Goal: Task Accomplishment & Management: Manage account settings

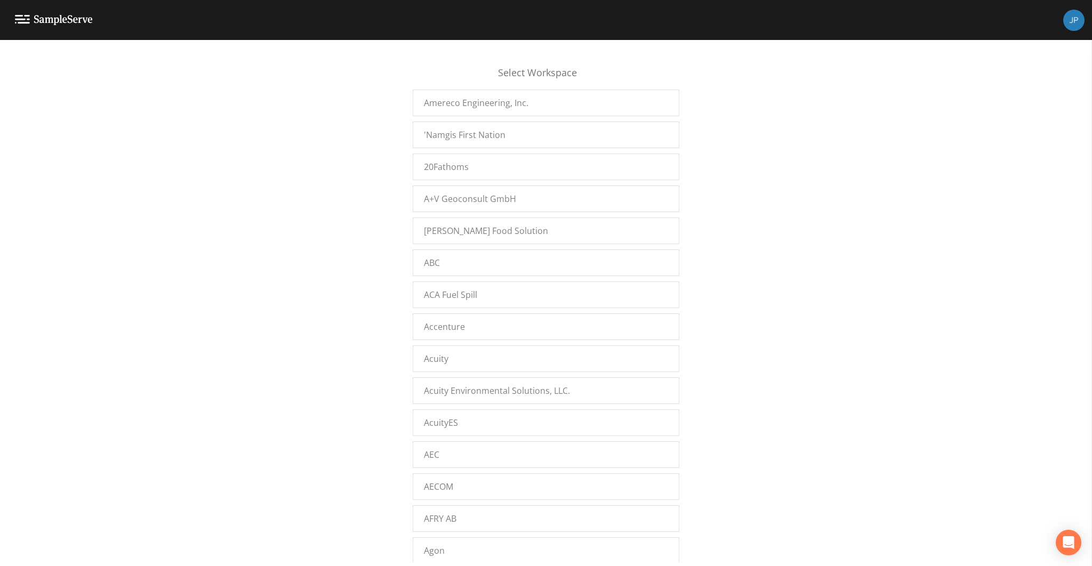
click at [338, 184] on div "Select Workspace Amereco Engineering, Inc. 'Namgis First Nation 20Fathoms A+V G…" at bounding box center [546, 306] width 1092 height 513
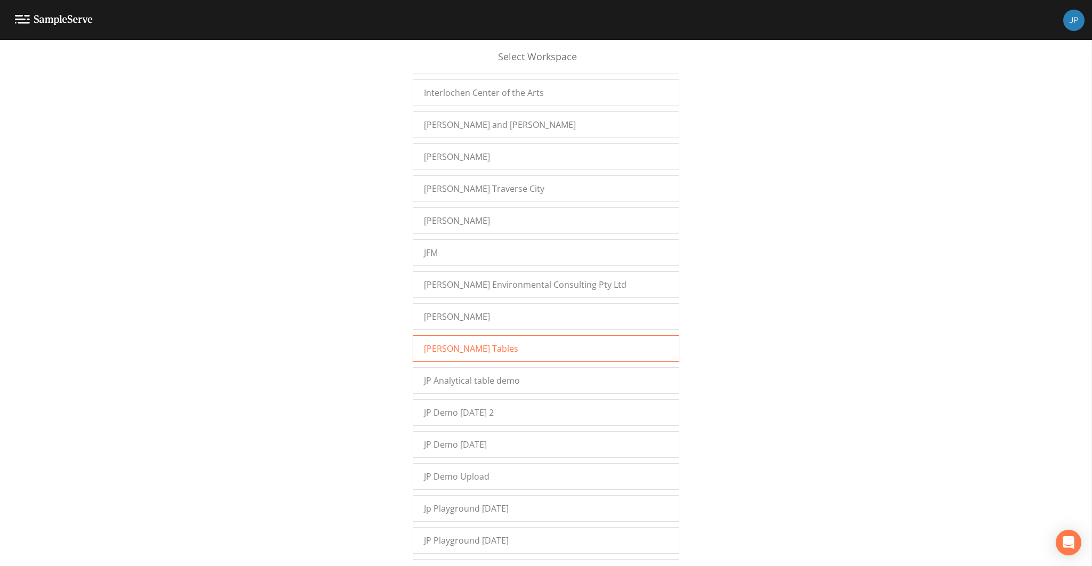
scroll to position [8119, 0]
click at [446, 401] on span "JP Demo 12/7/2022 2" at bounding box center [459, 407] width 70 height 13
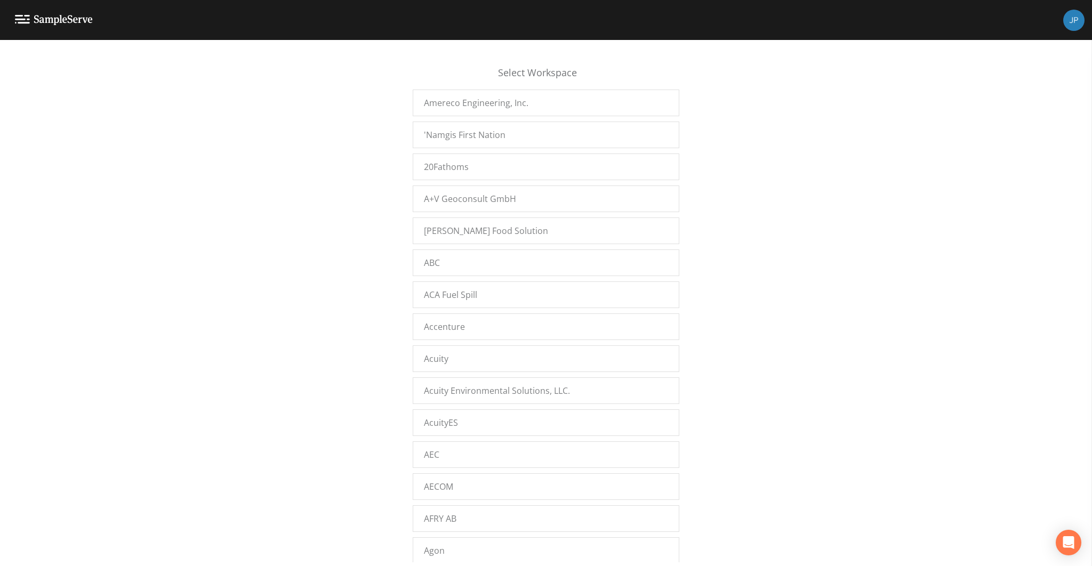
click at [756, 328] on div "Select Workspace Amereco Engineering, Inc. 'Namgis First Nation 20Fathoms A+V G…" at bounding box center [546, 306] width 1092 height 513
click at [760, 319] on div "Select Workspace Amereco Engineering, Inc. 'Namgis First Nation 20Fathoms A+V G…" at bounding box center [546, 306] width 1092 height 513
click at [774, 321] on div "Select Workspace Amereco Engineering, Inc. 'Namgis First Nation 20Fathoms A+V G…" at bounding box center [546, 306] width 1092 height 513
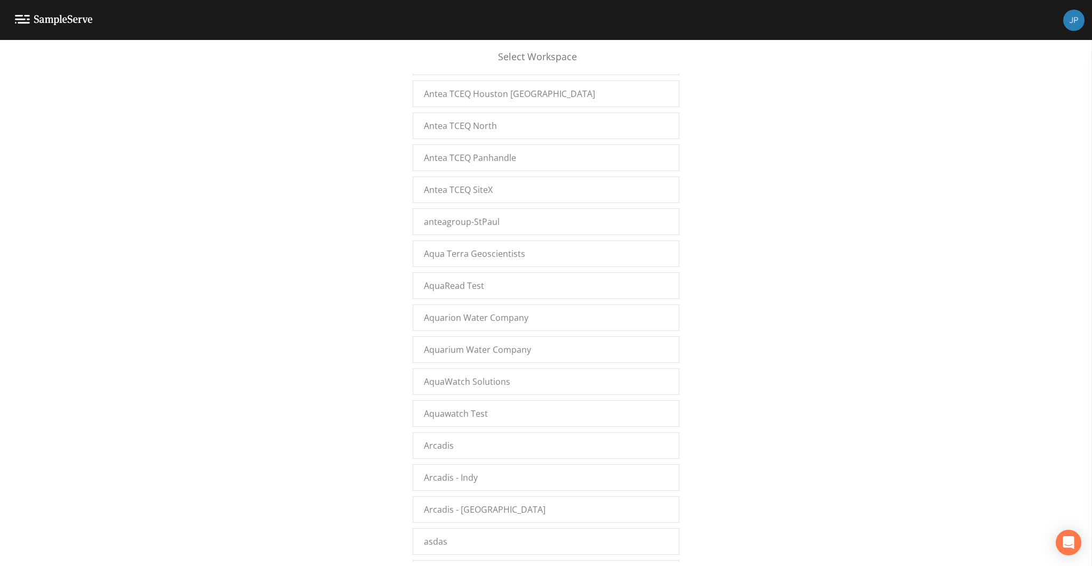
scroll to position [16571, 0]
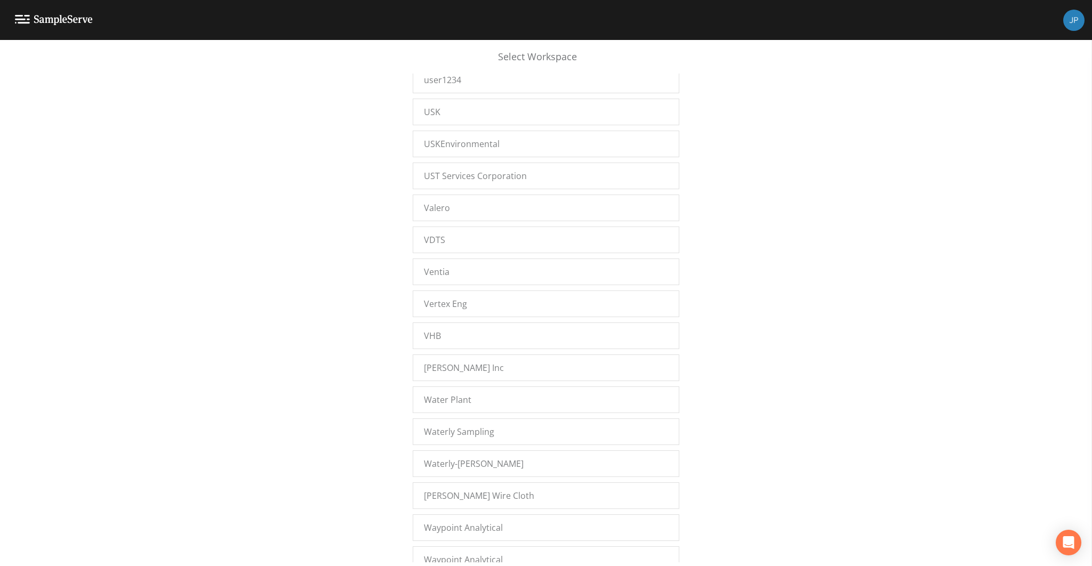
click at [742, 292] on div "Select Workspace Amereco Engineering, Inc. 'Namgis First Nation 20Fathoms A+V G…" at bounding box center [546, 306] width 1092 height 513
click at [509, 418] on div "Waterly Sampling" at bounding box center [546, 431] width 267 height 27
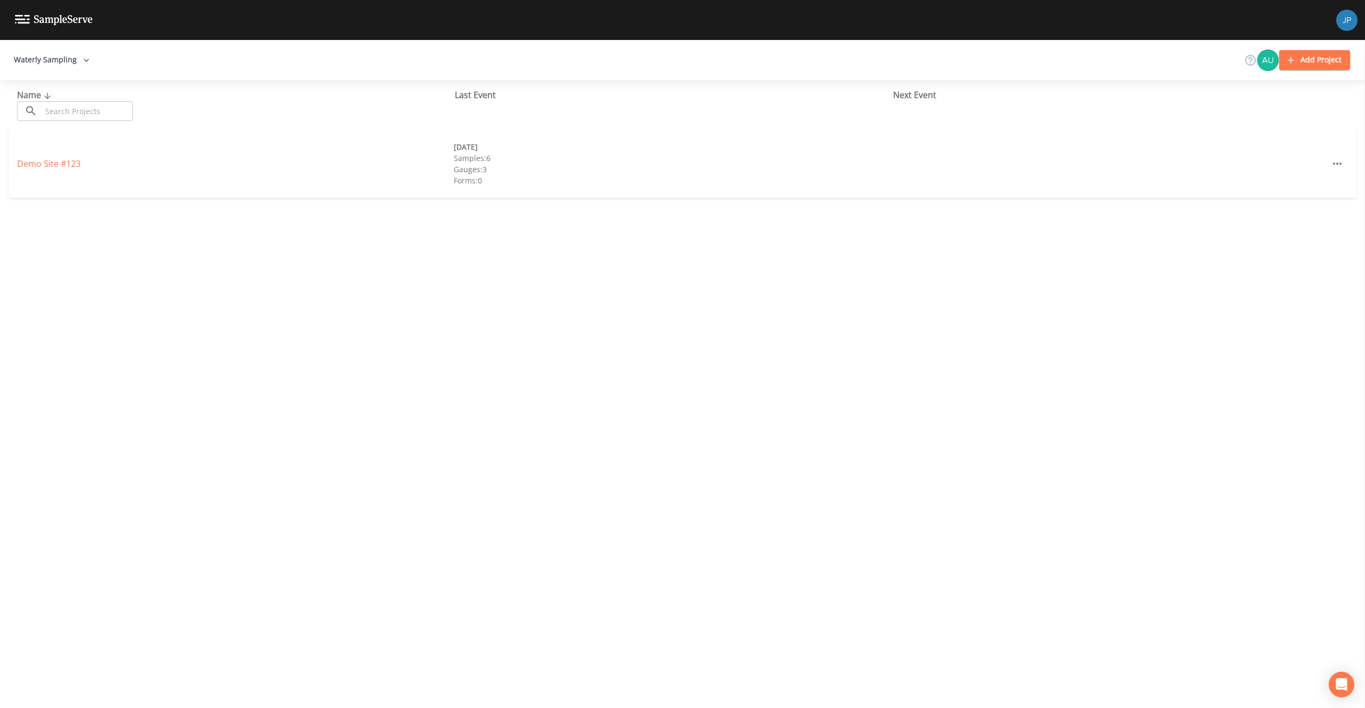
click at [574, 264] on div "Name ​ ​ Last Event Next Event Demo Site #123 [DATE] Samples: 6 Gauges: 3 Forms…" at bounding box center [682, 394] width 1365 height 628
click at [231, 225] on div "Name ​ ​ Last Event Next Event Demo Site #123 [DATE] Samples: 6 Gauges: 3 Forms…" at bounding box center [682, 394] width 1365 height 628
click at [1249, 62] on icon at bounding box center [1250, 60] width 13 height 13
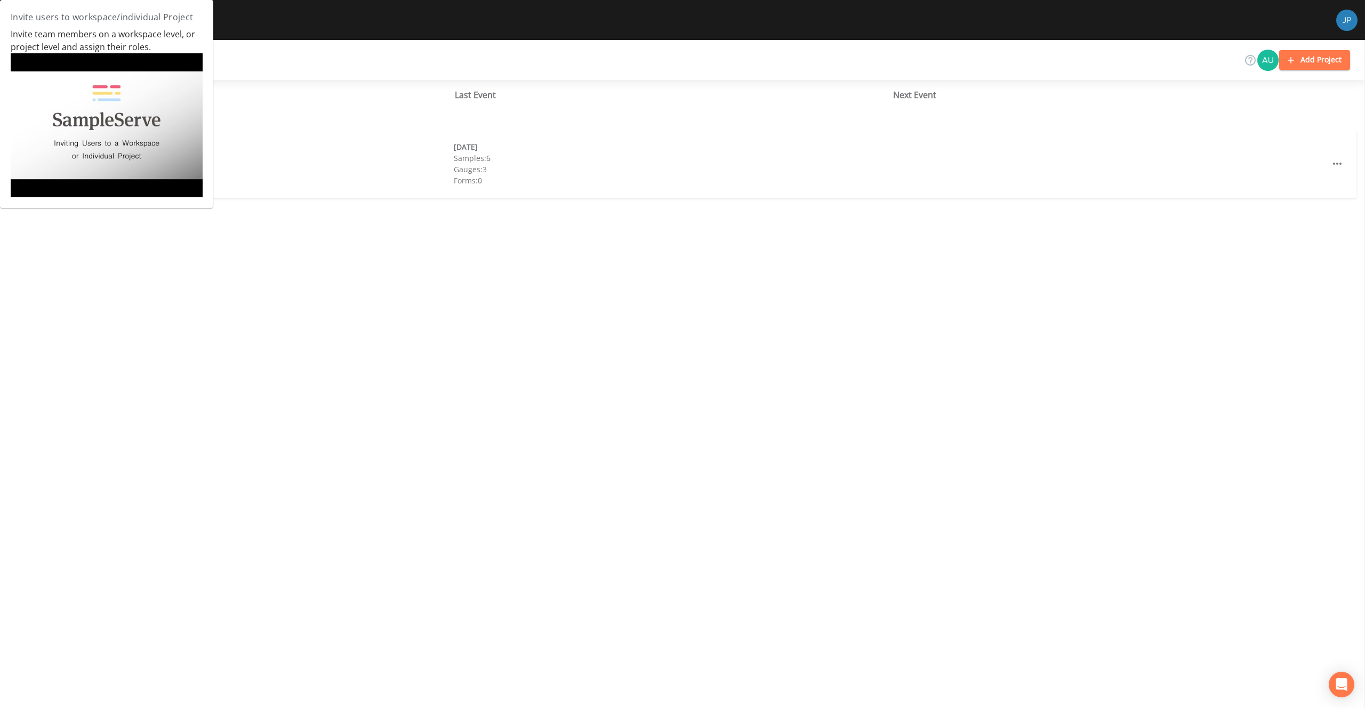
click at [1221, 63] on div "Waterly Sampling Add Project" at bounding box center [682, 60] width 1365 height 40
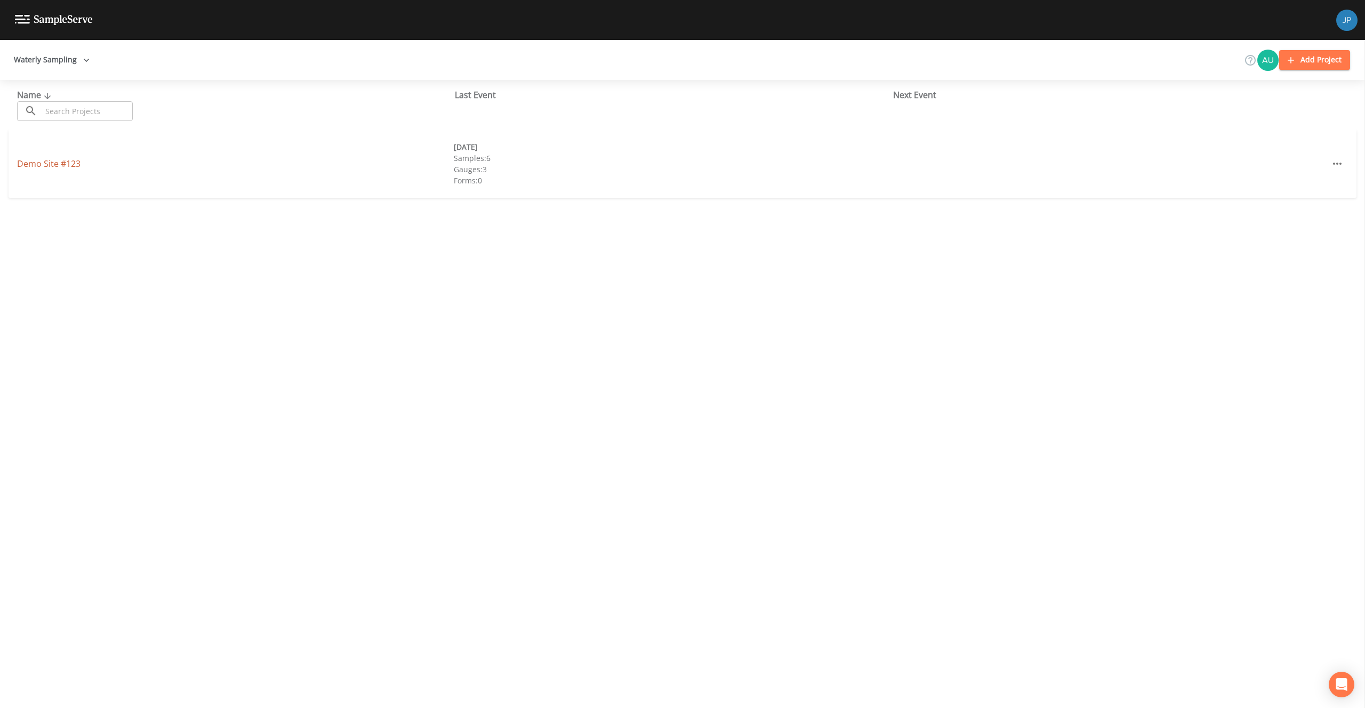
click at [70, 164] on link "Demo Site #123" at bounding box center [48, 164] width 63 height 12
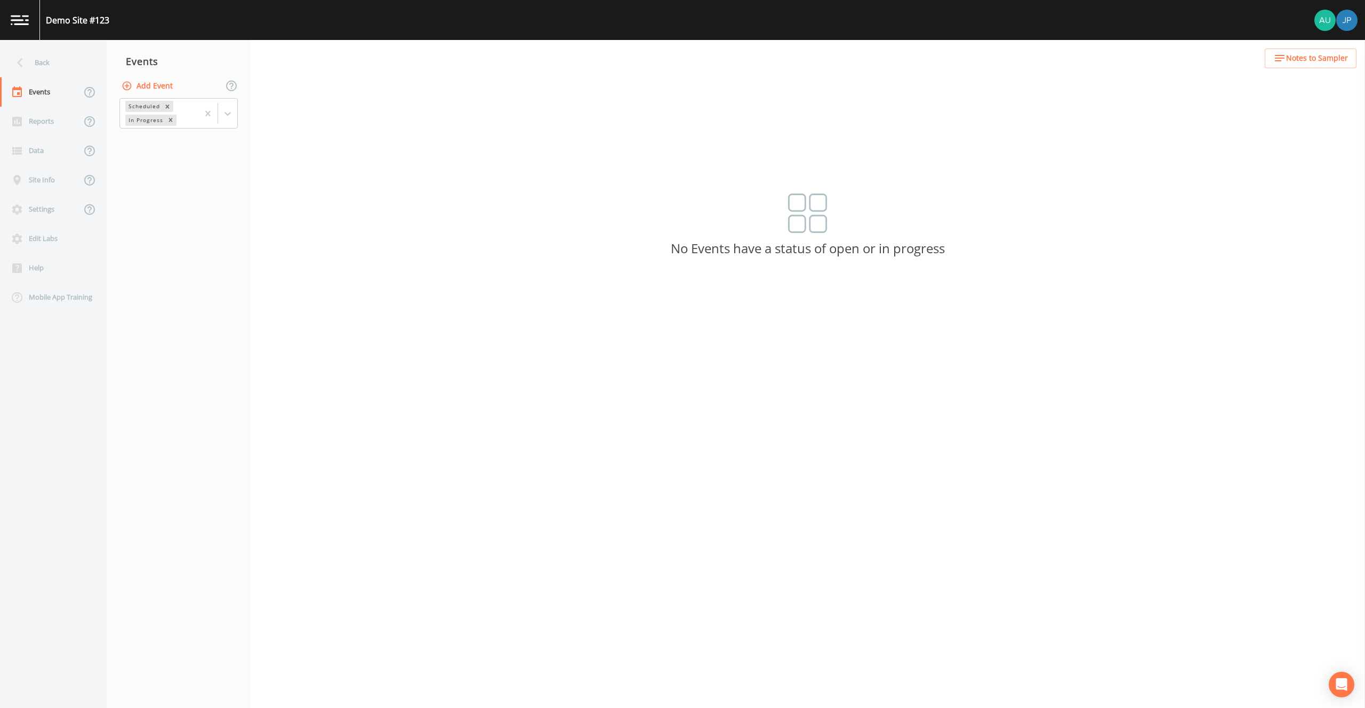
click at [1156, 35] on div "Demo Site #123" at bounding box center [682, 20] width 1365 height 40
click at [43, 58] on div "Back" at bounding box center [48, 62] width 96 height 29
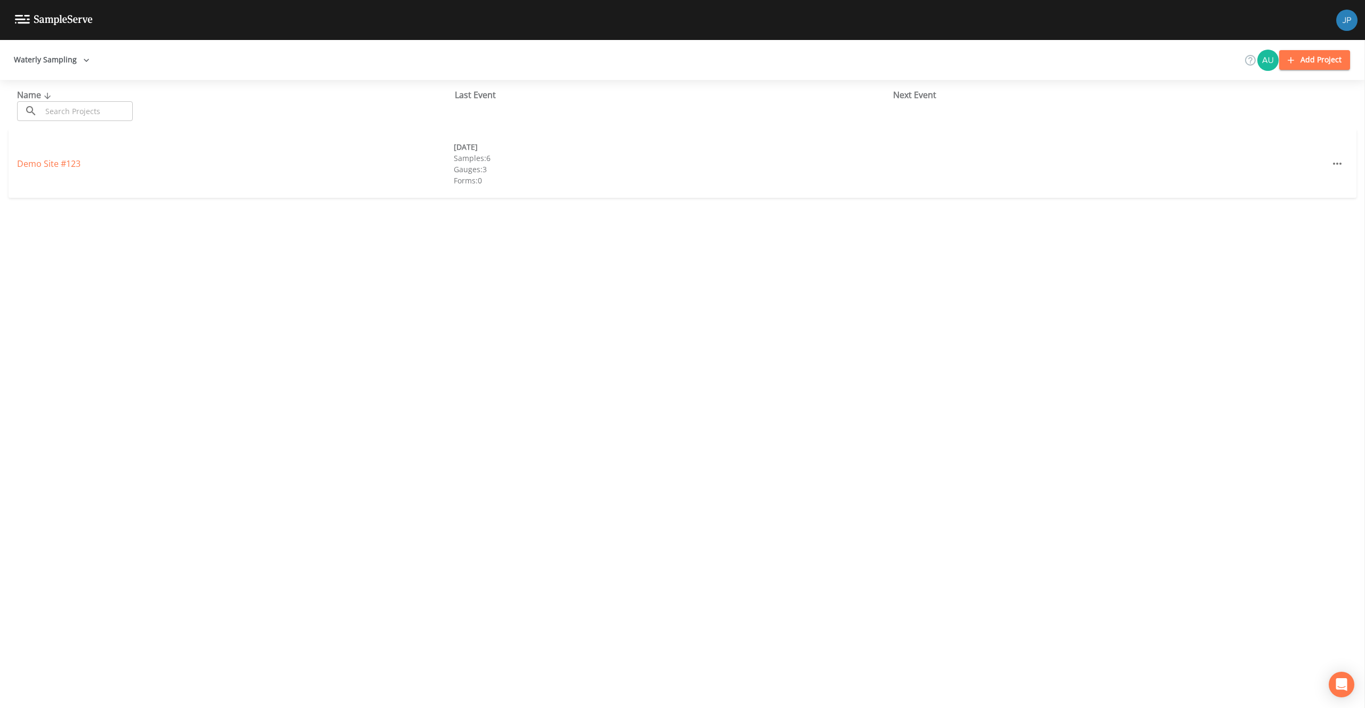
click at [429, 247] on div "Name ​ ​ Last Event Next Event Demo Site #123 03/10/2021 Samples: 6 Gauges: 3 F…" at bounding box center [682, 394] width 1365 height 628
click at [467, 96] on div "Last Event" at bounding box center [674, 94] width 438 height 13
click at [59, 110] on input "text" at bounding box center [87, 111] width 91 height 20
click at [88, 116] on input "text" at bounding box center [87, 111] width 91 height 20
click at [162, 270] on div "Name ​ ​ Last Event Next Event Demo Site #123 03/10/2021 Samples: 6 Gauges: 3 F…" at bounding box center [682, 394] width 1365 height 628
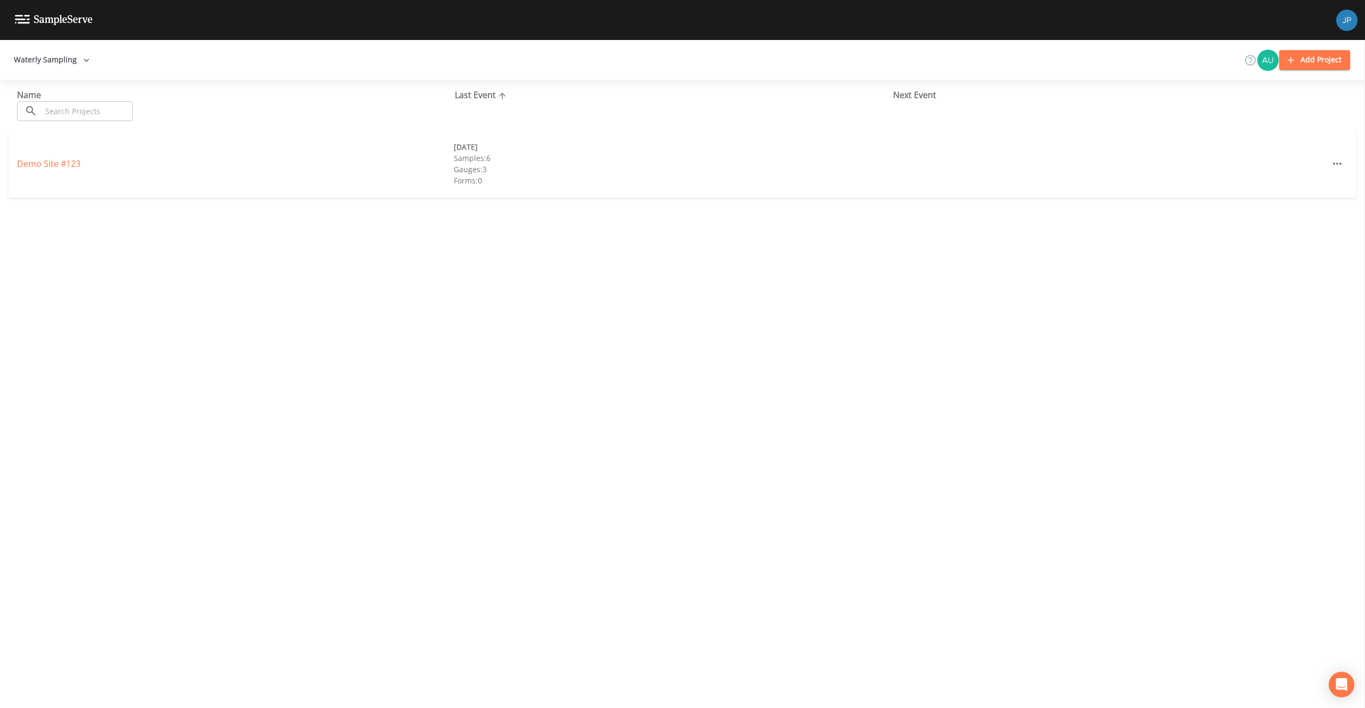
click at [509, 65] on div "Waterly Sampling Add Project" at bounding box center [682, 60] width 1365 height 40
click at [519, 62] on div "Waterly Sampling Add Project" at bounding box center [682, 60] width 1365 height 40
click at [719, 63] on div "Waterly Sampling Add Project" at bounding box center [682, 60] width 1365 height 40
click at [1321, 60] on button "Add Project" at bounding box center [1314, 60] width 71 height 20
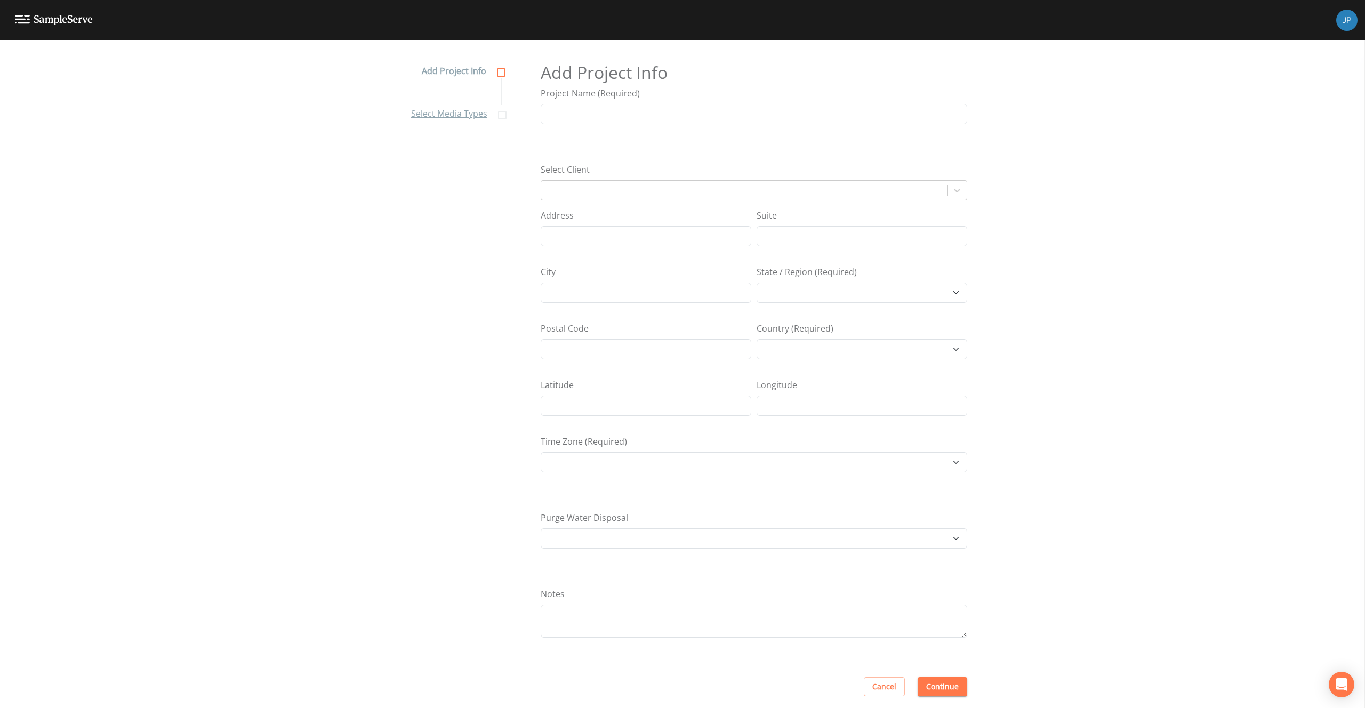
select select "Africa/Abidjan"
click at [714, 110] on input "Project Name (Required)" at bounding box center [754, 114] width 426 height 20
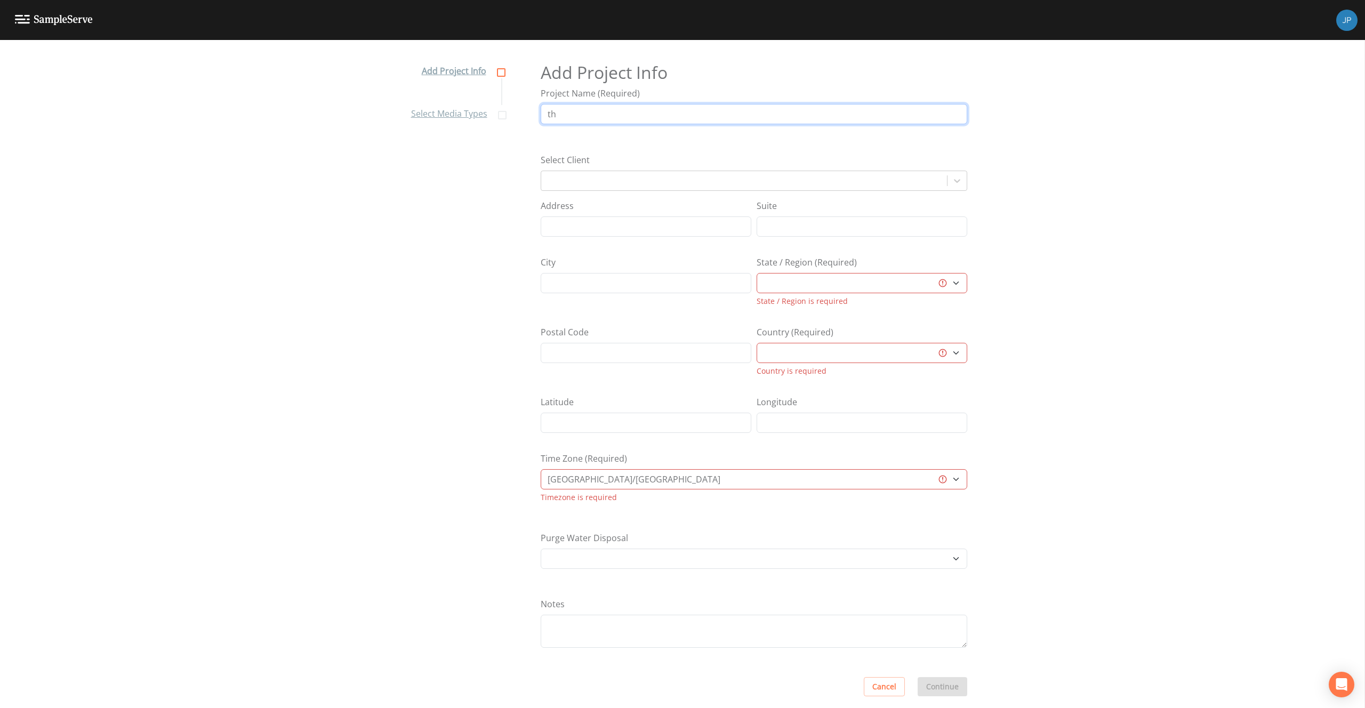
type input "t"
type input "W"
type input "Josh's Project"
click at [997, 222] on div "Add Project Info Select Media Types Add Project Info Project Name (Required) Jo…" at bounding box center [682, 384] width 1365 height 668
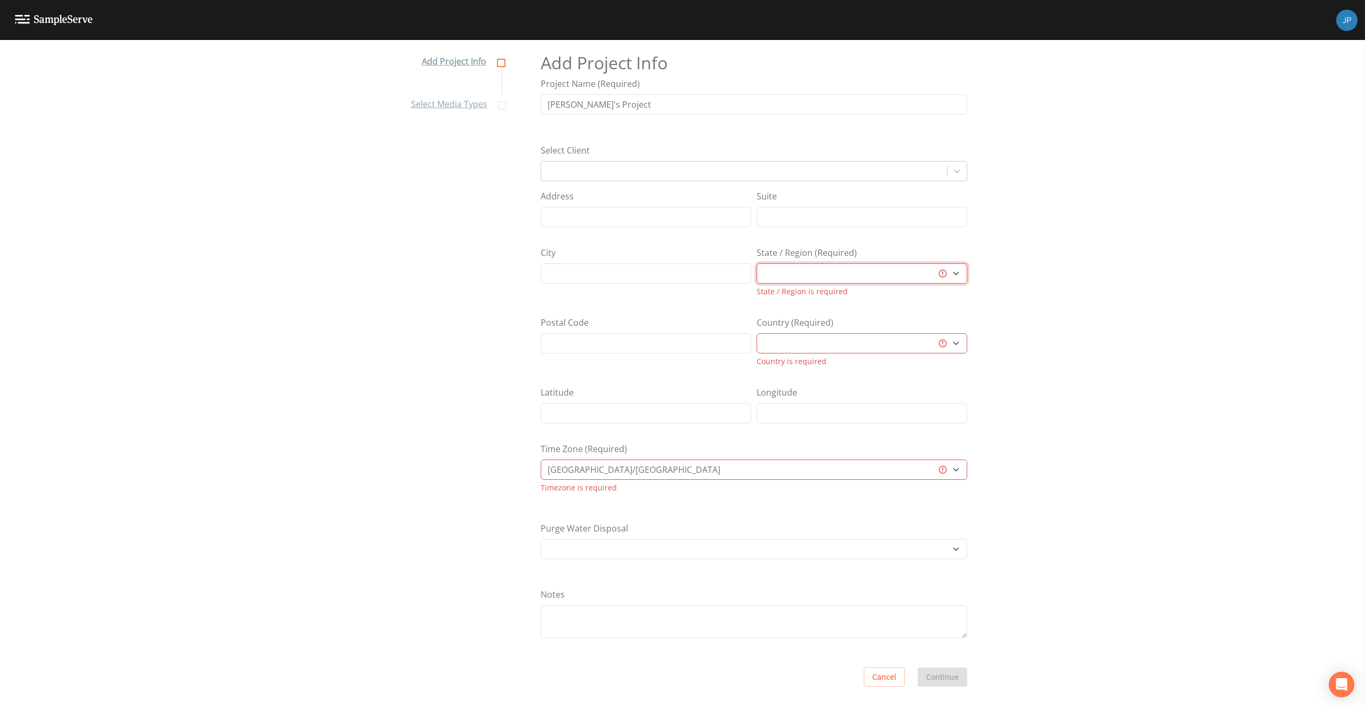
click at [790, 274] on select "Aberdeen City Aberdeenshire Al Bāḩah Al Jawf Al Madīnah al Munawwarah Al Qaşīm …" at bounding box center [861, 273] width 211 height 20
click at [869, 351] on select "Australia Canada Deutschland Saudi Arabia South Africa United Kingdom United St…" at bounding box center [861, 343] width 211 height 20
select select "United States"
click at [874, 280] on select "Alabama Alaska Arizona Arkansas California Colorado Connecticut Delaware Florid…" at bounding box center [861, 277] width 211 height 20
select select "47d45e13-a9d2-4a92-a30e-53aeb2a1ff48"
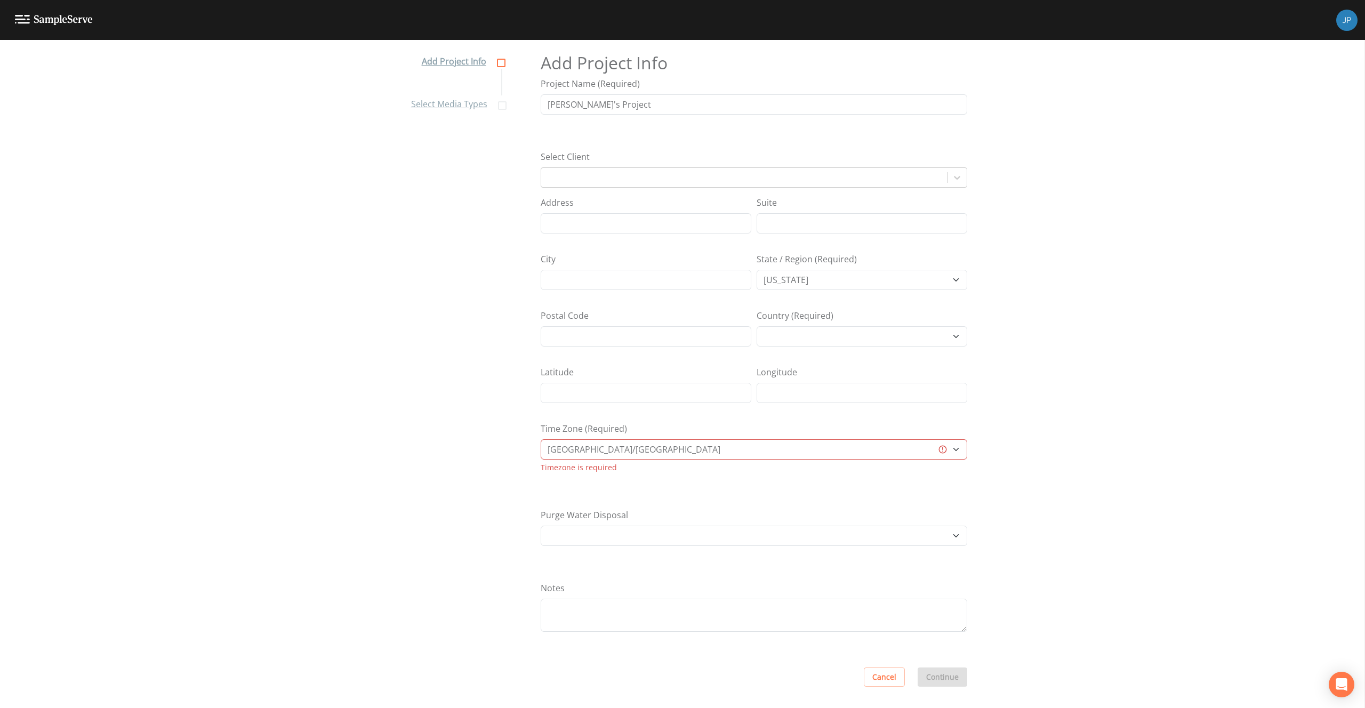
click at [898, 310] on div "Country (Required) United States" at bounding box center [861, 327] width 211 height 37
click at [656, 175] on div at bounding box center [743, 177] width 395 height 15
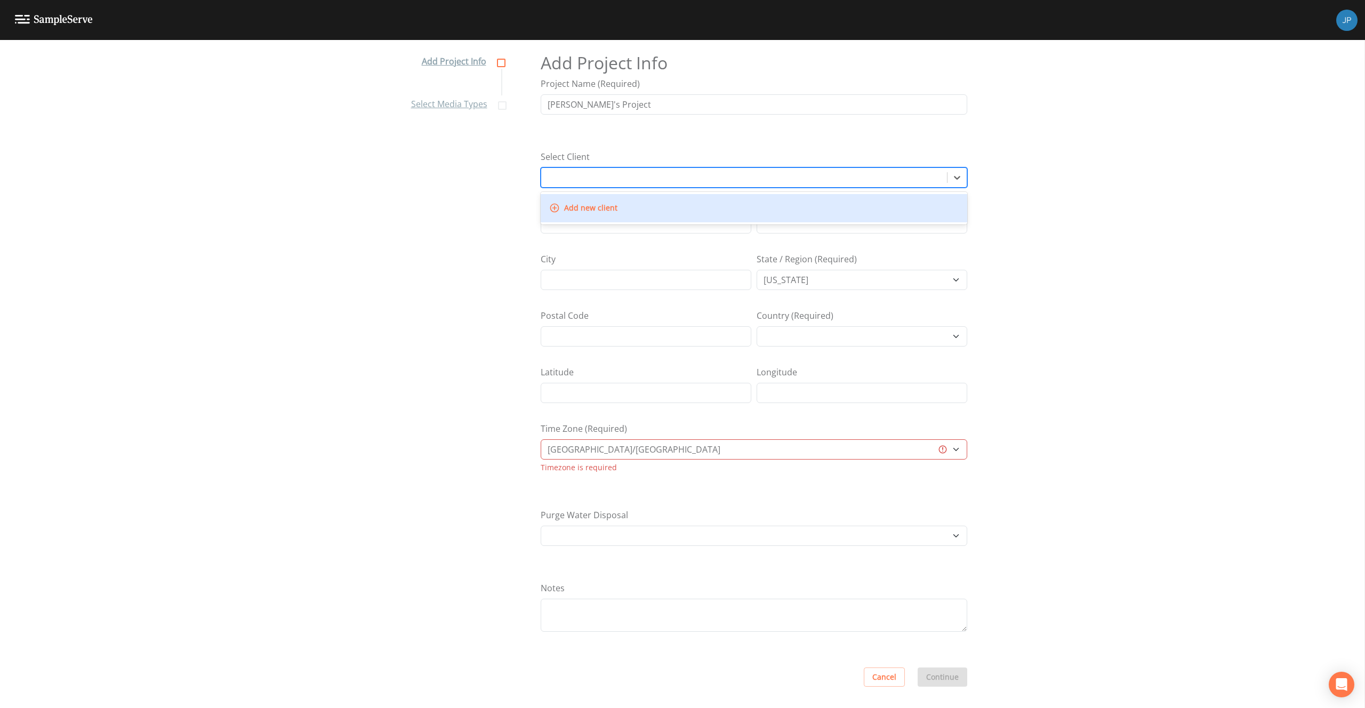
click at [648, 178] on div at bounding box center [743, 177] width 395 height 15
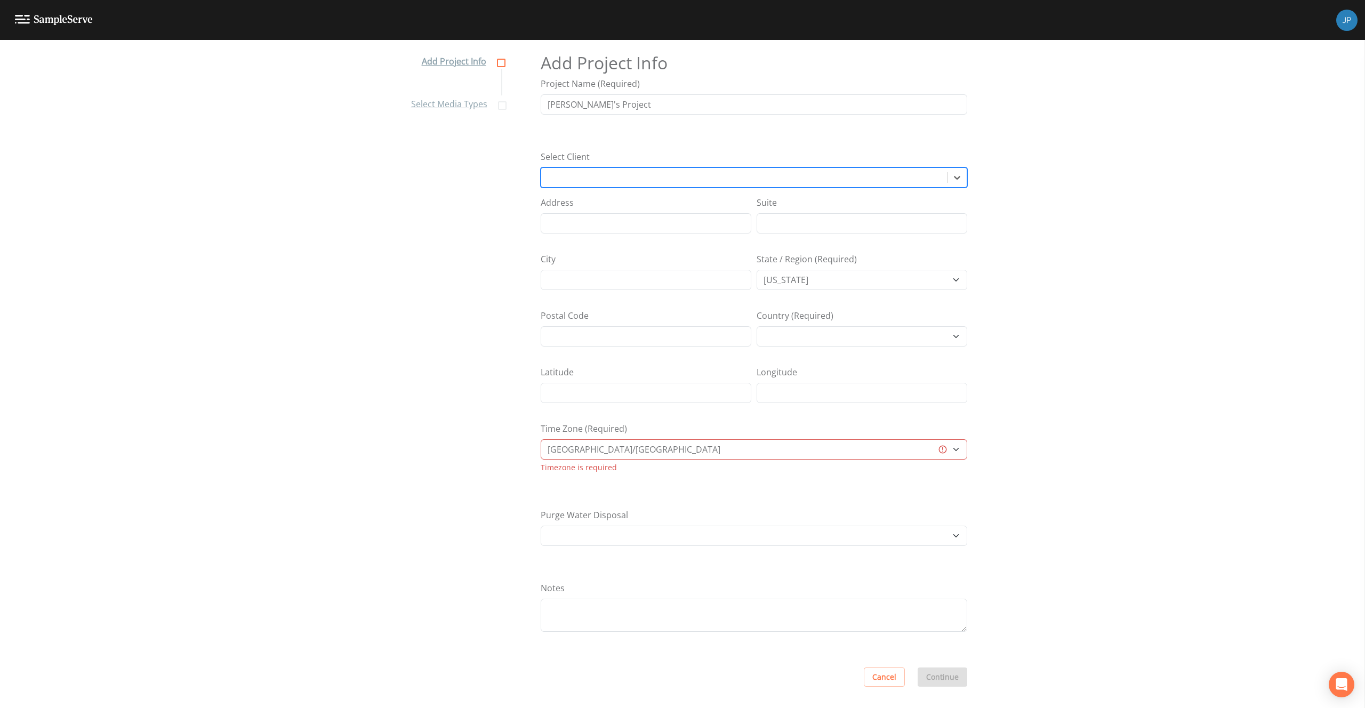
click at [482, 184] on nav "Add Project Info Select Media Types" at bounding box center [456, 374] width 117 height 668
click at [556, 182] on div at bounding box center [743, 177] width 395 height 15
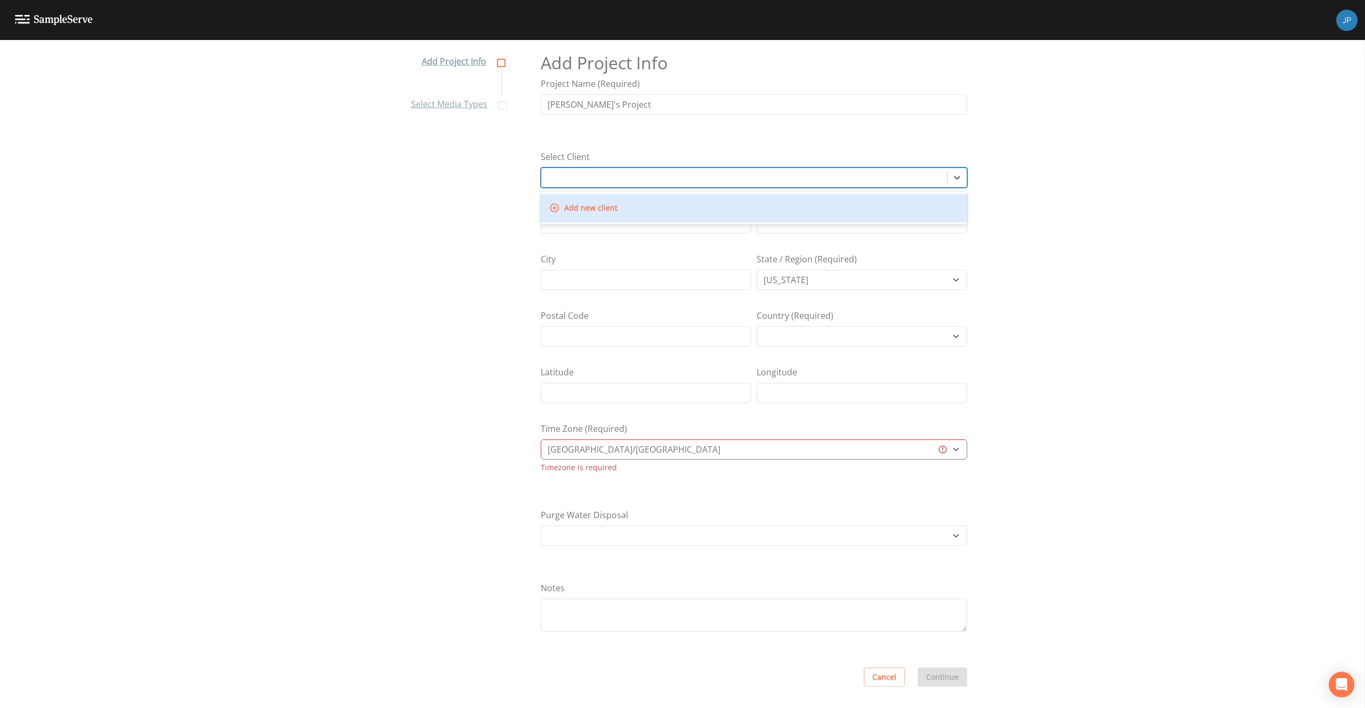
click at [551, 178] on div at bounding box center [743, 177] width 395 height 15
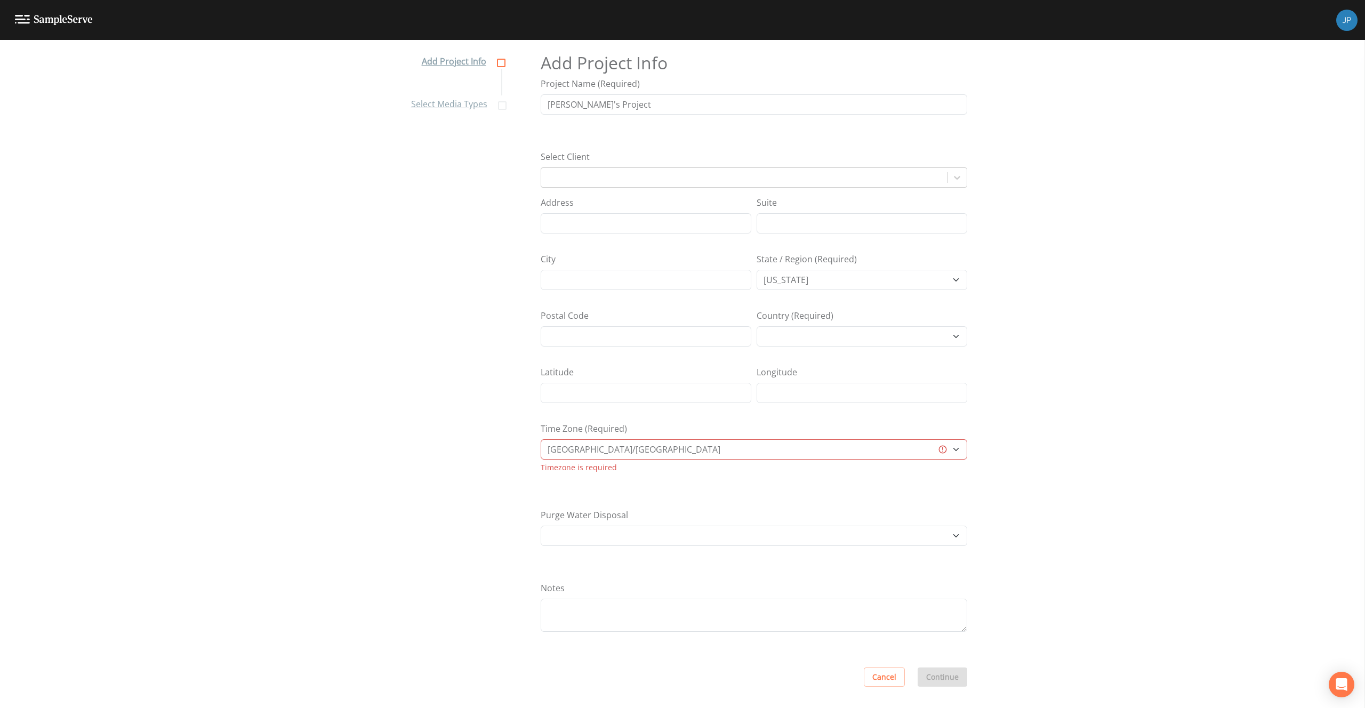
click at [1051, 253] on div "Add Project Info Select Media Types Add Project Info Project Name (Required) Jo…" at bounding box center [682, 374] width 1365 height 668
click at [868, 452] on select "Africa/Abidjan Africa/Accra Africa/Addis_Ababa Africa/Algiers Africa/Asmara Afr…" at bounding box center [754, 449] width 426 height 20
select select "US/Michigan"
click at [996, 488] on div "Add Project Info Select Media Types Add Project Info Project Name (Required) Jo…" at bounding box center [682, 374] width 1365 height 668
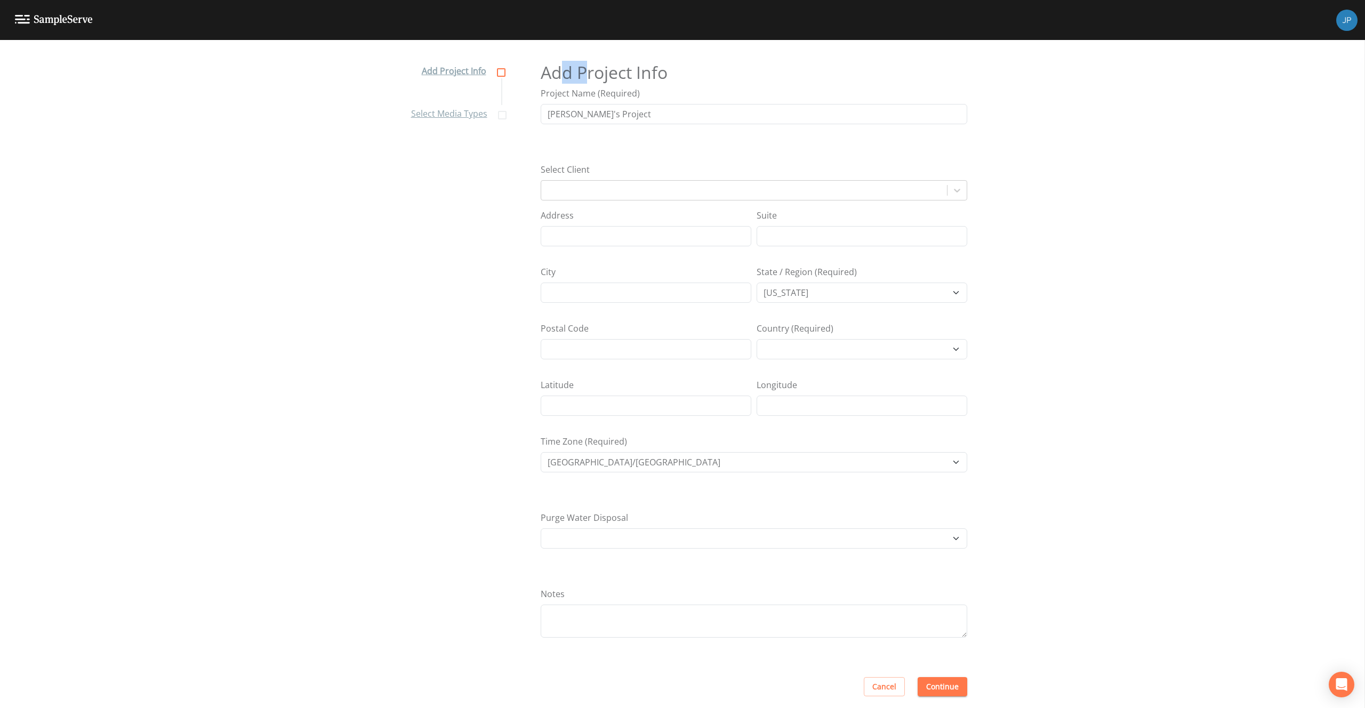
drag, startPoint x: 557, startPoint y: 76, endPoint x: 604, endPoint y: 71, distance: 47.1
click at [588, 75] on h2 "Add Project Info" at bounding box center [754, 72] width 426 height 20
click at [612, 71] on h2 "Add Project Info" at bounding box center [754, 72] width 426 height 20
click at [736, 518] on div "Purge Water Disposal Other Place in container Pour on ground" at bounding box center [754, 545] width 426 height 68
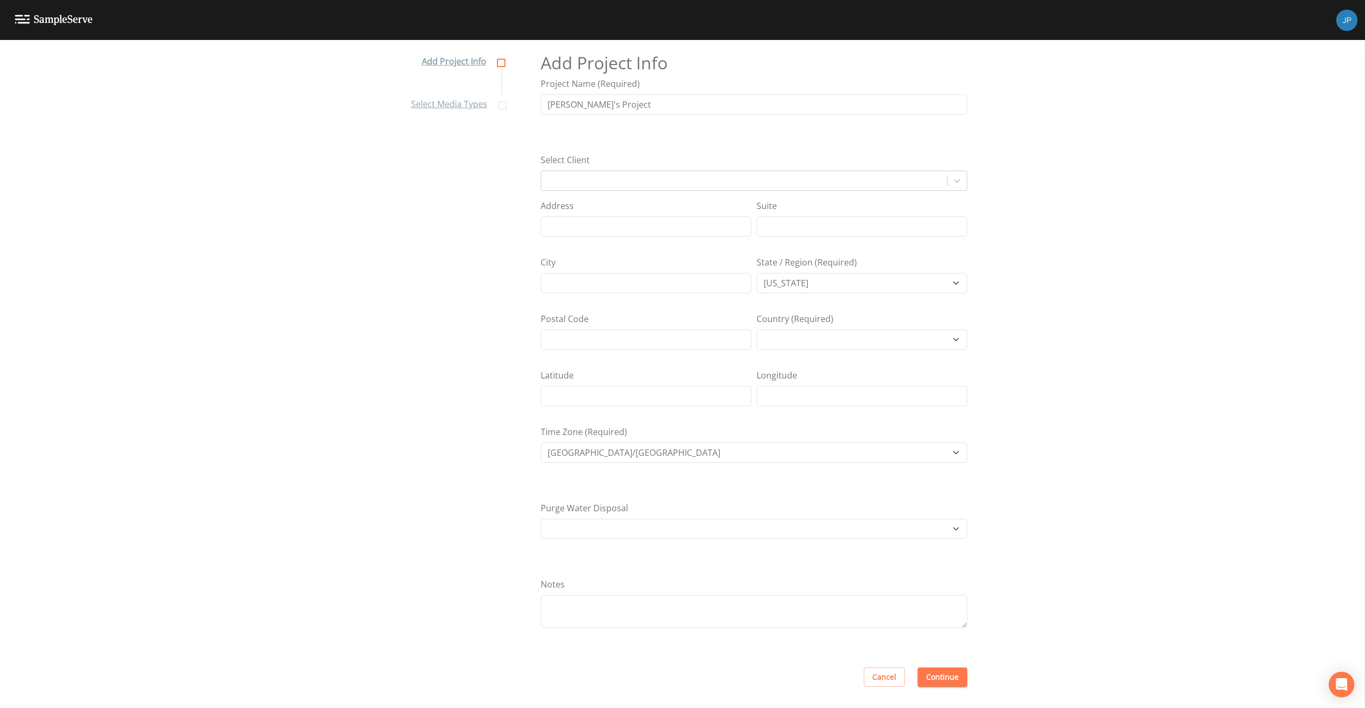
click at [784, 487] on div "Time Zone (Required) Africa/Abidjan Africa/Accra Africa/Addis_Ababa Africa/Algi…" at bounding box center [754, 459] width 426 height 68
click at [996, 372] on div "Add Project Info Select Media Types Add Project Info Project Name (Required) Jo…" at bounding box center [682, 374] width 1365 height 668
click at [657, 530] on select "Other Place in container Pour on ground" at bounding box center [754, 529] width 426 height 20
drag, startPoint x: 533, startPoint y: 506, endPoint x: 633, endPoint y: 505, distance: 100.2
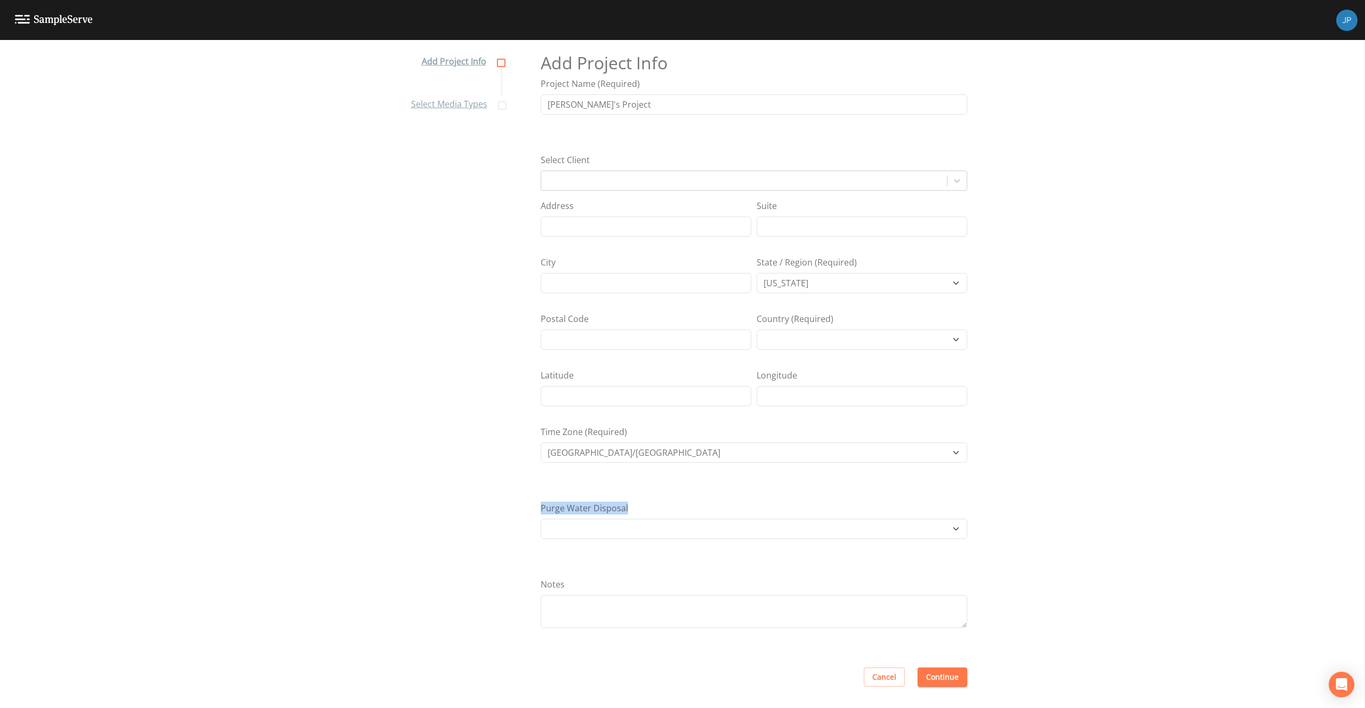
click at [633, 505] on div "Add Project Info Select Media Types Add Project Info Project Name (Required) Jo…" at bounding box center [682, 374] width 1365 height 668
click at [641, 506] on div "Purge Water Disposal Other Place in container Pour on ground" at bounding box center [754, 536] width 426 height 68
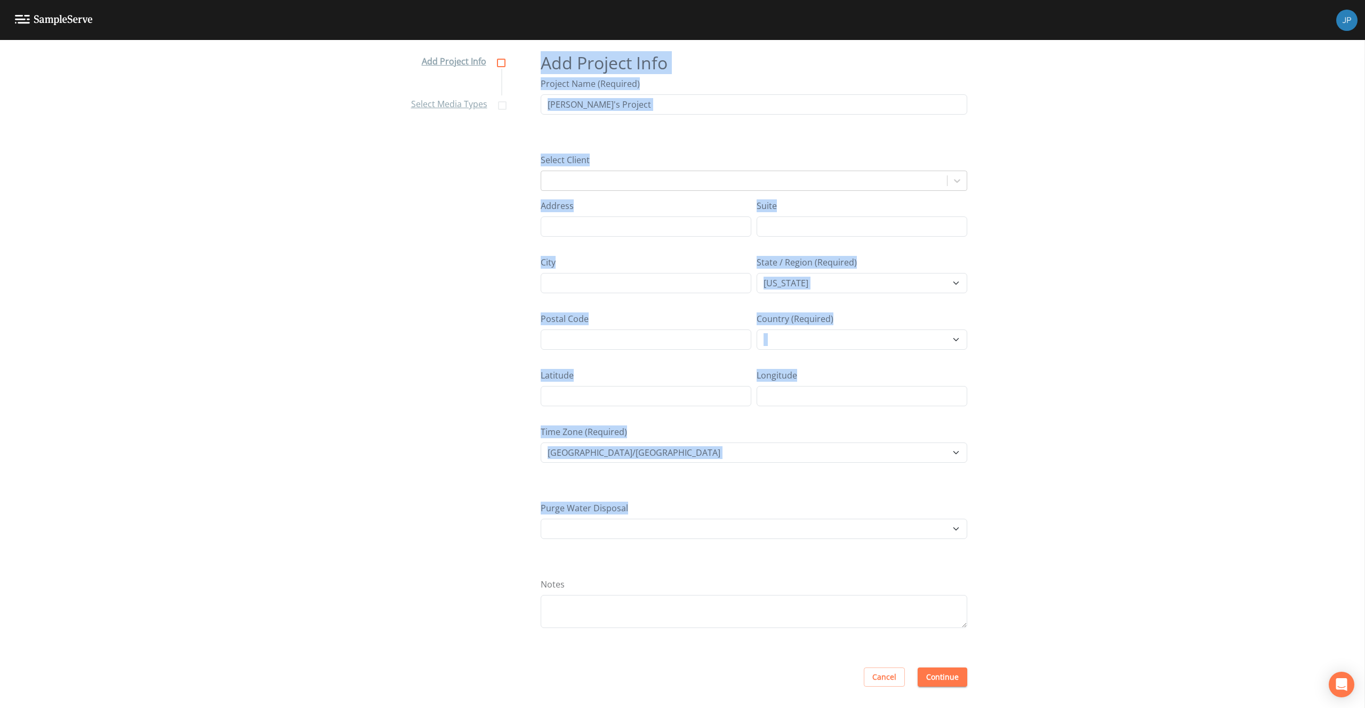
drag, startPoint x: 635, startPoint y: 506, endPoint x: 518, endPoint y: 502, distance: 117.4
click at [518, 502] on div "Add Project Info Select Media Types Add Project Info Project Name (Required) Jo…" at bounding box center [682, 374] width 1365 height 668
click at [526, 505] on div "Add Project Info Select Media Types Add Project Info Project Name (Required) Jo…" at bounding box center [682, 374] width 1365 height 668
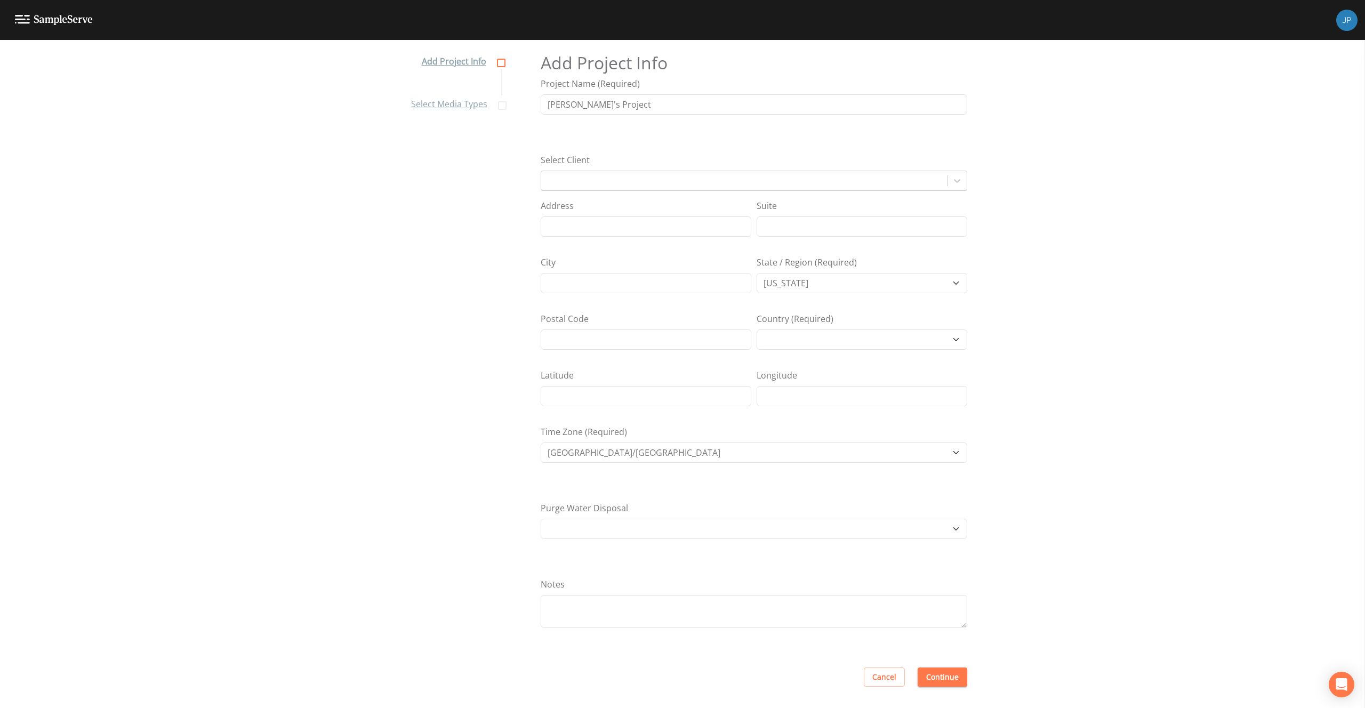
click at [1005, 563] on div "Add Project Info Select Media Types Add Project Info Project Name (Required) Jo…" at bounding box center [682, 374] width 1365 height 668
click at [946, 679] on button "Continue" at bounding box center [942, 677] width 50 height 20
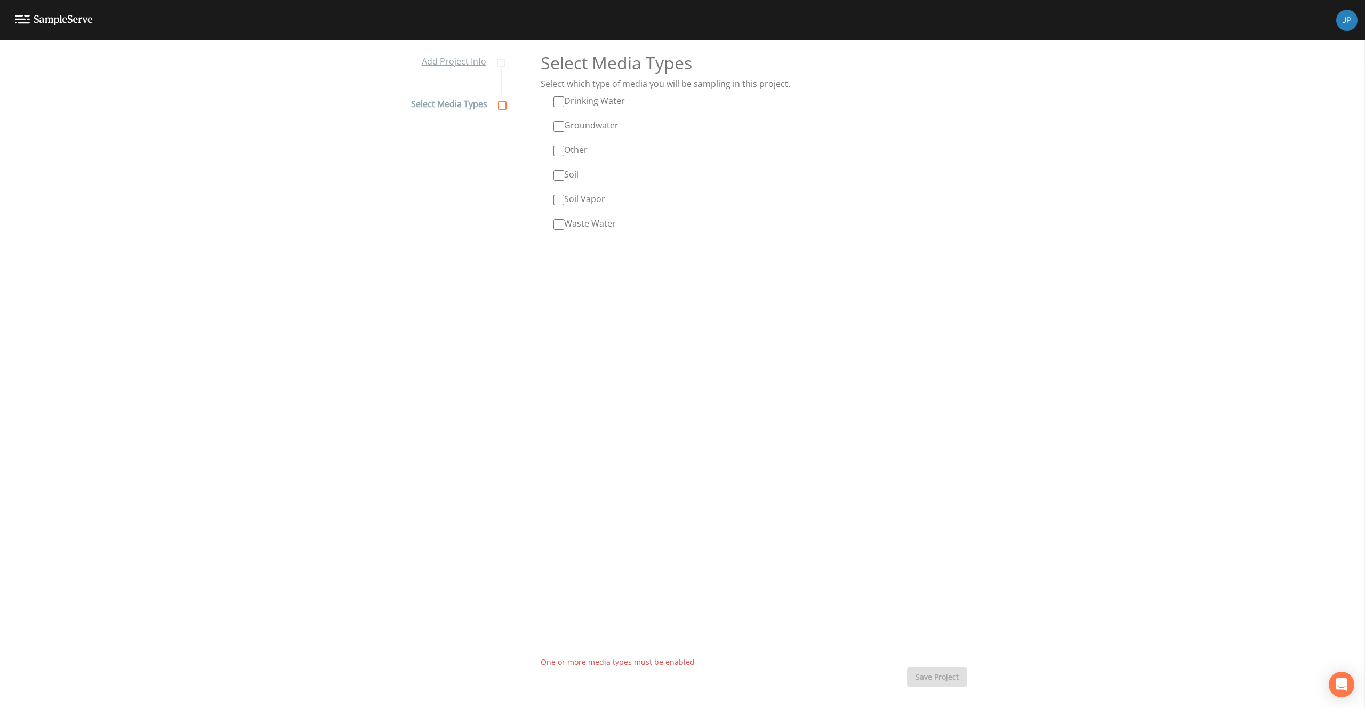
click at [556, 103] on input "Drinking Water" at bounding box center [558, 101] width 11 height 11
checkbox input "true"
click at [556, 225] on input "Waste Water" at bounding box center [558, 224] width 11 height 11
checkbox input "true"
click at [937, 677] on button "Save Project" at bounding box center [937, 677] width 60 height 20
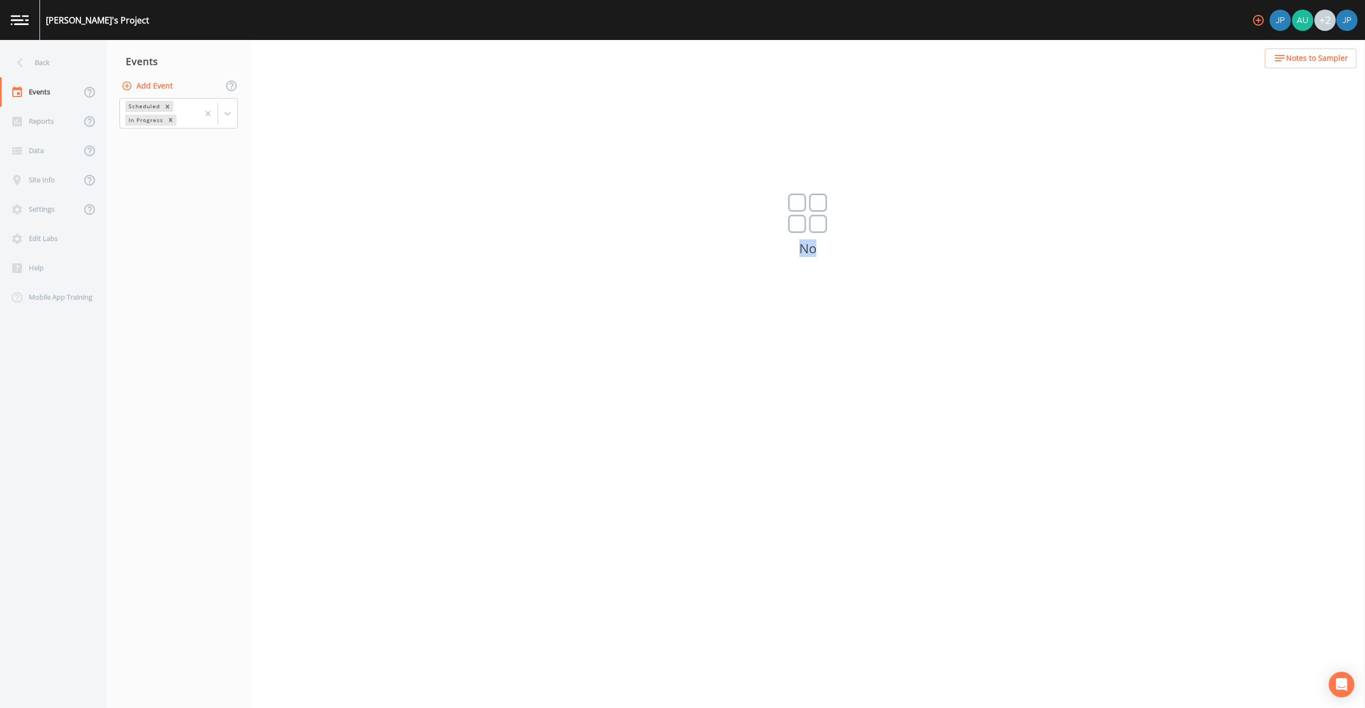
drag, startPoint x: 813, startPoint y: 250, endPoint x: 800, endPoint y: 249, distance: 13.3
click at [800, 249] on p "No" at bounding box center [808, 249] width 1114 height 10
click at [802, 252] on p "No" at bounding box center [808, 249] width 1114 height 10
drag, startPoint x: 801, startPoint y: 251, endPoint x: 816, endPoint y: 252, distance: 14.4
click at [816, 252] on p "No" at bounding box center [808, 249] width 1114 height 10
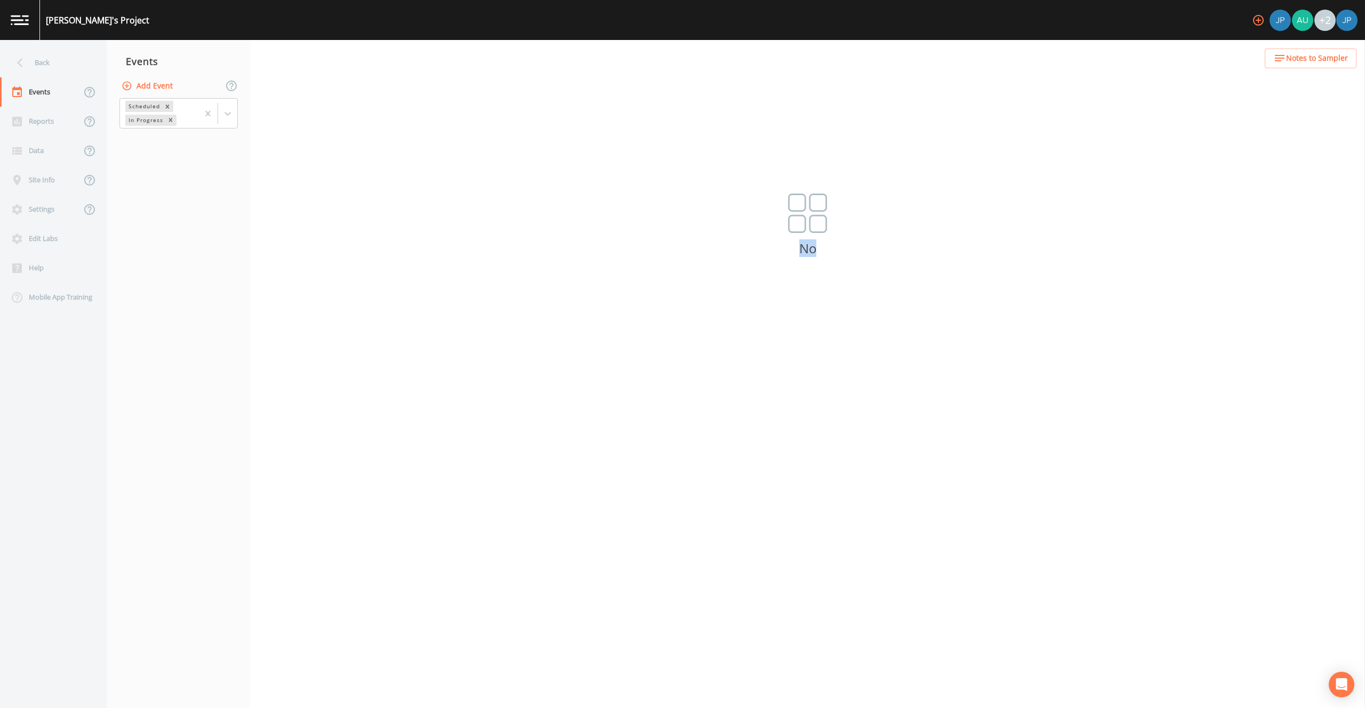
click at [820, 252] on p "No" at bounding box center [808, 249] width 1114 height 10
drag, startPoint x: 817, startPoint y: 251, endPoint x: 802, endPoint y: 249, distance: 15.0
click at [803, 249] on p "No" at bounding box center [808, 249] width 1114 height 10
click at [801, 250] on p "No" at bounding box center [808, 249] width 1114 height 10
drag, startPoint x: 801, startPoint y: 249, endPoint x: 814, endPoint y: 250, distance: 13.9
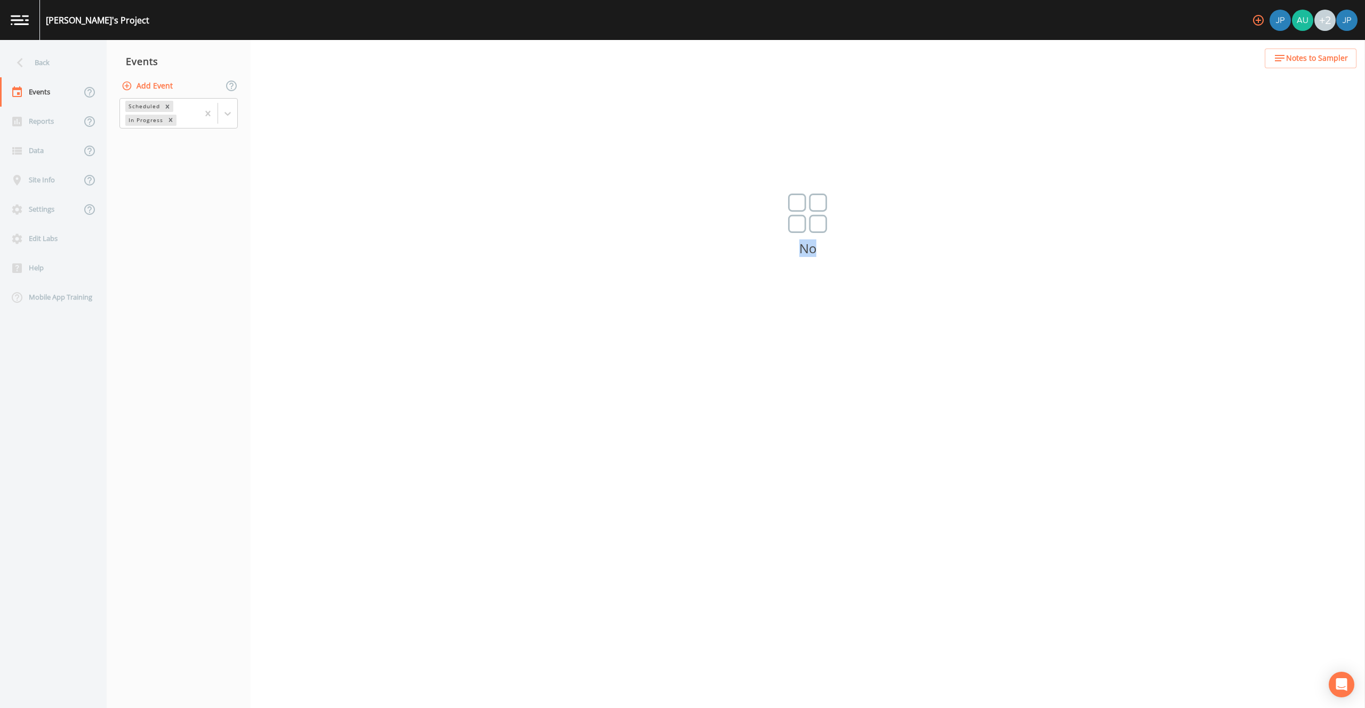
click at [814, 250] on p "No" at bounding box center [808, 249] width 1114 height 10
click at [822, 250] on p "No" at bounding box center [808, 249] width 1114 height 10
click at [202, 203] on nav "Events Add Event Scheduled In Progress" at bounding box center [179, 374] width 144 height 668
click at [233, 179] on nav "Events Add Event Scheduled In Progress" at bounding box center [179, 374] width 144 height 668
click at [157, 88] on button "Add Event" at bounding box center [148, 86] width 58 height 20
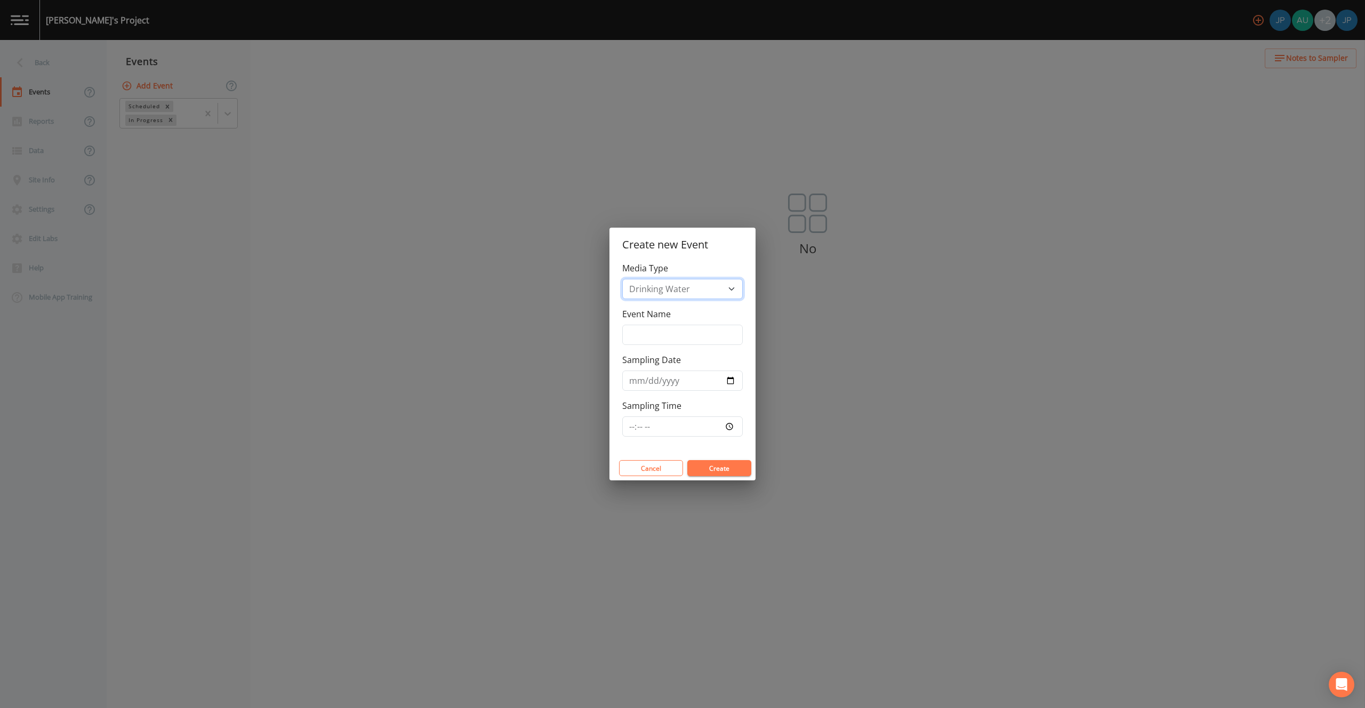
click at [662, 290] on select "Drinking Water Waste Water" at bounding box center [682, 289] width 120 height 20
click at [663, 334] on input "Event Name" at bounding box center [682, 335] width 120 height 20
type input "test"
click at [730, 383] on input "Sampling Date" at bounding box center [682, 380] width 120 height 20
type input "2025-08-22"
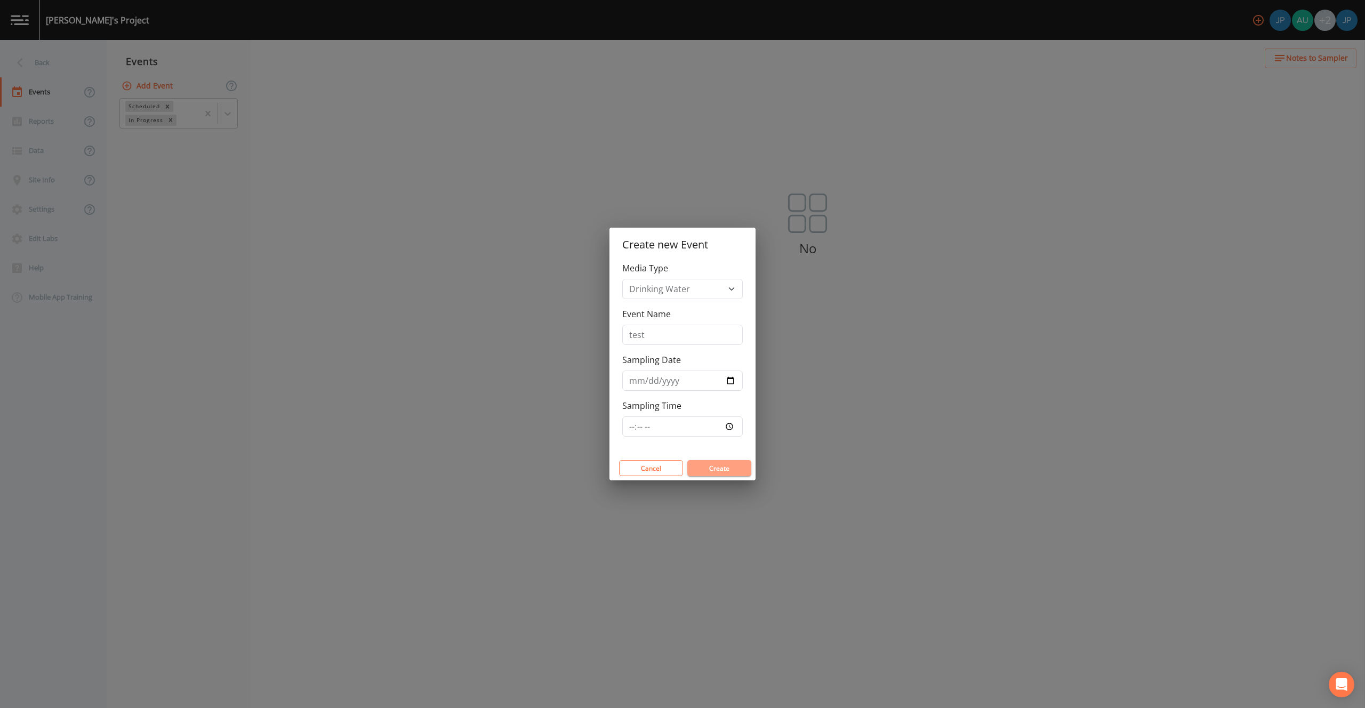
click at [724, 474] on button "Create" at bounding box center [719, 468] width 64 height 16
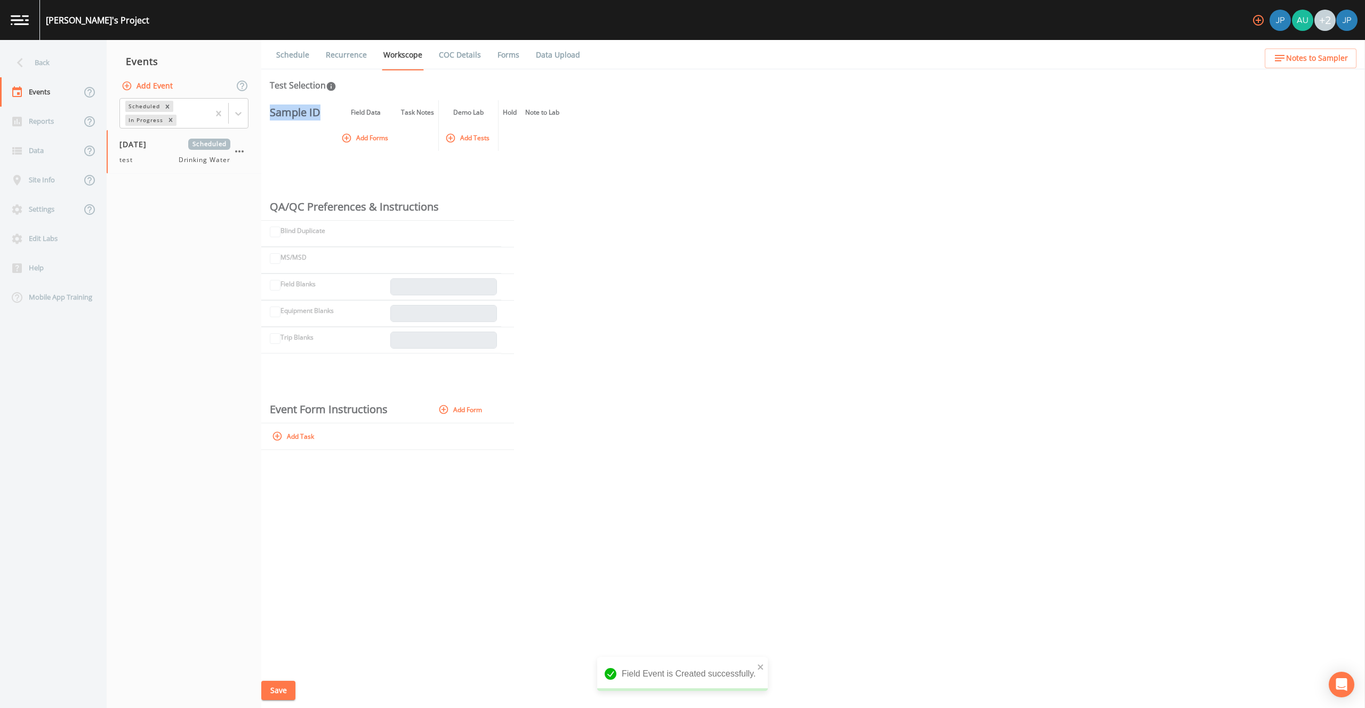
drag, startPoint x: 271, startPoint y: 114, endPoint x: 321, endPoint y: 112, distance: 50.1
click at [321, 112] on th "Sample ID" at bounding box center [292, 112] width 63 height 25
click at [326, 112] on th at bounding box center [330, 112] width 10 height 25
click at [238, 150] on icon "button" at bounding box center [239, 151] width 13 height 13
click at [377, 173] on div at bounding box center [682, 354] width 1365 height 708
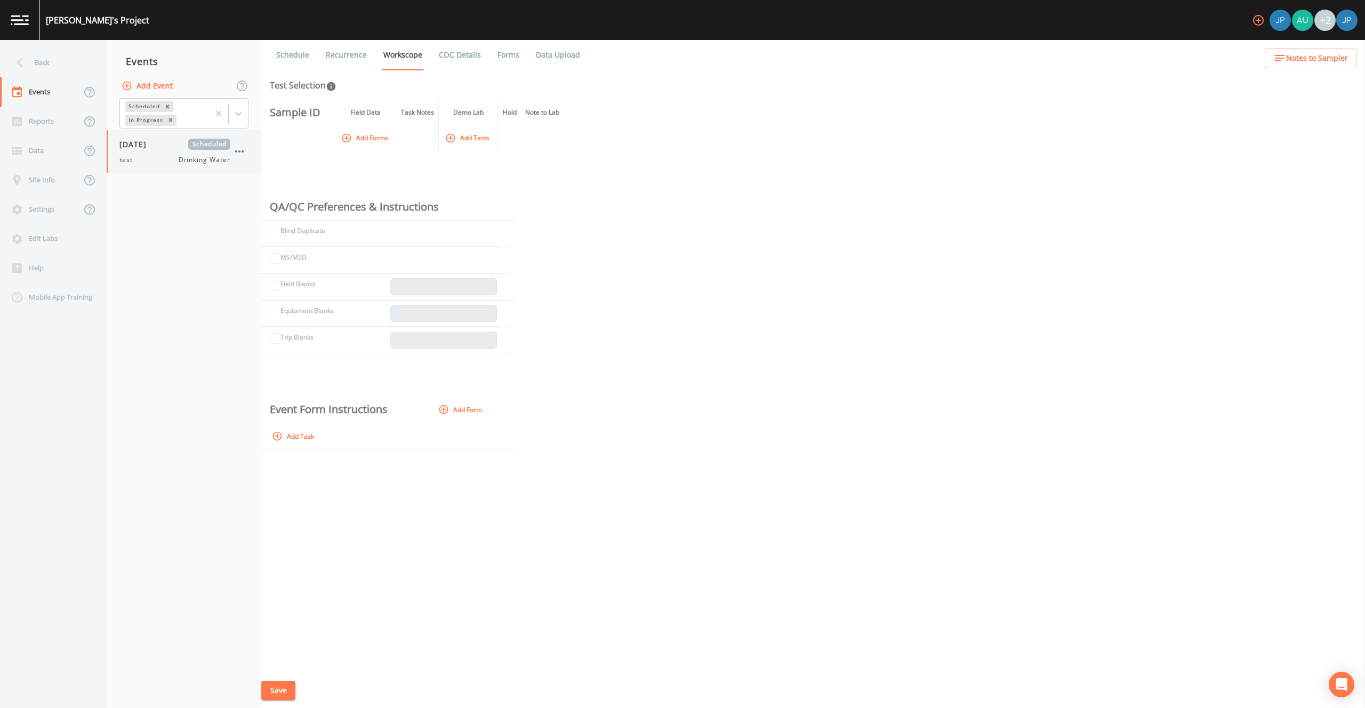
click at [240, 152] on icon "button" at bounding box center [239, 151] width 13 height 13
click at [256, 215] on div at bounding box center [248, 213] width 19 height 11
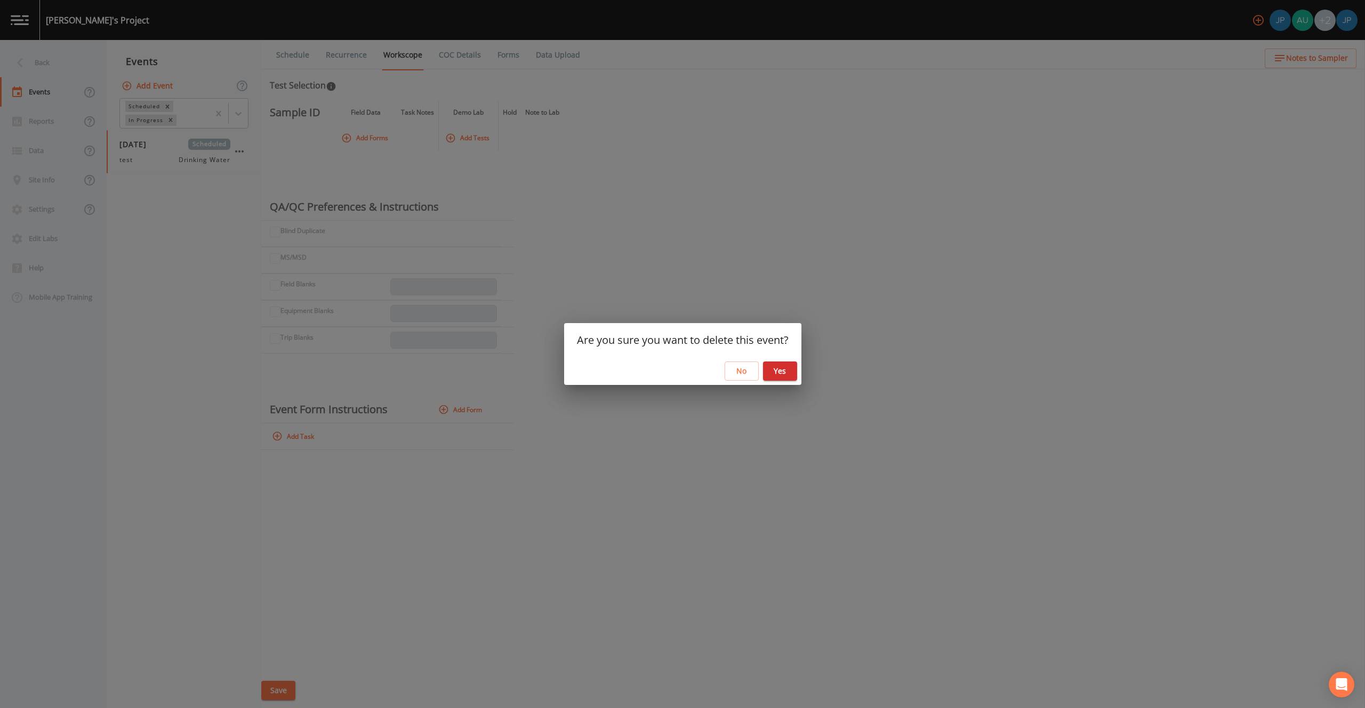
click at [789, 370] on button "Yes" at bounding box center [780, 371] width 34 height 20
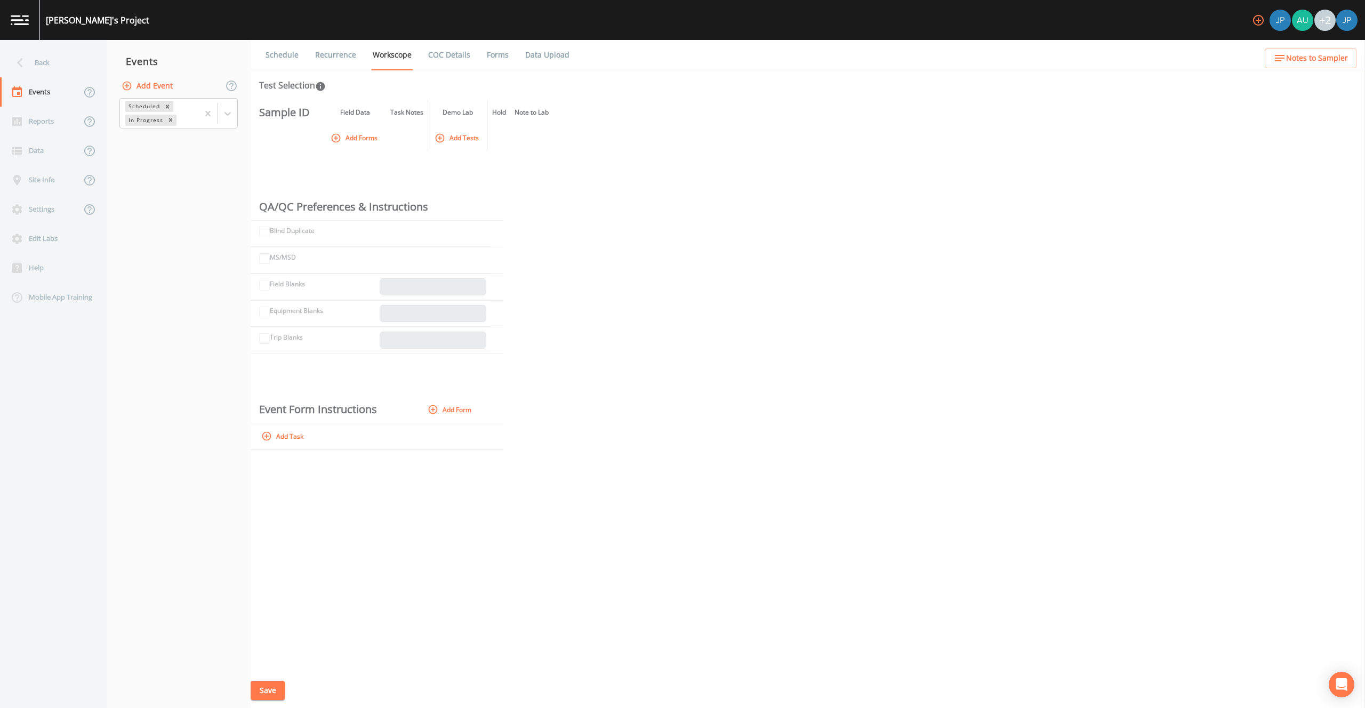
click at [206, 168] on nav "Events Add Event Scheduled In Progress" at bounding box center [179, 374] width 144 height 668
click at [51, 182] on div "Site Info" at bounding box center [40, 179] width 81 height 29
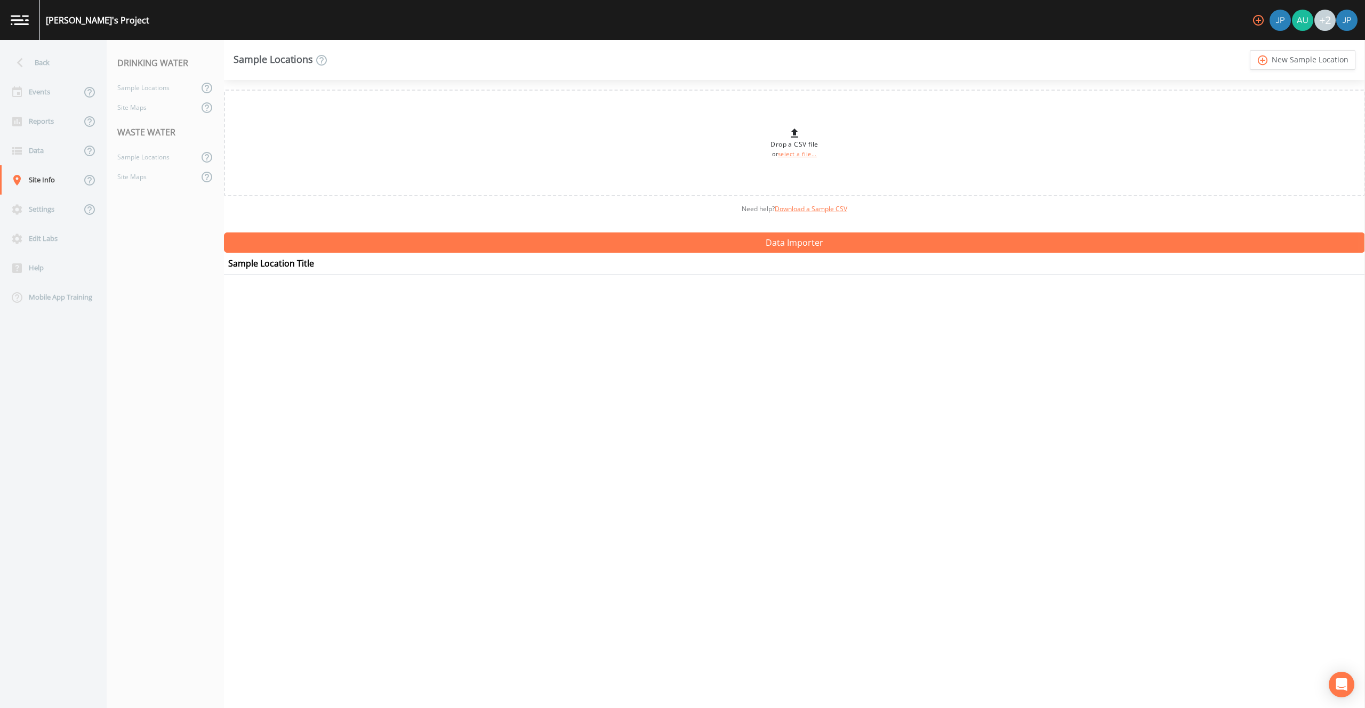
click at [282, 206] on div "Need help?  Download a Sample CSV" at bounding box center [794, 209] width 1141 height 26
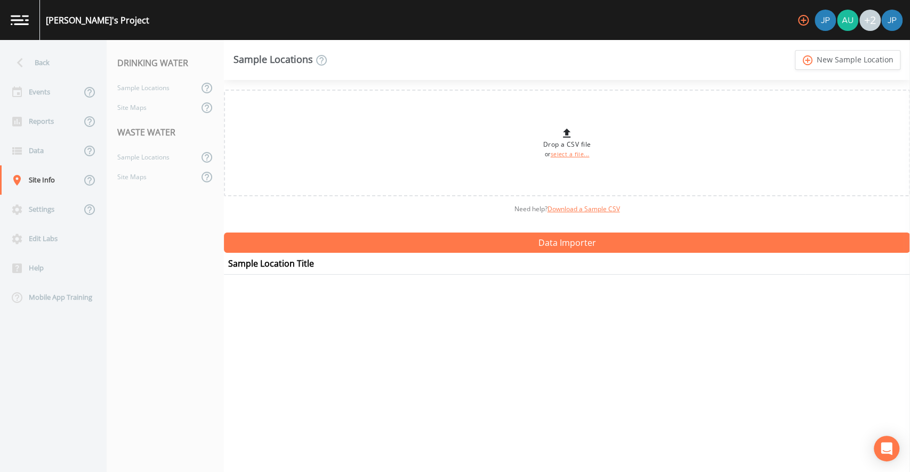
click at [660, 211] on div "Need help?  Download a Sample CSV" at bounding box center [567, 209] width 686 height 26
click at [600, 210] on link "Download a Sample CSV" at bounding box center [583, 208] width 72 height 9
click at [830, 62] on link "add_circle_outline New Sample Location" at bounding box center [848, 60] width 106 height 20
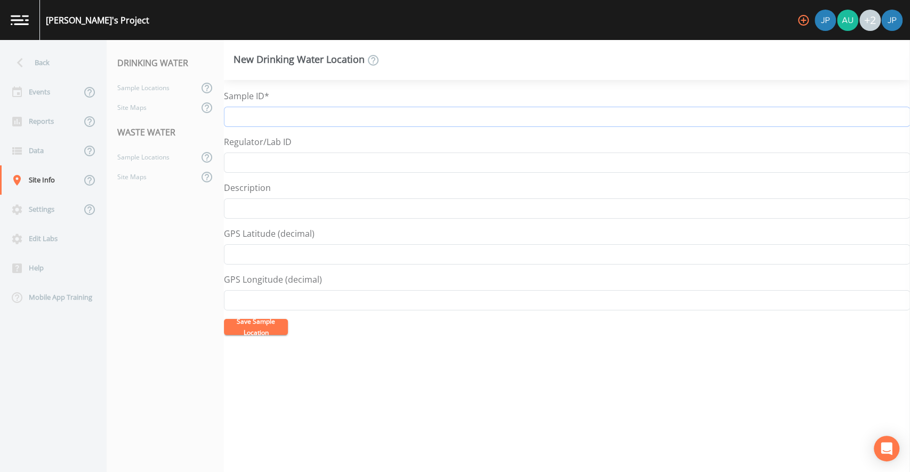
click at [444, 120] on input "Sample ID*" at bounding box center [567, 117] width 686 height 20
type input "t"
type input "I"
type input "Sample Point 1"
click at [402, 136] on div "Regulator/Lab ID" at bounding box center [567, 153] width 686 height 37
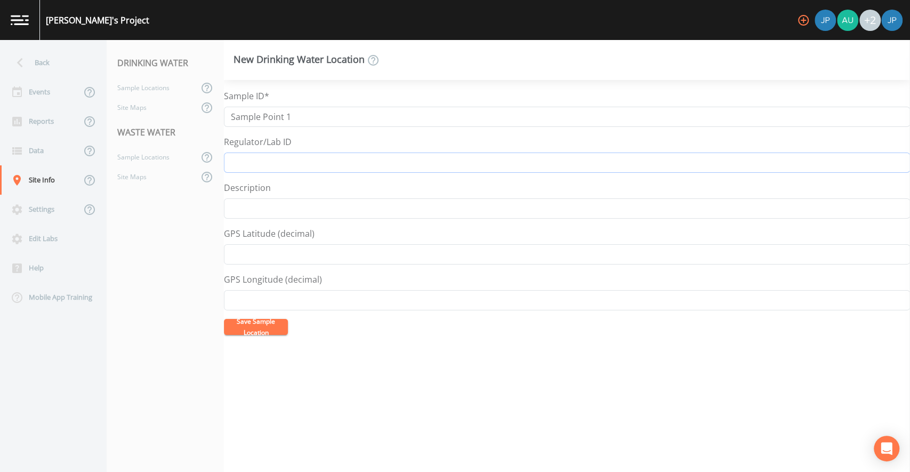
click at [253, 166] on input "Regulator/Lab ID" at bounding box center [567, 162] width 686 height 20
click at [317, 147] on div "Regulator/Lab ID" at bounding box center [567, 153] width 686 height 37
click at [260, 161] on input "Regulator/Lab ID" at bounding box center [567, 162] width 686 height 20
click at [323, 147] on div "Regulator/Lab ID" at bounding box center [567, 153] width 686 height 37
click at [289, 181] on div "Description" at bounding box center [567, 199] width 686 height 37
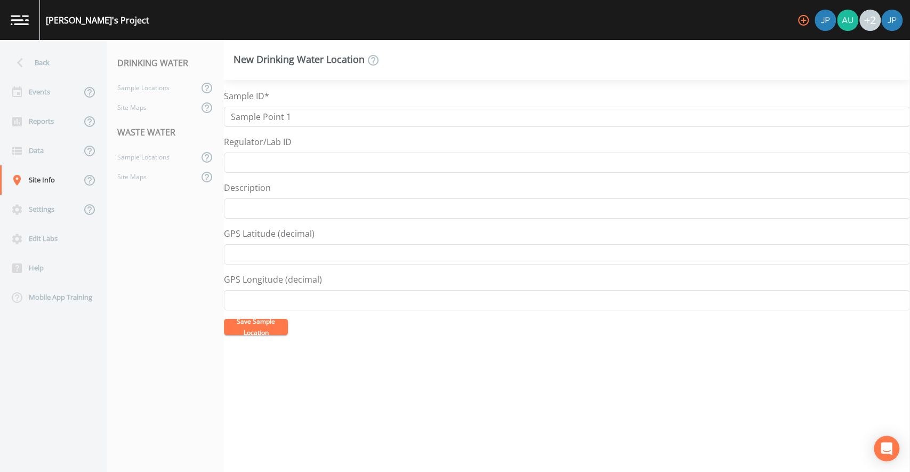
click at [307, 183] on div "Description" at bounding box center [567, 199] width 686 height 37
click at [309, 185] on div "Description" at bounding box center [567, 199] width 686 height 37
click at [304, 207] on input "Description" at bounding box center [567, 208] width 686 height 20
click at [359, 224] on form "Sample ID* Sample Point 1 Regulator/Lab ID Description GPS Latitude (decimal) G…" at bounding box center [567, 212] width 686 height 245
click at [244, 208] on input "Description" at bounding box center [567, 208] width 686 height 20
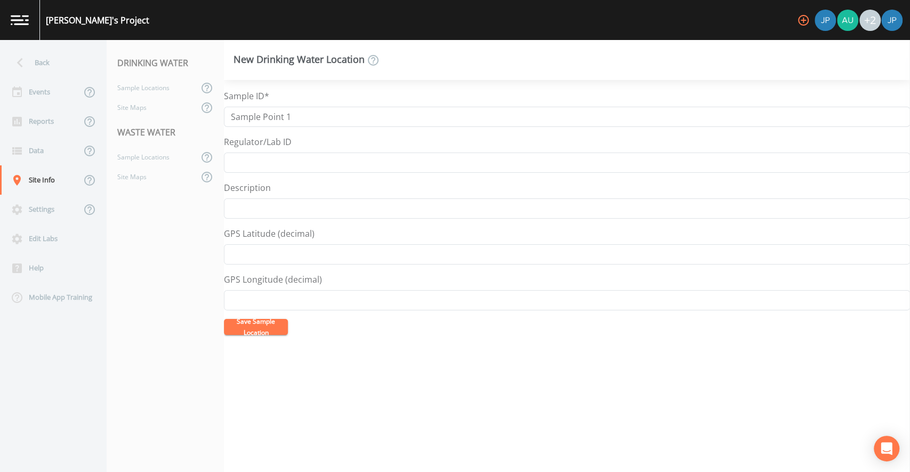
click at [251, 223] on form "Sample ID* Sample Point 1 Regulator/Lab ID Description GPS Latitude (decimal) G…" at bounding box center [567, 212] width 686 height 245
click at [256, 327] on button "Save Sample Location" at bounding box center [256, 327] width 64 height 16
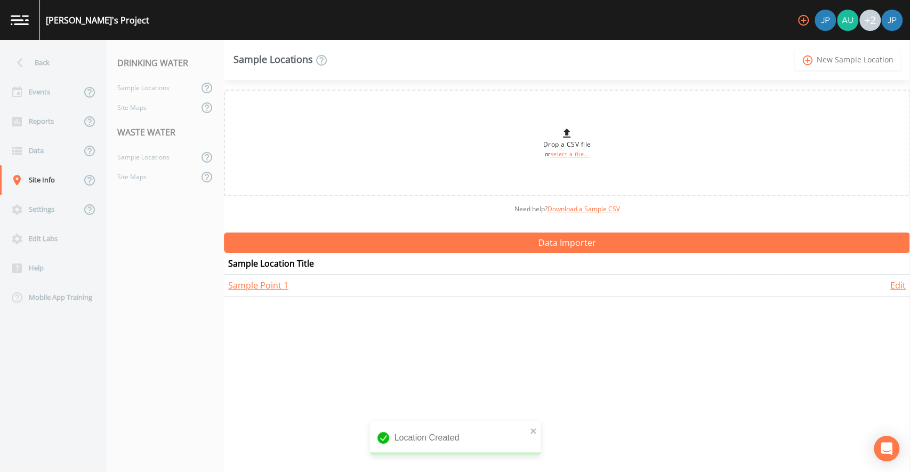
click at [824, 62] on link "add_circle_outline New Sample Location" at bounding box center [848, 60] width 106 height 20
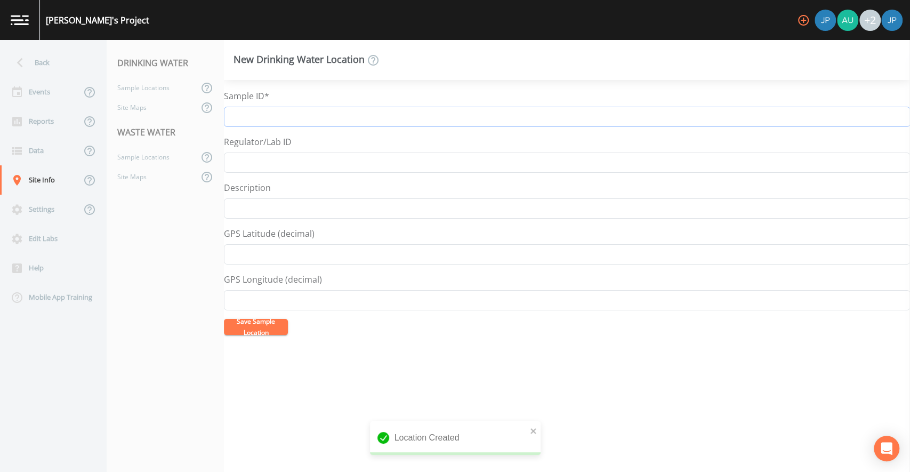
click at [304, 125] on input "Sample ID*" at bounding box center [567, 117] width 686 height 20
type input "Sample Point 2"
click at [316, 133] on form "Sample ID* Sample Point 2 Regulator/Lab ID Description GPS Latitude (decimal) G…" at bounding box center [567, 212] width 686 height 245
click at [253, 325] on button "Save Sample Location" at bounding box center [256, 327] width 64 height 16
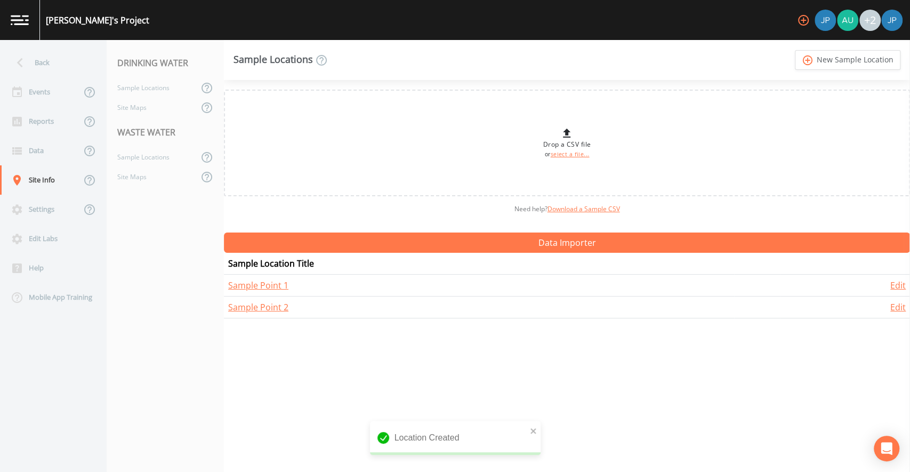
click at [318, 329] on div "Drop a CSV file or select a file... Need help?  Download a Sample CSV Data Impo…" at bounding box center [567, 276] width 686 height 392
click at [289, 343] on div "Drop a CSV file or select a file... Need help?  Download a Sample CSV Data Impo…" at bounding box center [567, 276] width 686 height 392
click at [152, 87] on div "Sample Locations" at bounding box center [153, 88] width 92 height 20
click at [146, 159] on div "Sample Locations" at bounding box center [153, 157] width 92 height 20
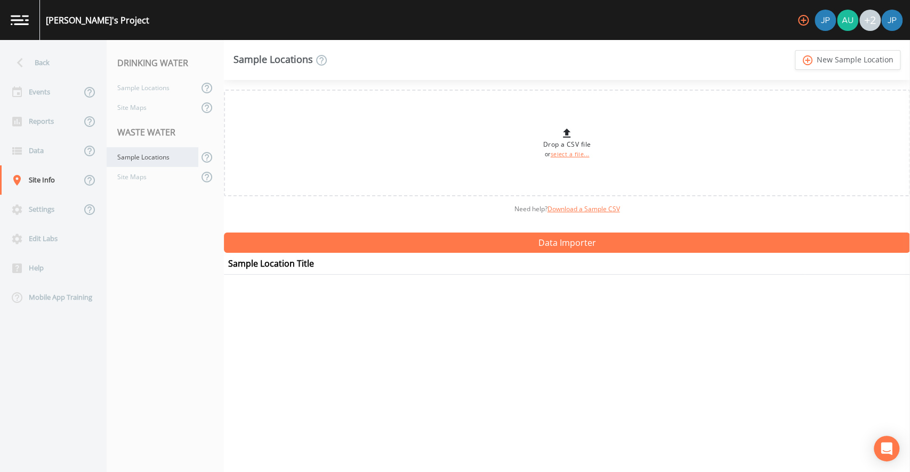
click at [158, 164] on div "Sample Locations" at bounding box center [153, 157] width 92 height 20
click at [814, 67] on link "add_circle_outline New Sample Location" at bounding box center [848, 60] width 106 height 20
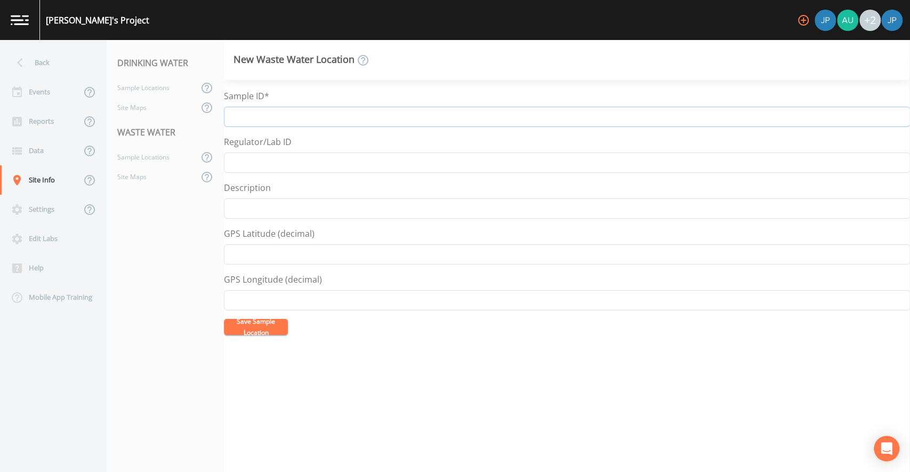
click at [382, 119] on input "Sample ID*" at bounding box center [567, 117] width 686 height 20
type input "Effluent (Comp)"
click at [251, 329] on button "Save Sample Location" at bounding box center [256, 327] width 64 height 16
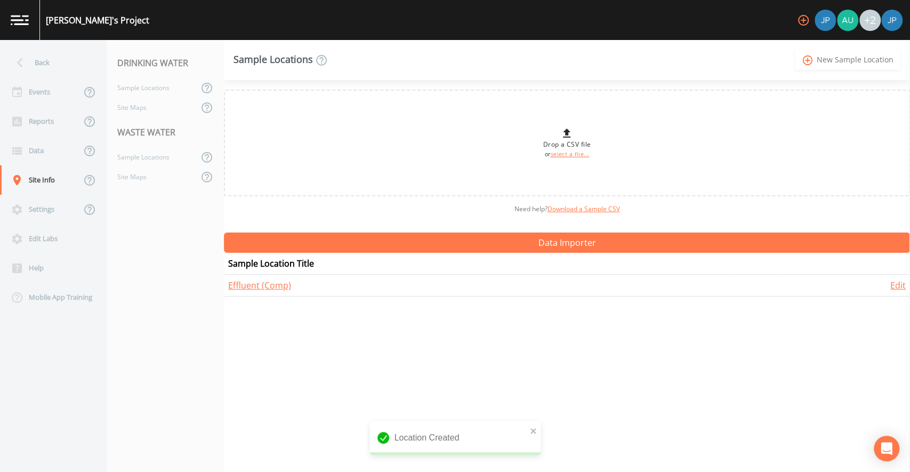
click at [834, 59] on link "add_circle_outline New Sample Location" at bounding box center [848, 60] width 106 height 20
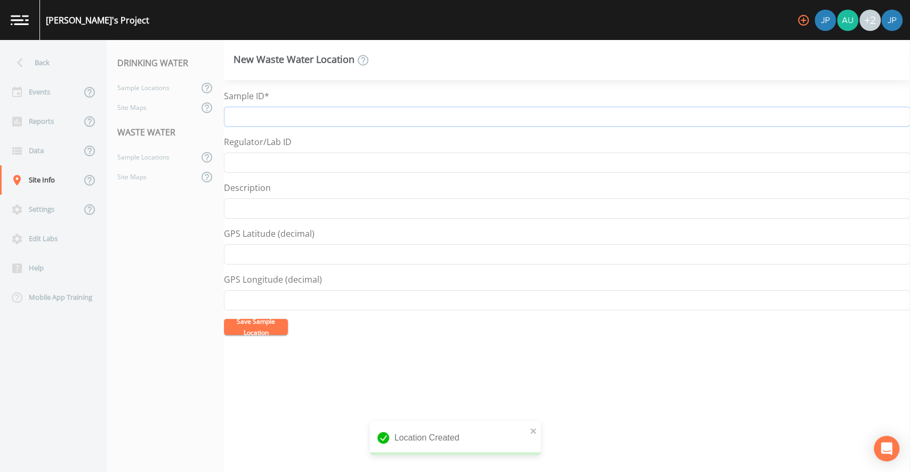
click at [277, 125] on input "Sample ID*" at bounding box center [567, 117] width 686 height 20
type input "Effluent Grab"
click at [263, 321] on button "Save Sample Location" at bounding box center [256, 327] width 64 height 16
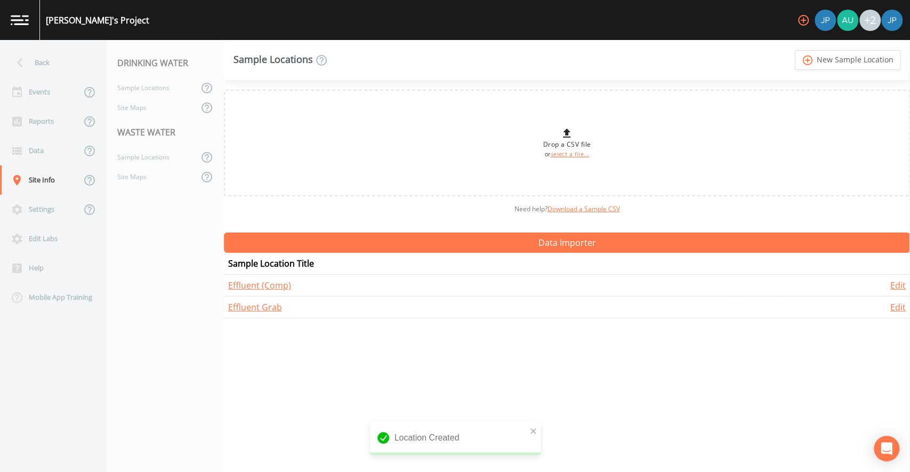
click at [297, 216] on div "Need help?  Download a Sample CSV" at bounding box center [567, 209] width 686 height 26
click at [54, 241] on div "Edit Labs" at bounding box center [48, 238] width 96 height 29
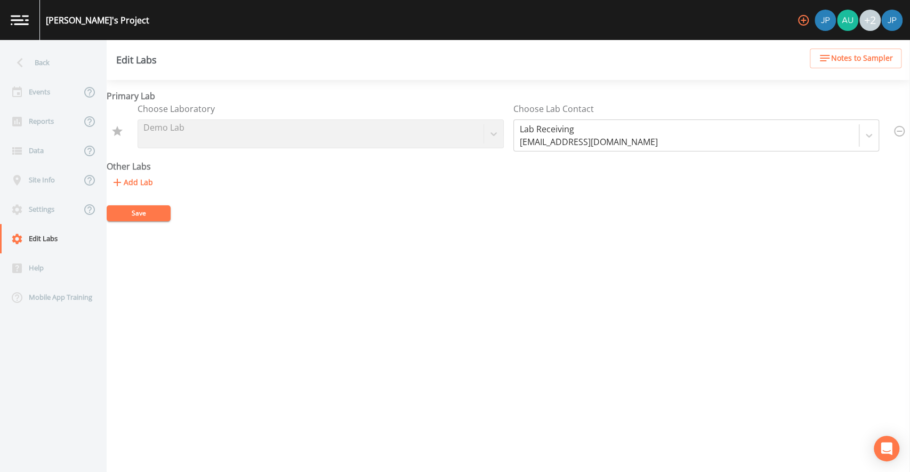
click at [137, 188] on button "Add Lab" at bounding box center [132, 183] width 51 height 20
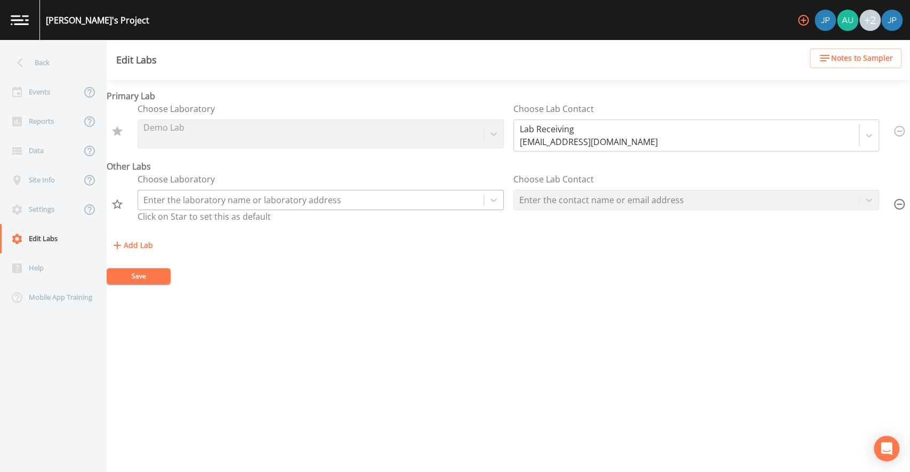
click at [221, 198] on div at bounding box center [310, 199] width 335 height 15
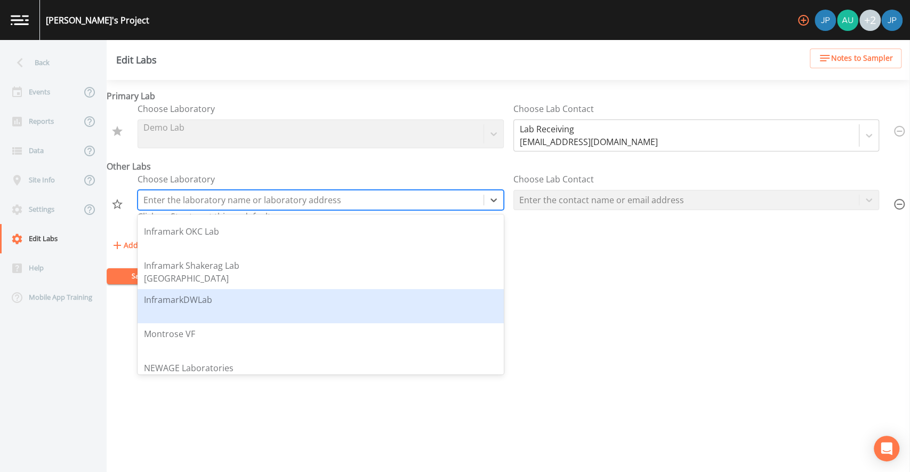
scroll to position [1062, 0]
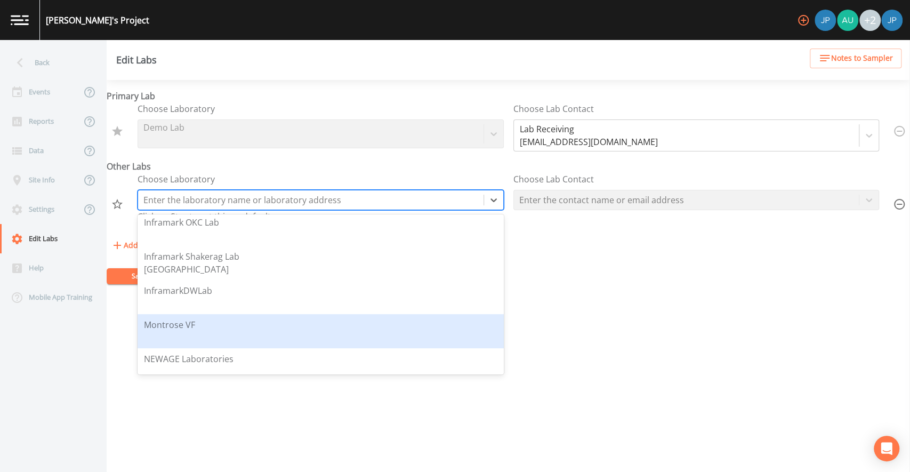
click at [283, 323] on div "Montrose VF" at bounding box center [320, 331] width 353 height 26
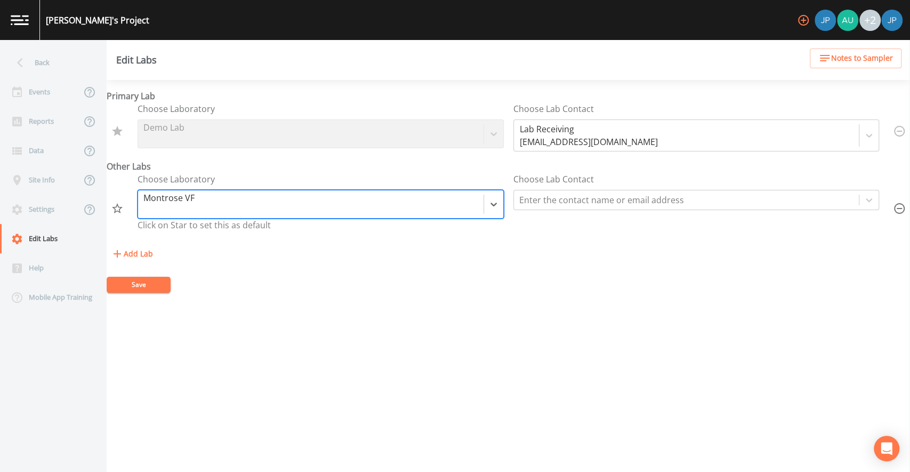
click at [246, 203] on div at bounding box center [310, 204] width 335 height 15
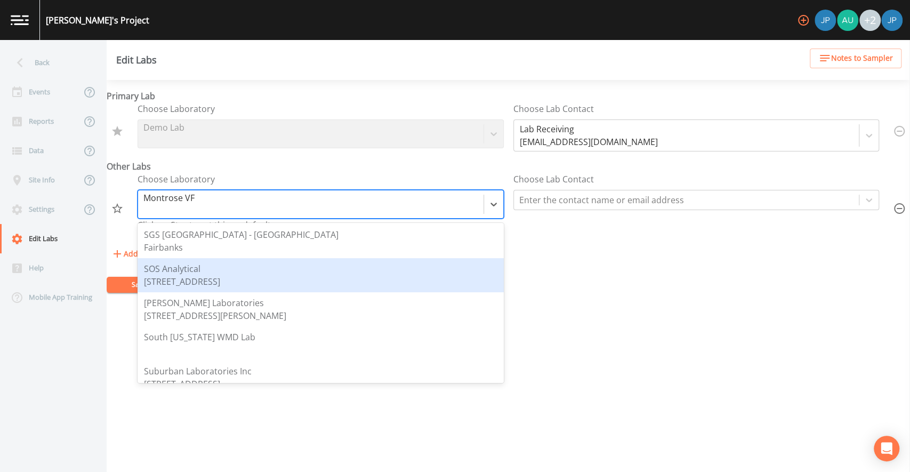
scroll to position [1820, 0]
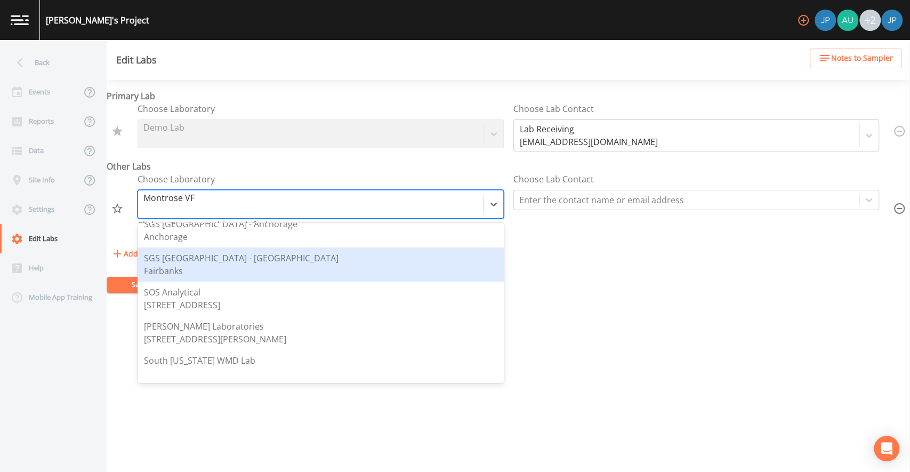
click at [524, 252] on div "Add Lab" at bounding box center [508, 254] width 803 height 20
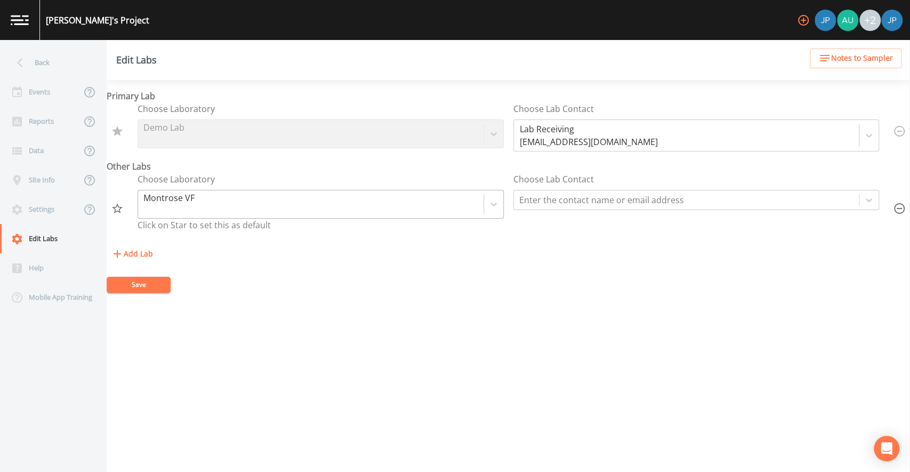
click at [214, 201] on div at bounding box center [310, 204] width 335 height 15
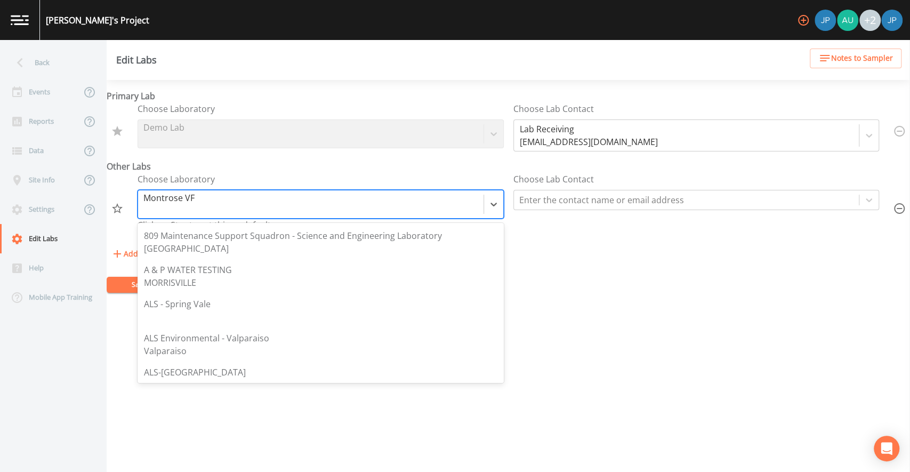
scroll to position [1047, 0]
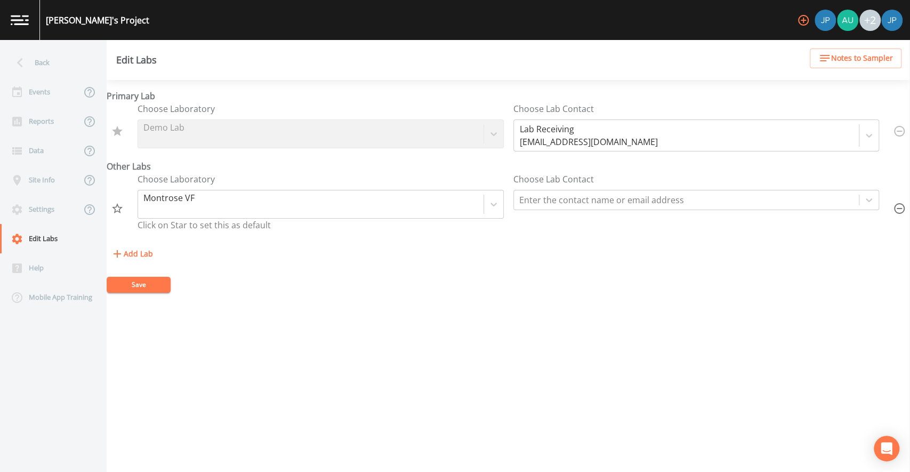
click at [236, 173] on div "Choose Laboratory Montrose VF Click on Star to set this as default" at bounding box center [321, 204] width 366 height 63
click at [254, 235] on div "Choose Laboratory Montrose VF Click on Star to set this as default" at bounding box center [321, 204] width 366 height 63
click at [119, 208] on icon "Set as Default" at bounding box center [117, 208] width 11 height 10
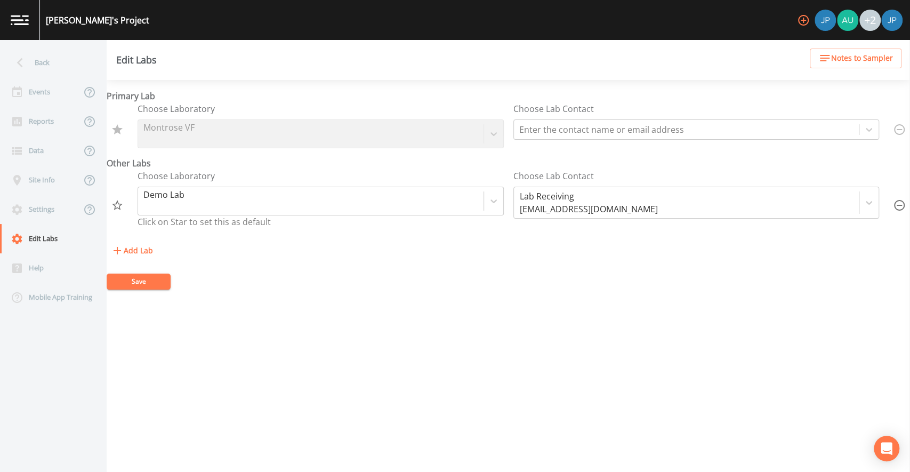
click at [119, 205] on icon "Set as Default" at bounding box center [117, 205] width 11 height 10
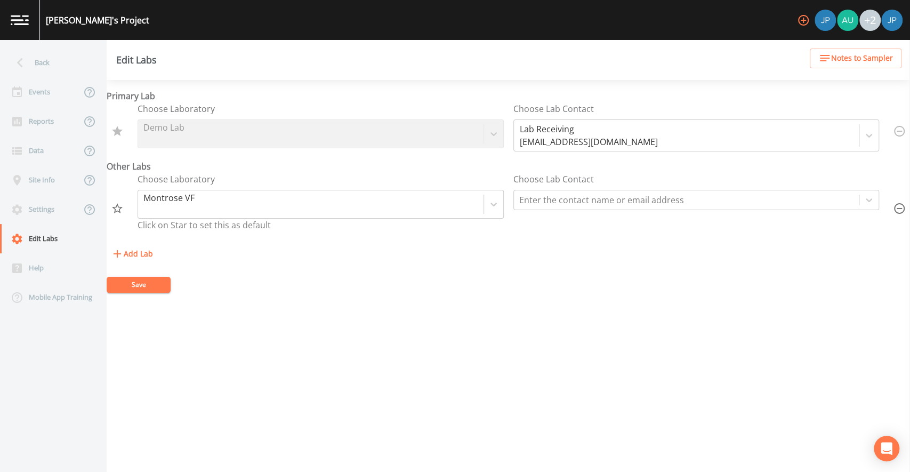
click at [896, 207] on icon "button" at bounding box center [899, 208] width 13 height 13
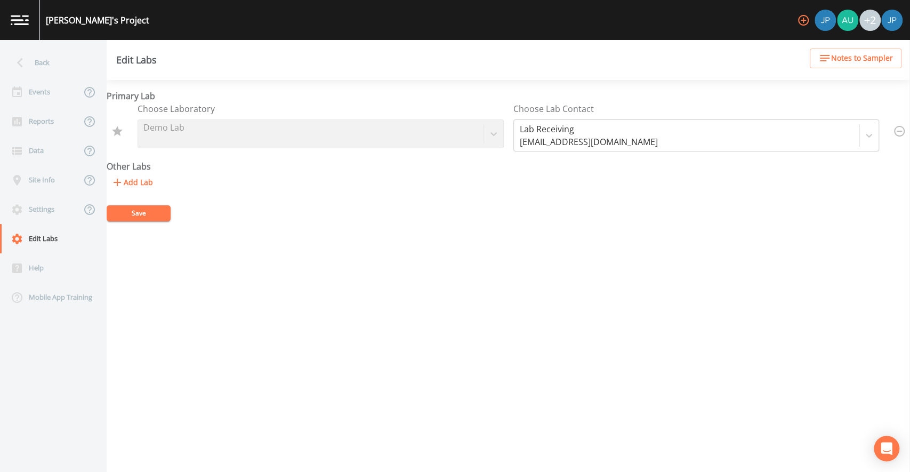
drag, startPoint x: 455, startPoint y: 230, endPoint x: 381, endPoint y: 214, distance: 75.7
click at [455, 230] on div "Primary Lab Choose Laboratory Demo Lab Choose Lab Contact Lab Receiving lab-rec…" at bounding box center [508, 276] width 803 height 392
click at [155, 210] on button "Save" at bounding box center [139, 213] width 64 height 16
click at [245, 199] on form "Primary Lab Choose Laboratory Demo Lab Choose Lab Contact Lab Receiving lab-rec…" at bounding box center [508, 156] width 803 height 132
click at [225, 174] on div "Add Lab" at bounding box center [508, 183] width 803 height 20
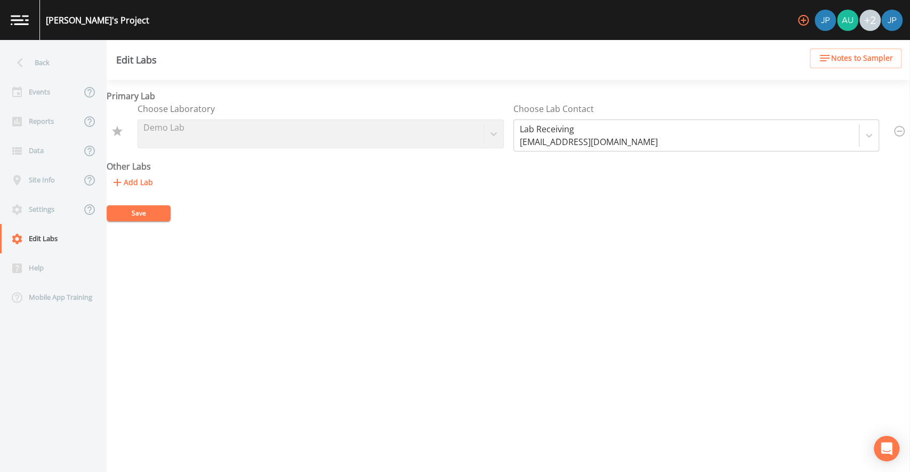
click at [225, 174] on div "Add Lab" at bounding box center [508, 183] width 803 height 20
click at [224, 173] on div "Add Lab" at bounding box center [508, 183] width 803 height 20
click at [53, 93] on div "Events" at bounding box center [40, 91] width 81 height 29
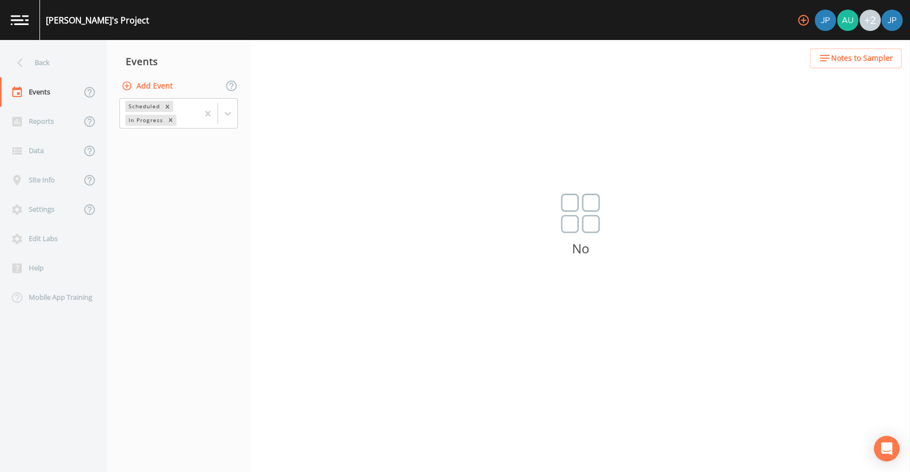
click at [157, 91] on button "Add Event" at bounding box center [148, 86] width 58 height 20
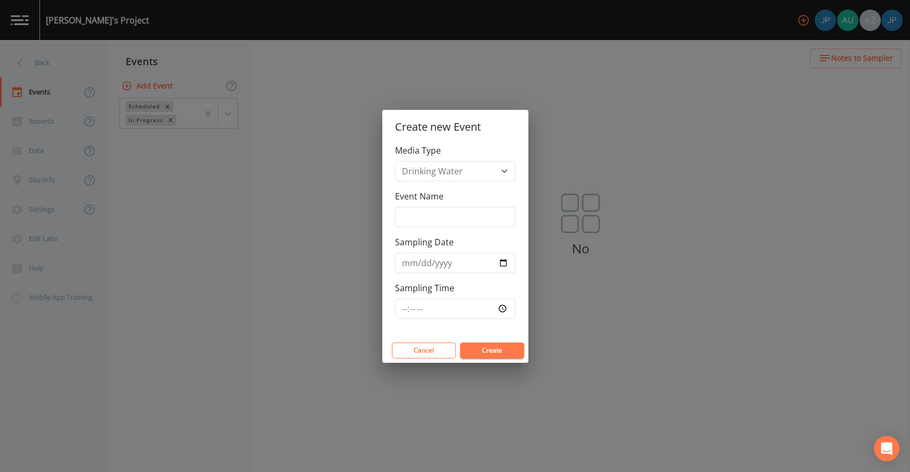
click at [413, 340] on div "Cancel Create" at bounding box center [455, 350] width 146 height 25
click at [417, 346] on button "Cancel" at bounding box center [424, 350] width 64 height 16
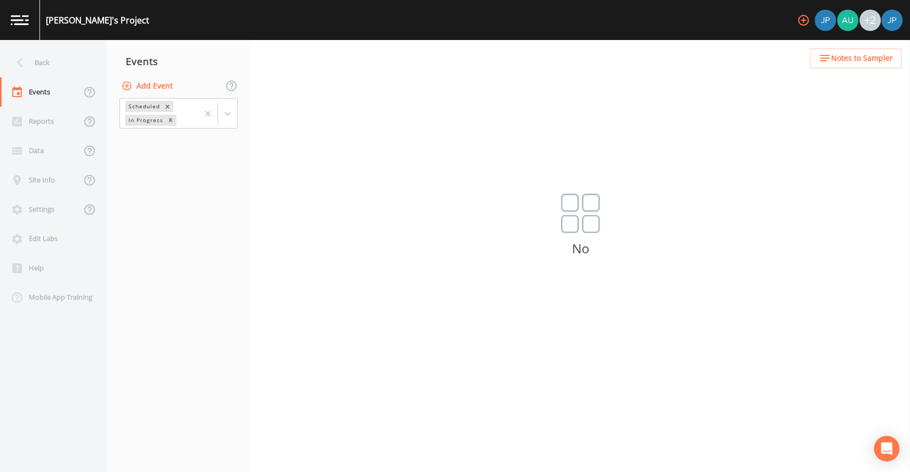
click at [146, 87] on button "Add Event" at bounding box center [148, 86] width 58 height 20
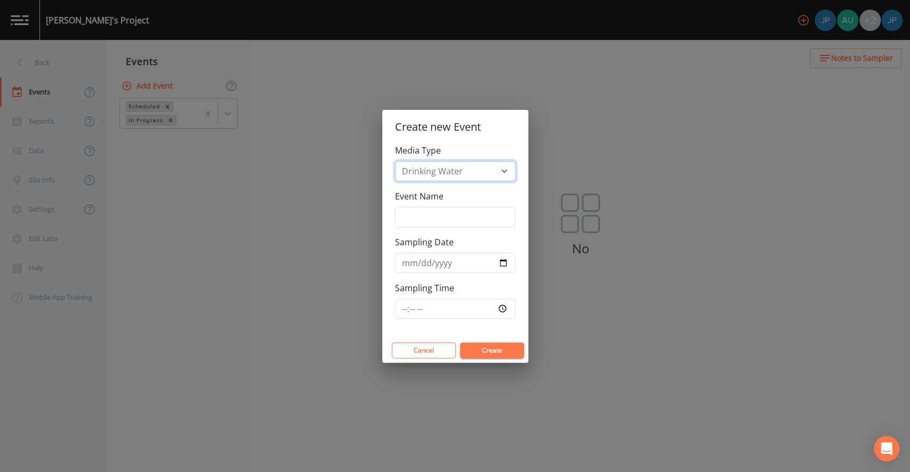
click at [453, 176] on select "Drinking Water Waste Water" at bounding box center [455, 171] width 120 height 20
click at [440, 216] on input "Event Name" at bounding box center [455, 217] width 120 height 20
click at [454, 201] on div "Event Name" at bounding box center [455, 208] width 120 height 37
click at [413, 356] on button "Cancel" at bounding box center [424, 350] width 64 height 16
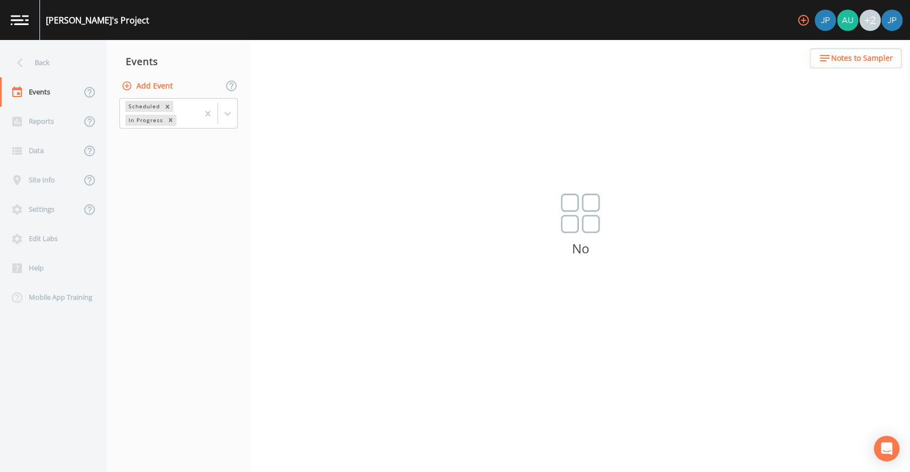
click at [226, 184] on nav "Events Add Event Scheduled In Progress" at bounding box center [179, 256] width 144 height 432
click at [234, 154] on nav "Events Add Event Scheduled In Progress" at bounding box center [179, 256] width 144 height 432
click at [225, 148] on nav "Events Add Event Scheduled In Progress" at bounding box center [179, 256] width 144 height 432
click at [164, 83] on button "Add Event" at bounding box center [148, 86] width 58 height 20
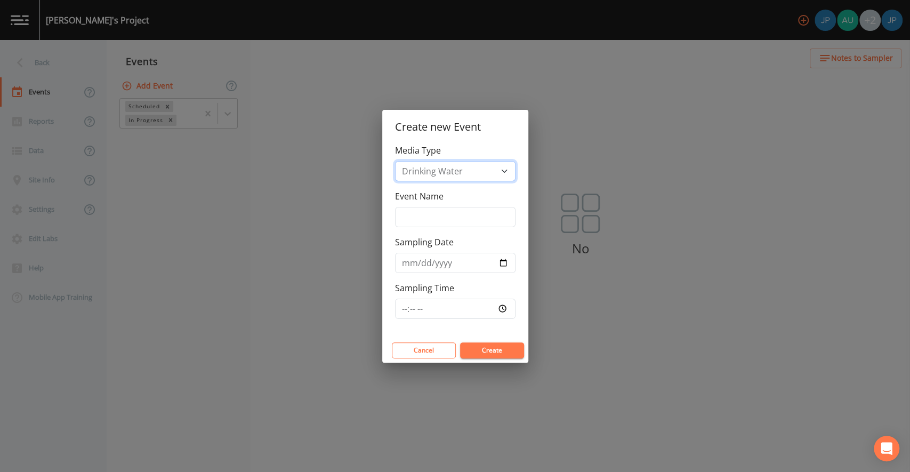
click at [455, 170] on select "Drinking Water Waste Water" at bounding box center [455, 171] width 120 height 20
click at [450, 173] on select "Drinking Water Waste Water" at bounding box center [455, 171] width 120 height 20
click at [445, 212] on input "Event Name" at bounding box center [455, 217] width 120 height 20
type input "S"
type input "Drinking Water Event"
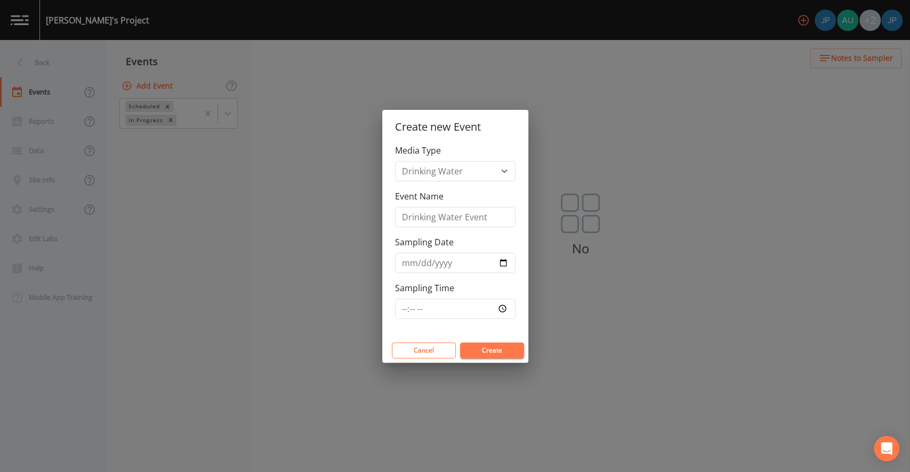
click at [479, 234] on div "Media Type Drinking Water Waste Water Event Name Drinking Water Event Sampling …" at bounding box center [455, 241] width 146 height 194
click at [479, 235] on div "Media Type Drinking Water Waste Water Event Name Drinking Water Event Sampling …" at bounding box center [455, 241] width 146 height 194
click at [504, 262] on input "Sampling Date" at bounding box center [455, 263] width 120 height 20
type input "2025-08-22"
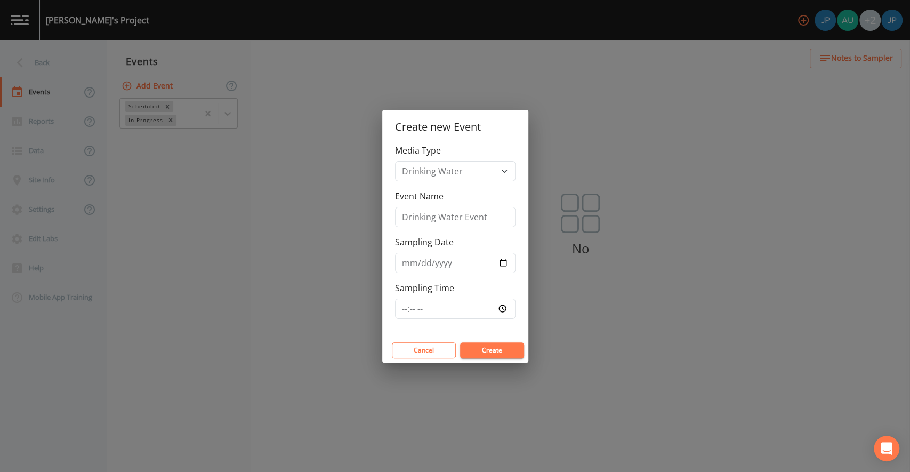
click at [504, 286] on div "Sampling Time" at bounding box center [455, 299] width 120 height 37
click at [504, 306] on input "Sampling Time" at bounding box center [455, 309] width 120 height 20
type input "10:09"
click at [494, 324] on div "Media Type Drinking Water Waste Water Event Name Drinking Water Event Sampling …" at bounding box center [455, 241] width 146 height 194
click at [484, 351] on button "Create" at bounding box center [492, 350] width 64 height 16
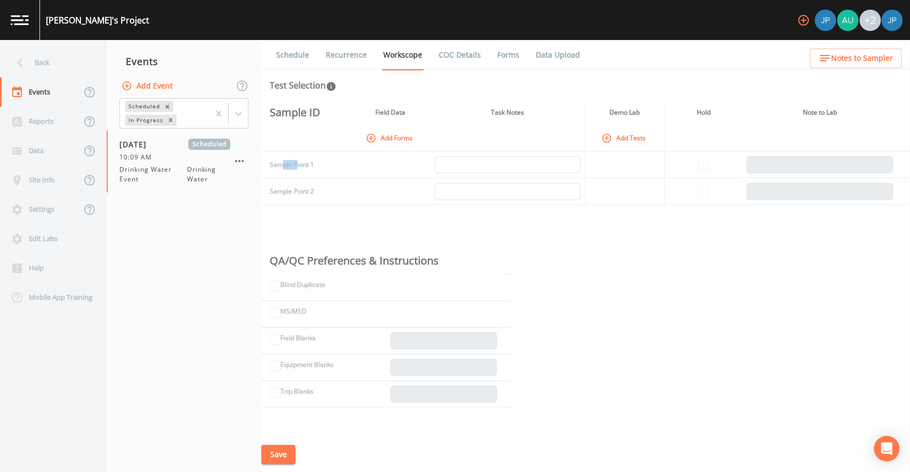
drag, startPoint x: 283, startPoint y: 166, endPoint x: 309, endPoint y: 166, distance: 26.1
click at [300, 166] on td "Sample Point 1" at bounding box center [300, 164] width 79 height 27
click at [311, 166] on td "Sample Point 1" at bounding box center [300, 164] width 79 height 27
click at [396, 141] on button "Add Forms" at bounding box center [390, 138] width 53 height 18
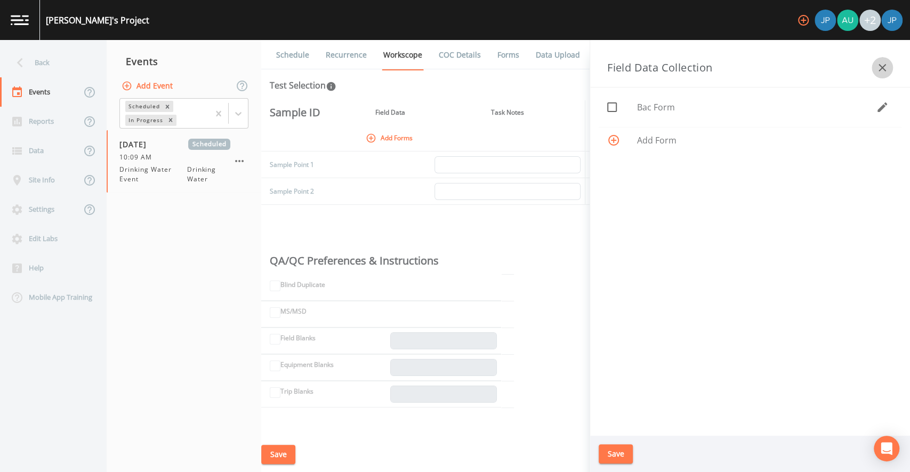
click at [879, 70] on icon "button" at bounding box center [881, 67] width 7 height 7
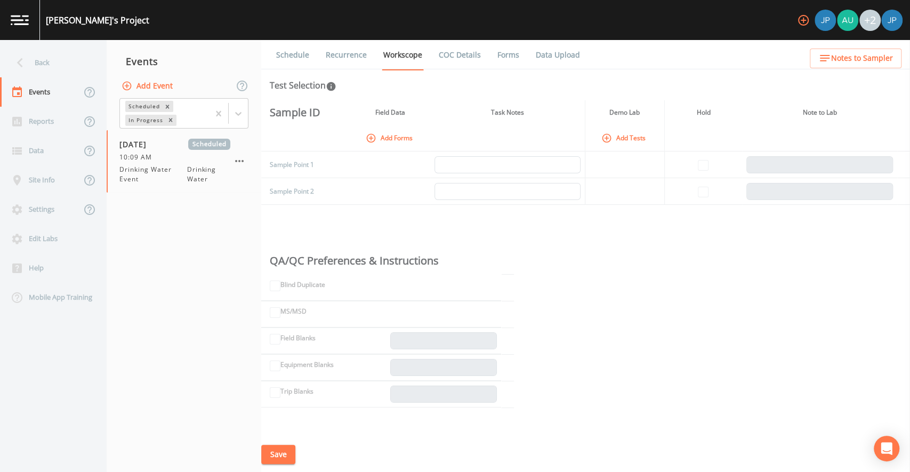
click at [664, 160] on td at bounding box center [703, 164] width 78 height 27
click at [400, 134] on button "Add Forms" at bounding box center [390, 138] width 53 height 18
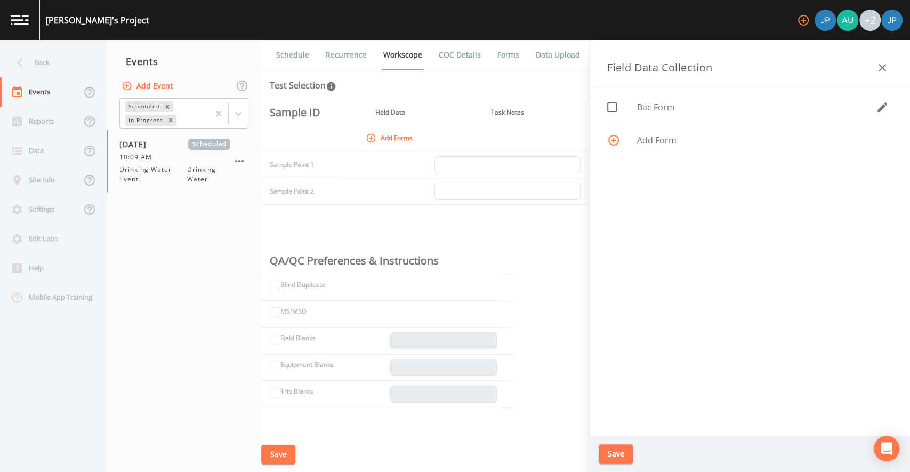
click at [658, 108] on span "Bac Form" at bounding box center [756, 107] width 239 height 13
checkbox input "true"
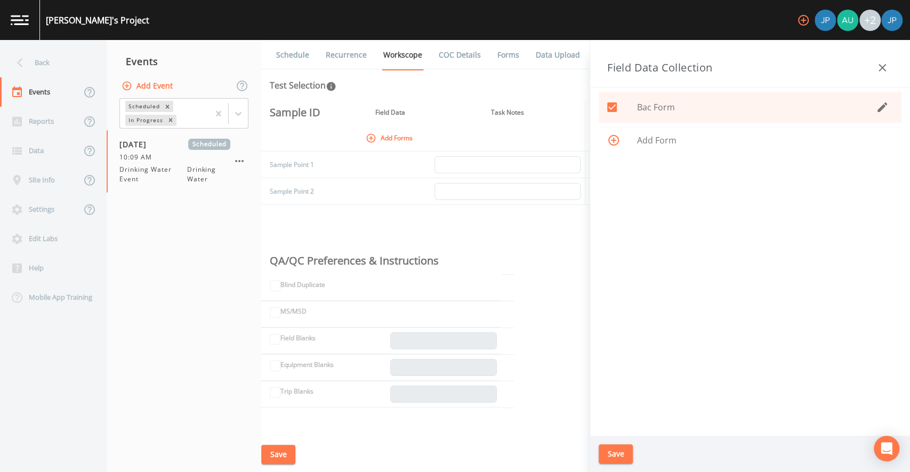
click at [879, 109] on icon "button" at bounding box center [882, 107] width 10 height 10
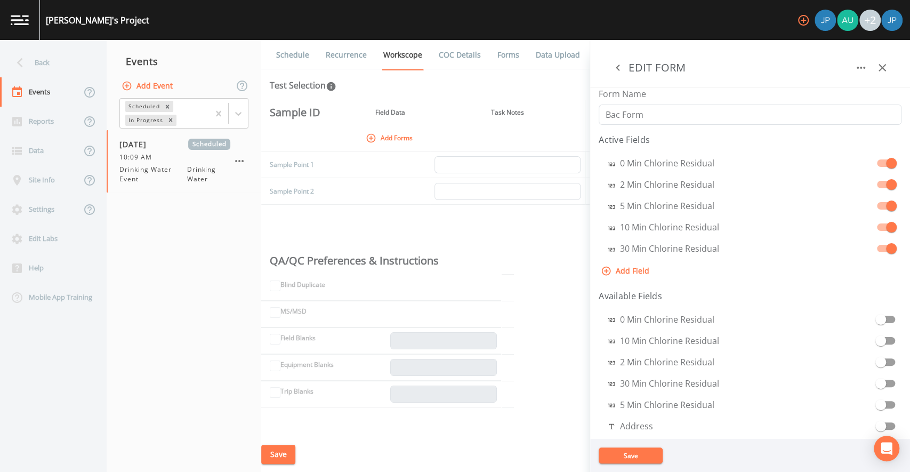
click at [885, 74] on icon "button" at bounding box center [882, 67] width 13 height 13
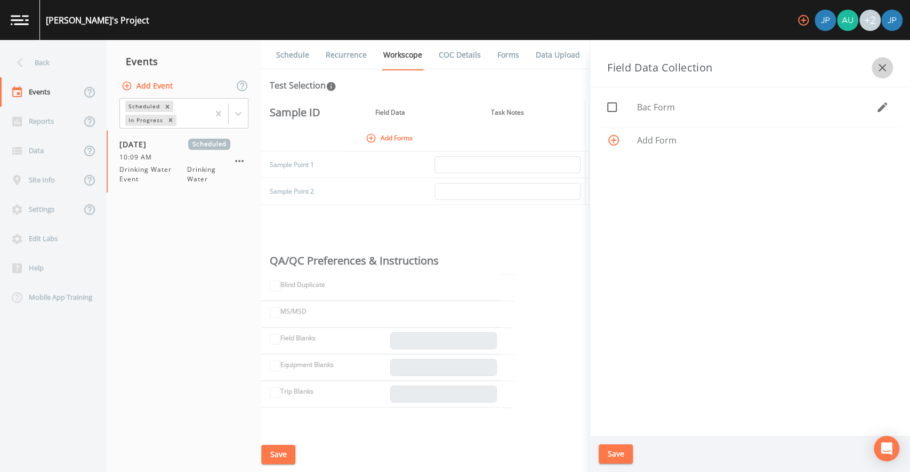
click at [890, 67] on button "button" at bounding box center [882, 67] width 21 height 21
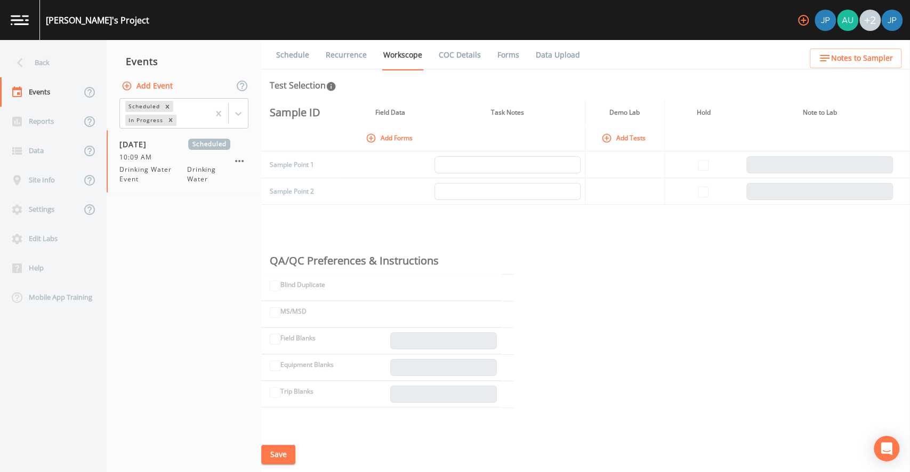
click at [749, 110] on th "Note to Lab" at bounding box center [819, 112] width 155 height 25
click at [382, 136] on button "Add Forms" at bounding box center [390, 138] width 53 height 18
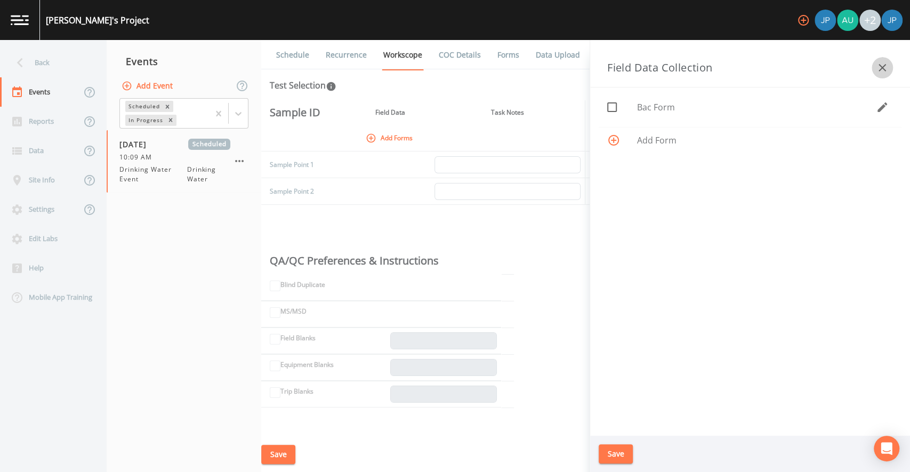
click at [879, 70] on icon "button" at bounding box center [881, 67] width 7 height 7
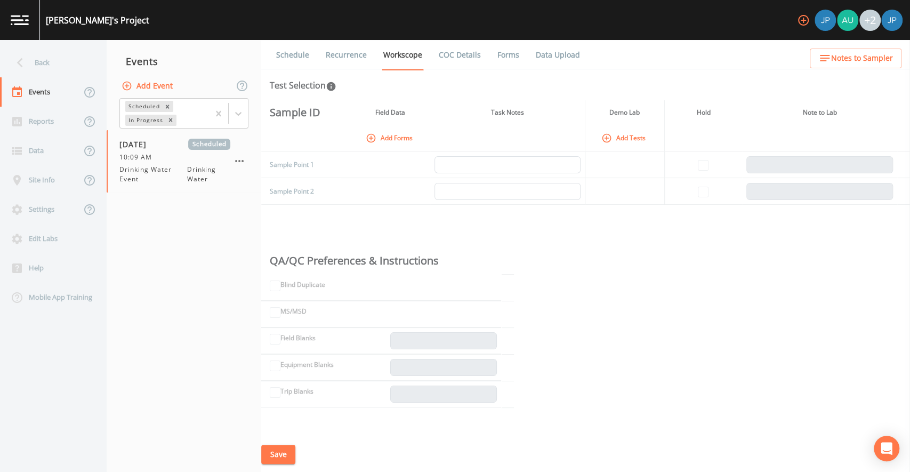
click at [396, 139] on button "Add Forms" at bounding box center [390, 138] width 53 height 18
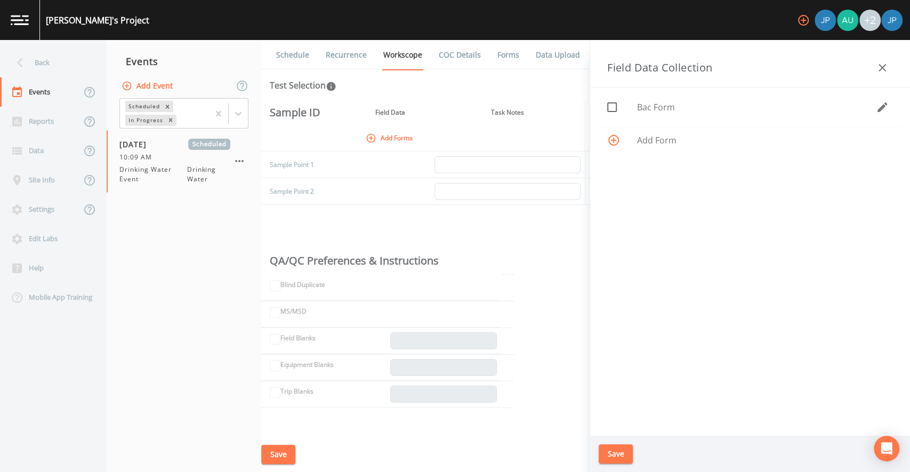
click at [880, 109] on icon "button" at bounding box center [882, 107] width 10 height 10
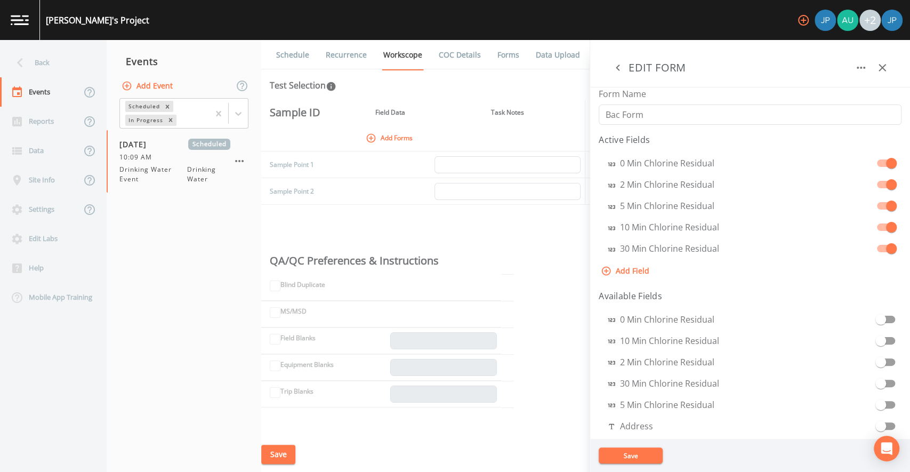
click at [620, 69] on icon "button" at bounding box center [617, 67] width 13 height 13
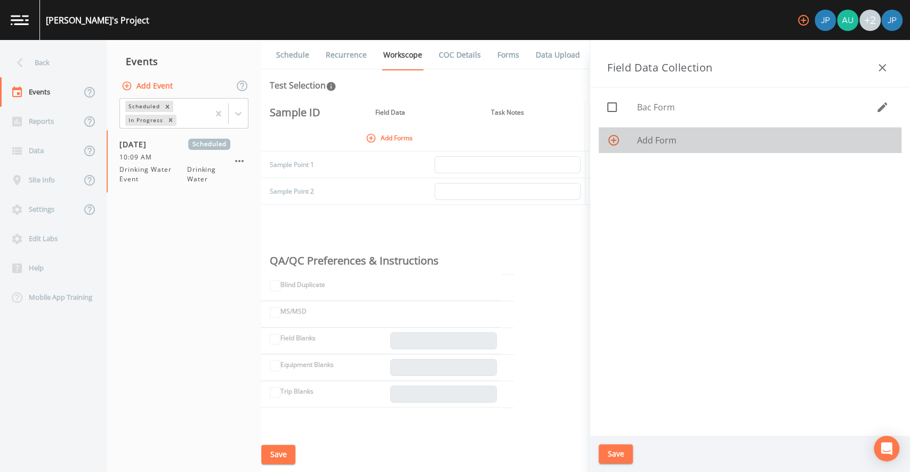
click at [651, 142] on span "Add Form" at bounding box center [765, 140] width 256 height 13
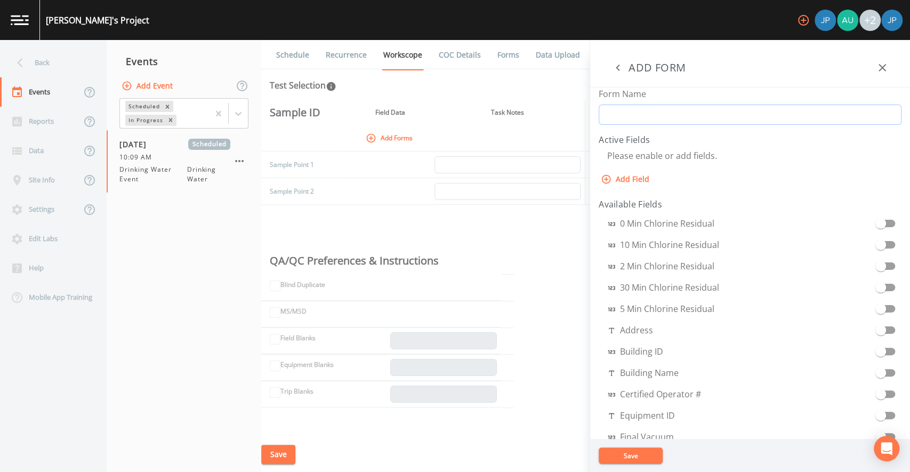
click at [643, 116] on input "Form Name" at bounding box center [750, 114] width 303 height 20
type input "t"
type input "Drinking Water Form"
click at [663, 141] on h4 "Active Fields" at bounding box center [750, 139] width 303 height 13
click at [631, 180] on button "Add Field" at bounding box center [626, 180] width 55 height 20
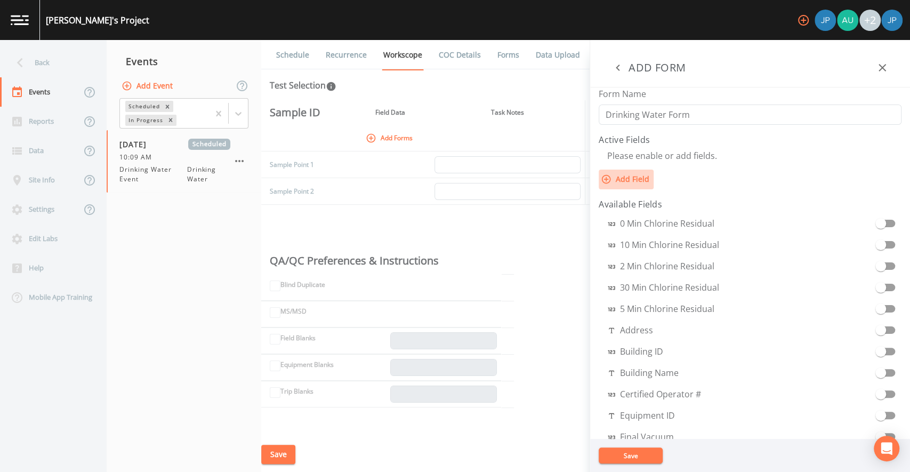
select select "STRING"
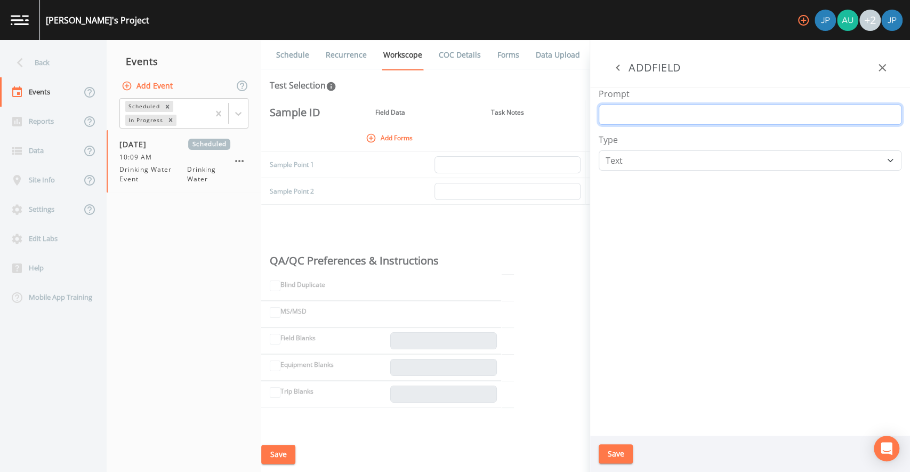
click at [630, 115] on input "Prompt" at bounding box center [750, 114] width 303 height 20
type input "pH"
click at [643, 138] on div "Type Number Photo Select One Signature Text Timer" at bounding box center [750, 151] width 303 height 37
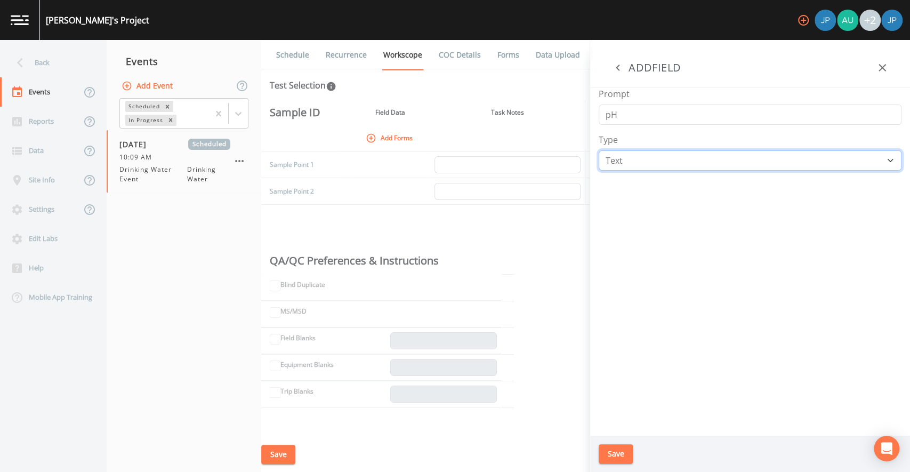
click at [635, 165] on select "Number Photo Select One Signature Text Timer" at bounding box center [750, 160] width 303 height 20
select select "NUMBER"
click at [649, 219] on div "Prompt pH Type Number Photo Select One Signature Text Timer" at bounding box center [750, 261] width 320 height 348
click at [623, 453] on button "Save" at bounding box center [616, 454] width 34 height 20
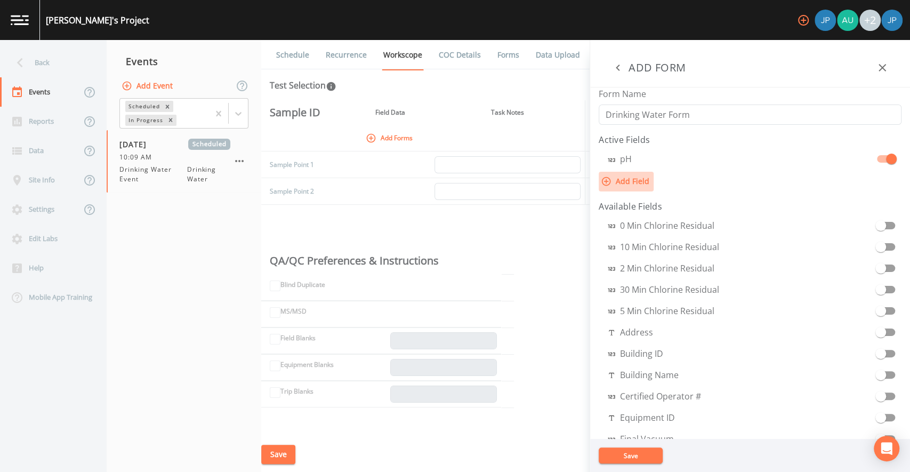
click at [636, 180] on button "Add Field" at bounding box center [626, 182] width 55 height 20
select select "STRING"
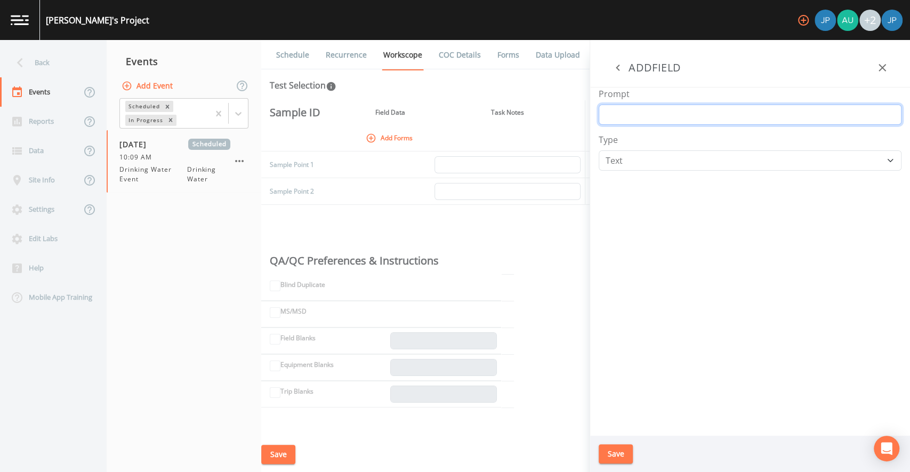
click at [638, 120] on input "Prompt" at bounding box center [750, 114] width 303 height 20
type input "Chlorine"
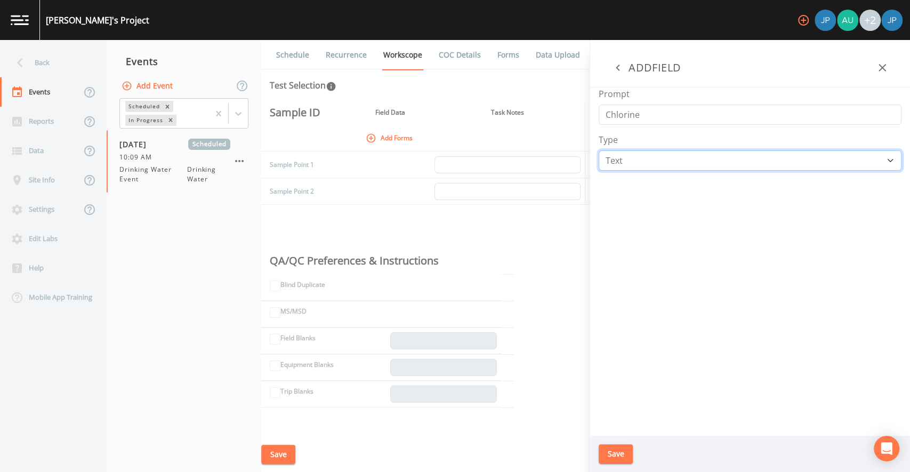
click at [716, 154] on select "Number Photo Select One Signature Text Timer" at bounding box center [750, 160] width 303 height 20
select select "NUMBER"
click at [641, 221] on div "Prompt Chlorine Type Number Photo Select One Signature Text Timer" at bounding box center [750, 261] width 320 height 348
click at [622, 447] on button "Save" at bounding box center [616, 454] width 34 height 20
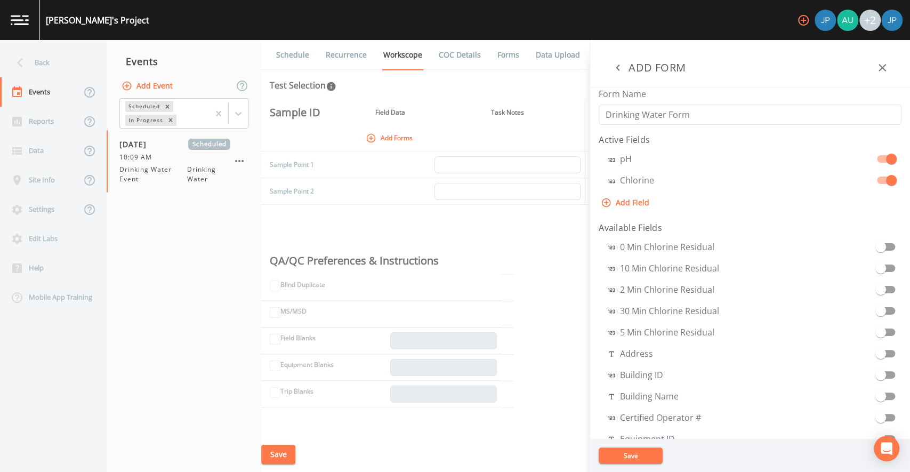
click at [637, 196] on button "Add Field" at bounding box center [626, 203] width 55 height 20
select select "STRING"
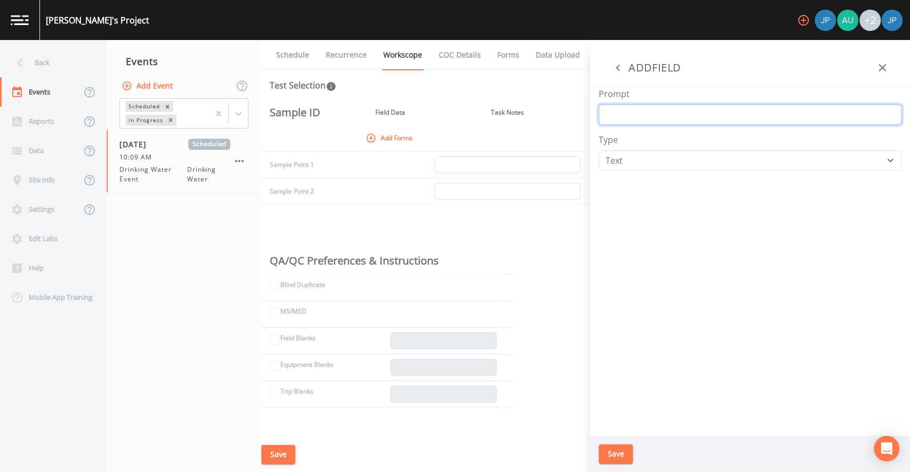
click at [629, 119] on input "Prompt" at bounding box center [750, 114] width 303 height 20
type input "Picture"
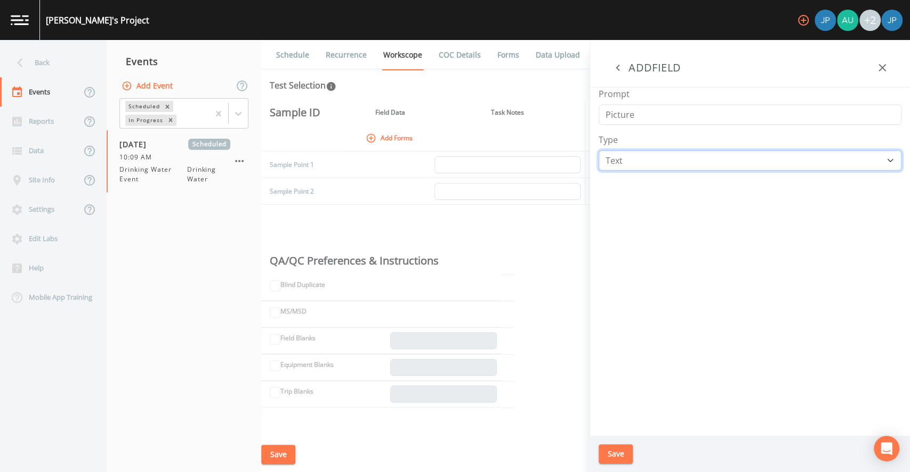
click at [642, 152] on select "Number Photo Select One Signature Text Timer" at bounding box center [750, 160] width 303 height 20
select select "IMAGE"
click at [634, 134] on div "Type Number Photo Select One Signature Text Timer" at bounding box center [750, 151] width 303 height 37
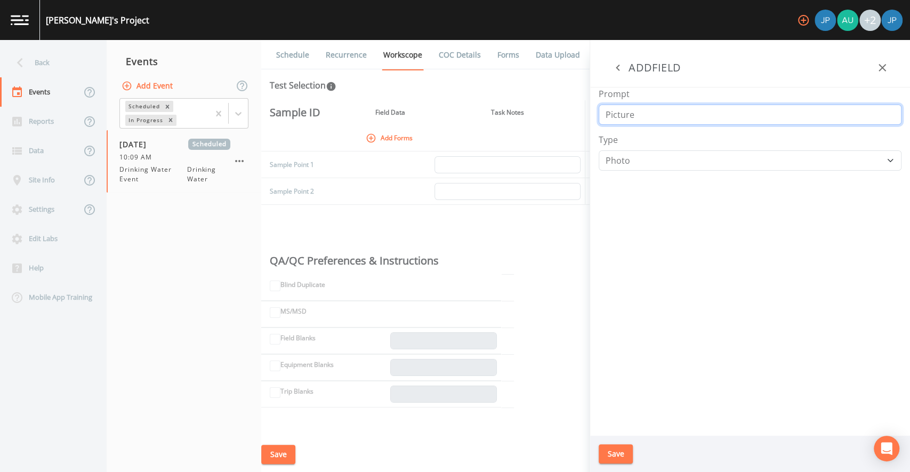
click at [608, 116] on input "Picture" at bounding box center [750, 114] width 303 height 20
click at [606, 116] on input "Picture" at bounding box center [750, 114] width 303 height 20
type input "Sample Picture"
click at [632, 135] on div "Type Number Photo Select One Signature Text Timer" at bounding box center [750, 151] width 303 height 37
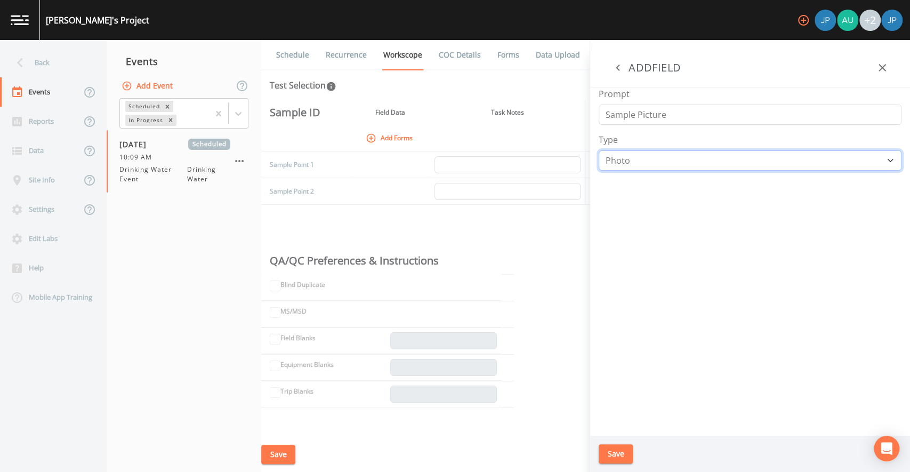
click at [630, 162] on select "Number Photo Select One Signature Text Timer" at bounding box center [750, 160] width 303 height 20
click at [648, 207] on div "Prompt Sample Picture Type Number Photo Select One Signature Text Timer" at bounding box center [750, 261] width 320 height 348
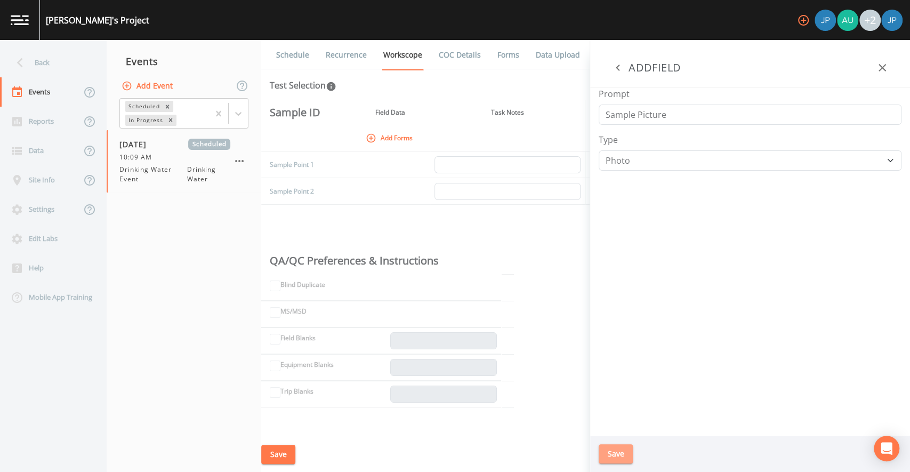
click at [622, 453] on button "Save" at bounding box center [616, 454] width 34 height 20
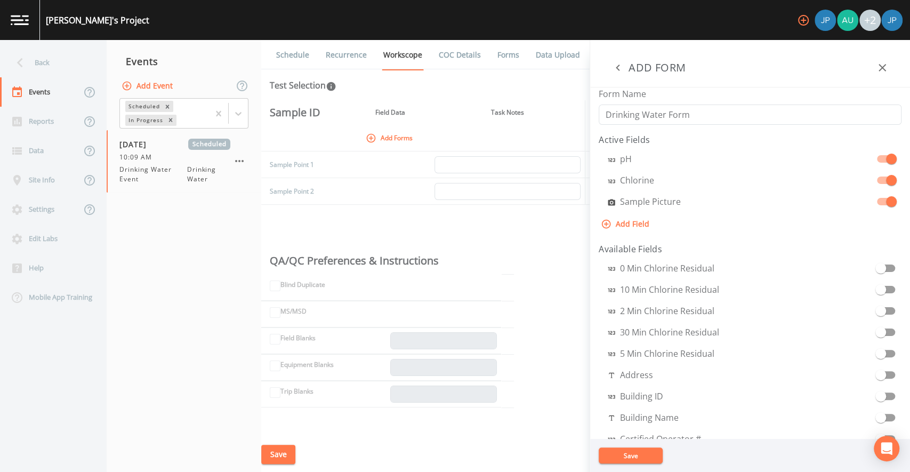
click at [628, 228] on button "Add Field" at bounding box center [626, 224] width 55 height 20
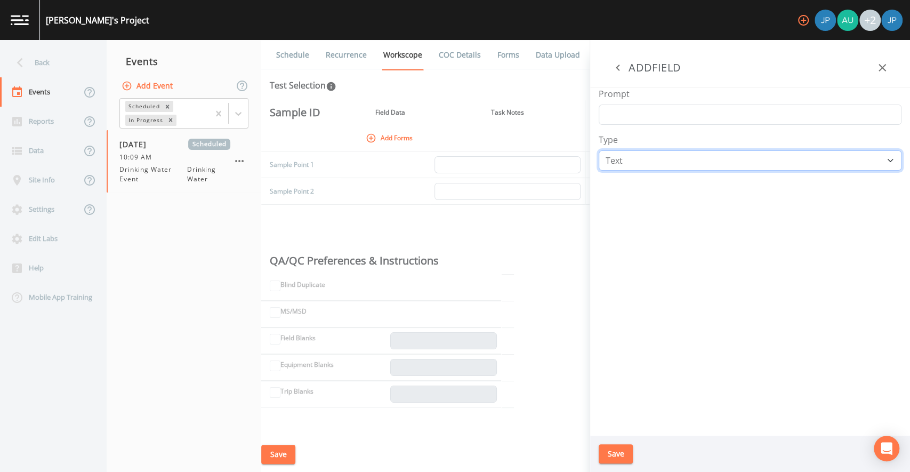
click at [625, 162] on select "Number Photo Select One Signature Text Timer" at bounding box center [750, 160] width 303 height 20
select select "SELECT_ONE"
click at [659, 160] on select "Number Photo Select One Signature Text Timer" at bounding box center [750, 160] width 303 height 20
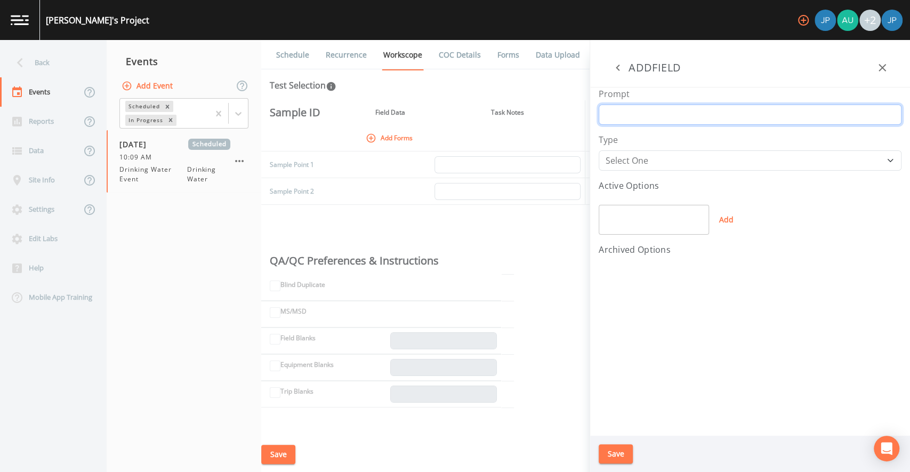
click at [631, 120] on input "Prompt" at bounding box center [750, 114] width 303 height 20
type input "Is Well Active?"
click at [619, 214] on input "text" at bounding box center [654, 220] width 110 height 30
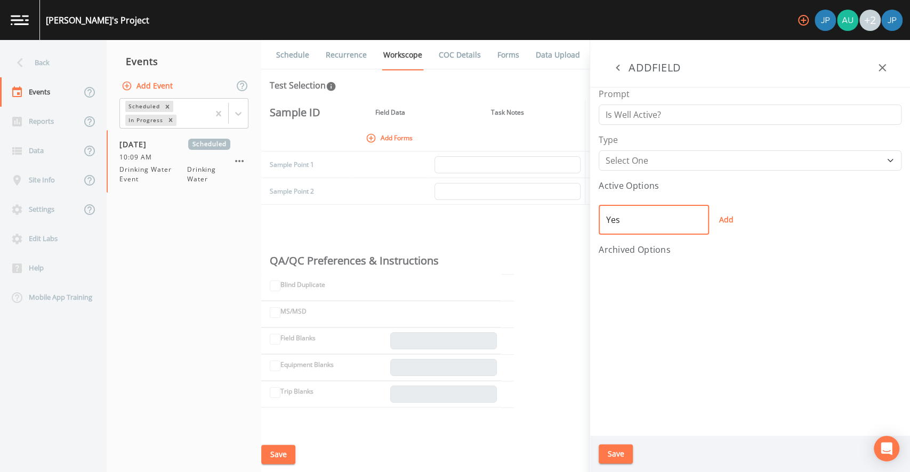
type input "Yes"
click at [723, 224] on button "Add" at bounding box center [726, 220] width 34 height 30
click at [651, 233] on input "text" at bounding box center [654, 237] width 110 height 30
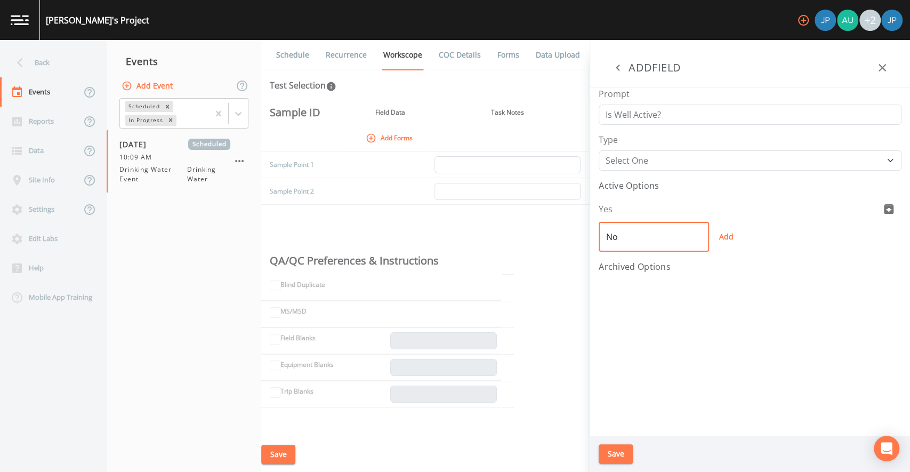
type input "No"
click at [730, 233] on button "Add" at bounding box center [726, 237] width 34 height 30
click at [622, 451] on button "Save" at bounding box center [616, 454] width 34 height 20
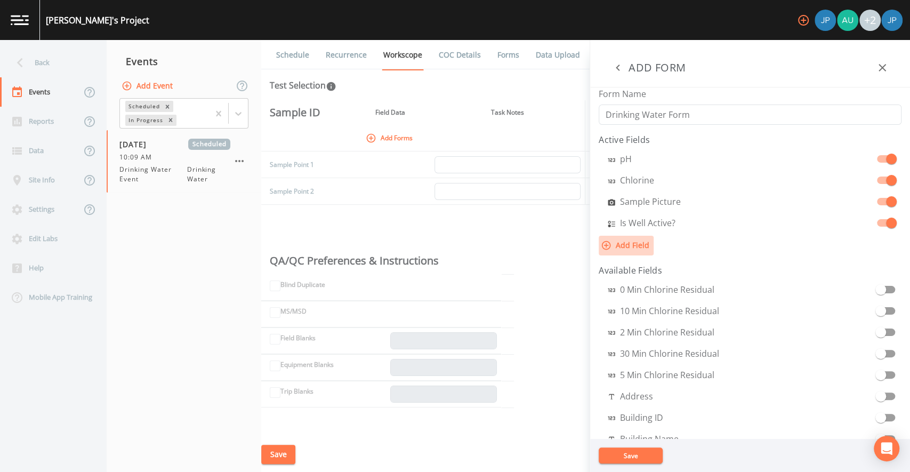
click at [632, 242] on button "Add Field" at bounding box center [626, 246] width 55 height 20
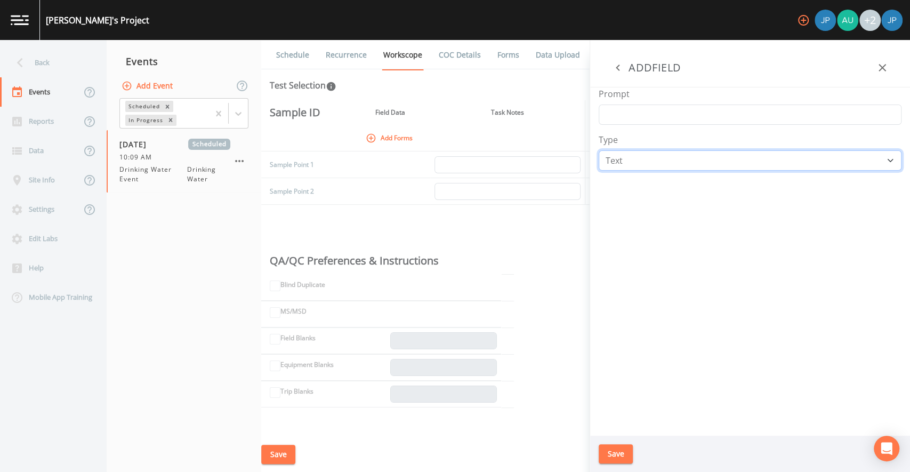
click at [639, 154] on select "Number Photo Select One Signature Text Timer" at bounding box center [750, 160] width 303 height 20
select select "DURATION"
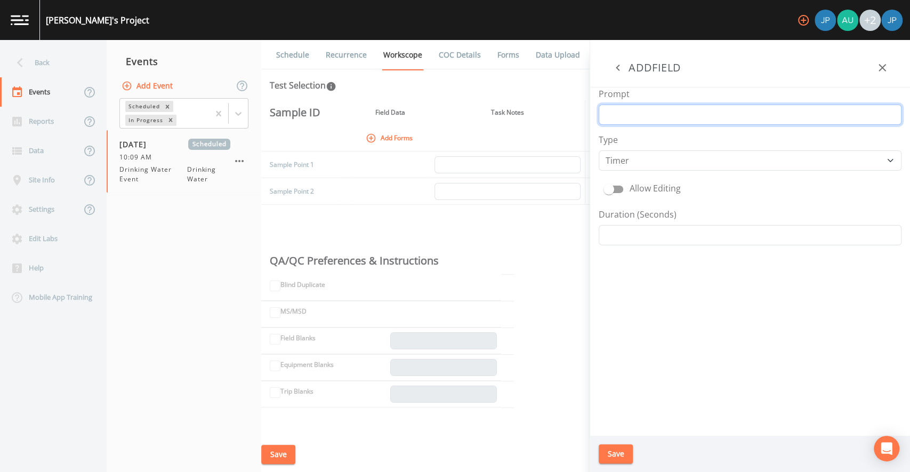
click at [632, 118] on input "Prompt" at bounding box center [750, 114] width 303 height 20
type input "Flush Timer"
click at [640, 133] on div "Type Number Photo Select One Signature Text Timer" at bounding box center [750, 151] width 303 height 37
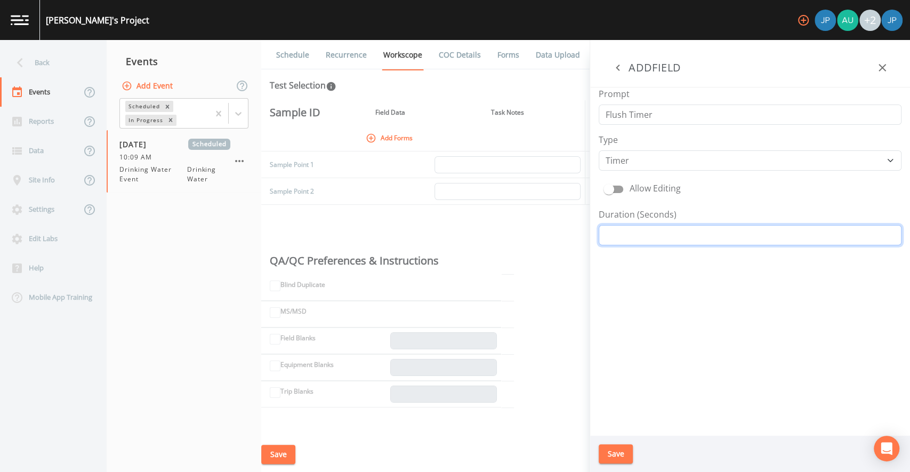
click at [673, 234] on input "Duration (Seconds)" at bounding box center [750, 235] width 303 height 20
click at [653, 236] on input "Duration (Seconds)" at bounding box center [750, 235] width 303 height 20
click at [653, 235] on input "Duration (Seconds)" at bounding box center [750, 235] width 303 height 20
click at [653, 264] on div "Prompt Flush Timer Type Number Photo Select One Signature Text Timer Allow Edit…" at bounding box center [750, 261] width 320 height 348
click at [656, 236] on input "Duration (Seconds)" at bounding box center [750, 235] width 303 height 20
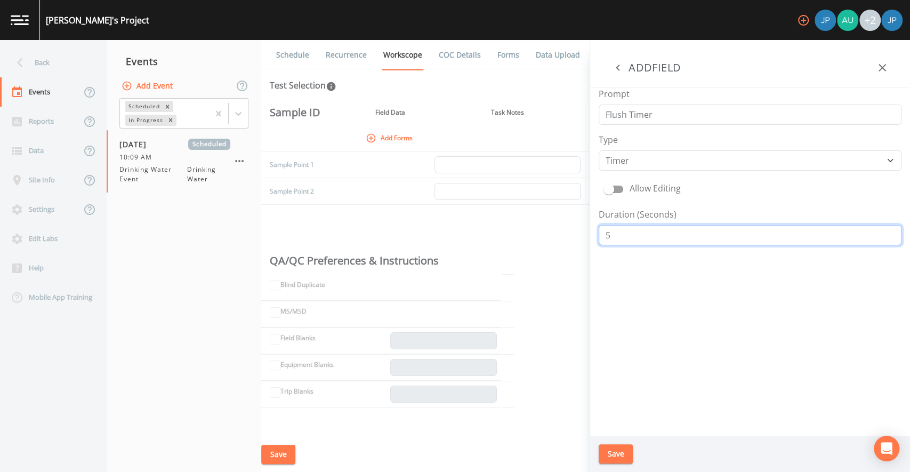
type input "5"
click at [655, 257] on div "Prompt Flush Timer Type Number Photo Select One Signature Text Timer Allow Edit…" at bounding box center [750, 261] width 320 height 348
click at [618, 189] on span at bounding box center [609, 189] width 20 height 20
click at [612, 189] on span at bounding box center [608, 189] width 11 height 11
click at [621, 189] on span at bounding box center [614, 188] width 18 height 7
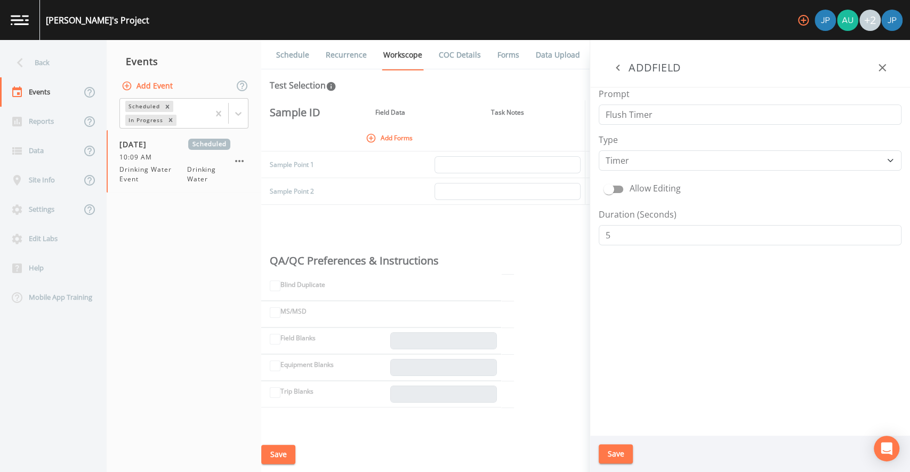
click at [622, 189] on span at bounding box center [614, 188] width 18 height 7
click at [616, 188] on input "Allow Editing" at bounding box center [608, 184] width 61 height 11
checkbox input "true"
click at [622, 452] on button "Save" at bounding box center [616, 454] width 34 height 20
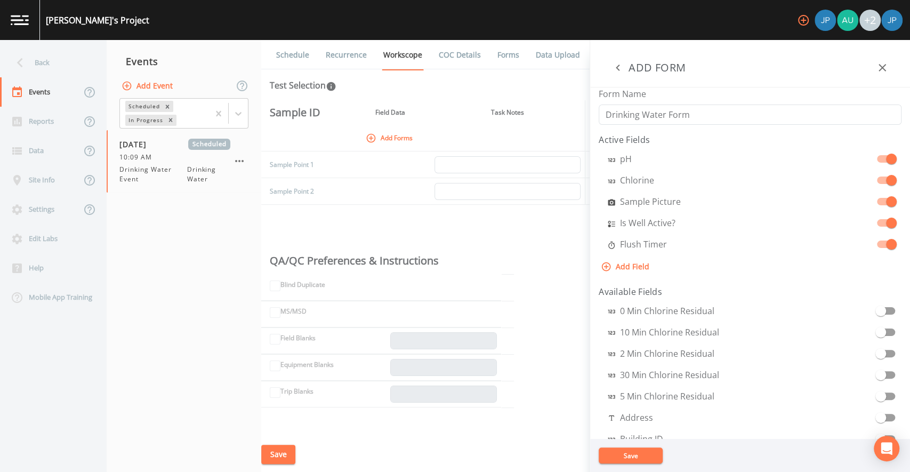
click at [636, 453] on button "Save" at bounding box center [631, 455] width 64 height 16
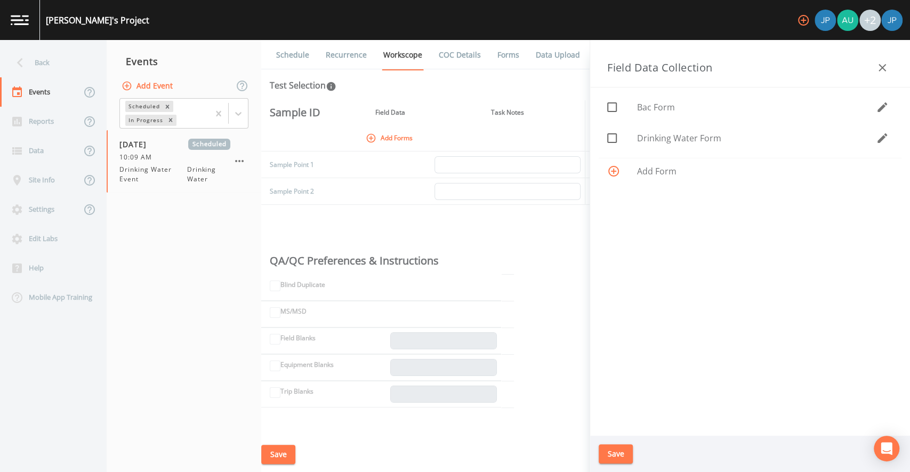
click at [614, 139] on icon at bounding box center [612, 138] width 13 height 13
checkbox input "true"
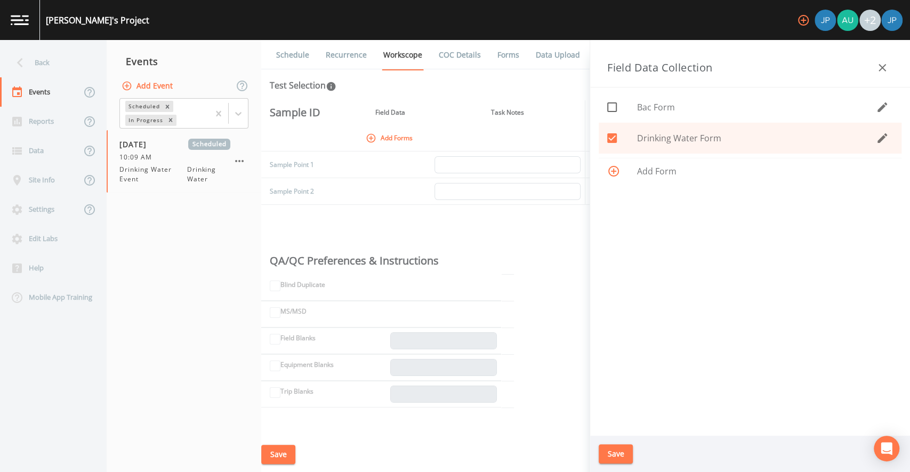
click at [882, 141] on icon "button" at bounding box center [882, 138] width 13 height 13
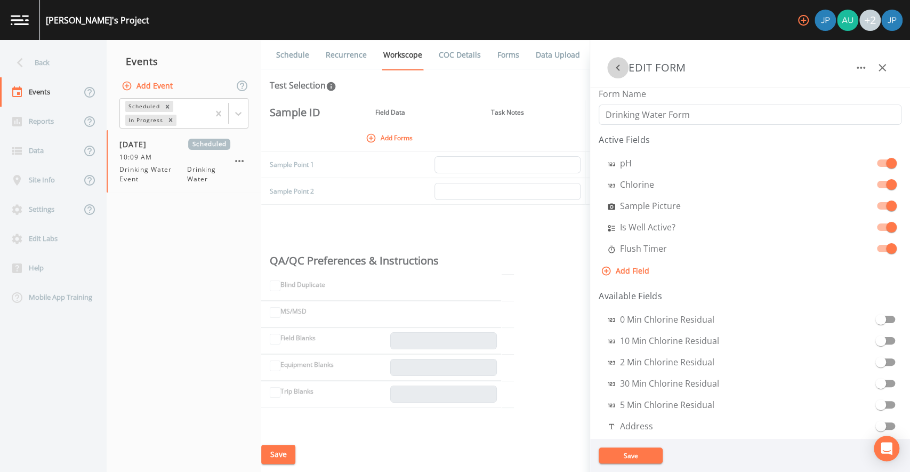
click at [616, 72] on icon "button" at bounding box center [617, 67] width 13 height 13
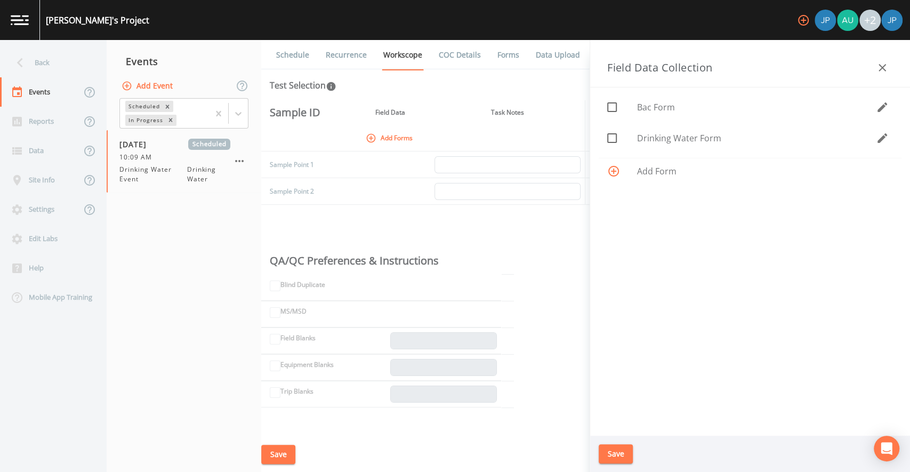
click at [612, 138] on icon at bounding box center [612, 138] width 13 height 13
checkbox input "true"
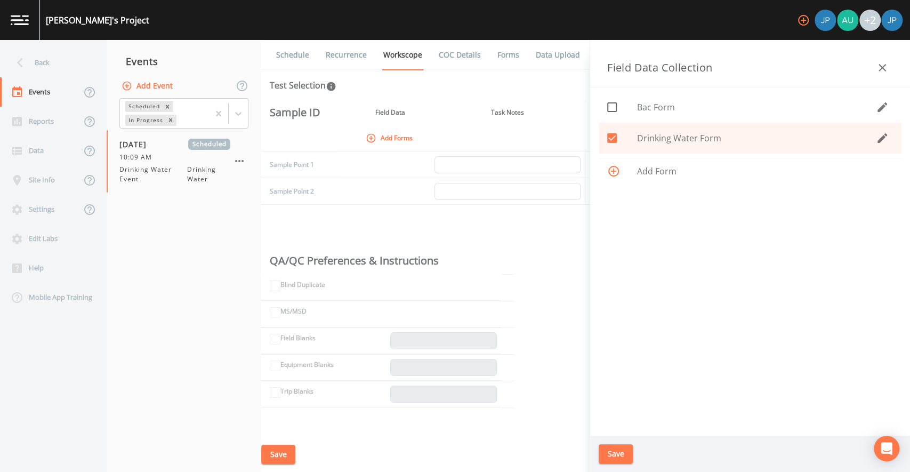
click at [620, 455] on button "Save" at bounding box center [616, 454] width 34 height 20
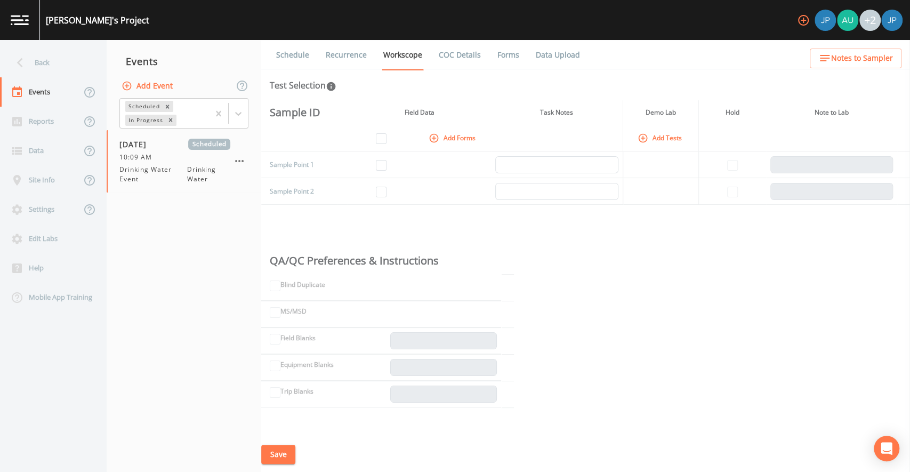
click at [406, 162] on td at bounding box center [381, 164] width 67 height 27
click at [385, 164] on input "checkbox" at bounding box center [381, 165] width 11 height 11
checkbox input "true"
click at [380, 190] on input "checkbox" at bounding box center [381, 192] width 11 height 11
checkbox input "true"
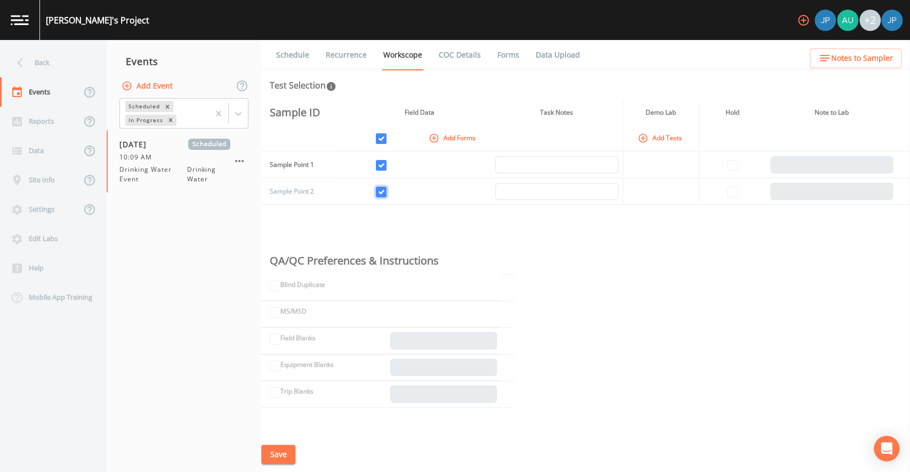
checkbox input "true"
click at [380, 192] on input "checkbox" at bounding box center [381, 192] width 11 height 11
checkbox input "false"
click at [379, 168] on input "checkbox" at bounding box center [381, 165] width 11 height 11
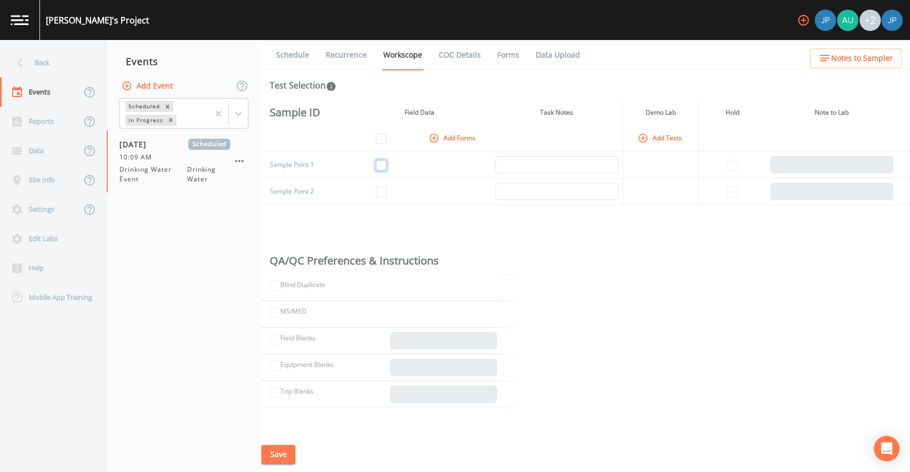
click at [381, 167] on input "checkbox" at bounding box center [381, 165] width 11 height 11
click at [415, 182] on td at bounding box center [453, 191] width 76 height 27
click at [383, 166] on input "checkbox" at bounding box center [381, 165] width 11 height 11
click at [407, 180] on td at bounding box center [381, 191] width 67 height 27
click at [383, 167] on input "checkbox" at bounding box center [381, 165] width 11 height 11
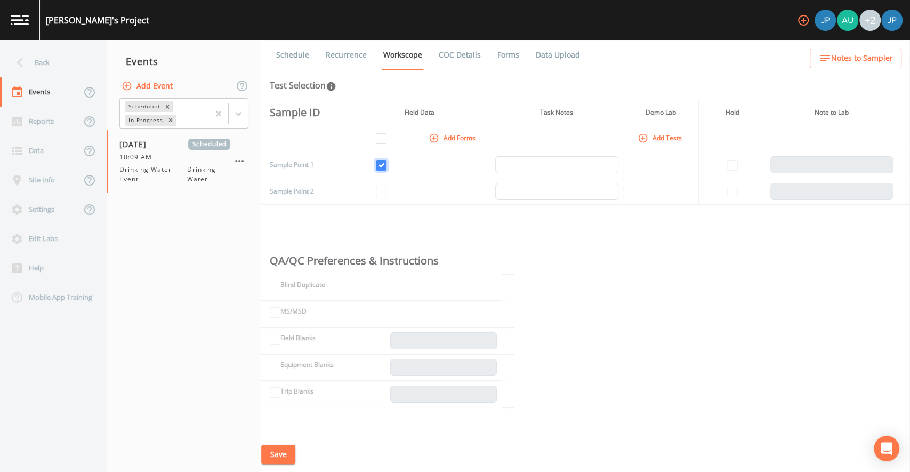
checkbox input "true"
click at [380, 189] on input "checkbox" at bounding box center [381, 192] width 11 height 11
checkbox input "true"
click at [378, 167] on input "checkbox" at bounding box center [381, 165] width 11 height 11
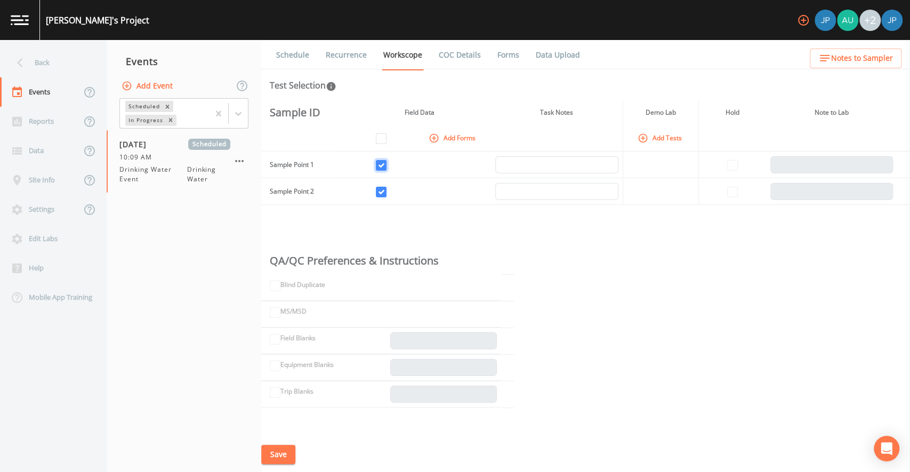
checkbox input "false"
click at [380, 189] on input "checkbox" at bounding box center [381, 192] width 11 height 11
checkbox input "false"
click at [382, 165] on input "checkbox" at bounding box center [381, 165] width 11 height 11
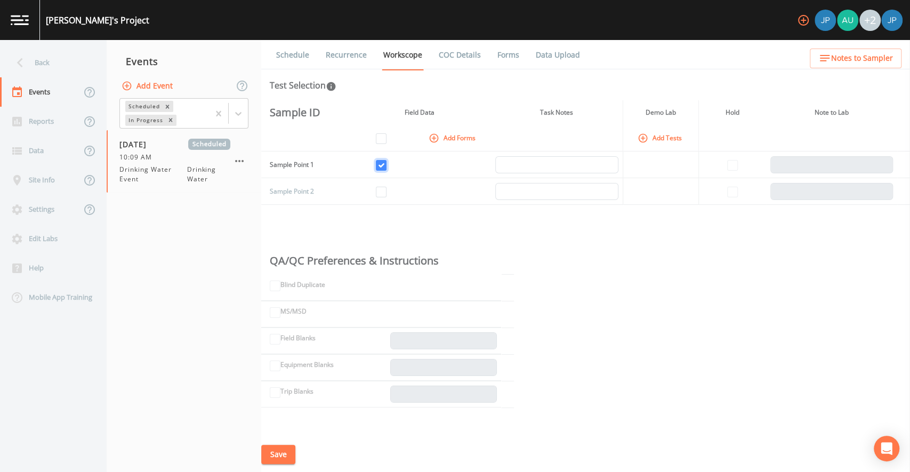
click at [380, 166] on input "checkbox" at bounding box center [381, 165] width 11 height 11
checkbox input "false"
drag, startPoint x: 408, startPoint y: 111, endPoint x: 435, endPoint y: 112, distance: 27.2
click at [427, 112] on th "Field Data" at bounding box center [419, 112] width 143 height 25
click at [435, 112] on th "Field Data" at bounding box center [419, 112] width 143 height 25
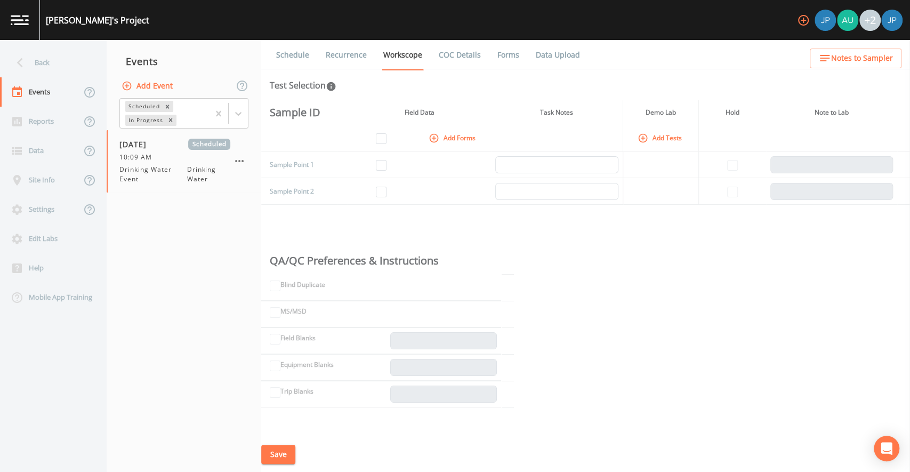
click at [411, 176] on td at bounding box center [381, 164] width 67 height 27
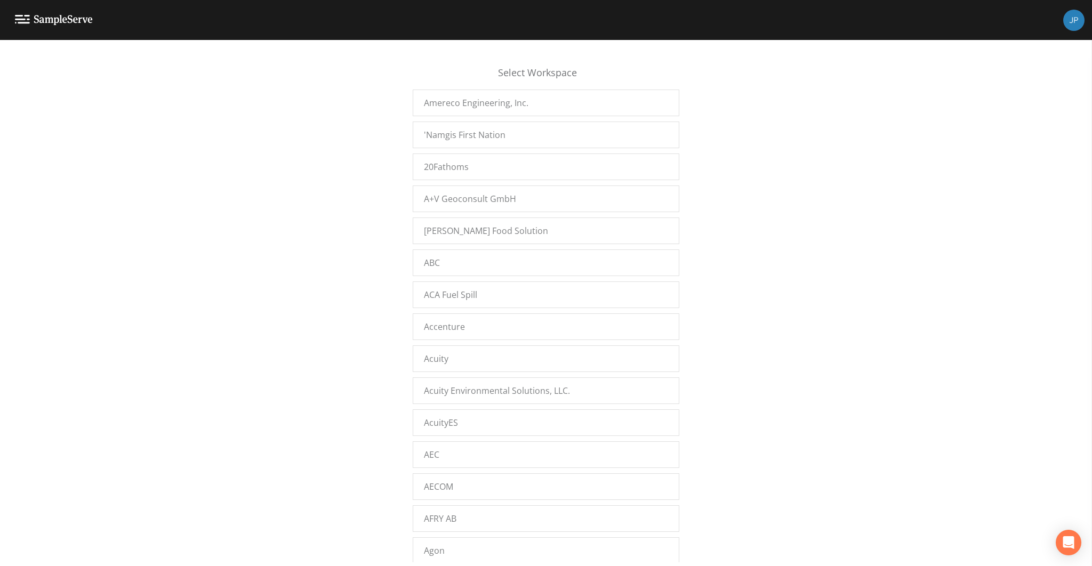
click at [309, 240] on div "Select Workspace Amereco Engineering, Inc. 'Namgis First Nation 20Fathoms A+V G…" at bounding box center [546, 306] width 1092 height 513
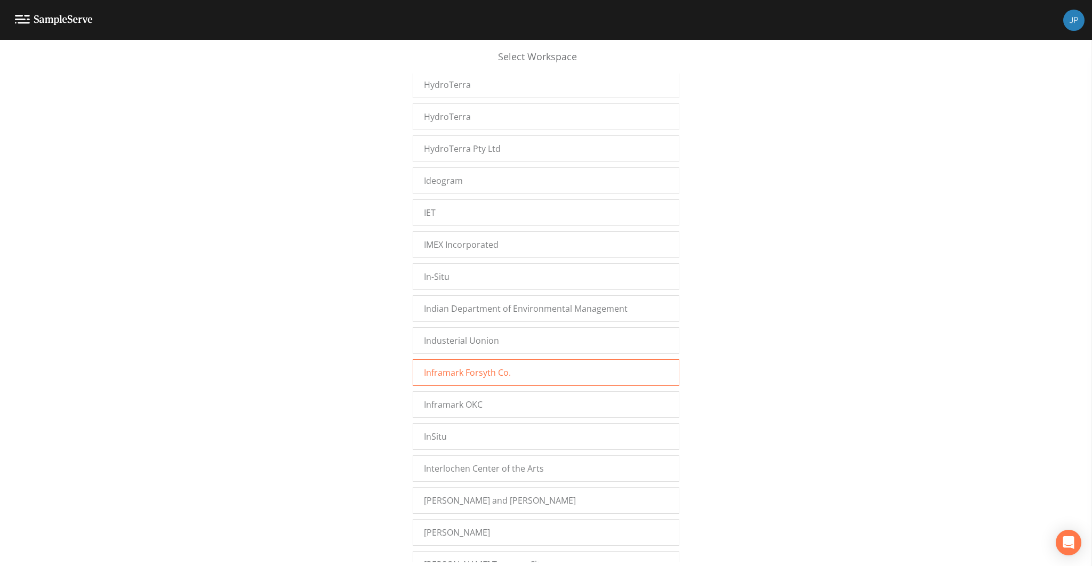
click at [483, 366] on span "Inframark Forsyth Co." at bounding box center [467, 372] width 87 height 13
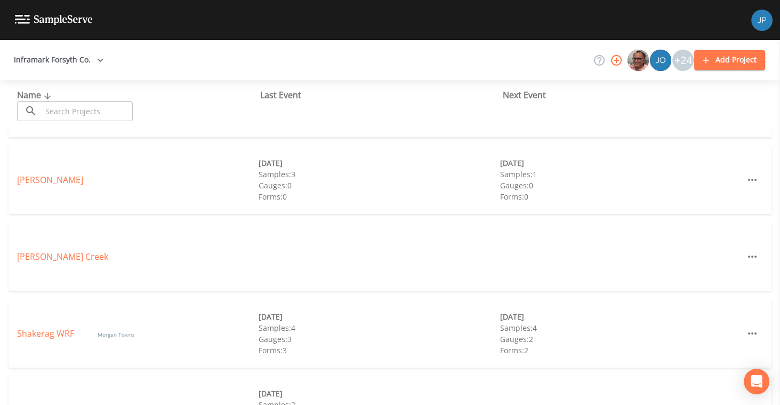
scroll to position [109, 0]
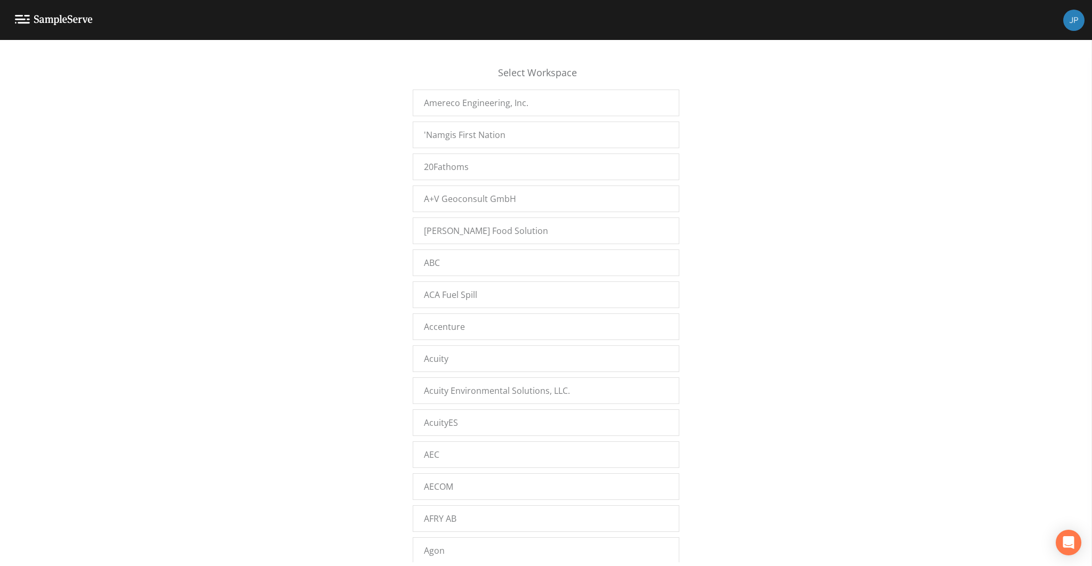
click at [209, 280] on div "Select Workspace Amereco Engineering, Inc. 'Namgis First Nation 20Fathoms A+V G…" at bounding box center [546, 306] width 1092 height 513
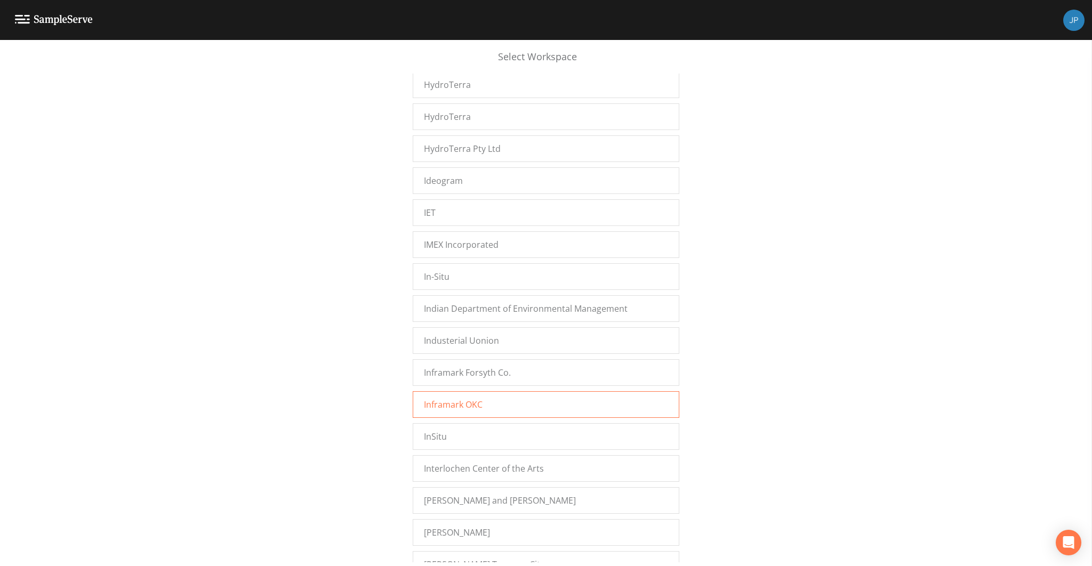
click at [448, 398] on span "Inframark OKC" at bounding box center [453, 404] width 59 height 13
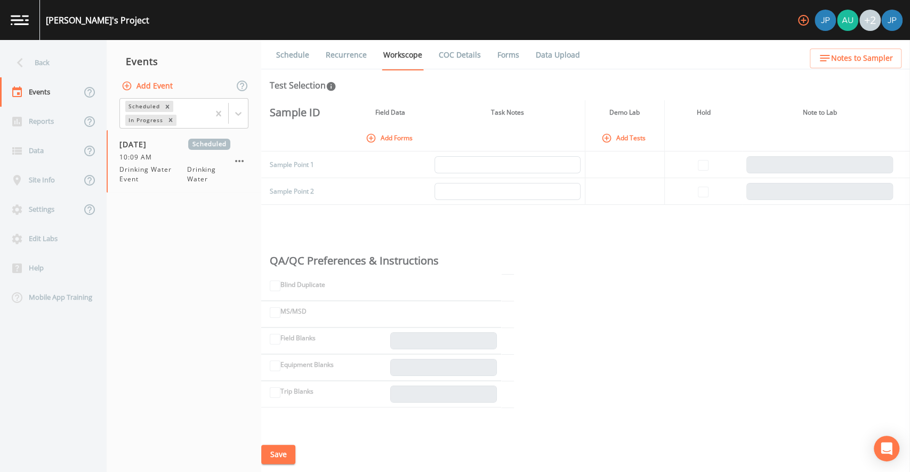
click at [391, 139] on button "Add Forms" at bounding box center [390, 138] width 53 height 18
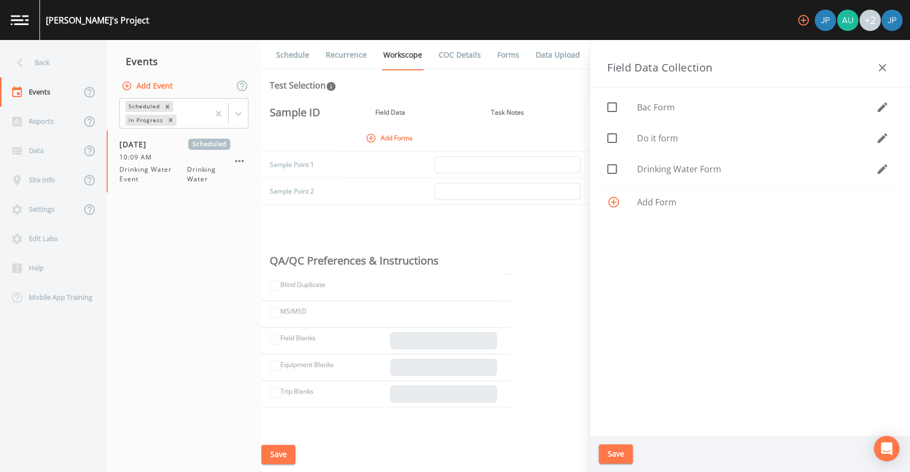
click at [615, 164] on icon at bounding box center [612, 169] width 13 height 13
checkbox input "true"
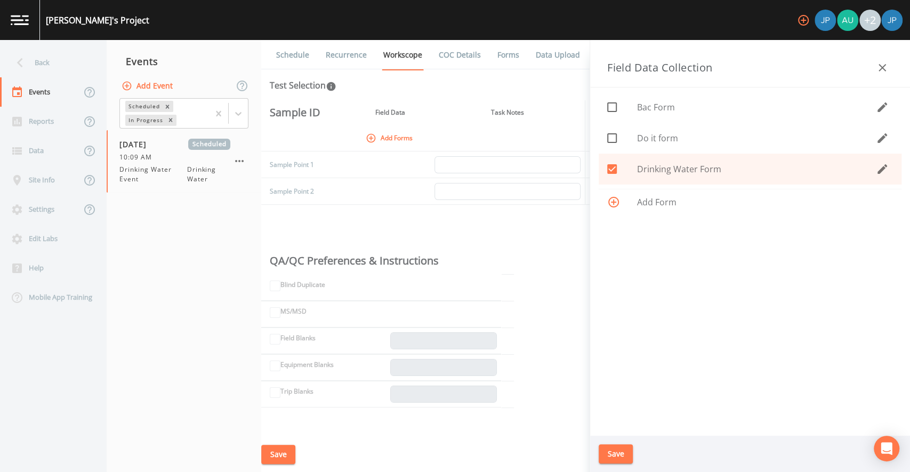
click at [621, 454] on button "Save" at bounding box center [616, 454] width 34 height 20
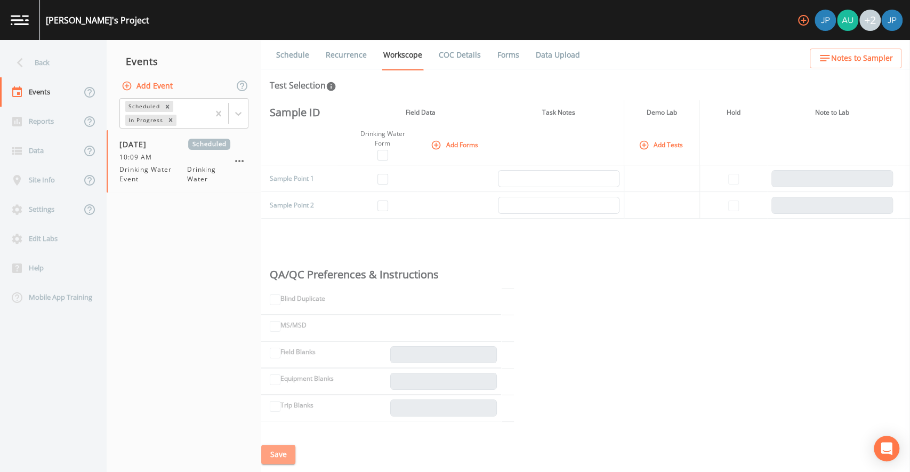
click at [284, 461] on button "Save" at bounding box center [278, 455] width 34 height 20
click at [422, 203] on td at bounding box center [455, 205] width 76 height 27
drag, startPoint x: 361, startPoint y: 132, endPoint x: 396, endPoint y: 142, distance: 36.1
click at [396, 142] on div "Drinking Water Form" at bounding box center [382, 138] width 61 height 19
click at [397, 144] on div "Drinking Water Form" at bounding box center [382, 138] width 61 height 19
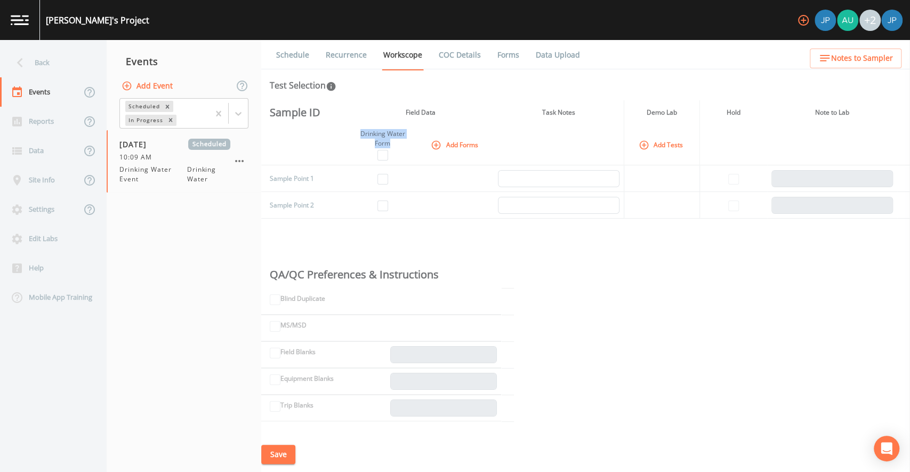
drag, startPoint x: 393, startPoint y: 143, endPoint x: 360, endPoint y: 131, distance: 35.2
click at [360, 131] on div "Drinking Water Form" at bounding box center [382, 138] width 61 height 19
click at [363, 133] on div "Drinking Water Form" at bounding box center [382, 138] width 61 height 19
click at [379, 177] on input "checkbox" at bounding box center [382, 179] width 11 height 11
click at [381, 180] on input "checkbox" at bounding box center [382, 179] width 11 height 11
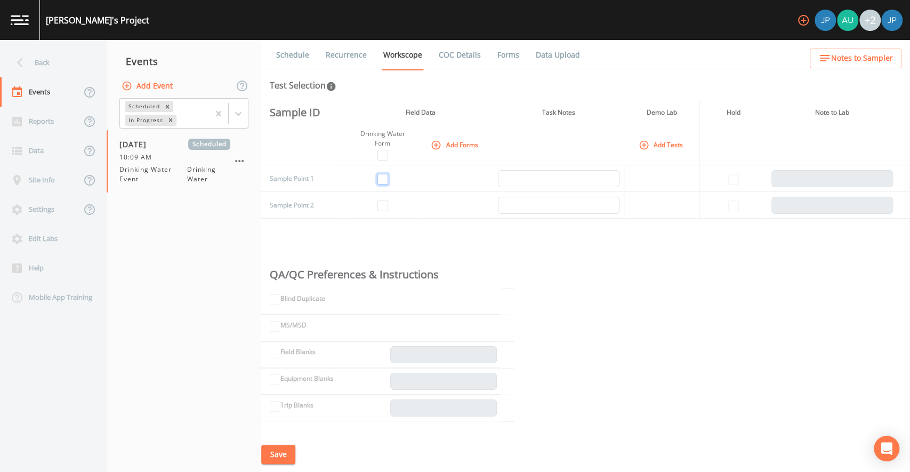
click at [385, 180] on input "checkbox" at bounding box center [382, 179] width 11 height 11
click at [400, 182] on td at bounding box center [383, 178] width 70 height 27
click at [383, 179] on input "checkbox" at bounding box center [382, 179] width 11 height 11
click at [406, 182] on td at bounding box center [383, 178] width 70 height 27
click at [388, 179] on td at bounding box center [383, 178] width 70 height 27
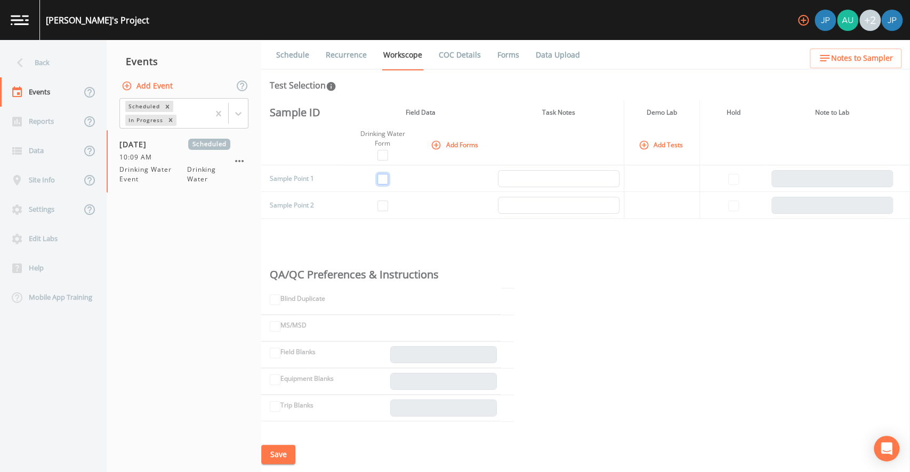
click at [385, 179] on input "checkbox" at bounding box center [382, 179] width 11 height 11
click at [394, 180] on td at bounding box center [383, 178] width 70 height 27
click at [442, 143] on button "Add Forms" at bounding box center [455, 145] width 53 height 18
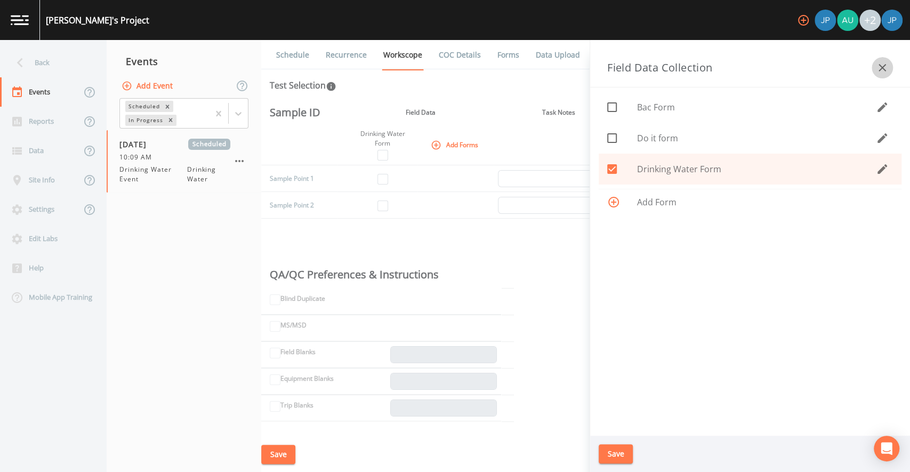
click at [885, 67] on icon "button" at bounding box center [882, 67] width 13 height 13
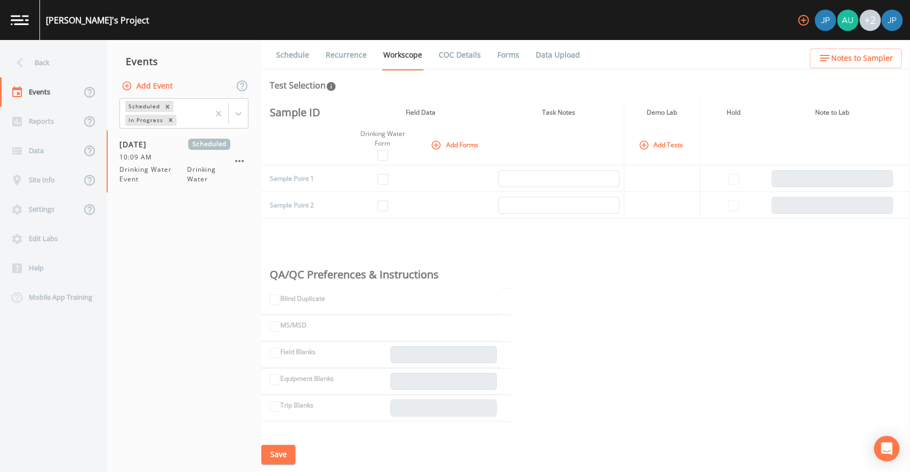
click at [449, 150] on button "Add Forms" at bounding box center [455, 145] width 53 height 18
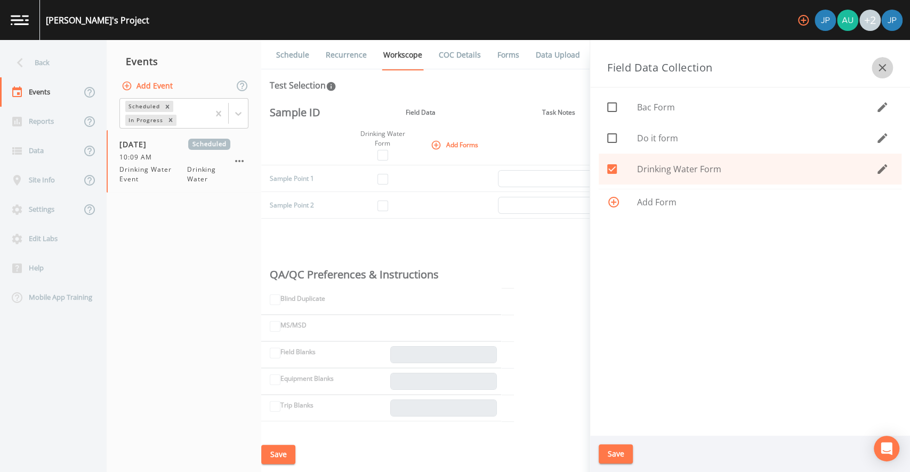
click at [878, 71] on icon "button" at bounding box center [882, 67] width 13 height 13
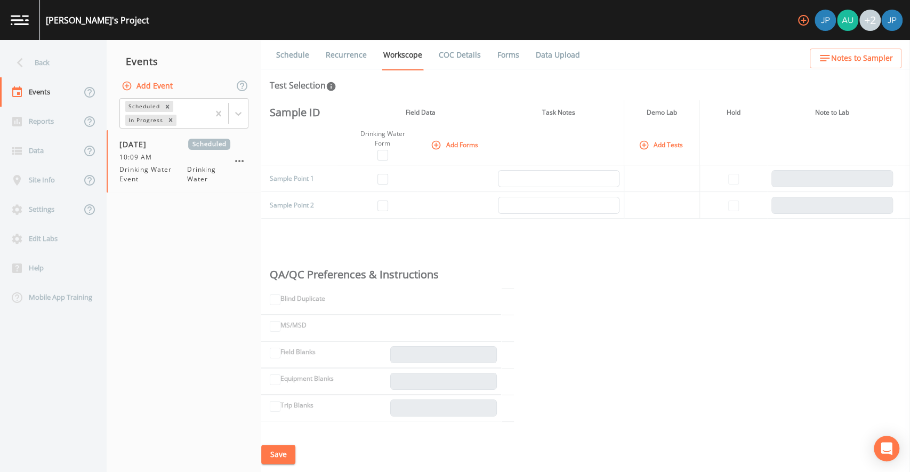
click at [435, 189] on td at bounding box center [455, 178] width 76 height 27
click at [383, 181] on input "checkbox" at bounding box center [382, 179] width 11 height 11
checkbox input "true"
click at [382, 205] on input "checkbox" at bounding box center [382, 205] width 11 height 11
checkbox input "true"
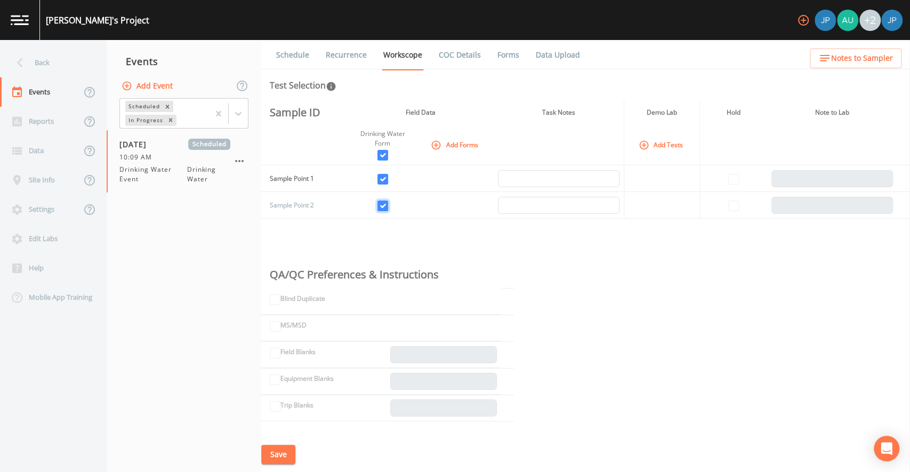
checkbox input "true"
click at [396, 189] on td at bounding box center [383, 178] width 70 height 27
click at [457, 146] on button "Add Forms" at bounding box center [455, 145] width 53 height 18
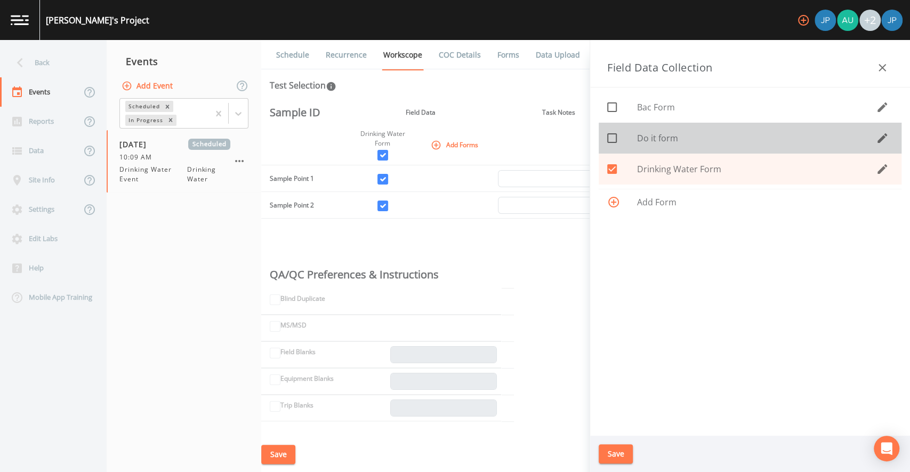
click at [620, 140] on span at bounding box center [612, 138] width 22 height 22
checkbox input "true"
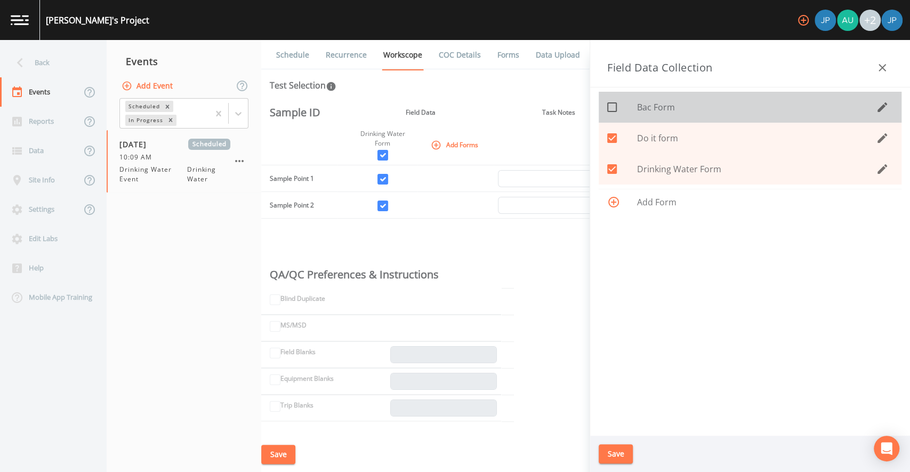
click at [617, 106] on icon at bounding box center [612, 107] width 13 height 13
checkbox input "true"
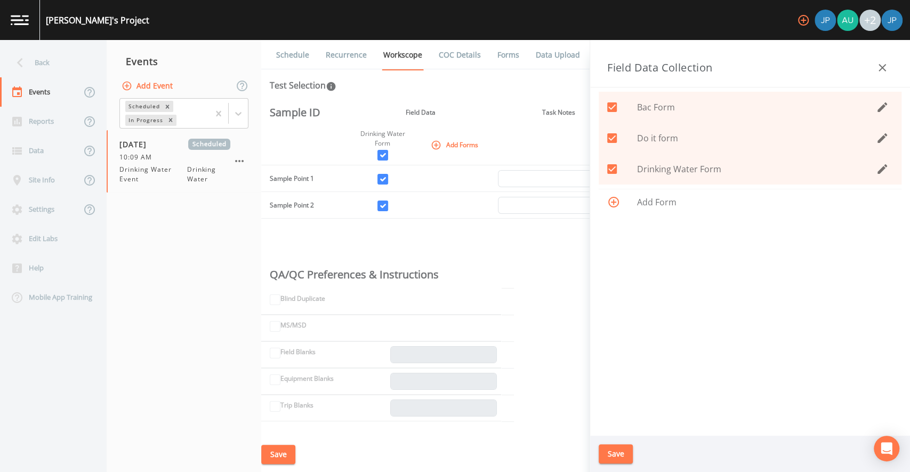
click at [621, 456] on button "Save" at bounding box center [616, 454] width 34 height 20
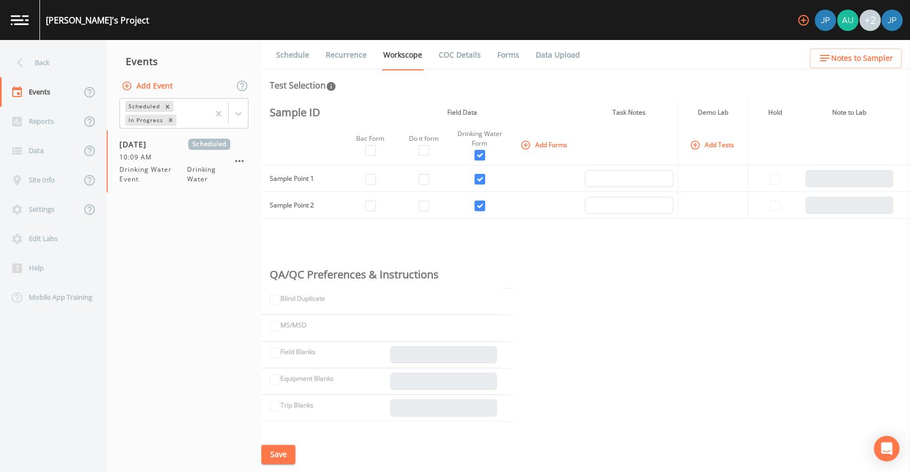
click at [472, 247] on div "Sample ID Field Data Task Notes Demo Lab Hold Note to Lab Bac Form Do it form D…" at bounding box center [585, 268] width 649 height 336
click at [450, 192] on td at bounding box center [479, 205] width 58 height 27
click at [426, 178] on input "checkbox" at bounding box center [423, 179] width 11 height 11
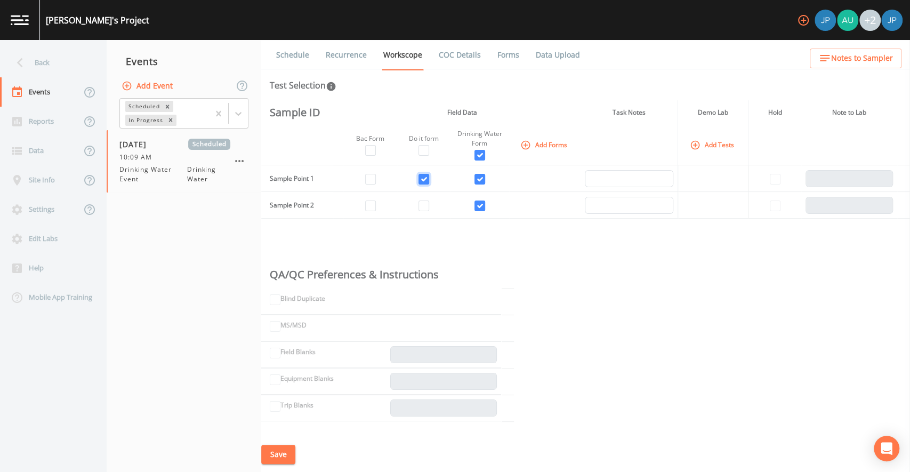
click at [423, 180] on input "checkbox" at bounding box center [423, 179] width 11 height 11
click at [427, 181] on input "checkbox" at bounding box center [423, 179] width 11 height 11
checkbox input "true"
click at [373, 178] on input "checkbox" at bounding box center [370, 179] width 11 height 11
checkbox input "true"
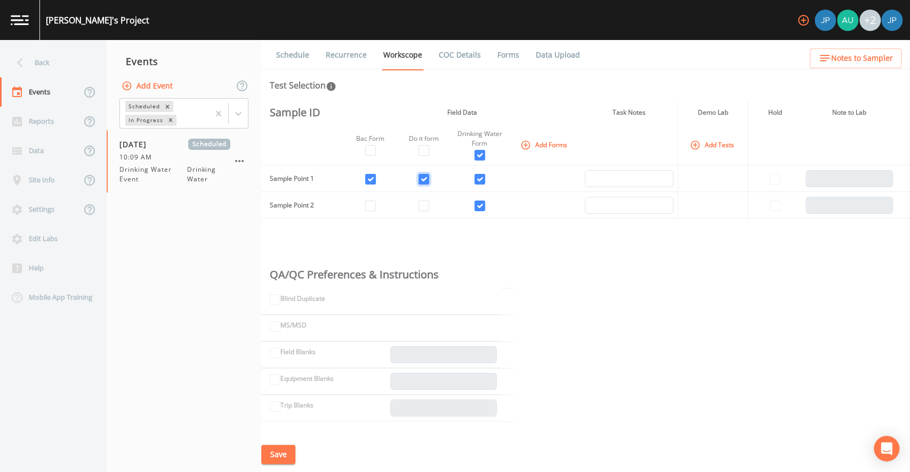
click at [424, 180] on input "checkbox" at bounding box center [423, 179] width 11 height 11
checkbox input "false"
click at [371, 179] on input "checkbox" at bounding box center [370, 179] width 11 height 11
checkbox input "false"
click at [406, 188] on td at bounding box center [423, 178] width 53 height 27
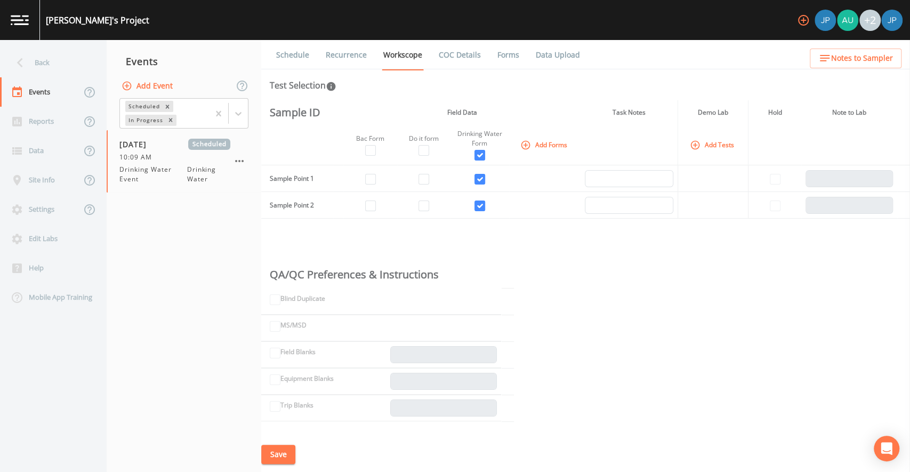
click at [441, 192] on td at bounding box center [423, 205] width 53 height 27
click at [478, 180] on input "checkbox" at bounding box center [479, 179] width 11 height 11
checkbox input "false"
click at [480, 205] on input "checkbox" at bounding box center [479, 205] width 11 height 11
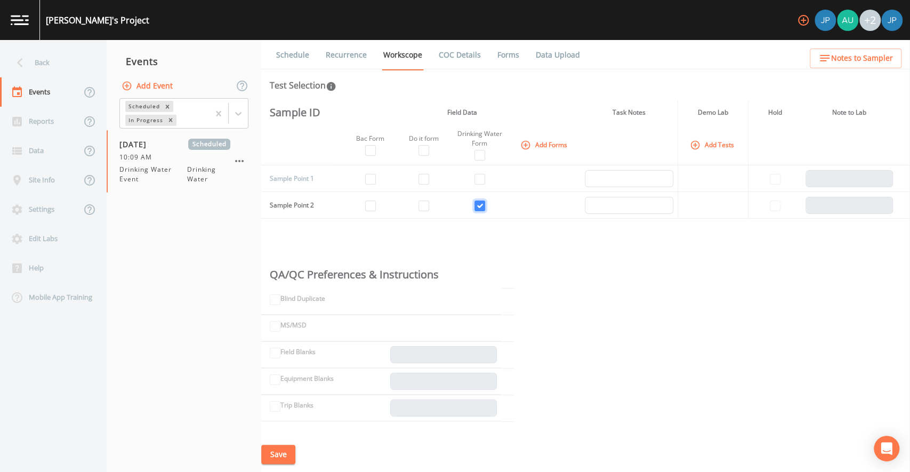
checkbox input "false"
click at [495, 194] on td at bounding box center [479, 205] width 58 height 27
click at [496, 193] on td at bounding box center [479, 205] width 58 height 27
click at [481, 182] on input "checkbox" at bounding box center [479, 179] width 11 height 11
click at [480, 181] on input "checkbox" at bounding box center [479, 179] width 11 height 11
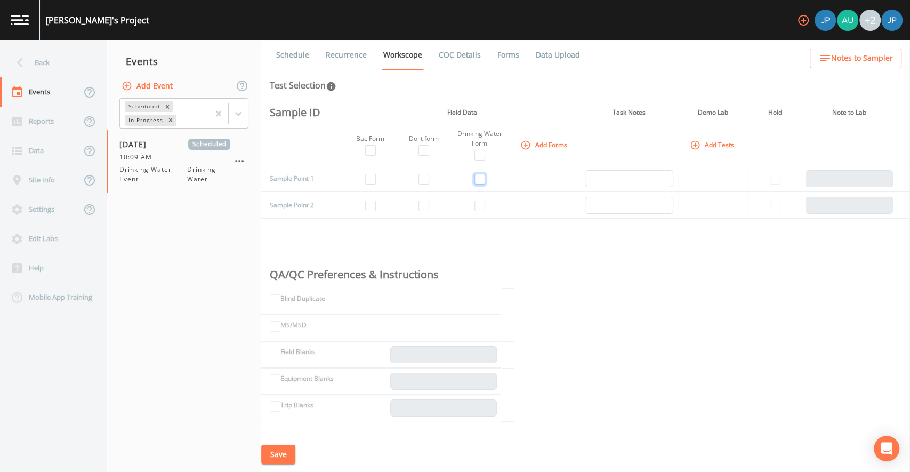
click at [480, 181] on input "checkbox" at bounding box center [479, 179] width 11 height 11
checkbox input "false"
click at [465, 189] on td at bounding box center [479, 178] width 58 height 27
click at [523, 148] on icon "button" at bounding box center [525, 144] width 9 height 9
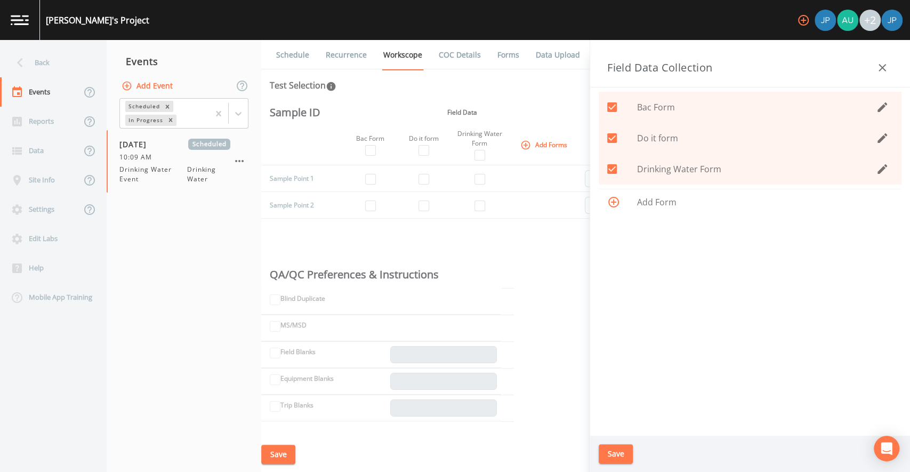
click at [611, 170] on icon at bounding box center [612, 169] width 13 height 13
checkbox input "false"
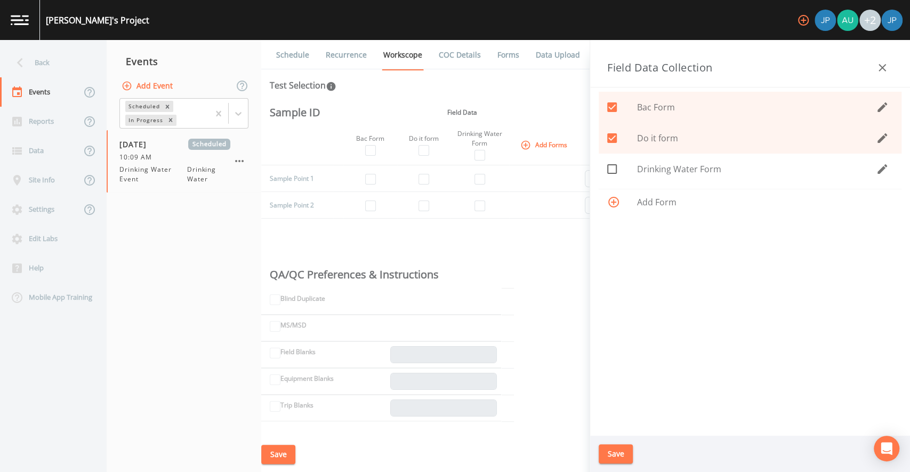
click at [612, 138] on icon at bounding box center [612, 138] width 13 height 13
checkbox input "false"
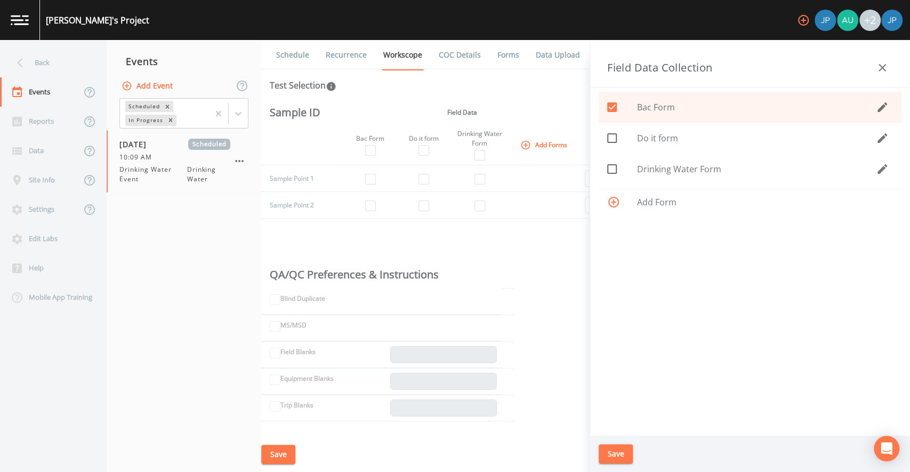
click at [613, 101] on icon at bounding box center [612, 107] width 13 height 13
checkbox input "false"
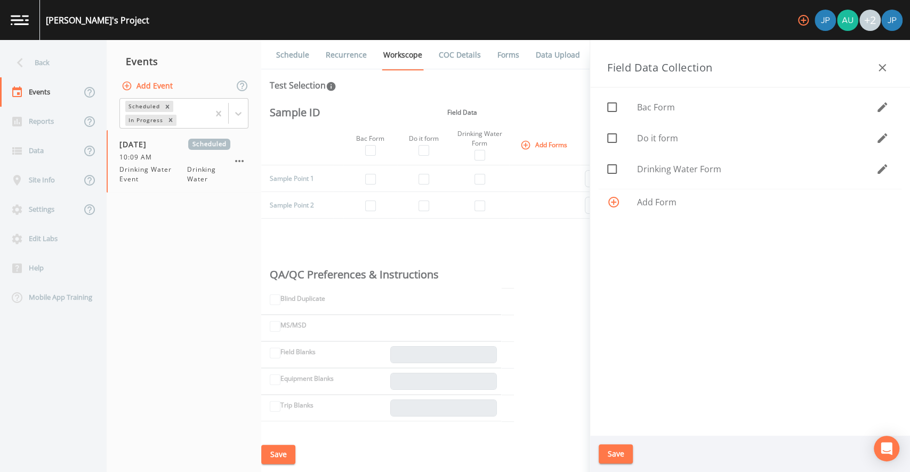
click at [610, 171] on icon at bounding box center [612, 169] width 13 height 13
checkbox input "true"
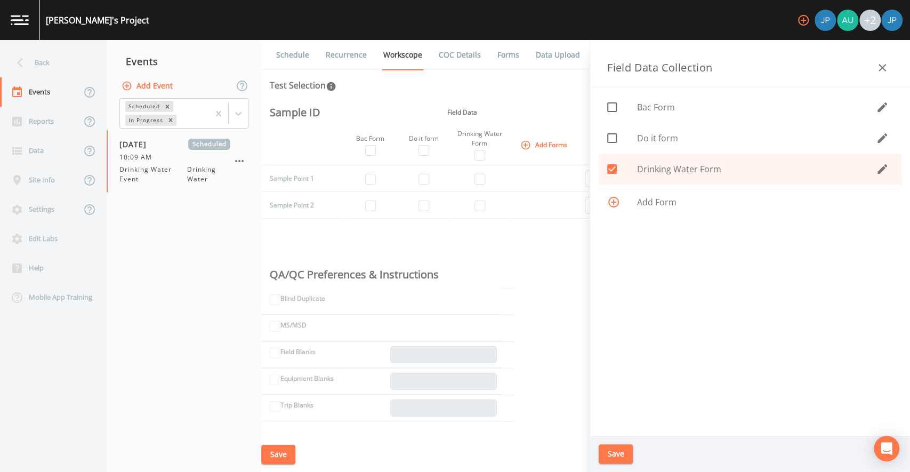
click at [611, 446] on button "Save" at bounding box center [616, 454] width 34 height 20
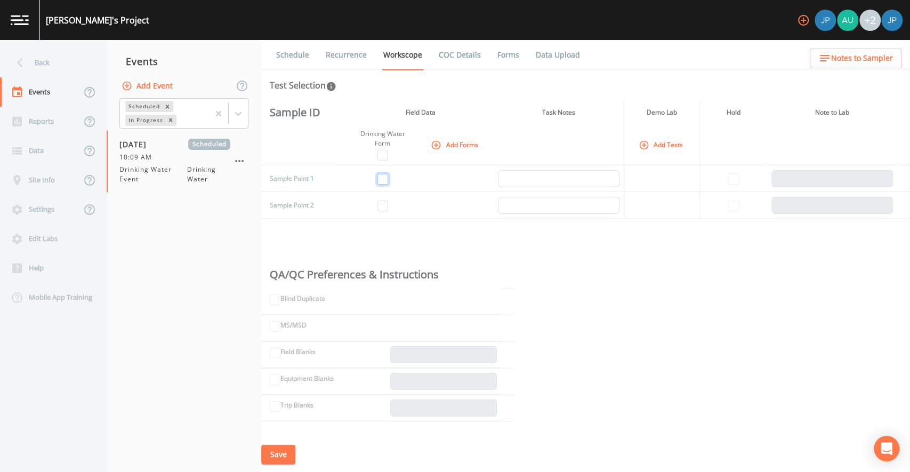
click at [382, 178] on input "checkbox" at bounding box center [382, 179] width 11 height 11
checkbox input "true"
click at [383, 205] on input "checkbox" at bounding box center [382, 205] width 11 height 11
checkbox input "true"
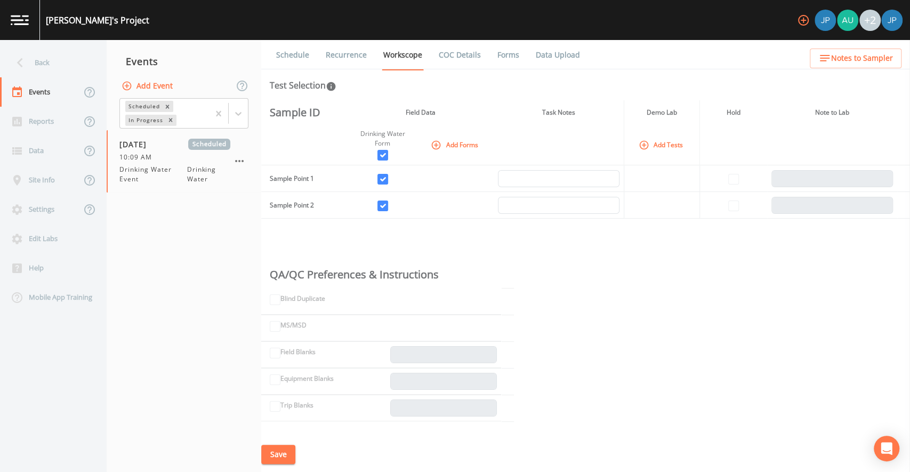
click at [416, 200] on td at bounding box center [383, 205] width 70 height 27
click at [450, 146] on button "Add Forms" at bounding box center [455, 145] width 53 height 18
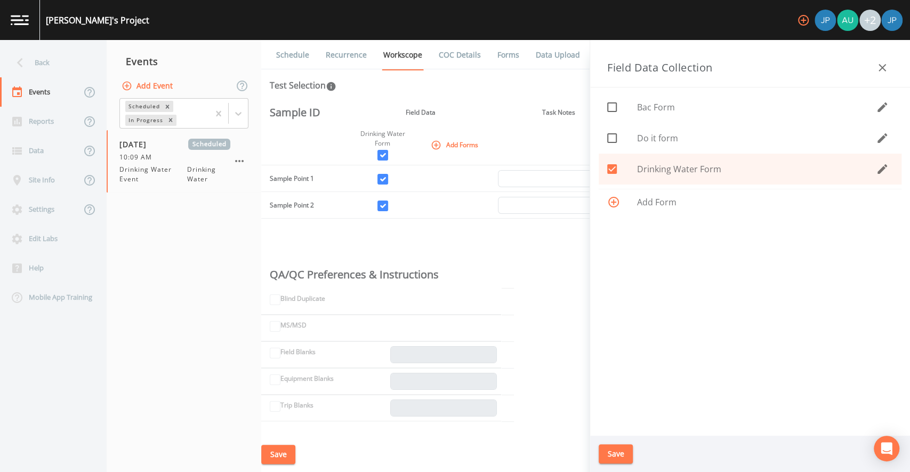
click at [610, 138] on icon at bounding box center [612, 138] width 13 height 13
checkbox input "true"
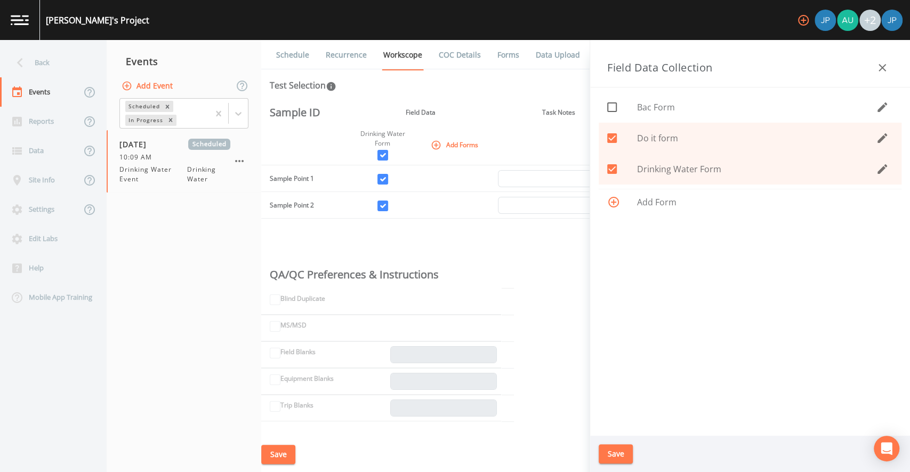
click at [612, 110] on icon at bounding box center [612, 107] width 13 height 13
checkbox input "true"
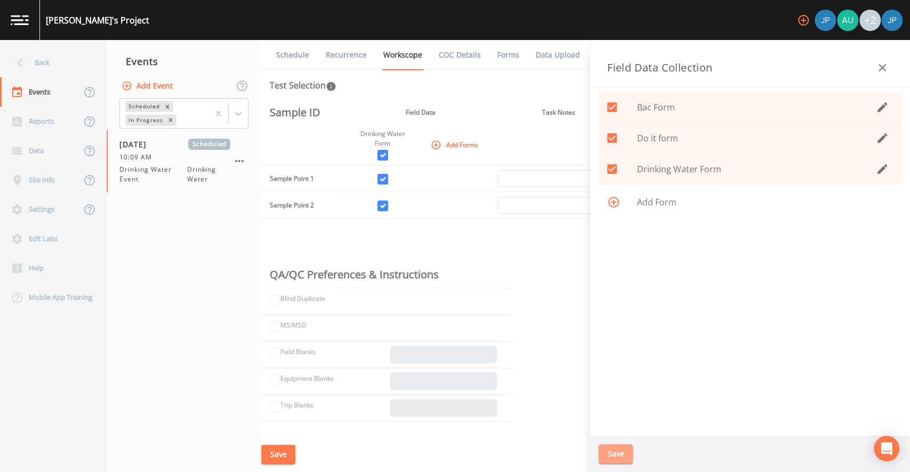
click at [619, 455] on button "Save" at bounding box center [616, 454] width 34 height 20
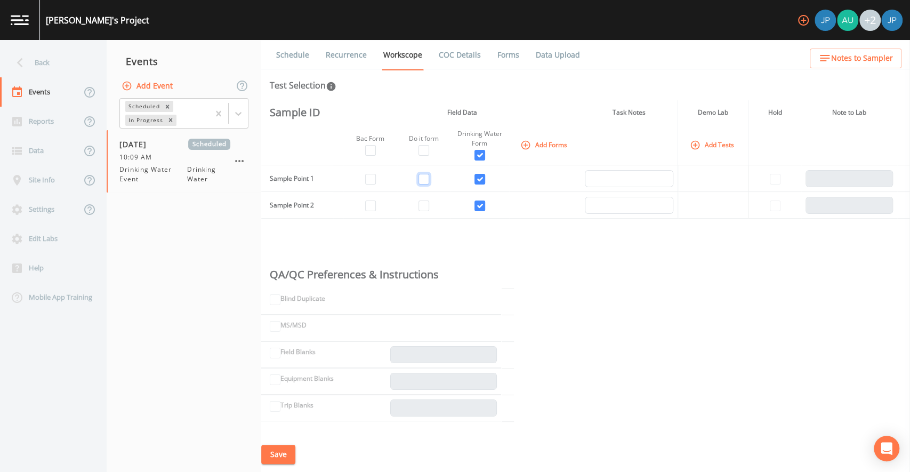
click at [418, 180] on input "checkbox" at bounding box center [423, 179] width 11 height 11
checkbox input "true"
click at [372, 180] on input "checkbox" at bounding box center [370, 179] width 11 height 11
checkbox input "true"
click at [372, 203] on input "checkbox" at bounding box center [370, 205] width 11 height 11
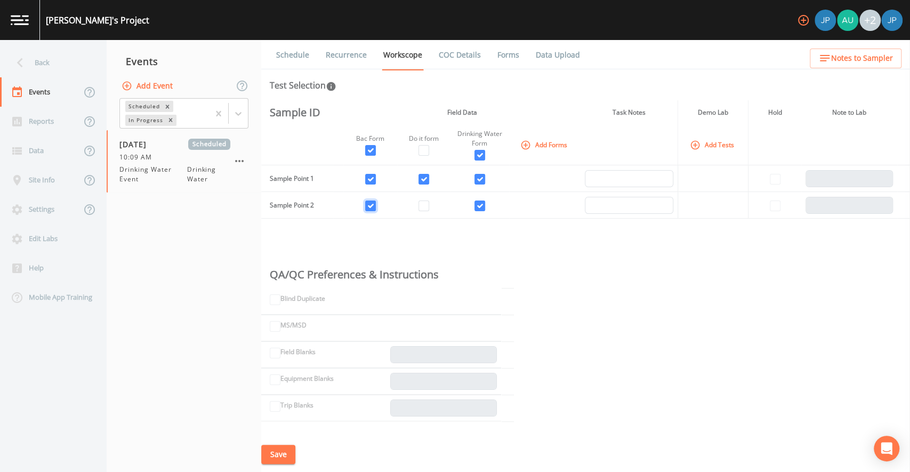
checkbox input "true"
click at [429, 208] on td at bounding box center [423, 205] width 53 height 27
click at [425, 207] on input "checkbox" at bounding box center [423, 205] width 11 height 11
checkbox input "true"
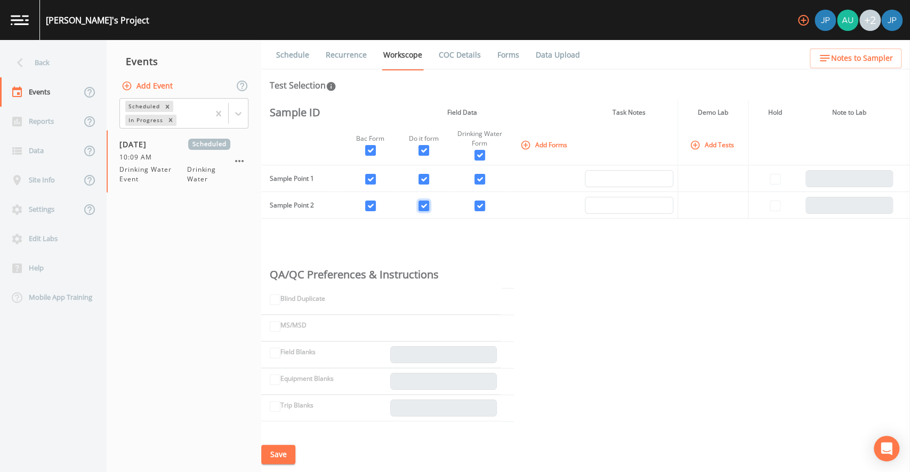
checkbox input "true"
click at [445, 214] on td at bounding box center [423, 205] width 53 height 27
click at [451, 221] on div "Sample ID Field Data Task Notes Demo Lab Hold Note to Lab Bac Form Do it form D…" at bounding box center [585, 268] width 649 height 336
click at [420, 201] on input "checkbox" at bounding box center [423, 205] width 11 height 11
checkbox input "false"
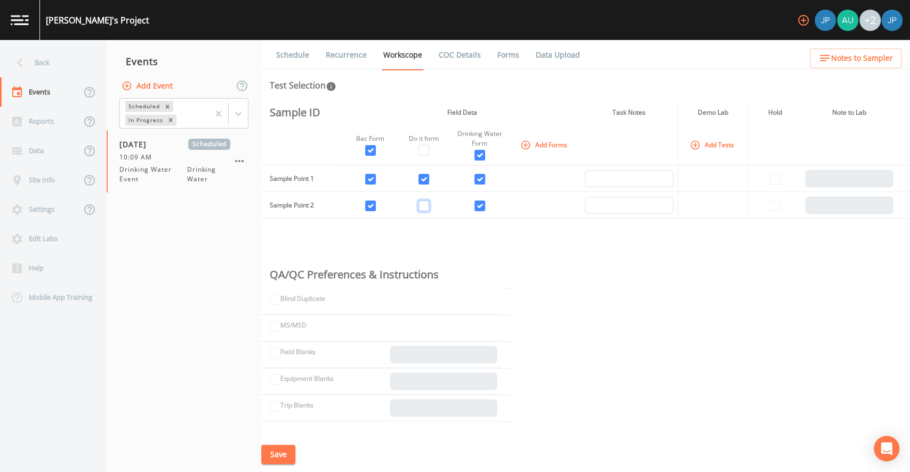
checkbox input "false"
click at [424, 179] on input "checkbox" at bounding box center [423, 179] width 11 height 11
checkbox input "false"
click at [365, 180] on input "checkbox" at bounding box center [370, 179] width 11 height 11
checkbox input "false"
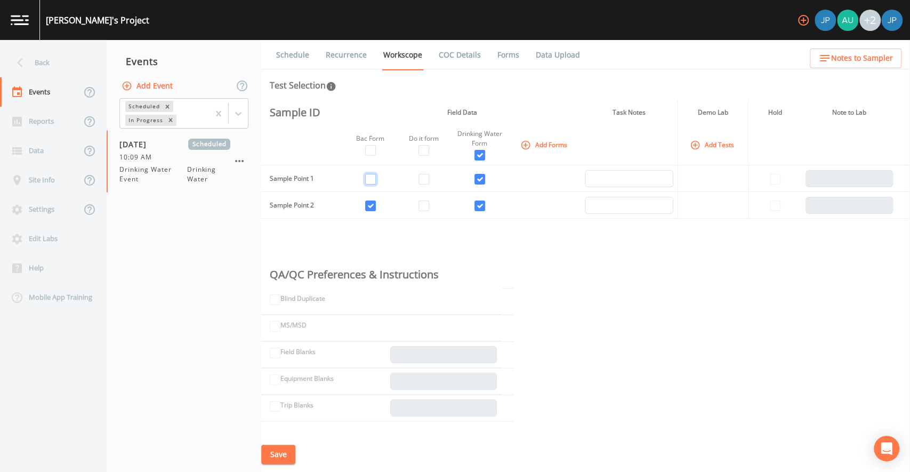
checkbox input "false"
click at [373, 205] on input "checkbox" at bounding box center [370, 205] width 11 height 11
checkbox input "false"
click at [287, 453] on button "Save" at bounding box center [278, 455] width 34 height 20
click at [551, 251] on div "Sample ID Field Data Task Notes Demo Lab Hold Note to Lab Bac Form Do it form D…" at bounding box center [585, 268] width 649 height 336
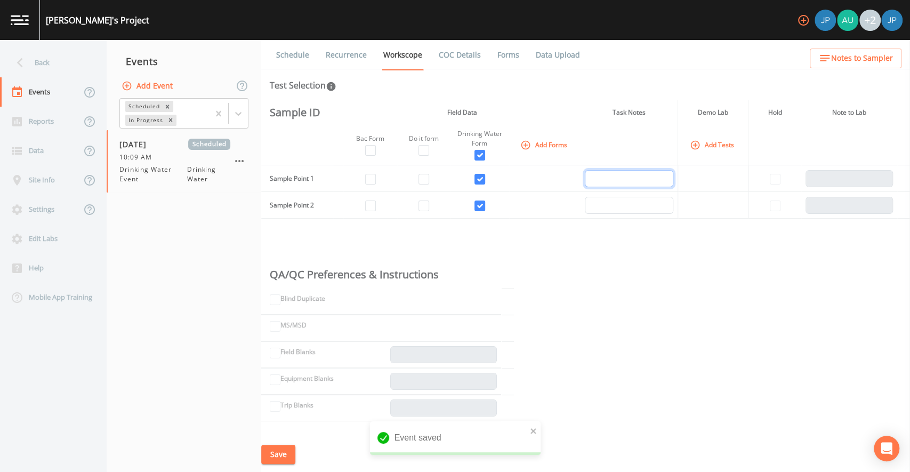
click at [608, 180] on input "text" at bounding box center [629, 178] width 88 height 17
drag, startPoint x: 621, startPoint y: 111, endPoint x: 646, endPoint y: 110, distance: 24.5
click at [644, 110] on th "Task Notes" at bounding box center [629, 112] width 98 height 25
click at [648, 113] on th "Task Notes" at bounding box center [629, 112] width 98 height 25
click at [626, 170] on input "text" at bounding box center [629, 178] width 88 height 17
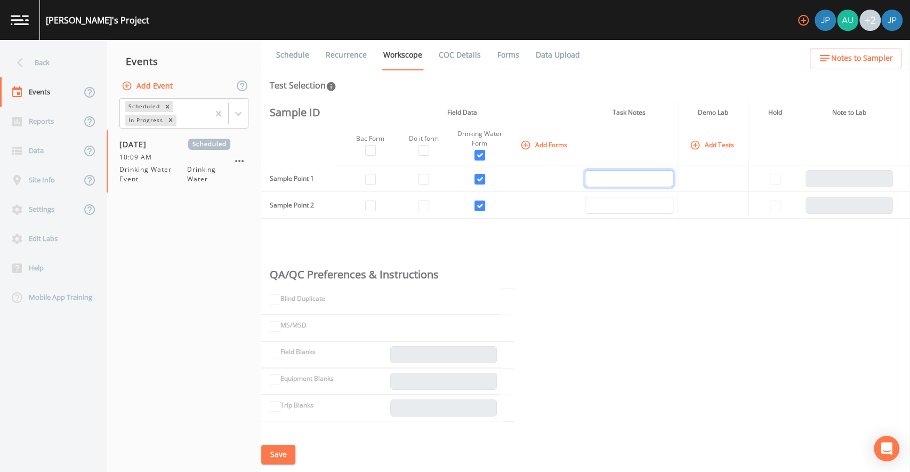
click at [625, 173] on input "text" at bounding box center [629, 178] width 88 height 17
type input "Task Note"
click at [734, 194] on td at bounding box center [712, 205] width 70 height 27
drag, startPoint x: 277, startPoint y: 179, endPoint x: 300, endPoint y: 177, distance: 23.5
click at [297, 178] on td "Sample Point 1" at bounding box center [297, 178] width 72 height 27
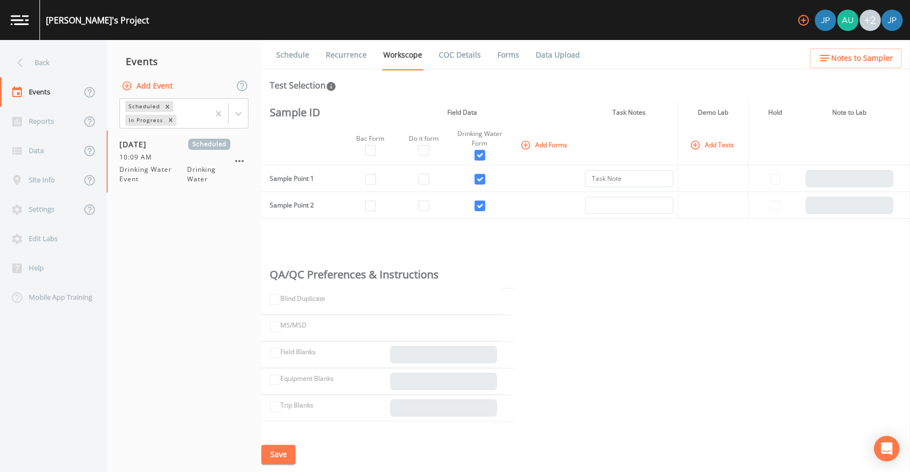
click at [302, 177] on td "Sample Point 1" at bounding box center [297, 178] width 72 height 27
click at [707, 171] on td at bounding box center [712, 178] width 70 height 27
click at [621, 180] on input "Task Note" at bounding box center [629, 178] width 88 height 17
click at [693, 166] on td at bounding box center [712, 178] width 70 height 27
click at [709, 149] on button "Add Tests" at bounding box center [713, 145] width 51 height 18
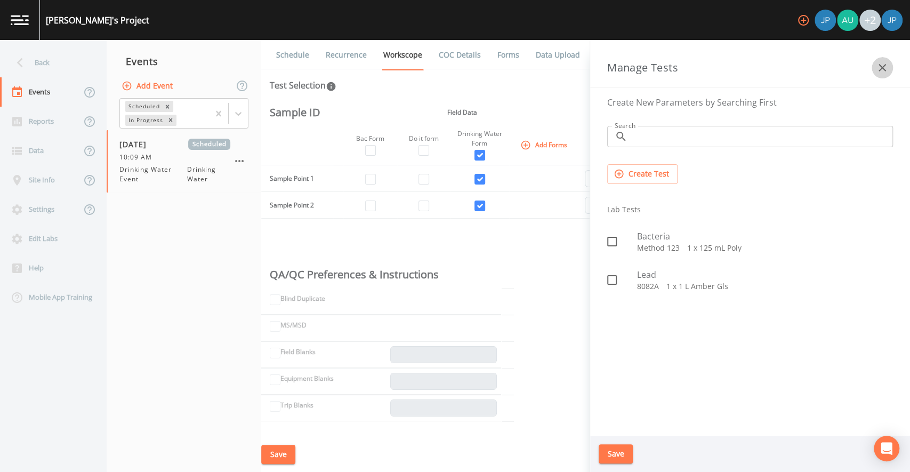
click at [882, 69] on icon "button" at bounding box center [882, 67] width 13 height 13
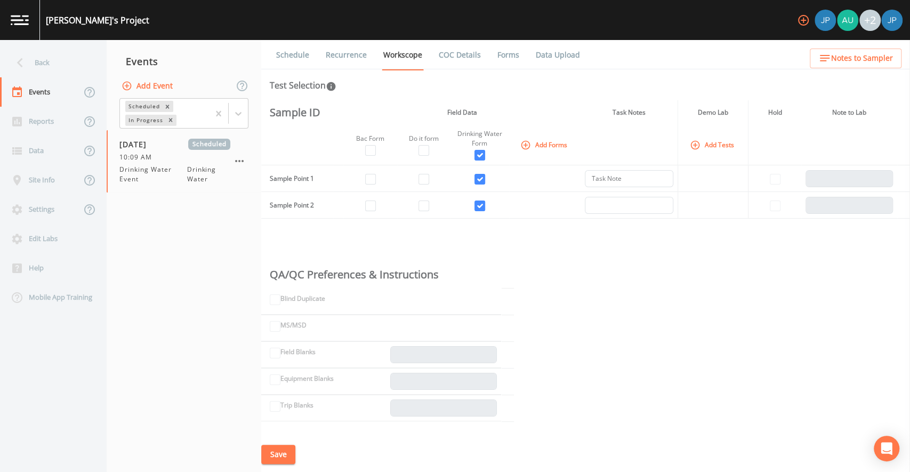
click at [748, 165] on td at bounding box center [774, 178] width 53 height 27
drag, startPoint x: 715, startPoint y: 115, endPoint x: 721, endPoint y: 115, distance: 5.9
click at [718, 115] on th "Demo Lab" at bounding box center [712, 112] width 70 height 25
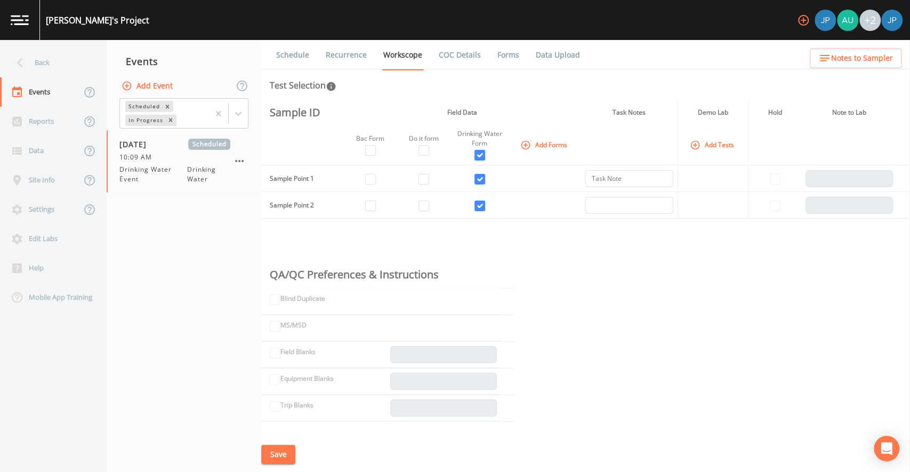
click at [726, 115] on th "Demo Lab" at bounding box center [712, 112] width 70 height 25
drag, startPoint x: 695, startPoint y: 111, endPoint x: 728, endPoint y: 113, distance: 33.1
click at [723, 112] on th "Demo Lab" at bounding box center [712, 112] width 70 height 25
click at [728, 113] on th "Demo Lab" at bounding box center [712, 112] width 70 height 25
drag, startPoint x: 696, startPoint y: 112, endPoint x: 733, endPoint y: 112, distance: 37.3
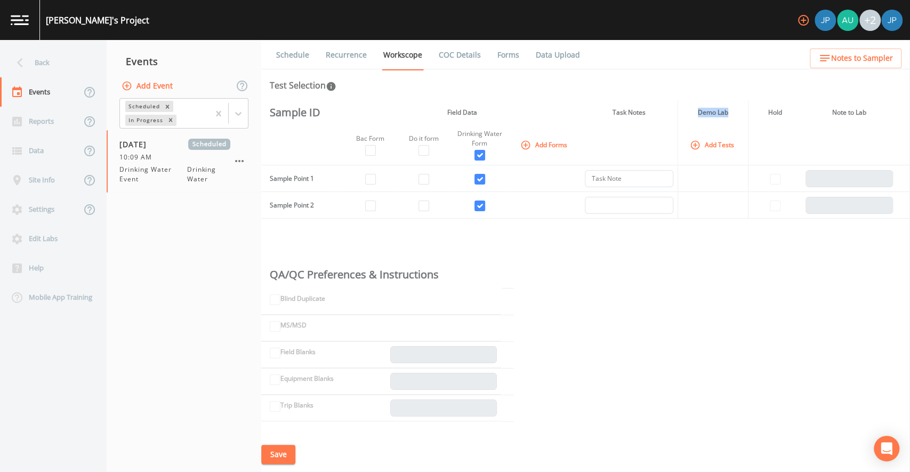
click at [733, 112] on th "Demo Lab" at bounding box center [712, 112] width 70 height 25
click at [734, 112] on th "Demo Lab" at bounding box center [712, 112] width 70 height 25
click at [711, 144] on button "Add Tests" at bounding box center [713, 145] width 51 height 18
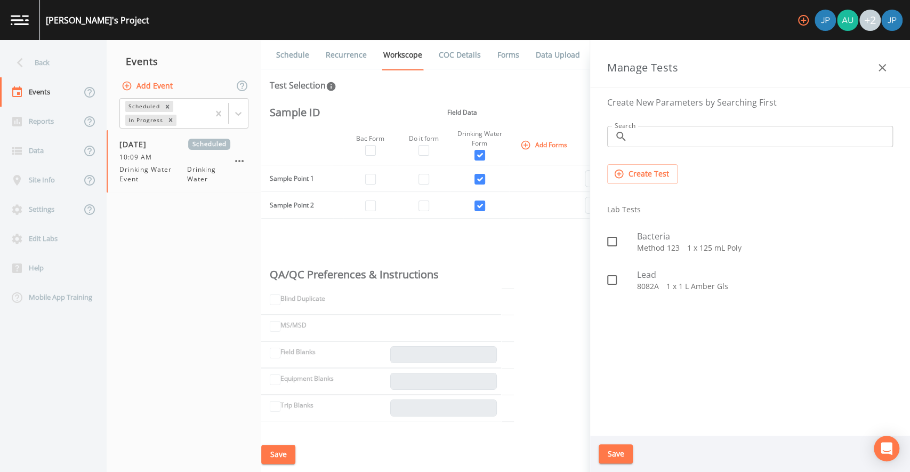
click at [675, 205] on li "Lab Tests" at bounding box center [750, 210] width 303 height 26
drag, startPoint x: 635, startPoint y: 211, endPoint x: 620, endPoint y: 212, distance: 14.4
click at [620, 212] on li "Lab Tests" at bounding box center [750, 210] width 303 height 26
click at [615, 209] on li "Lab Tests" at bounding box center [750, 210] width 303 height 26
click at [651, 204] on li "Lab Tests" at bounding box center [750, 210] width 303 height 26
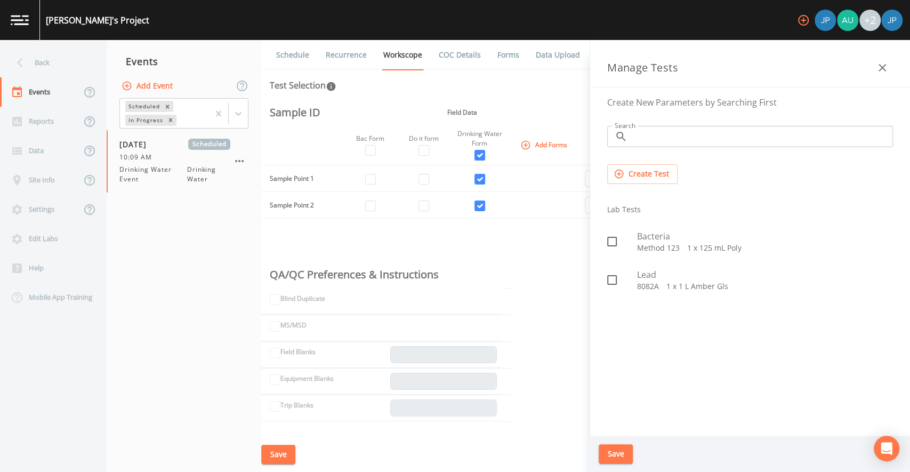
click at [645, 174] on button "Create Test" at bounding box center [642, 174] width 70 height 20
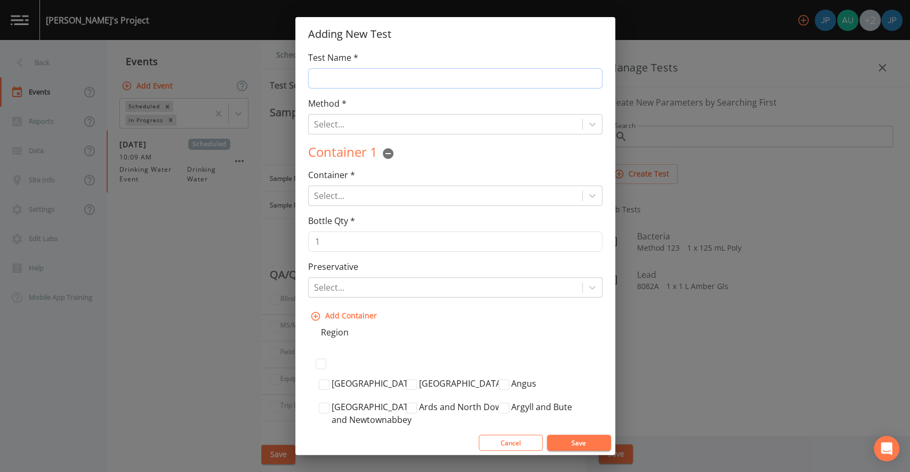
click at [428, 78] on input "Test Name *" at bounding box center [455, 78] width 294 height 20
type input "Bac"
click at [464, 100] on div "Method * Select... Test Method is Required" at bounding box center [455, 115] width 294 height 37
click at [438, 123] on div at bounding box center [445, 124] width 263 height 15
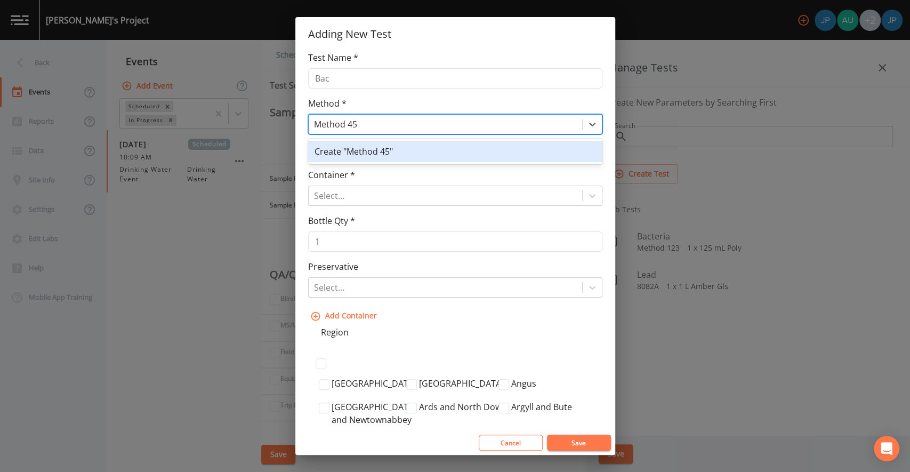
type input "Method 456"
click at [386, 153] on div "Create "Method 456"" at bounding box center [455, 151] width 294 height 21
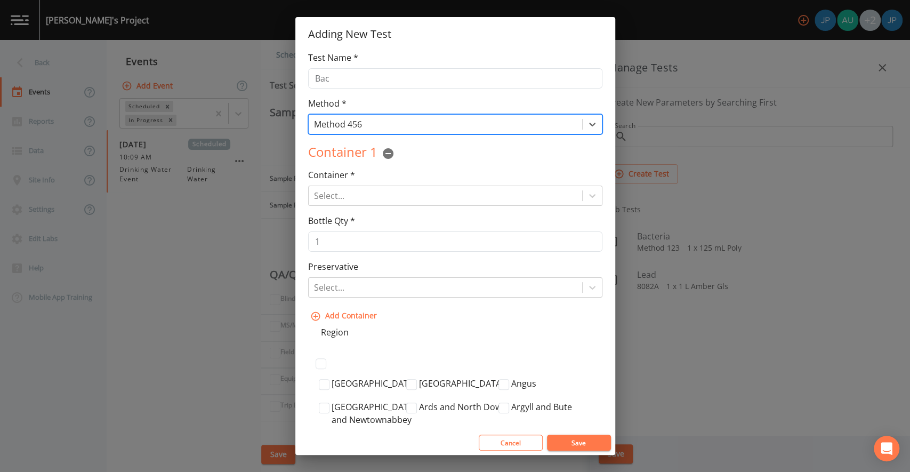
click at [420, 164] on div "Container 1 Container * Select... Container Type is Required Bottle Qty * 1 Pre…" at bounding box center [455, 234] width 294 height 183
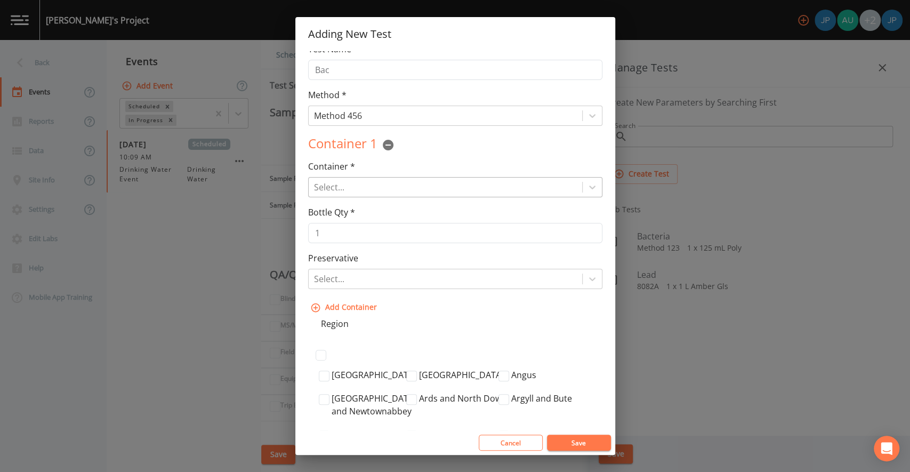
scroll to position [13, 0]
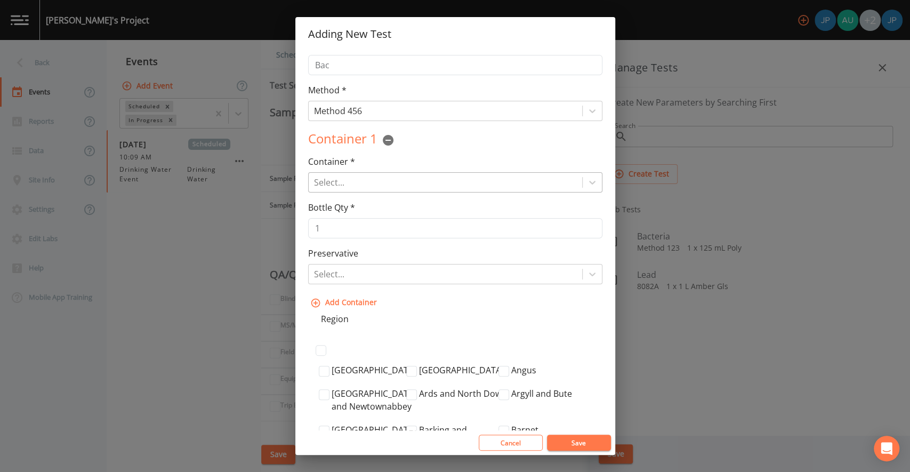
click at [402, 186] on div at bounding box center [445, 182] width 263 height 15
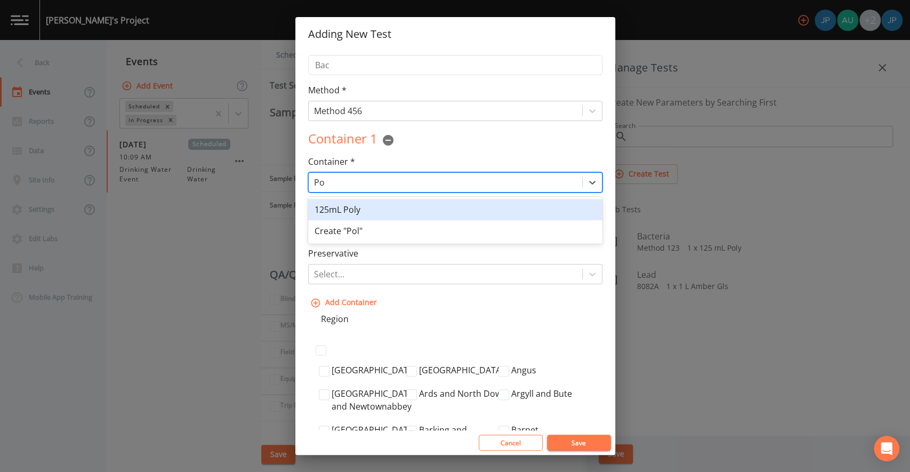
type input "P"
type input "Plastic"
click at [353, 211] on div "Create "Plastic"" at bounding box center [455, 209] width 294 height 21
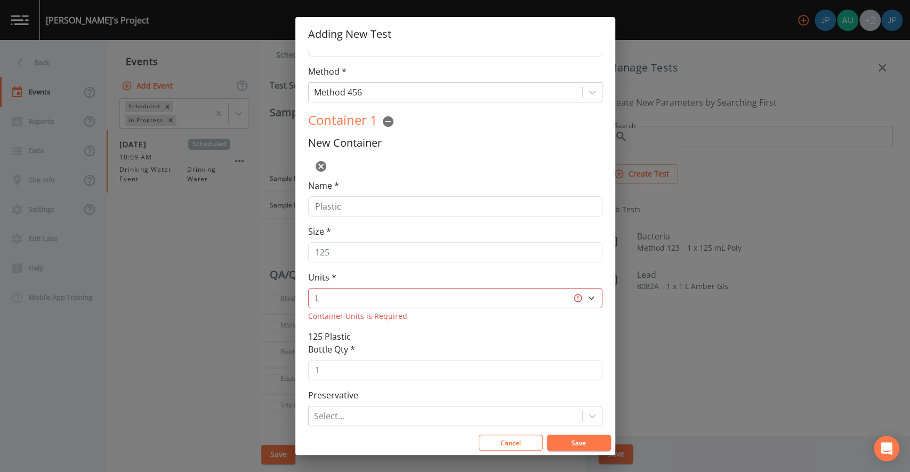
scroll to position [36, 0]
drag, startPoint x: 356, startPoint y: 251, endPoint x: 313, endPoint y: 247, distance: 42.8
click at [313, 247] on input "125" at bounding box center [455, 248] width 294 height 20
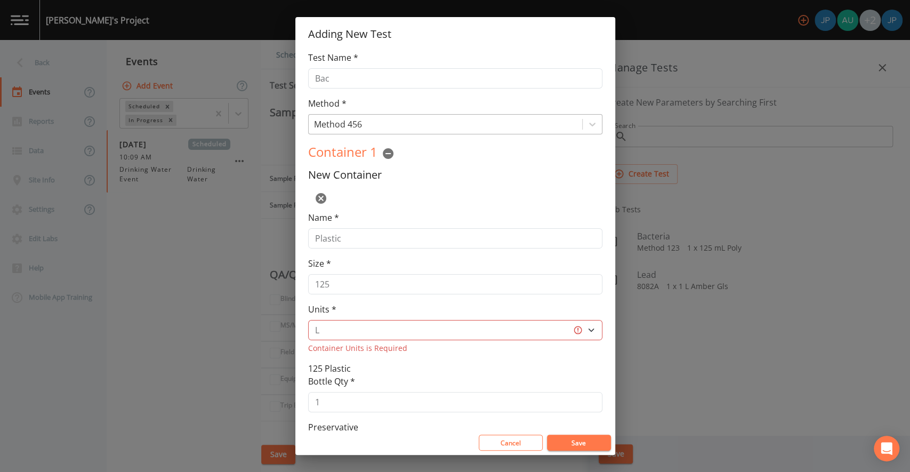
click at [382, 124] on div at bounding box center [445, 124] width 263 height 15
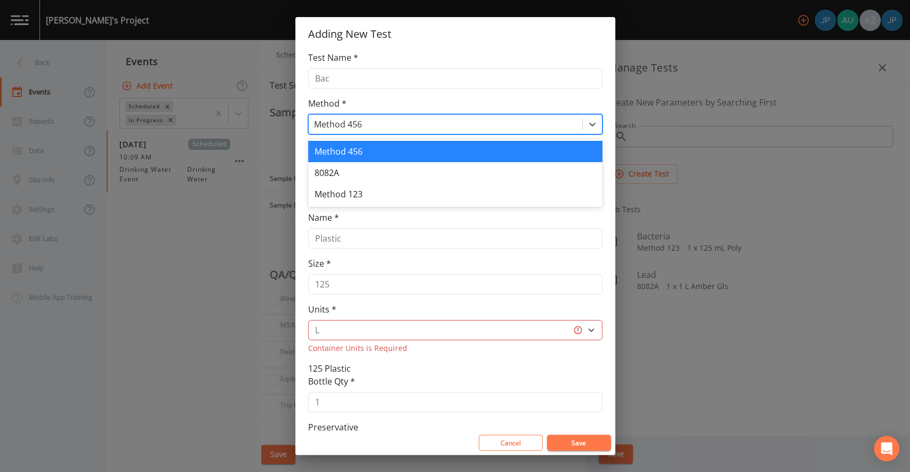
click at [404, 100] on div "Method * Method 456 selected, 1 of 3. 3 results available. Use Up and Down to c…" at bounding box center [455, 115] width 294 height 37
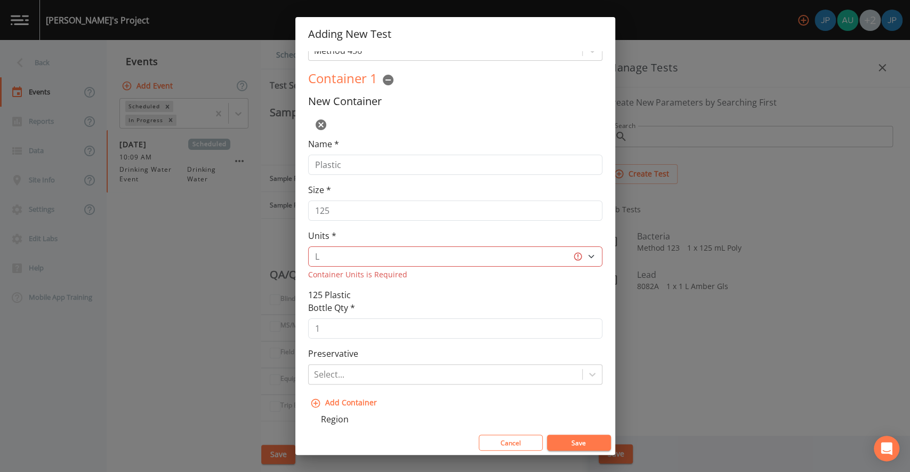
scroll to position [69, 0]
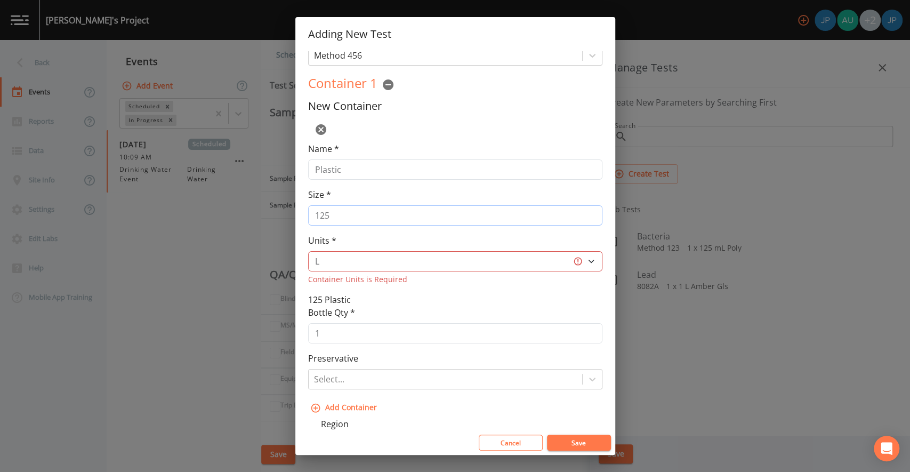
drag, startPoint x: 354, startPoint y: 213, endPoint x: 303, endPoint y: 216, distance: 51.3
click at [303, 216] on div "Test Name * Bac Method * Method 456 Container 1 New Container Name * Plastic Si…" at bounding box center [455, 240] width 320 height 379
type input "100"
click at [348, 199] on div "Size * 100" at bounding box center [455, 206] width 294 height 37
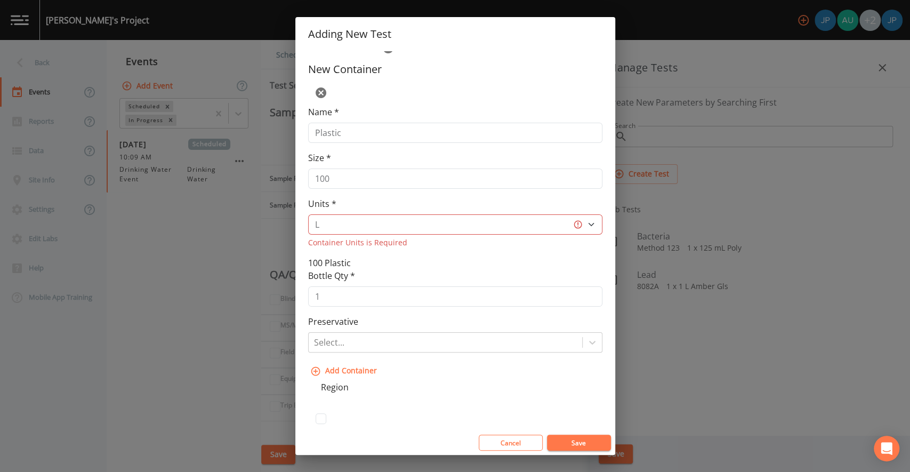
scroll to position [110, 0]
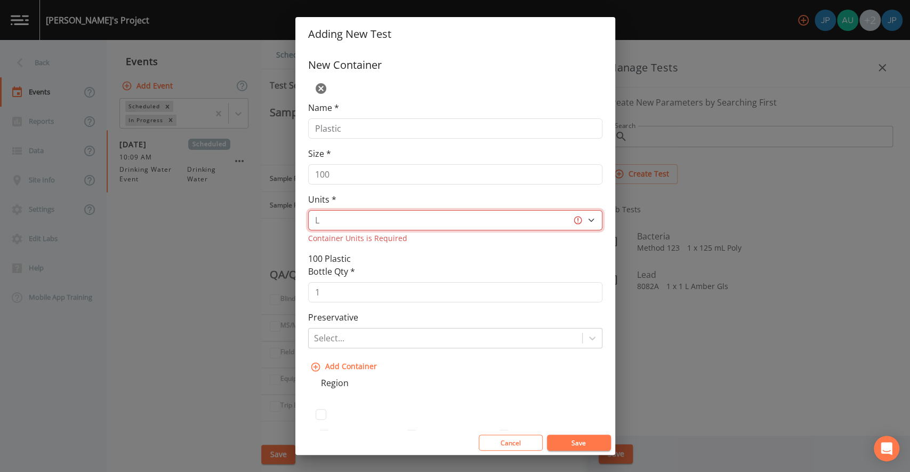
click at [370, 222] on select "L gal mL oz" at bounding box center [455, 220] width 294 height 20
click at [380, 221] on select "L gal mL oz" at bounding box center [455, 220] width 294 height 20
click at [375, 216] on select "L gal mL oz" at bounding box center [455, 220] width 294 height 20
click at [404, 219] on select "L gal mL oz" at bounding box center [455, 220] width 294 height 20
select select "mL"
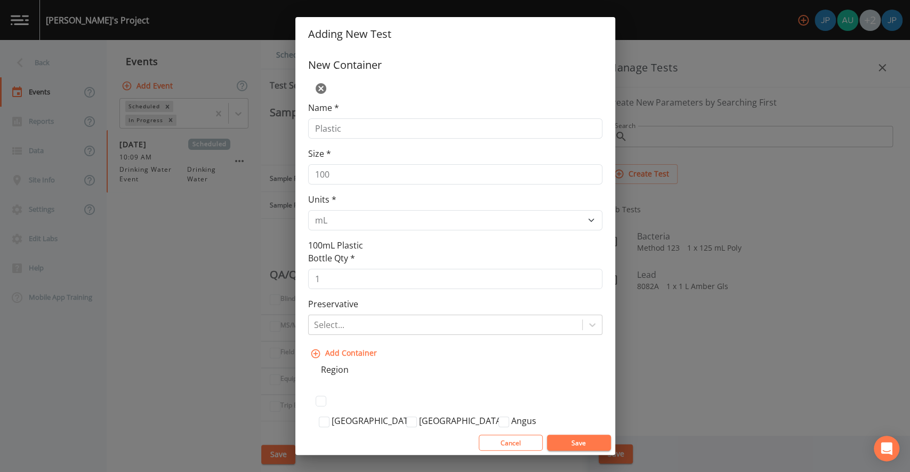
click at [454, 255] on div "Bottle Qty * 1" at bounding box center [455, 270] width 294 height 37
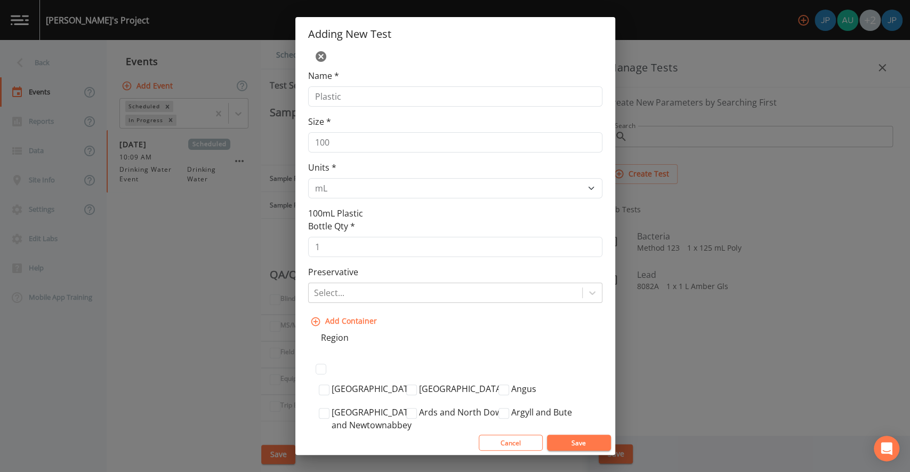
scroll to position [147, 0]
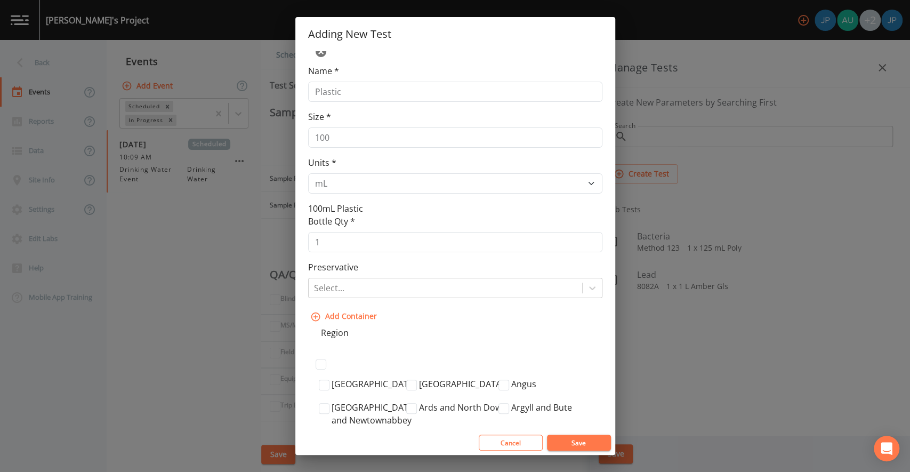
click at [416, 215] on div "Bottle Qty * 1" at bounding box center [455, 233] width 294 height 37
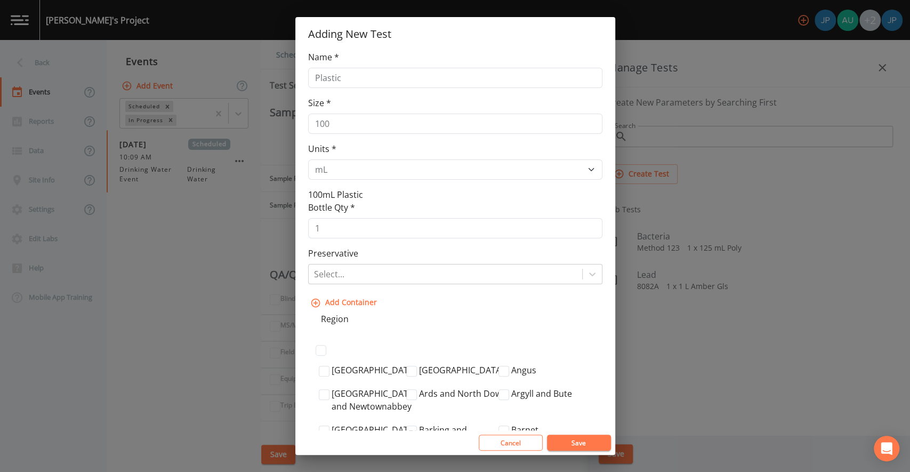
scroll to position [170, 0]
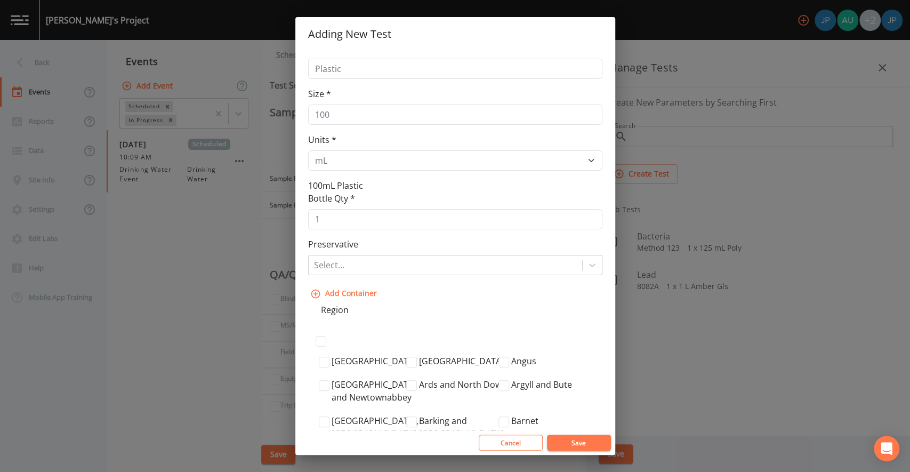
click at [412, 239] on div "Preservative Select..." at bounding box center [455, 256] width 294 height 37
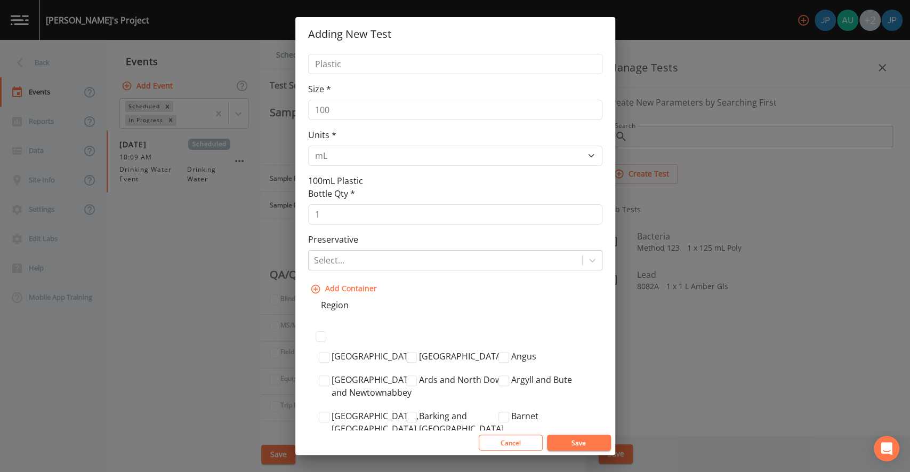
scroll to position [179, 0]
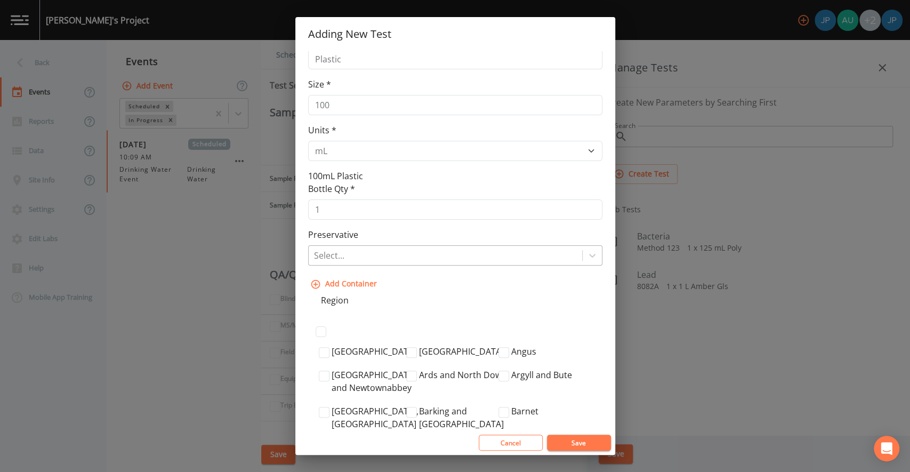
click at [411, 254] on div at bounding box center [445, 255] width 263 height 15
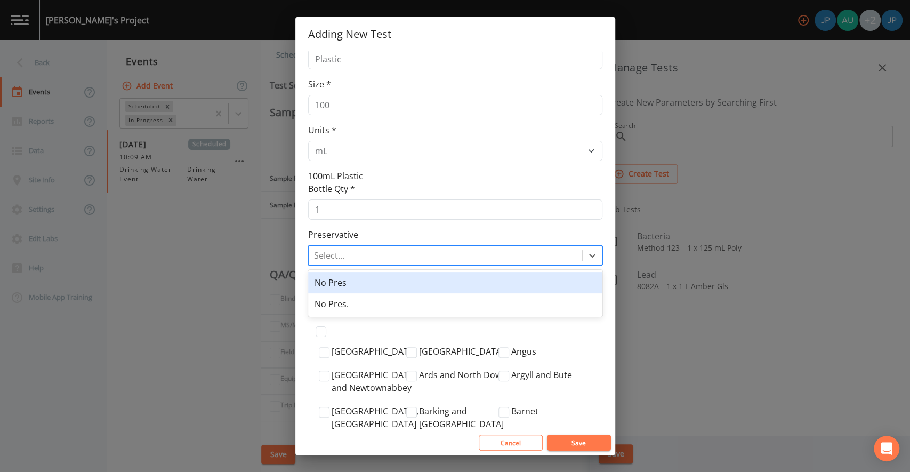
click at [402, 231] on div "Preservative No Pres, 1 of 2. 2 results available. Use Up and Down to choose op…" at bounding box center [455, 246] width 294 height 37
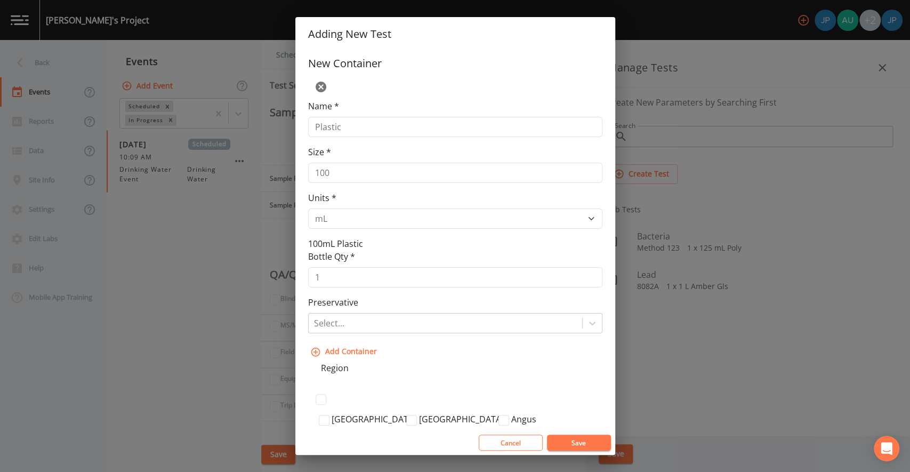
scroll to position [116, 0]
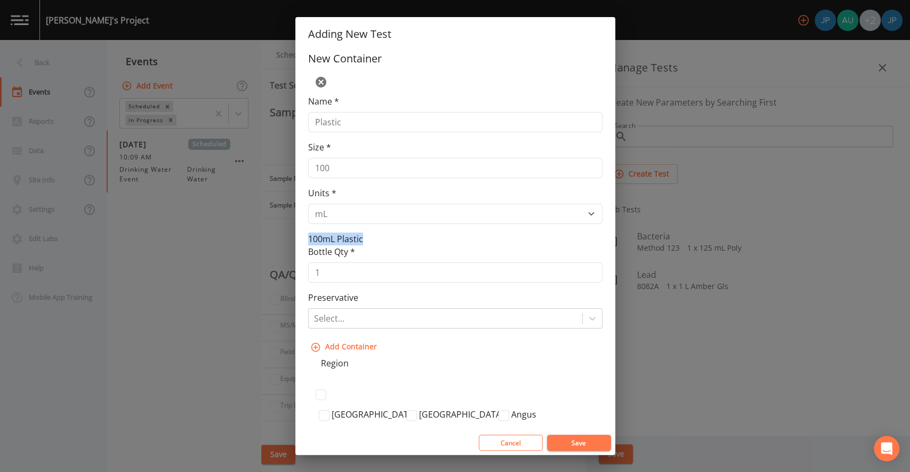
drag, startPoint x: 309, startPoint y: 237, endPoint x: 362, endPoint y: 238, distance: 53.8
click at [362, 238] on div "New Container Name * Plastic Size * 100 Units * L gal mL oz 100mL Plastic" at bounding box center [455, 148] width 294 height 193
click at [366, 238] on div "New Container Name * Plastic Size * 100 Units * L gal mL oz 100mL Plastic" at bounding box center [455, 148] width 294 height 193
drag, startPoint x: 364, startPoint y: 238, endPoint x: 309, endPoint y: 239, distance: 54.9
click at [309, 239] on div "New Container Name * Plastic Size * 100 Units * L gal mL oz 100mL Plastic" at bounding box center [455, 148] width 294 height 193
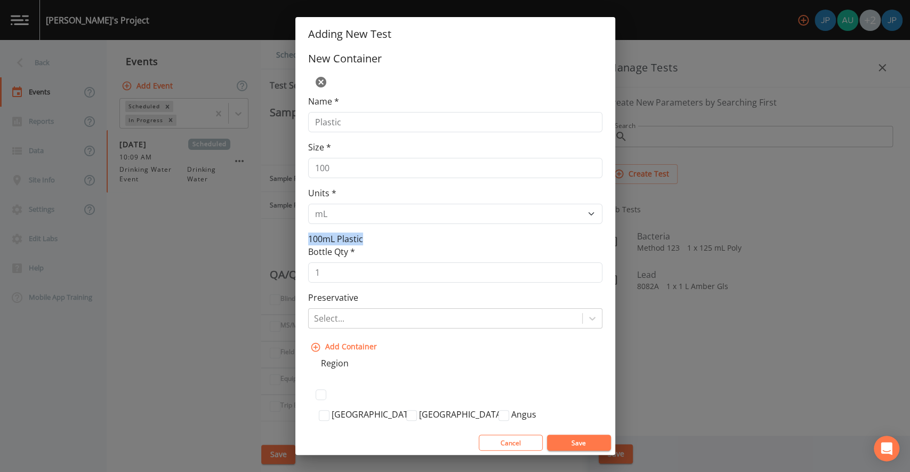
click at [315, 239] on span "100mL Plastic" at bounding box center [335, 239] width 55 height 12
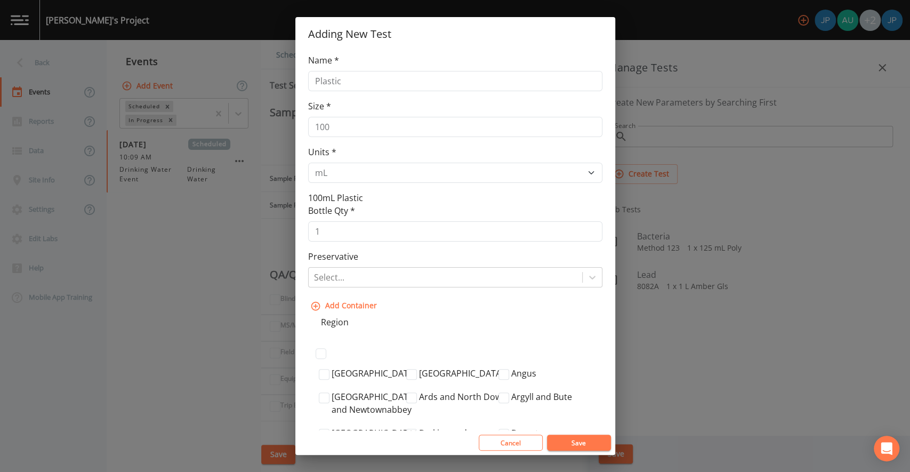
scroll to position [35, 0]
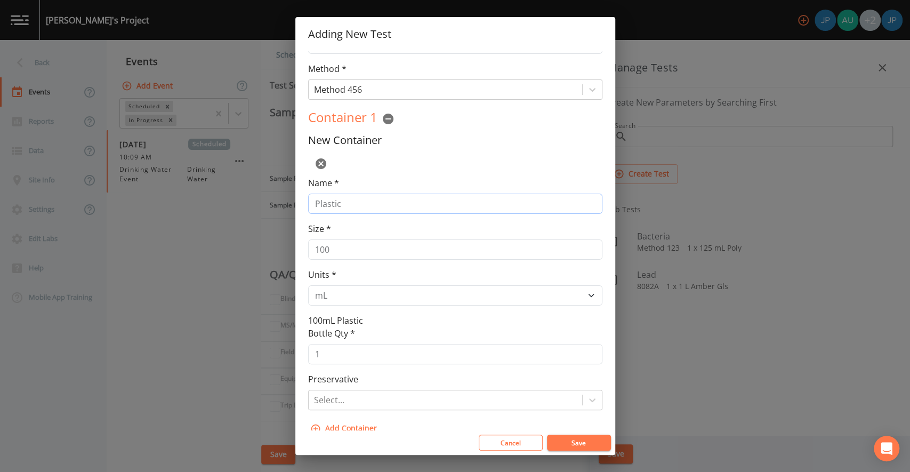
click at [314, 203] on input "Plastic" at bounding box center [455, 203] width 294 height 20
drag, startPoint x: 343, startPoint y: 205, endPoint x: 314, endPoint y: 204, distance: 28.8
click at [314, 204] on input "100 MLPlastic" at bounding box center [455, 203] width 294 height 20
type input "Plastic"
click at [349, 228] on div "Size * 100" at bounding box center [455, 240] width 294 height 37
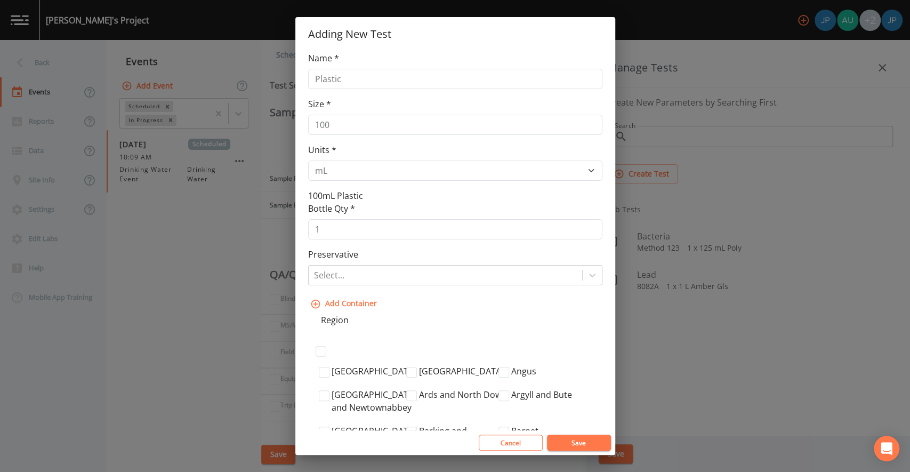
scroll to position [164, 0]
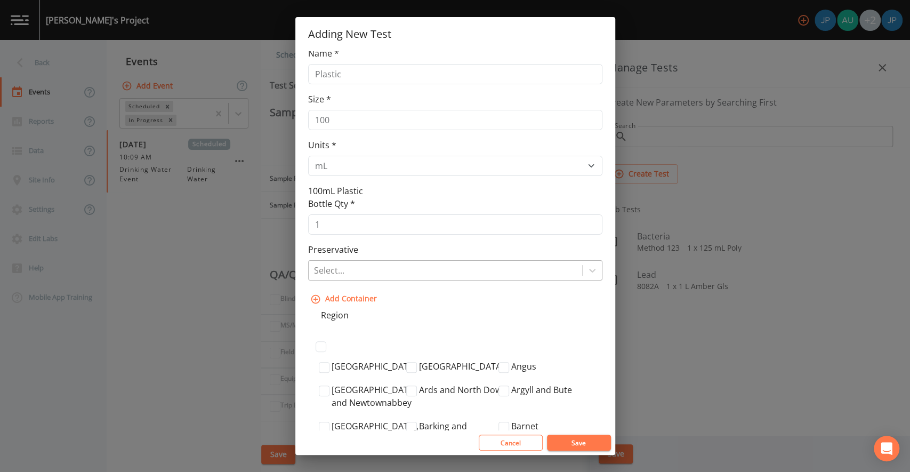
click at [360, 261] on div "Select..." at bounding box center [445, 270] width 273 height 19
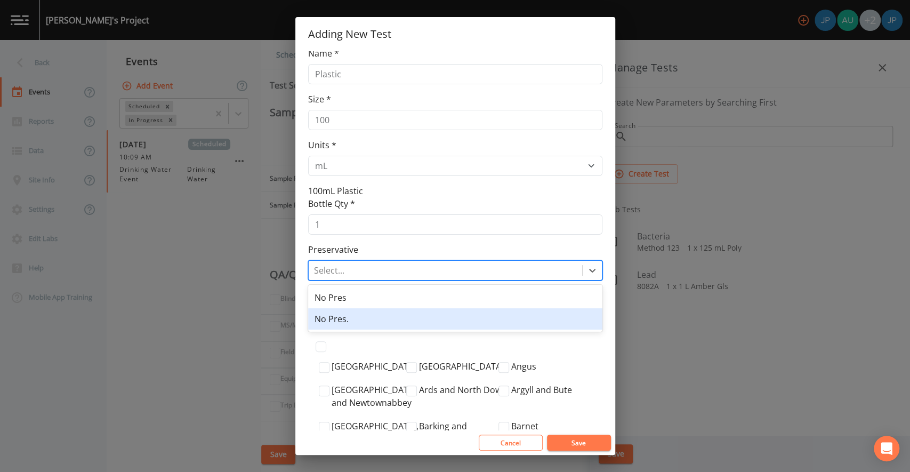
click at [358, 316] on div "No Pres." at bounding box center [455, 318] width 294 height 21
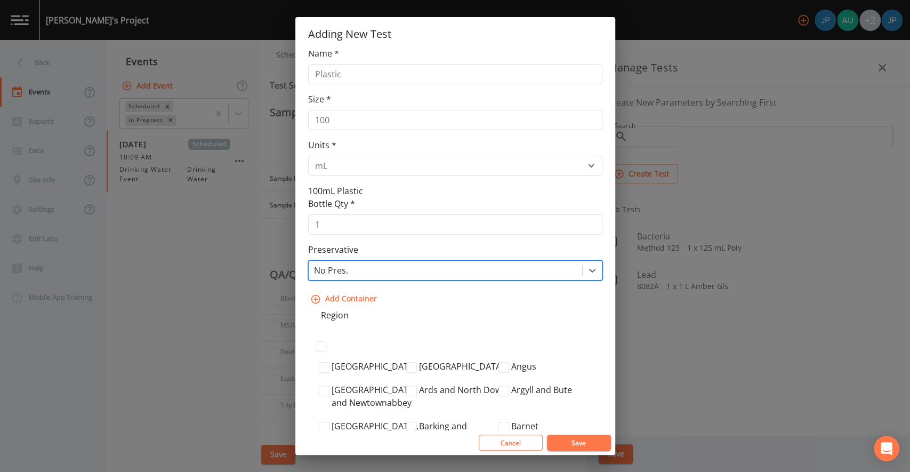
click at [409, 292] on div "Container 1 New Container Name * Plastic Size * 100 Units * L gal mL oz 100mL P…" at bounding box center [455, 144] width 294 height 330
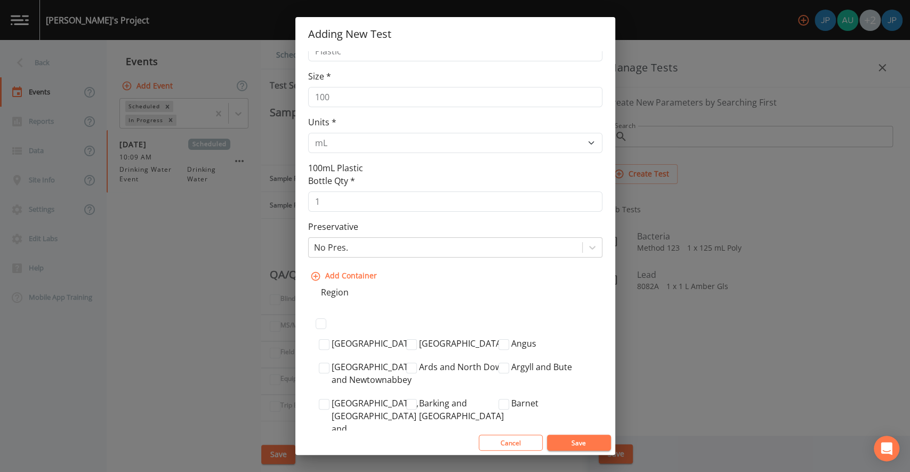
scroll to position [192, 0]
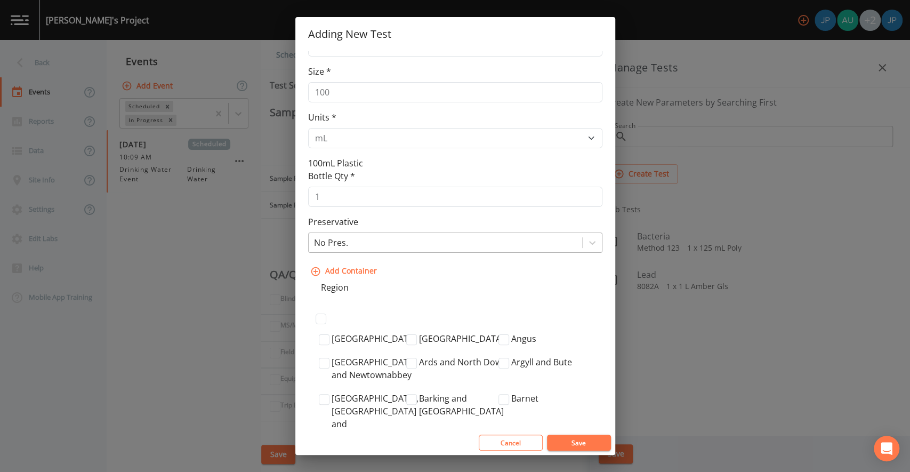
click at [417, 242] on div at bounding box center [445, 242] width 263 height 15
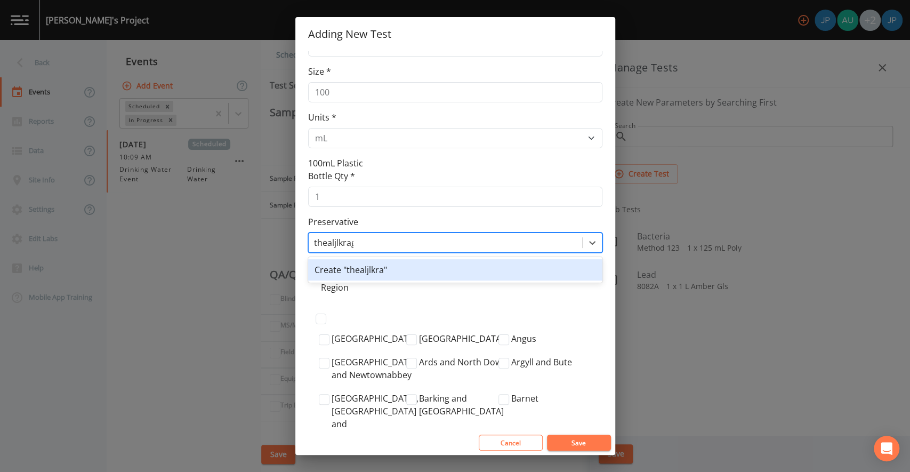
type input "thealjlkragwe"
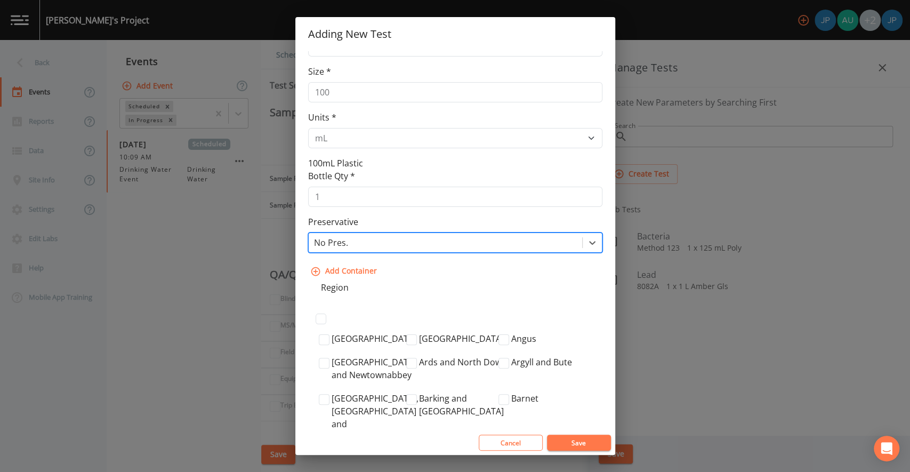
drag, startPoint x: 370, startPoint y: 240, endPoint x: 324, endPoint y: 241, distance: 46.9
click at [324, 241] on div at bounding box center [445, 242] width 263 height 15
click at [415, 269] on div "Container 1 New Container Name * Plastic Size * 100 Units * L gal mL oz 100mL P…" at bounding box center [455, 116] width 294 height 330
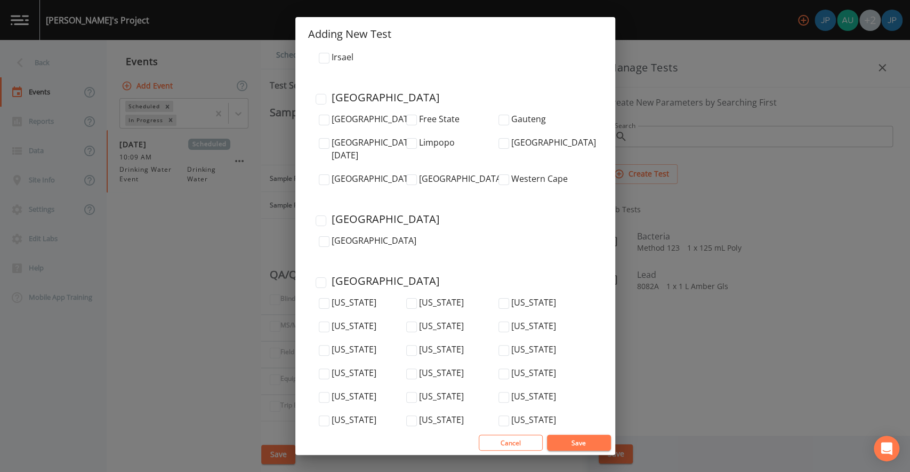
scroll to position [3641, 0]
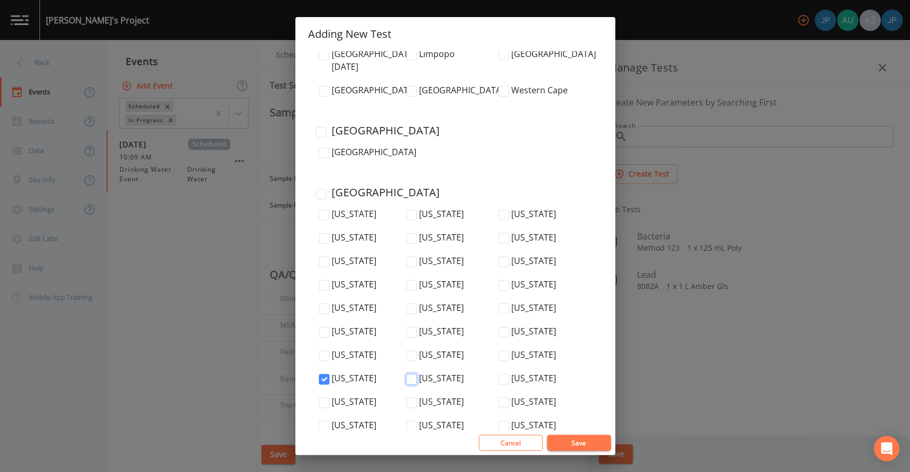
click at [410, 374] on input "Minnesota" at bounding box center [411, 379] width 11 height 11
checkbox input "true"
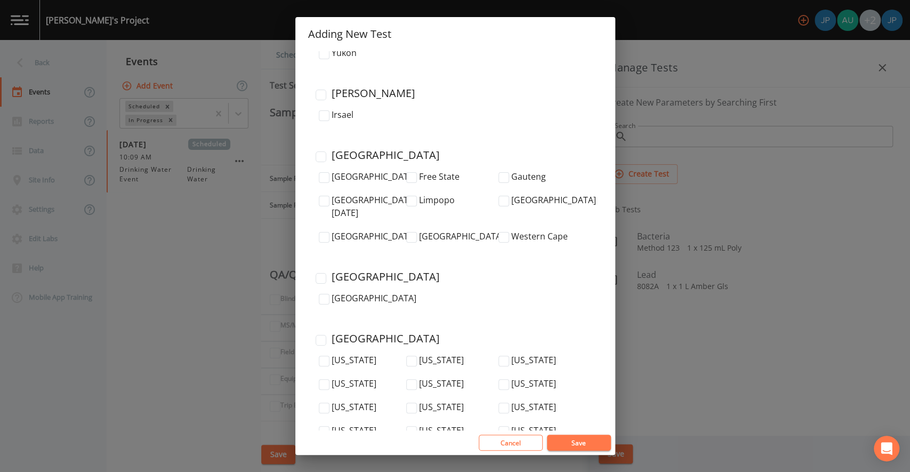
scroll to position [3523, 0]
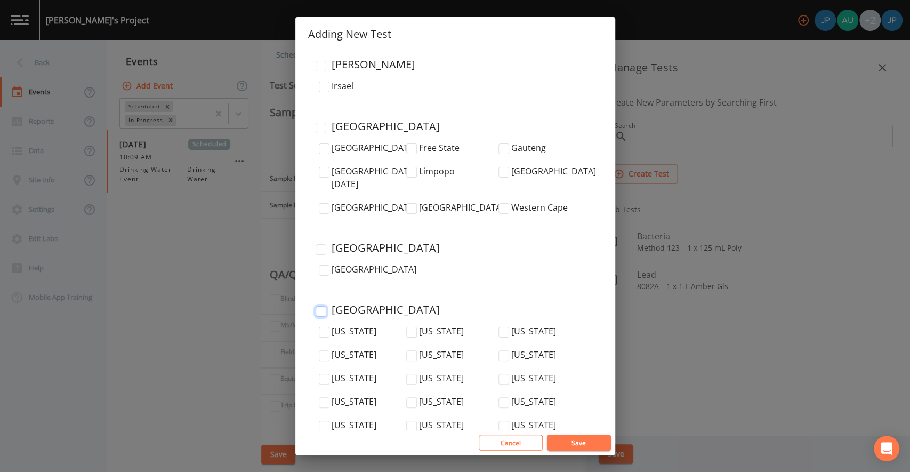
click at [321, 306] on input "United States" at bounding box center [321, 311] width 11 height 11
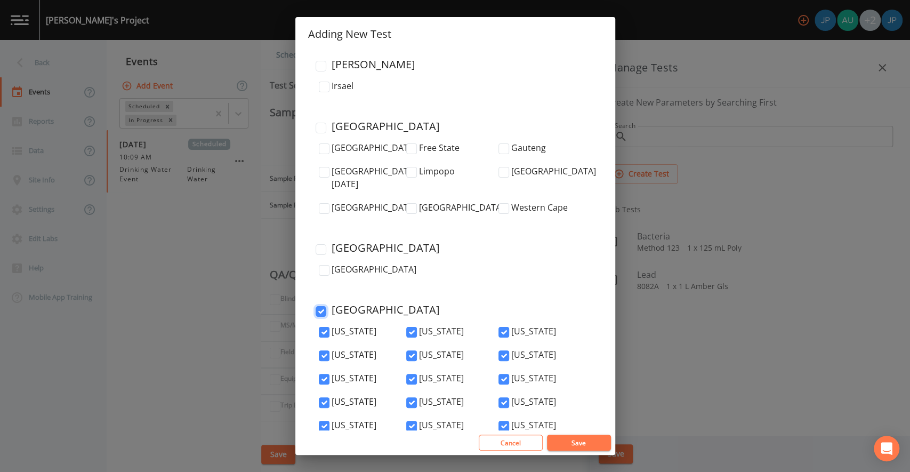
checkbox input "true"
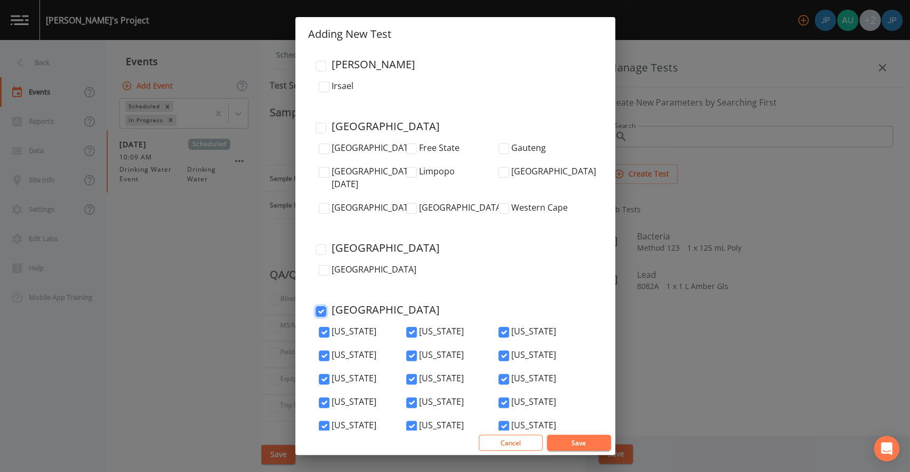
checkbox input "true"
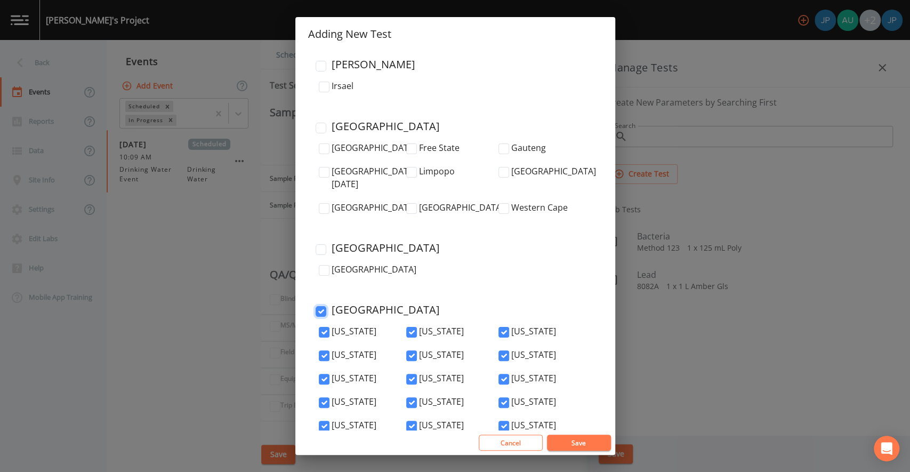
checkbox input "true"
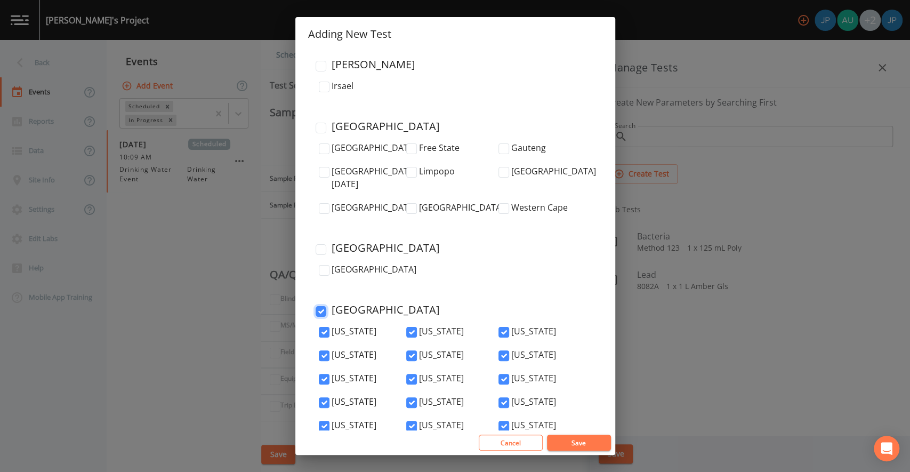
checkbox input "true"
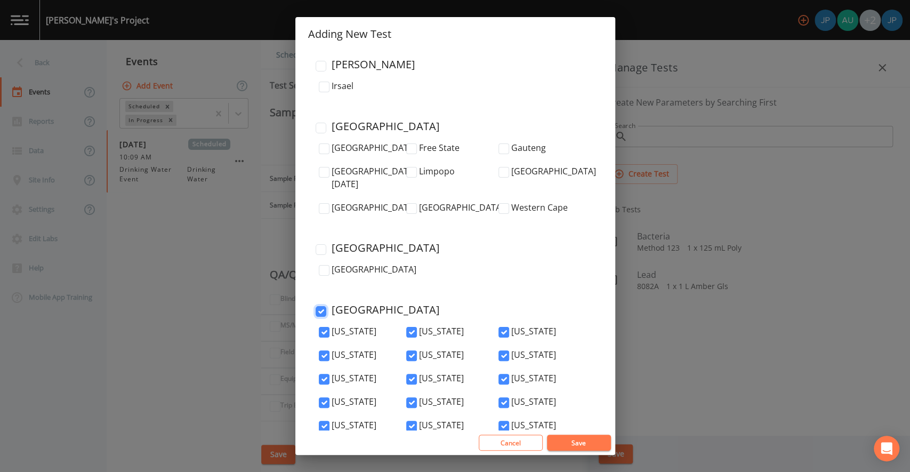
checkbox input "true"
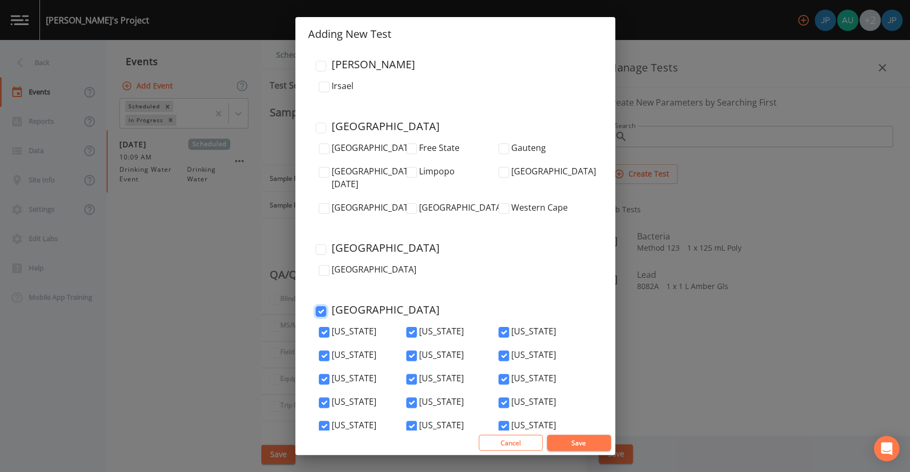
checkbox input "true"
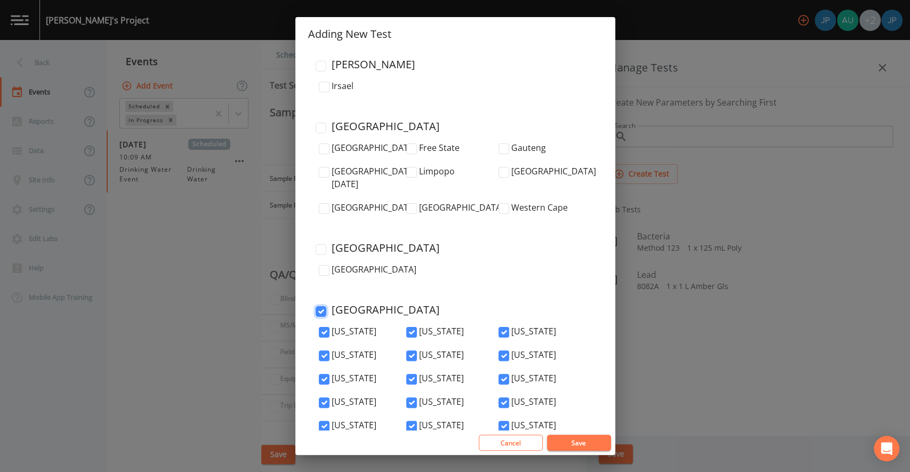
checkbox input "true"
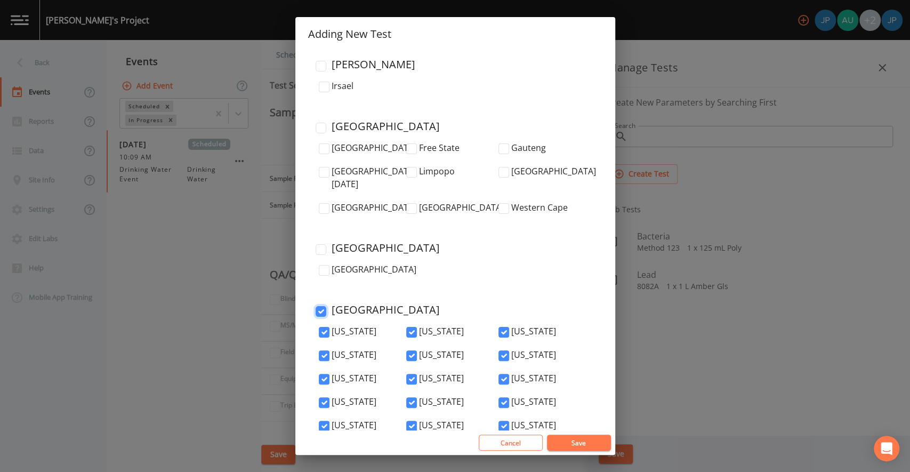
checkbox input "true"
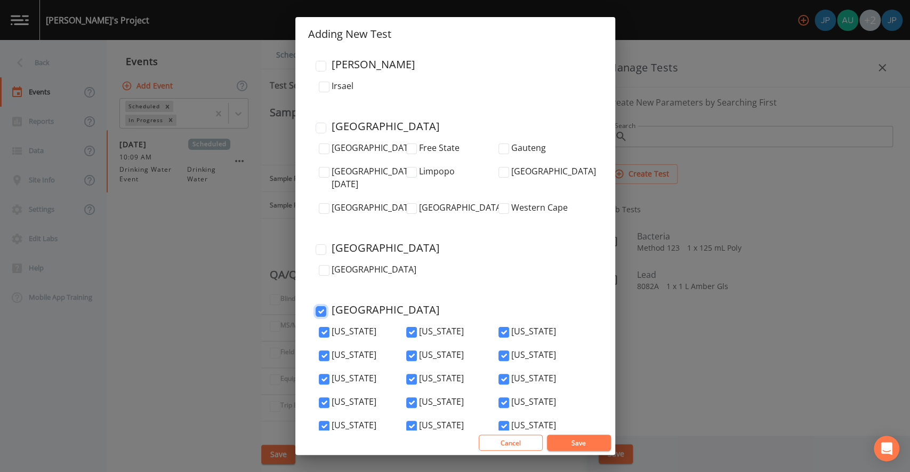
checkbox input "true"
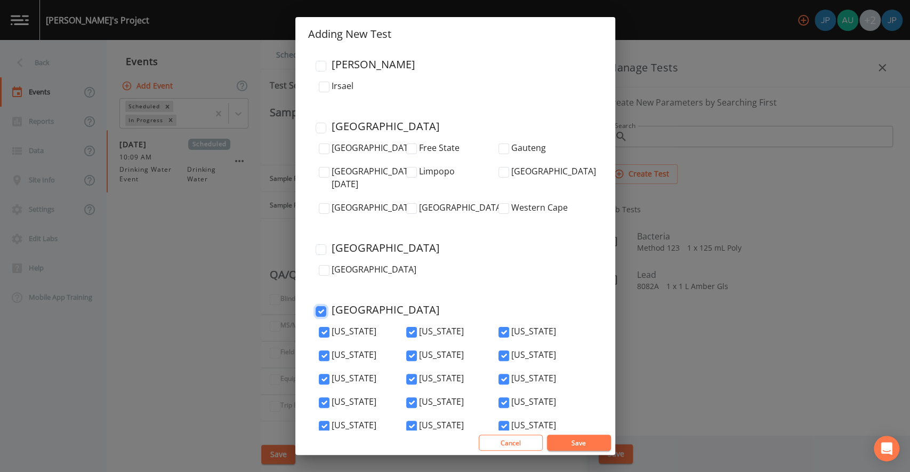
checkbox input "true"
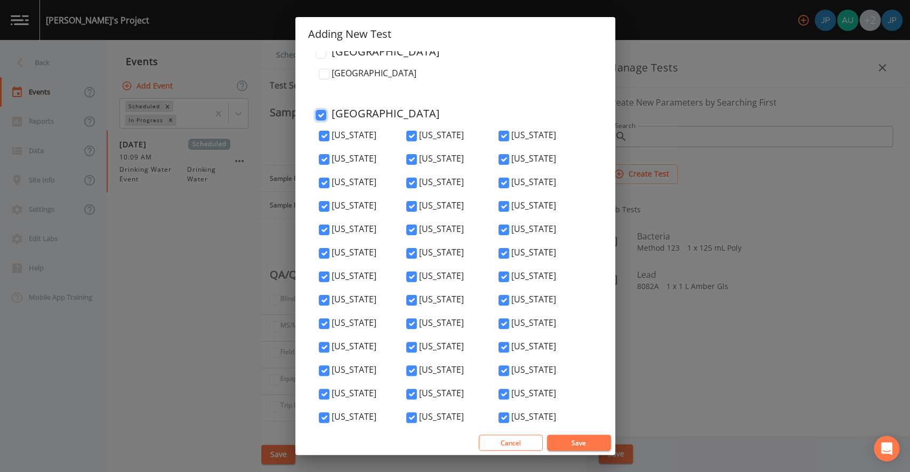
scroll to position [3724, 0]
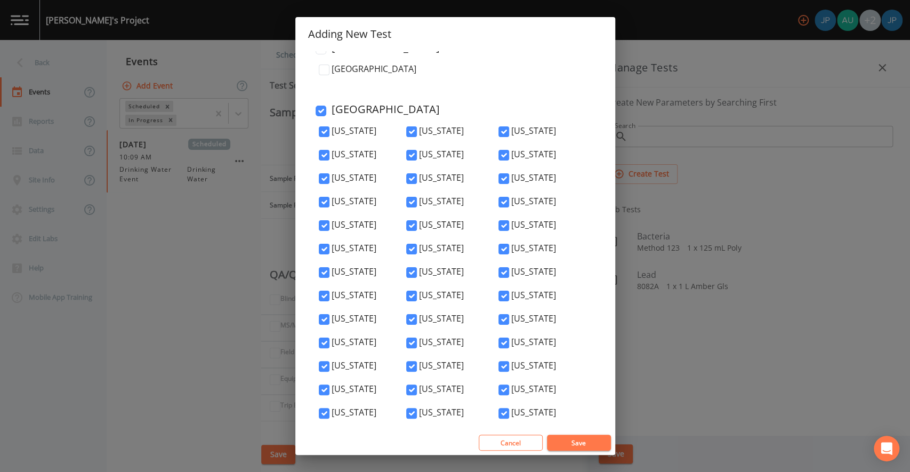
click at [570, 443] on button "Save" at bounding box center [579, 442] width 64 height 16
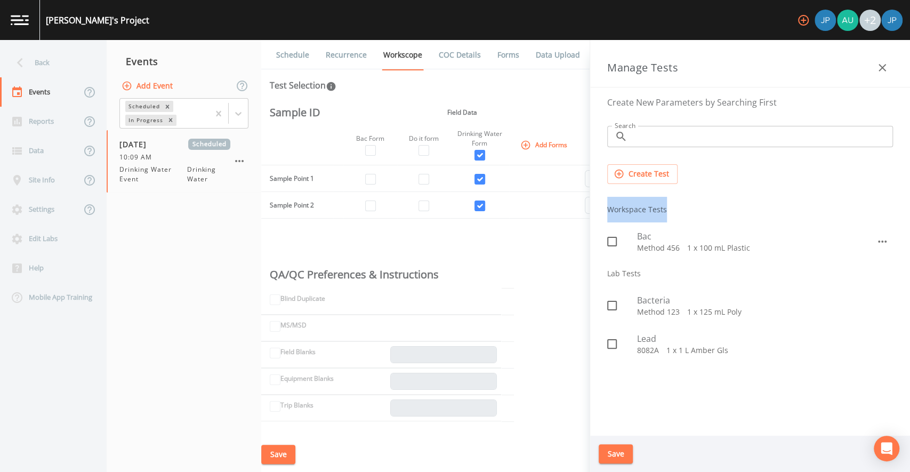
drag, startPoint x: 609, startPoint y: 208, endPoint x: 666, endPoint y: 209, distance: 56.5
click at [666, 209] on li "Workspace Tests" at bounding box center [750, 210] width 303 height 26
click at [672, 210] on li "Workspace Tests" at bounding box center [750, 210] width 303 height 26
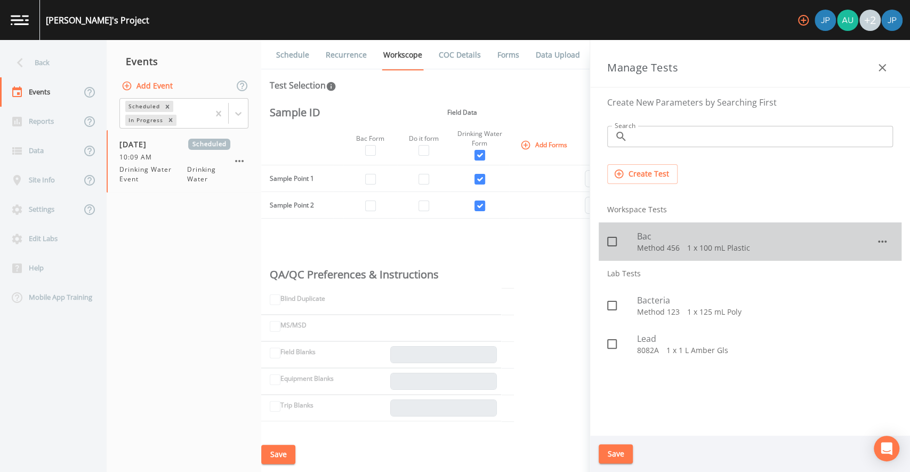
click at [614, 240] on icon at bounding box center [612, 241] width 13 height 13
checkbox input "true"
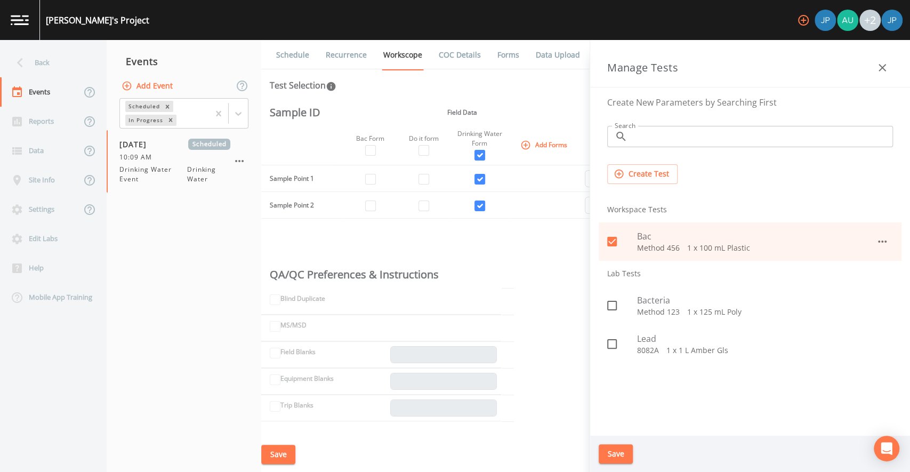
click at [621, 453] on button "Save" at bounding box center [616, 454] width 34 height 20
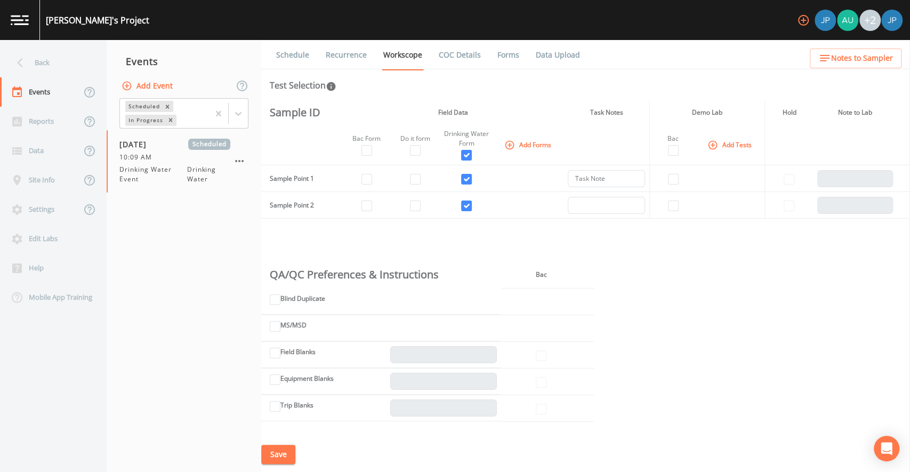
click at [711, 265] on div "Sample ID Field Data Task Notes Demo Lab Hold Note to Lab Bac Form Do it form D…" at bounding box center [585, 268] width 649 height 336
click at [673, 181] on input "checkbox" at bounding box center [673, 179] width 11 height 11
checkbox input "true"
click at [672, 206] on input "checkbox" at bounding box center [673, 205] width 11 height 11
checkbox input "true"
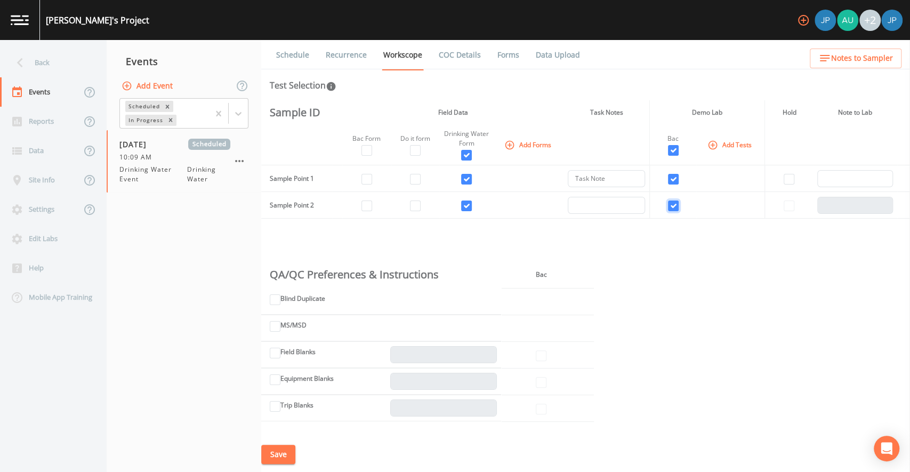
checkbox input "true"
click at [666, 226] on div "Sample ID Field Data Task Notes Demo Lab Hold Note to Lab Bac Form Do it form D…" at bounding box center [585, 268] width 649 height 336
click at [839, 176] on input "text" at bounding box center [855, 178] width 76 height 17
click at [818, 146] on th at bounding box center [855, 145] width 84 height 41
click at [656, 247] on div "Sample ID Field Data Task Notes Demo Lab Hold Note to Lab Bac Form Do it form D…" at bounding box center [585, 268] width 649 height 336
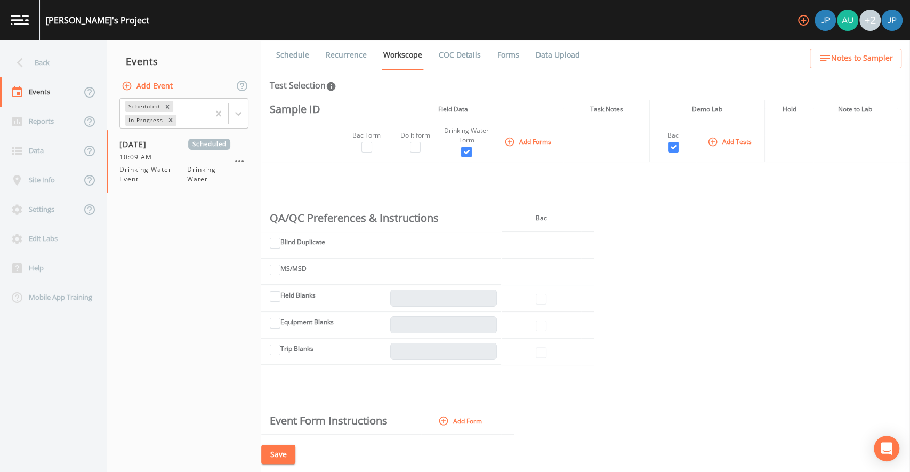
scroll to position [61, 0]
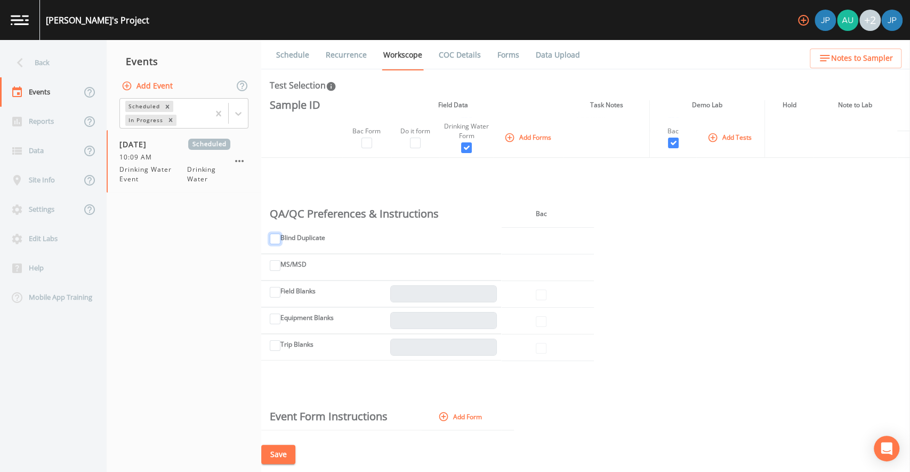
click at [276, 237] on input "Blind Duplicate" at bounding box center [275, 238] width 11 height 11
checkbox input "true"
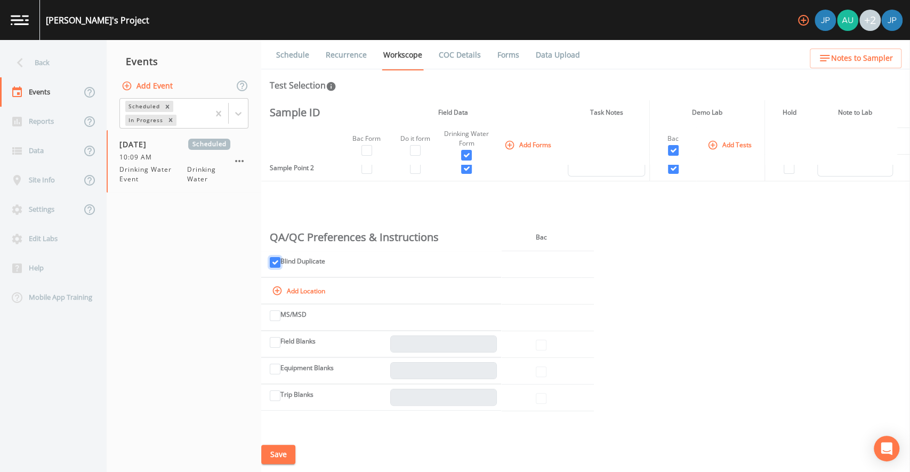
scroll to position [42, 0]
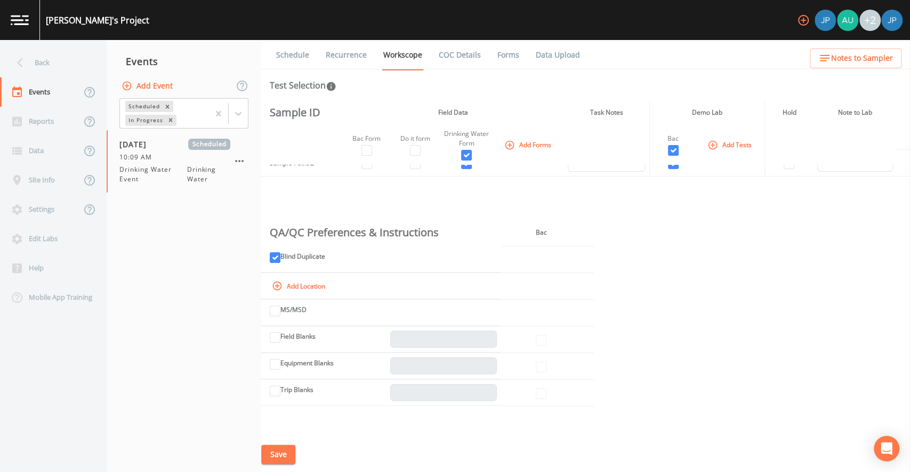
click at [310, 286] on button "Add Location" at bounding box center [300, 285] width 60 height 17
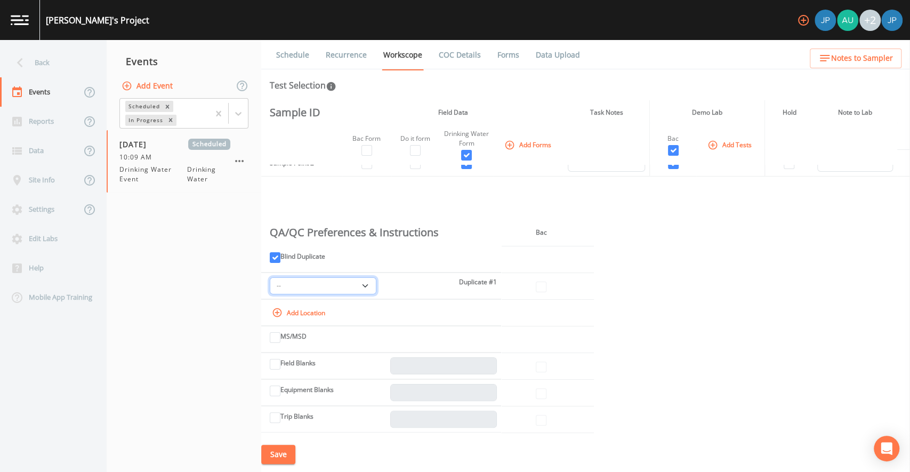
click at [340, 285] on select "-- Sample Point 1 Sample Point 2" at bounding box center [323, 285] width 107 height 17
select select "a42ba526-c43c-4e2f-967a-265c93ce2313"
click at [323, 287] on select "-- Sample Point 1 Sample Point 2" at bounding box center [323, 285] width 107 height 17
drag, startPoint x: 538, startPoint y: 233, endPoint x: 545, endPoint y: 233, distance: 7.5
click at [543, 233] on th "Bac" at bounding box center [541, 232] width 80 height 27
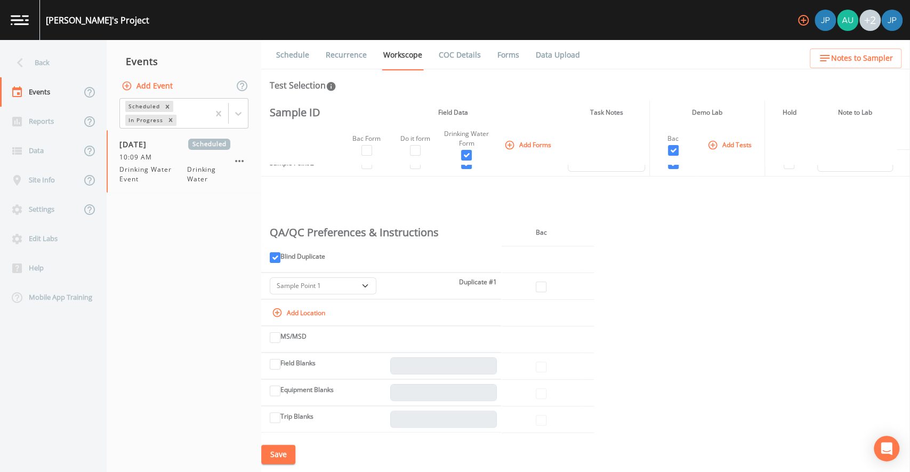
click at [551, 233] on th "Bac" at bounding box center [541, 232] width 80 height 27
click at [542, 286] on input "checkbox" at bounding box center [541, 286] width 11 height 11
checkbox input "true"
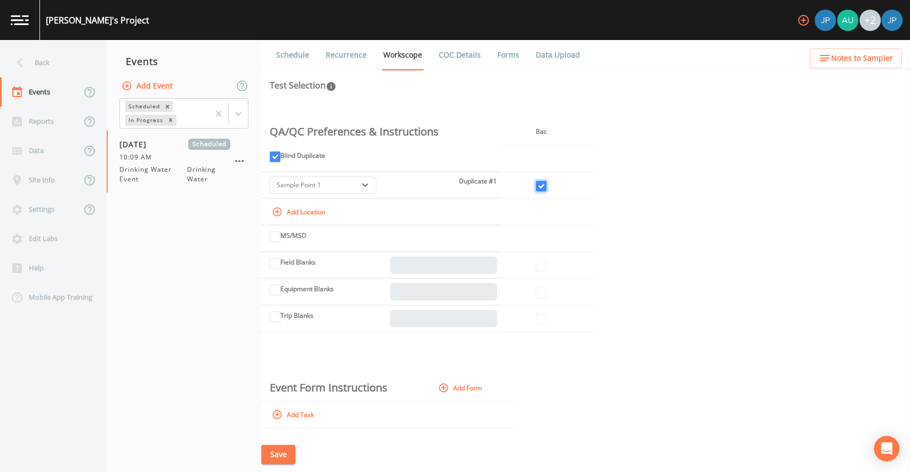
scroll to position [148, 0]
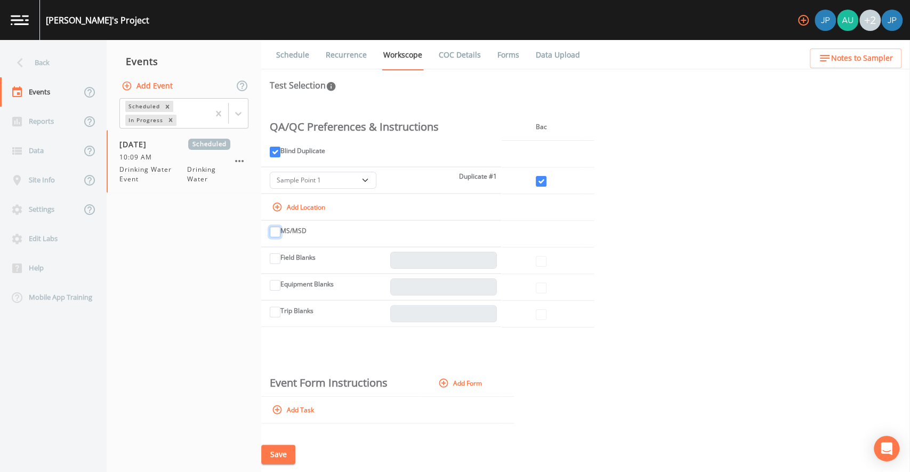
click at [277, 233] on input "MS/MSD" at bounding box center [275, 232] width 11 height 11
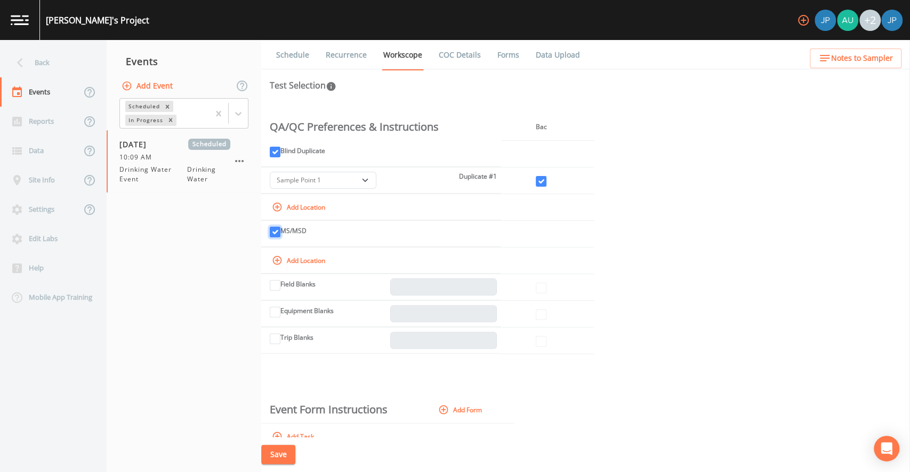
click at [276, 231] on input "MS/MSD" at bounding box center [275, 232] width 11 height 11
checkbox input "false"
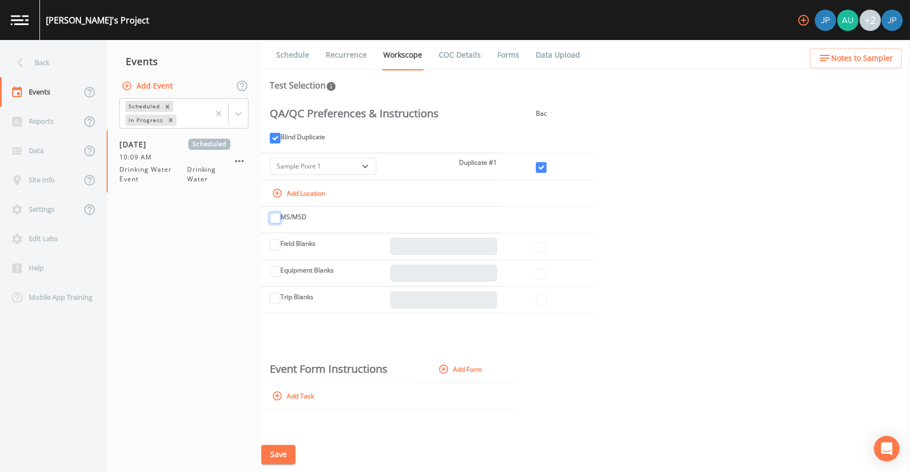
scroll to position [171, 0]
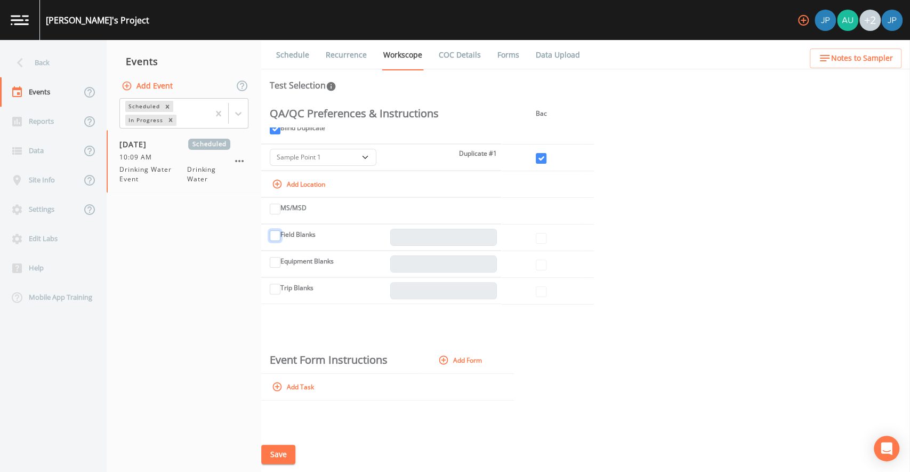
click at [276, 234] on input "Field Blanks" at bounding box center [275, 235] width 11 height 11
checkbox input "true"
type input "1"
click at [275, 235] on input "Field Blanks" at bounding box center [275, 235] width 11 height 11
checkbox input "false"
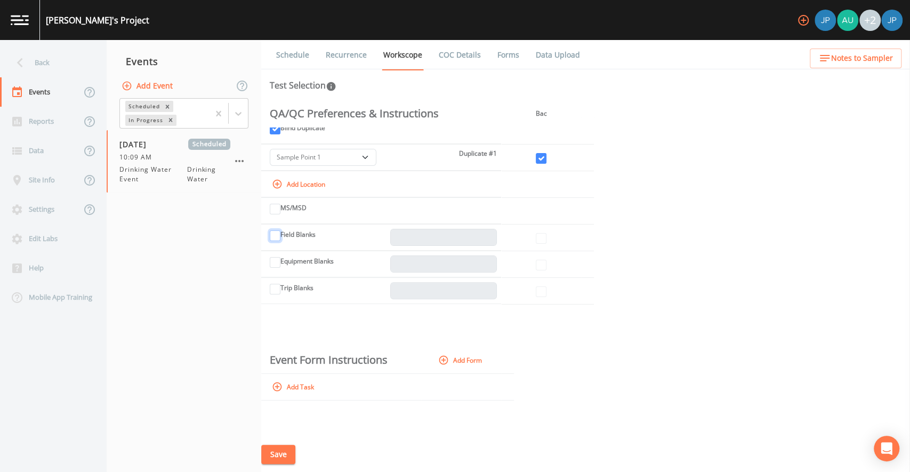
click at [276, 234] on input "Field Blanks" at bounding box center [275, 235] width 11 height 11
checkbox input "true"
type input "1"
click at [278, 239] on input "Field Blanks" at bounding box center [275, 235] width 11 height 11
checkbox input "false"
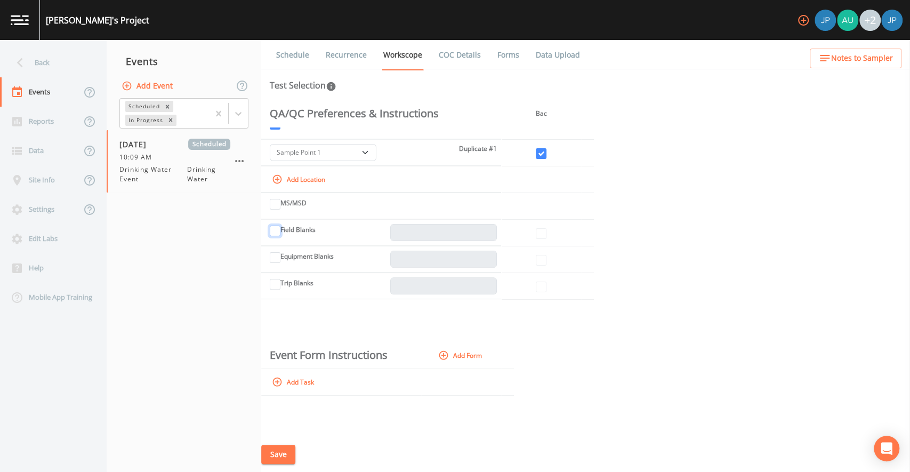
scroll to position [176, 0]
click at [277, 228] on input "Field Blanks" at bounding box center [275, 229] width 11 height 11
checkbox input "true"
type input "1"
click at [276, 260] on input "Equipment Blanks" at bounding box center [275, 256] width 11 height 11
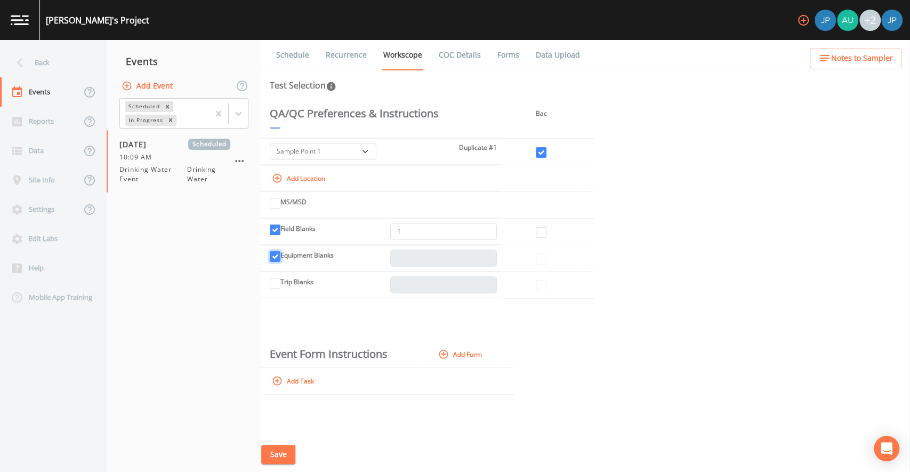
checkbox input "true"
type input "1"
click at [275, 283] on input "Trip Blanks" at bounding box center [275, 283] width 11 height 11
checkbox input "true"
click at [487, 283] on input "2" at bounding box center [443, 284] width 107 height 17
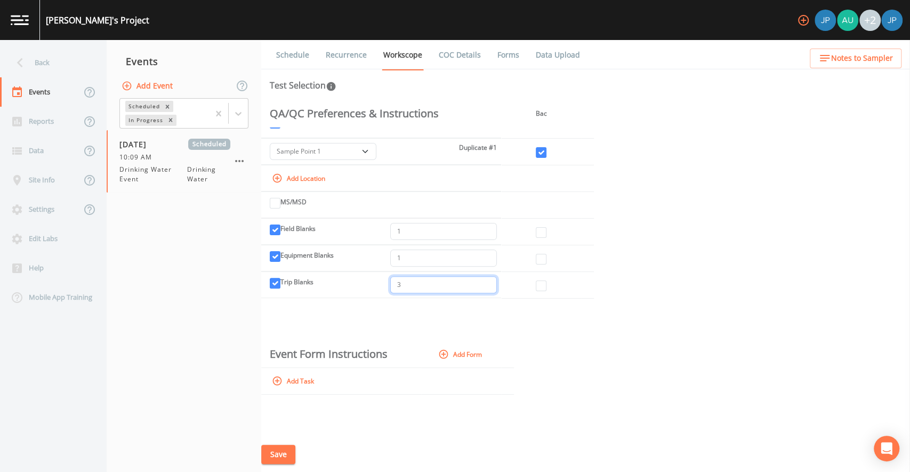
type input "3"
click at [487, 283] on input "3" at bounding box center [443, 284] width 107 height 17
click at [486, 256] on input "2" at bounding box center [443, 257] width 107 height 17
type input "3"
click at [486, 256] on input "3" at bounding box center [443, 257] width 107 height 17
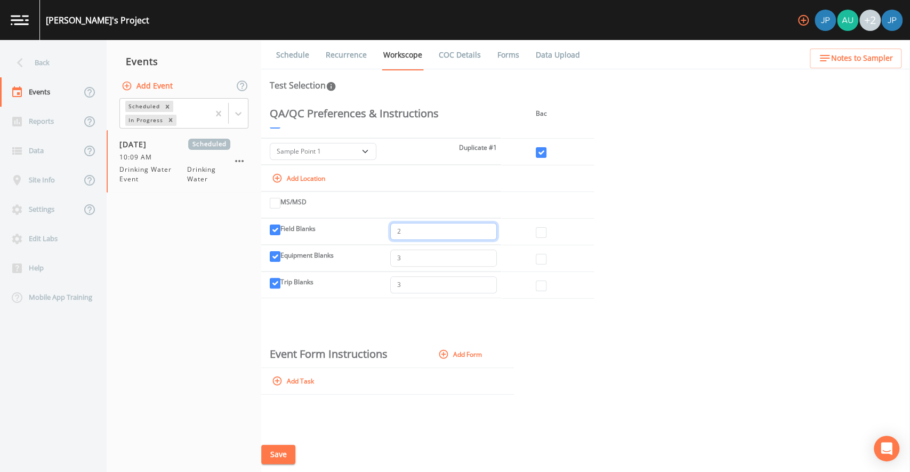
click at [487, 228] on input "2" at bounding box center [443, 231] width 107 height 17
type input "3"
click at [487, 228] on input "3" at bounding box center [443, 231] width 107 height 17
click at [513, 239] on td at bounding box center [541, 231] width 80 height 27
click at [526, 259] on td at bounding box center [541, 258] width 80 height 27
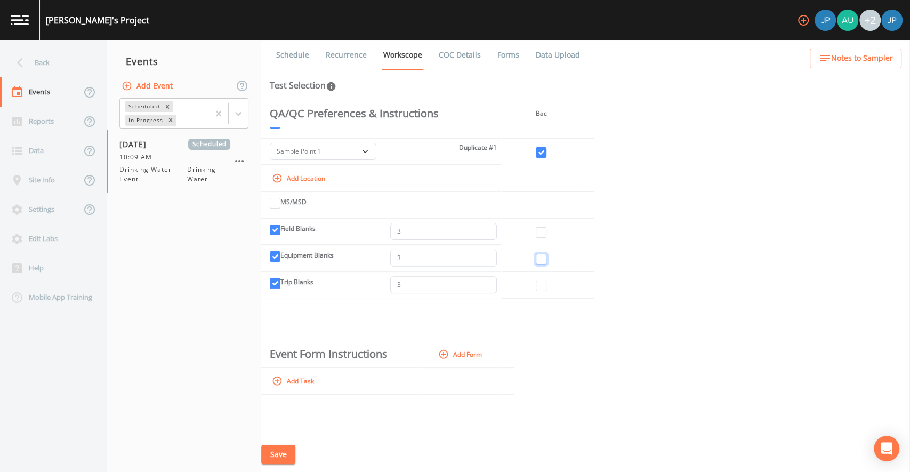
click at [539, 256] on input "checkbox" at bounding box center [541, 259] width 11 height 11
checkbox input "true"
click at [540, 233] on input "checkbox" at bounding box center [541, 232] width 11 height 11
checkbox input "true"
click at [538, 285] on input "checkbox" at bounding box center [541, 285] width 11 height 11
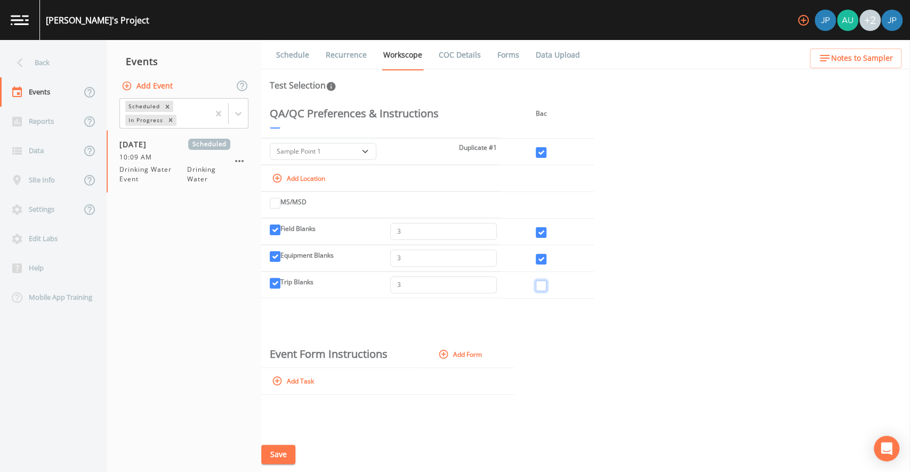
checkbox input "true"
click at [527, 303] on div "Sample ID Field Data Task Notes Demo Lab Hold Note to Lab Bac Form Do it form D…" at bounding box center [585, 268] width 649 height 336
click at [486, 285] on input "2" at bounding box center [443, 284] width 107 height 17
type input "1"
click at [486, 285] on input "1" at bounding box center [443, 284] width 107 height 17
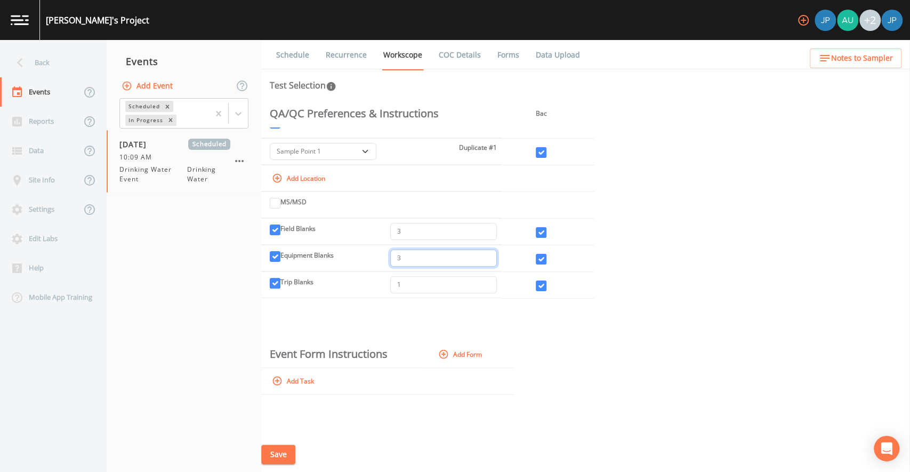
click at [488, 262] on input "3" at bounding box center [443, 257] width 107 height 17
click at [486, 261] on input "2" at bounding box center [443, 257] width 107 height 17
type input "1"
click at [486, 261] on input "1" at bounding box center [443, 257] width 107 height 17
click at [487, 236] on input "3" at bounding box center [443, 231] width 107 height 17
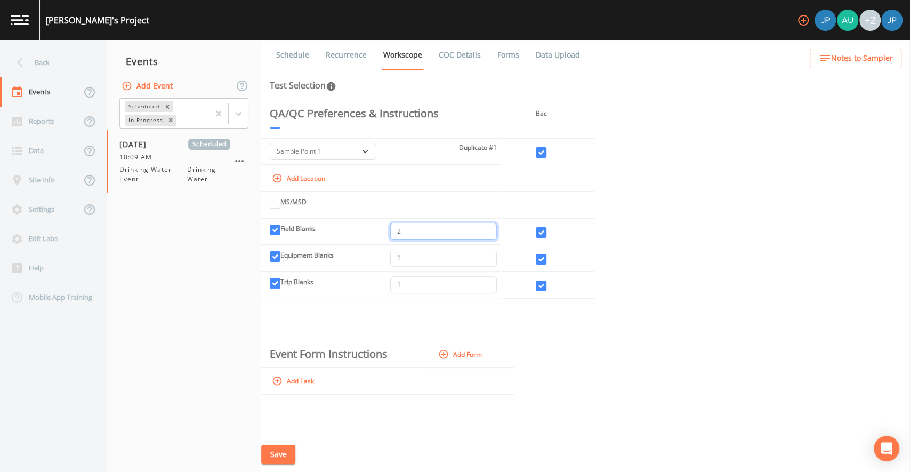
click at [486, 234] on input "2" at bounding box center [443, 231] width 107 height 17
click at [486, 234] on input "1" at bounding box center [443, 231] width 107 height 17
click at [510, 243] on td at bounding box center [541, 231] width 80 height 27
click at [487, 228] on input "2" at bounding box center [443, 231] width 107 height 17
click at [487, 228] on input "3" at bounding box center [443, 231] width 107 height 17
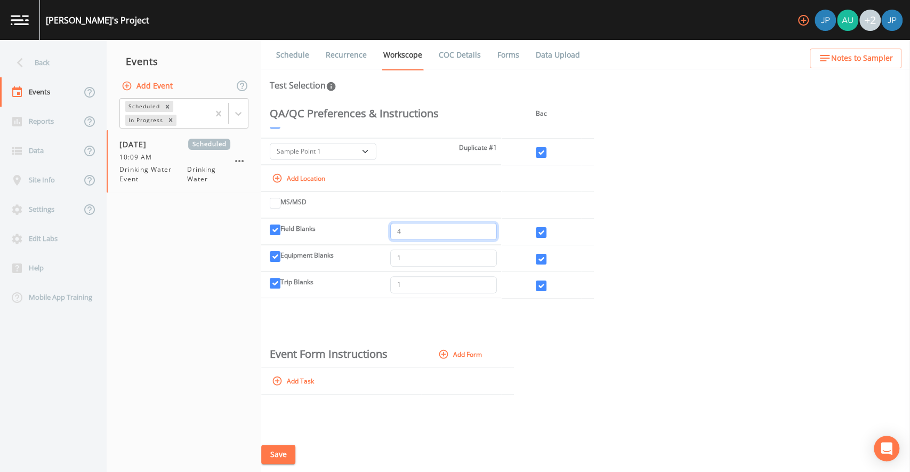
type input "4"
click at [487, 228] on input "4" at bounding box center [443, 231] width 107 height 17
click at [274, 229] on input "Field Blanks" at bounding box center [275, 229] width 11 height 11
checkbox input "false"
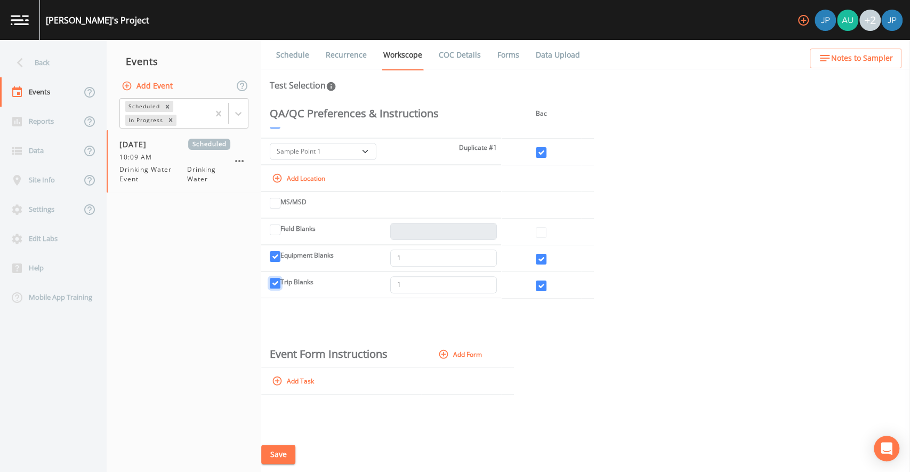
click at [277, 284] on input "Trip Blanks" at bounding box center [275, 283] width 11 height 11
checkbox input "false"
click at [425, 315] on div "Sample ID Field Data Task Notes Demo Lab Hold Note to Lab Bac Form Do it form D…" at bounding box center [585, 268] width 649 height 336
drag, startPoint x: 286, startPoint y: 354, endPoint x: 336, endPoint y: 355, distance: 50.1
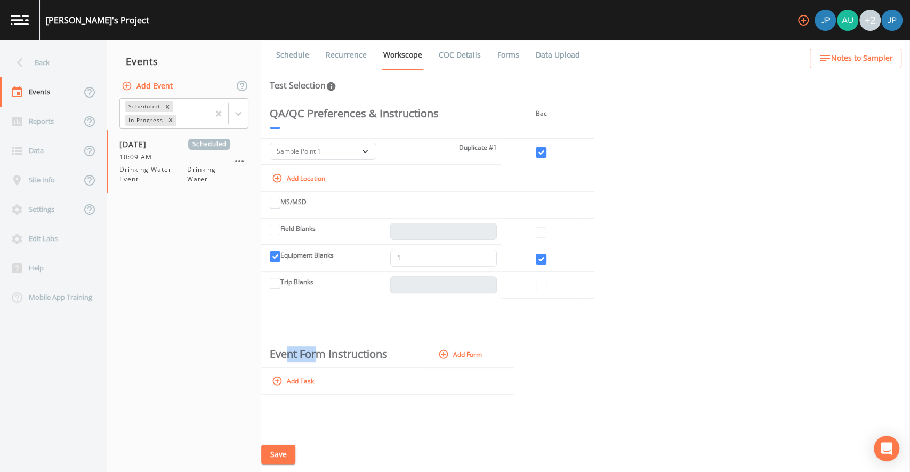
click at [322, 356] on th "Event Form Instructions" at bounding box center [341, 354] width 160 height 27
click at [349, 356] on th "Event Form Instructions" at bounding box center [341, 354] width 160 height 27
click at [475, 354] on button "Add Form" at bounding box center [461, 354] width 50 height 18
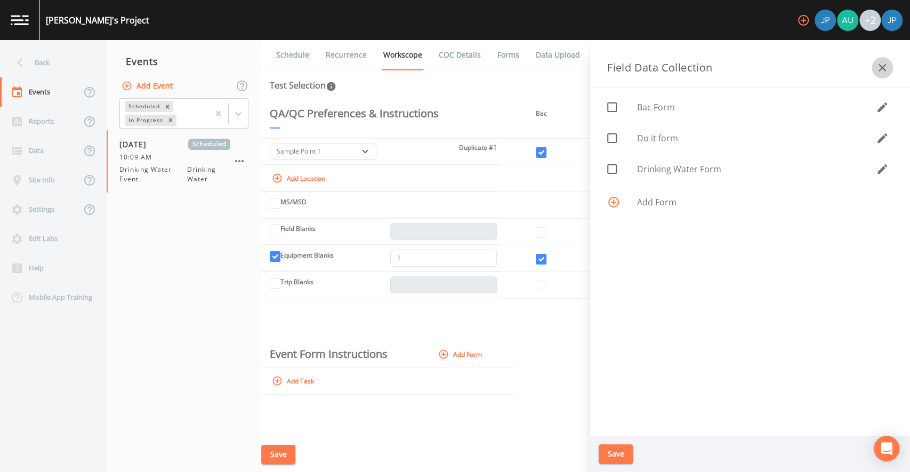
click at [877, 64] on icon "button" at bounding box center [882, 67] width 13 height 13
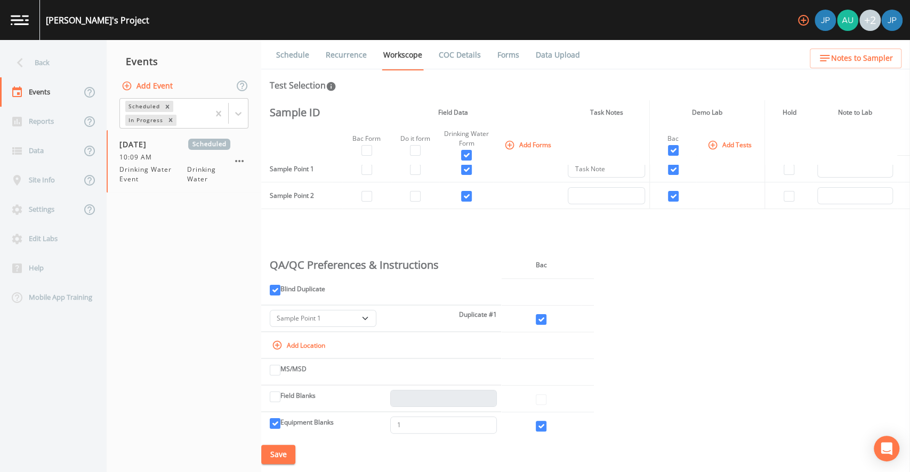
scroll to position [0, 0]
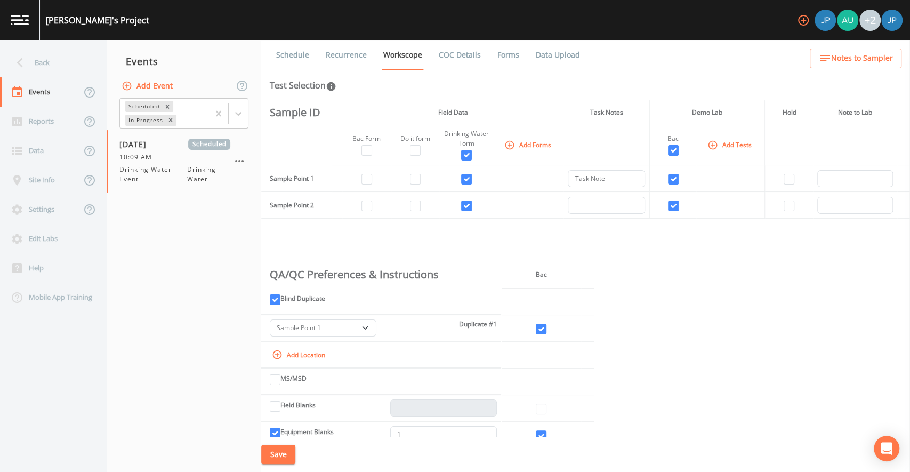
click at [277, 457] on button "Save" at bounding box center [278, 455] width 34 height 20
click at [350, 59] on link "Recurrence" at bounding box center [346, 55] width 44 height 30
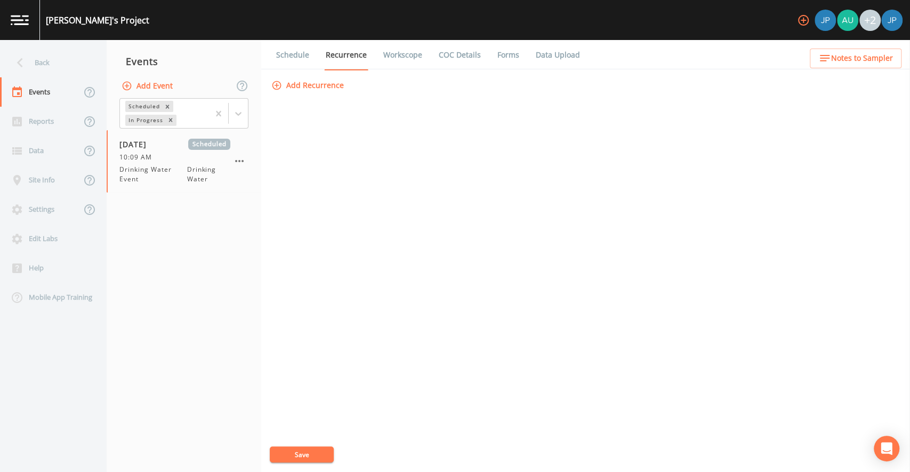
click at [398, 60] on link "Workscope" at bounding box center [403, 55] width 42 height 30
select select "a42ba526-c43c-4e2f-967a-265c93ce2313"
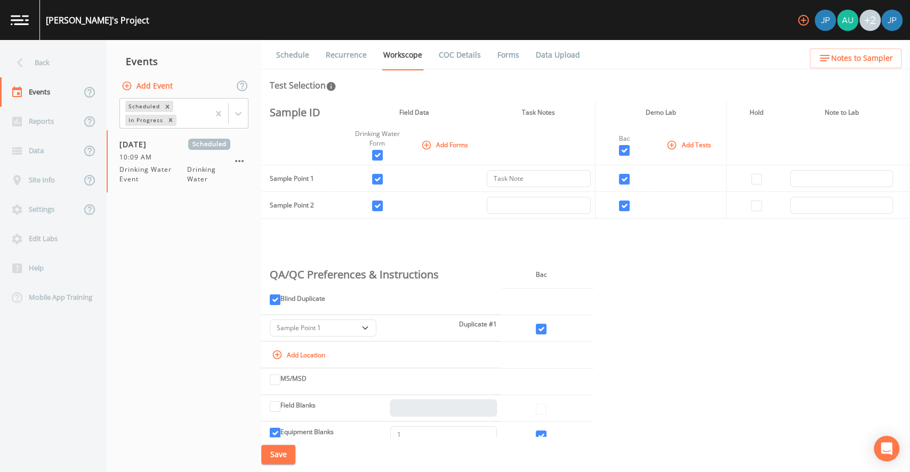
click at [455, 238] on div "Sample ID Field Data Task Notes Demo Lab Hold Note to Lab Drinking Water Form A…" at bounding box center [585, 268] width 649 height 336
click at [464, 224] on div "Sample ID Field Data Task Notes Demo Lab Hold Note to Lab Drinking Water Form A…" at bounding box center [585, 268] width 649 height 336
click at [348, 58] on link "Recurrence" at bounding box center [346, 55] width 44 height 30
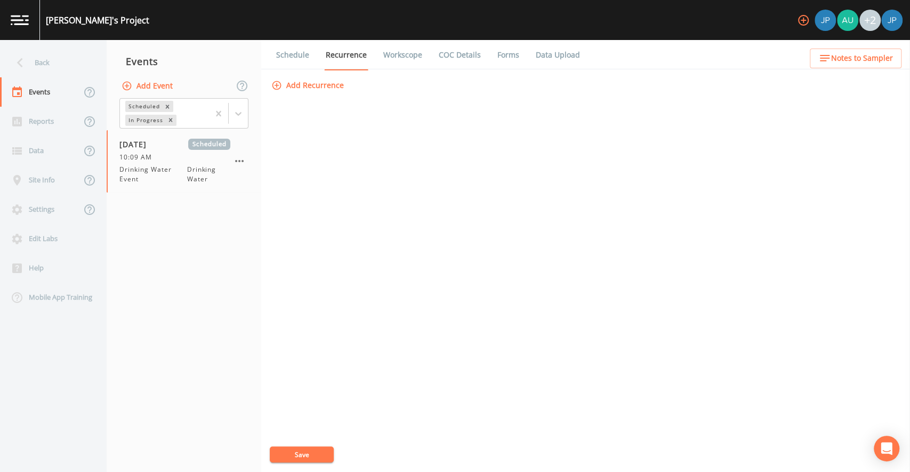
click at [401, 54] on link "Workscope" at bounding box center [403, 55] width 42 height 30
select select "a42ba526-c43c-4e2f-967a-265c93ce2313"
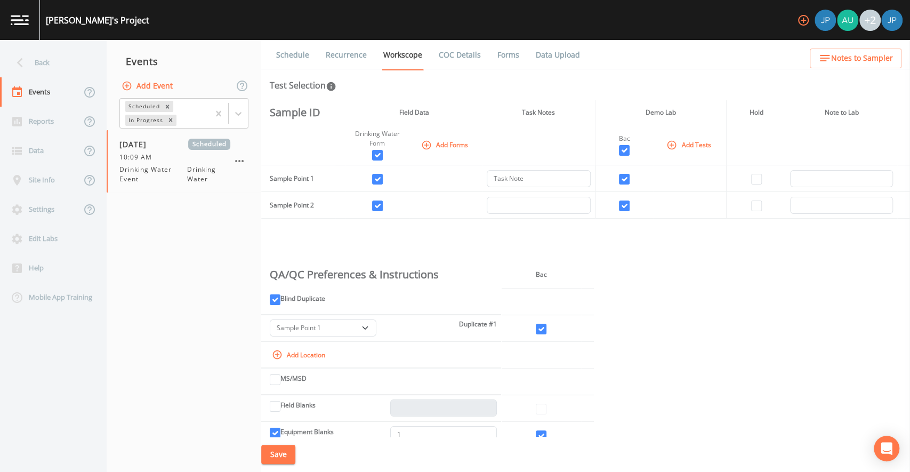
click at [351, 59] on link "Recurrence" at bounding box center [346, 55] width 44 height 30
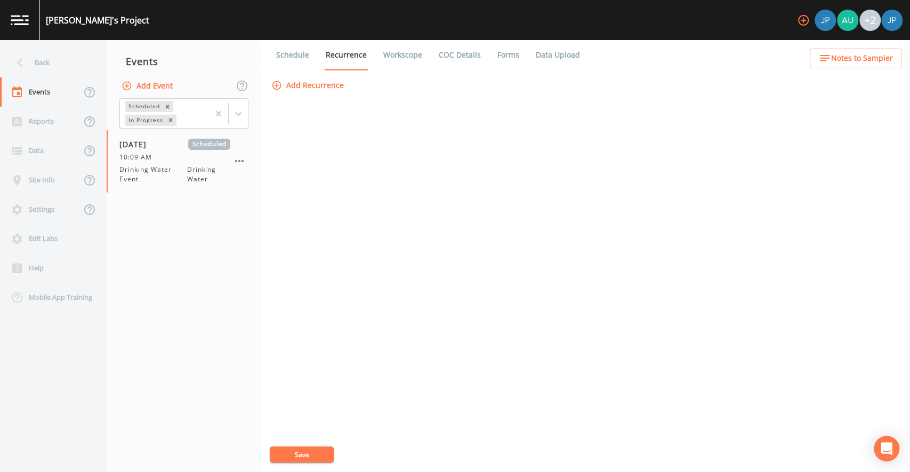
click at [401, 62] on link "Workscope" at bounding box center [403, 55] width 42 height 30
select select "a42ba526-c43c-4e2f-967a-265c93ce2313"
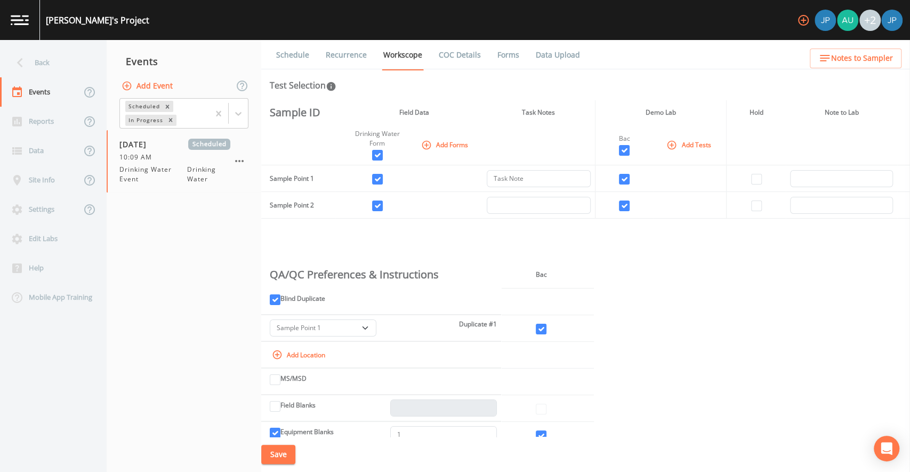
click at [664, 254] on div "Sample ID Field Data Task Notes Demo Lab Hold Note to Lab Drinking Water Form A…" at bounding box center [585, 268] width 649 height 336
click at [356, 57] on link "Recurrence" at bounding box center [346, 55] width 44 height 30
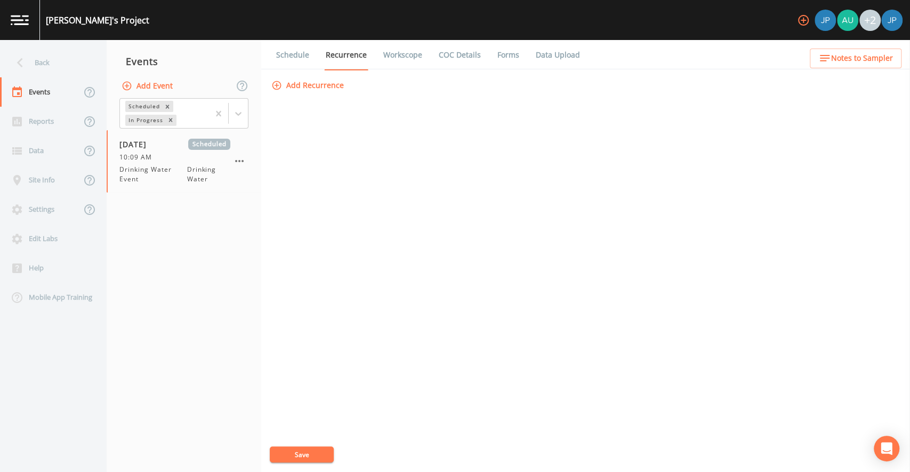
click at [301, 58] on link "Schedule" at bounding box center [293, 55] width 36 height 30
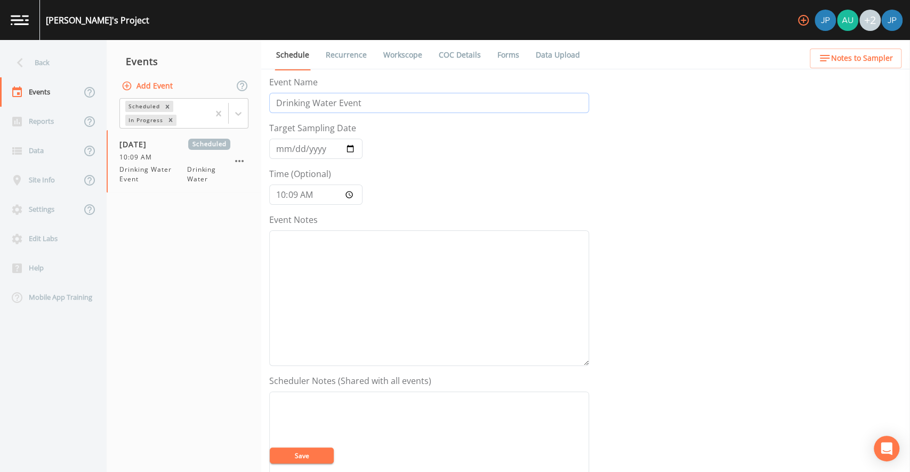
drag, startPoint x: 364, startPoint y: 104, endPoint x: 257, endPoint y: 88, distance: 107.8
click at [257, 88] on div "Back Events Reports Data Site Info Settings Edit Labs Help Mobile App Training …" at bounding box center [455, 256] width 910 height 432
click at [370, 127] on form "Event Name Drinking Water Event Target Sampling Date 2025-08-22 Time (Optional)…" at bounding box center [429, 371] width 320 height 591
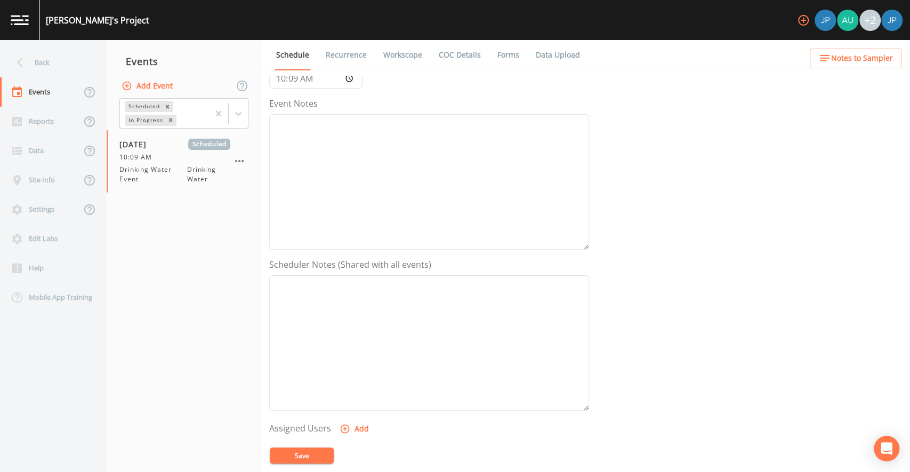
scroll to position [120, 0]
click at [337, 151] on textarea "Event Notes" at bounding box center [429, 177] width 320 height 135
click at [346, 285] on textarea "Event Notes" at bounding box center [429, 338] width 320 height 135
click at [334, 211] on textarea "Event Notes" at bounding box center [429, 177] width 320 height 135
click at [340, 280] on textarea "Event Notes" at bounding box center [429, 338] width 320 height 135
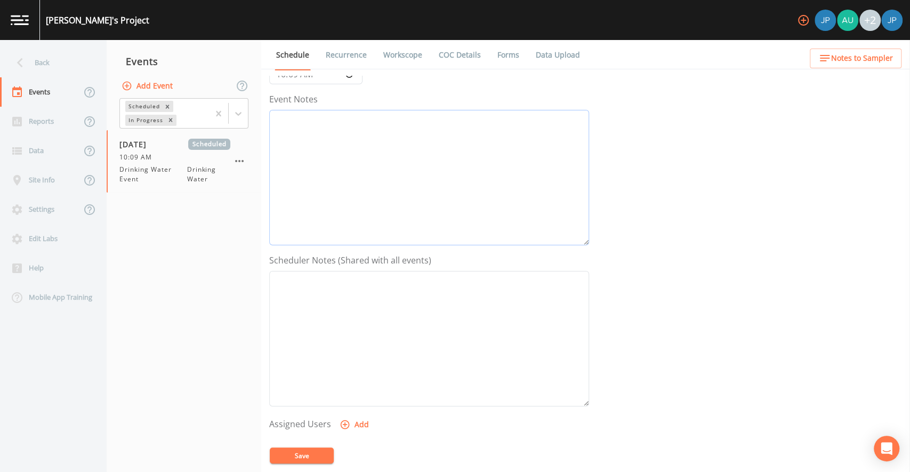
click at [335, 214] on textarea "Event Notes" at bounding box center [429, 177] width 320 height 135
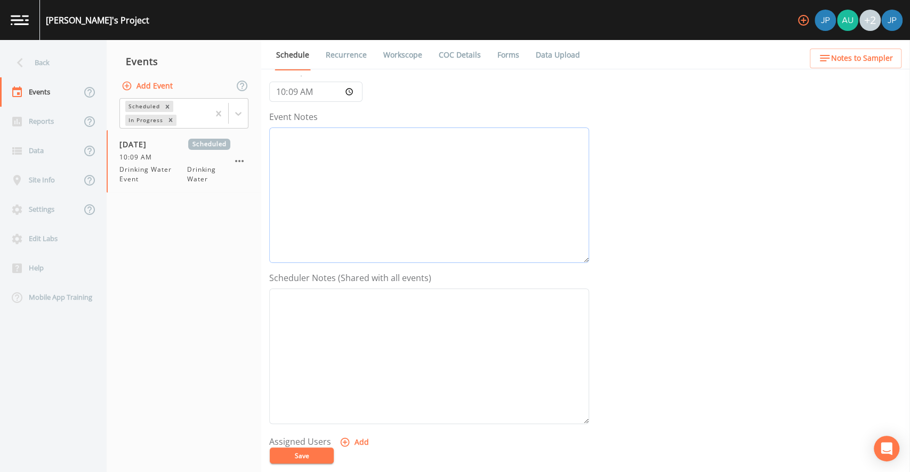
click at [300, 140] on textarea "Event Notes" at bounding box center [429, 194] width 320 height 135
click at [333, 295] on textarea "Event Notes" at bounding box center [429, 347] width 320 height 135
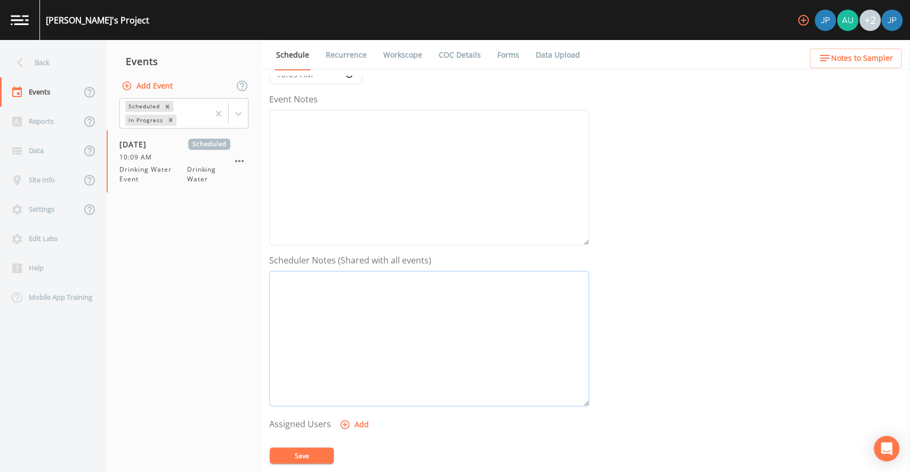
click at [341, 281] on textarea "Event Notes" at bounding box center [429, 338] width 320 height 135
click at [338, 293] on textarea "Event Notes" at bounding box center [429, 342] width 320 height 135
click at [337, 291] on textarea "Event Notes" at bounding box center [429, 342] width 320 height 135
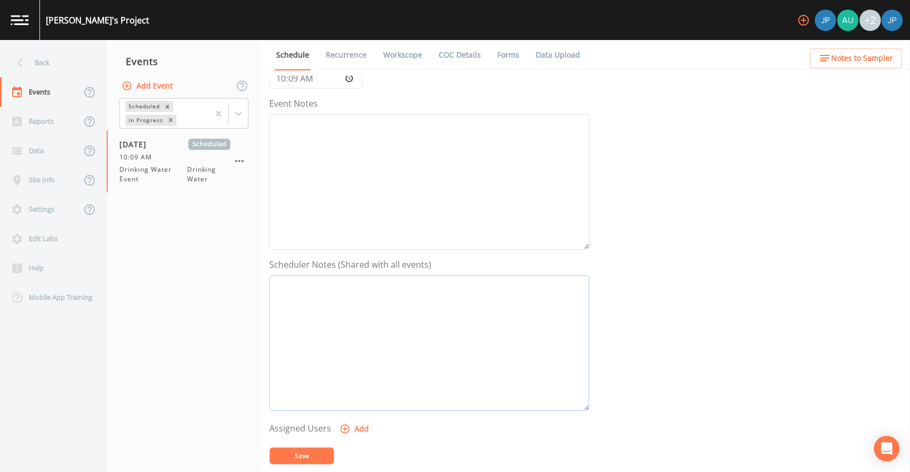
click at [334, 291] on textarea "Event Notes" at bounding box center [429, 342] width 320 height 135
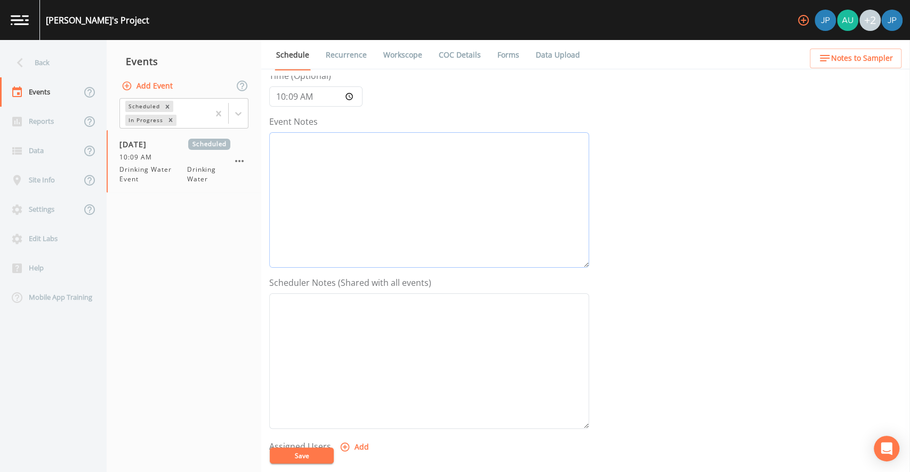
click at [325, 176] on textarea "Event Notes" at bounding box center [429, 199] width 320 height 135
click at [316, 145] on textarea "Event Notes" at bounding box center [429, 199] width 320 height 135
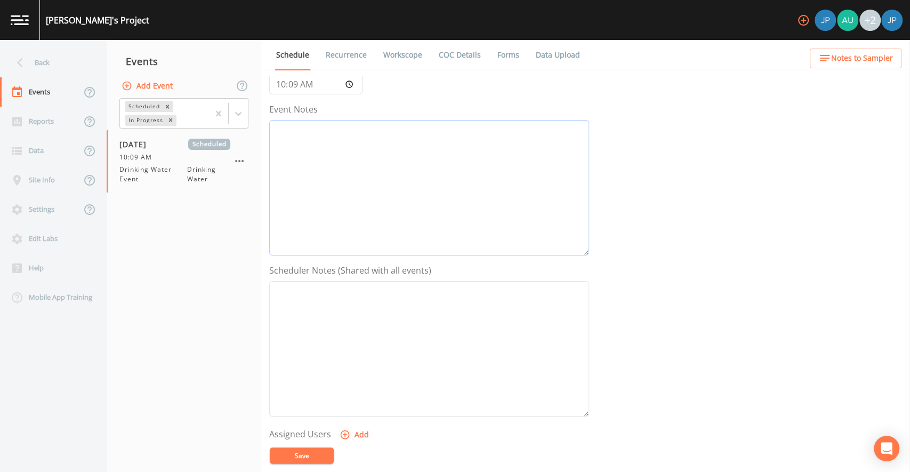
scroll to position [106, 0]
click at [397, 295] on textarea "Event Notes" at bounding box center [429, 353] width 320 height 135
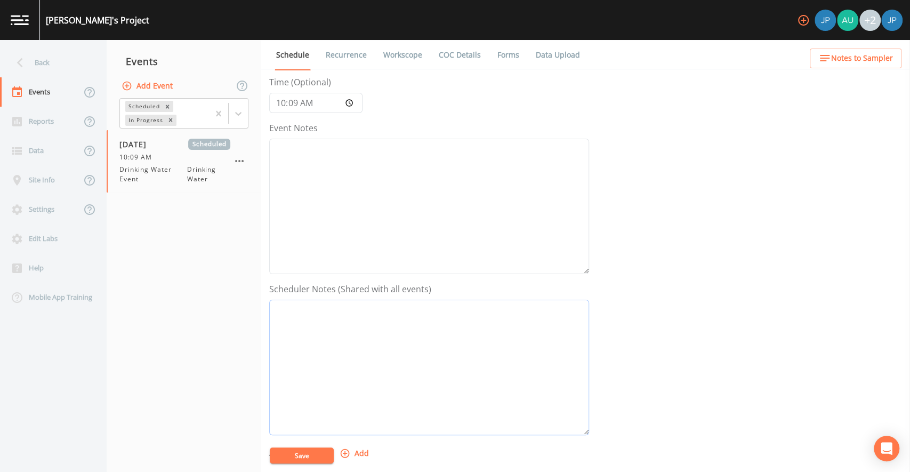
scroll to position [101, 0]
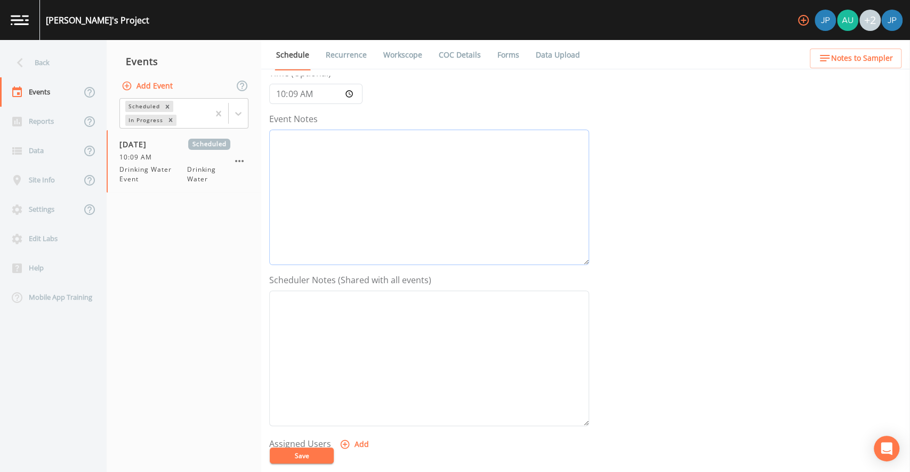
click at [330, 176] on textarea "Event Notes" at bounding box center [429, 197] width 320 height 135
click at [358, 326] on textarea "Event Notes" at bounding box center [429, 358] width 320 height 135
drag, startPoint x: 340, startPoint y: 269, endPoint x: 425, endPoint y: 267, distance: 84.8
click at [425, 267] on label "Scheduler Notes (Shared with all events)" at bounding box center [350, 270] width 162 height 13
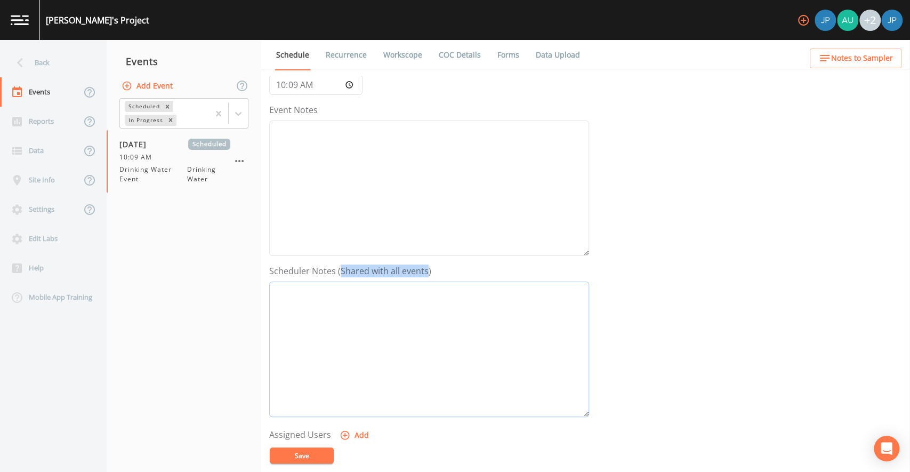
click at [414, 316] on textarea "Event Notes" at bounding box center [429, 348] width 320 height 135
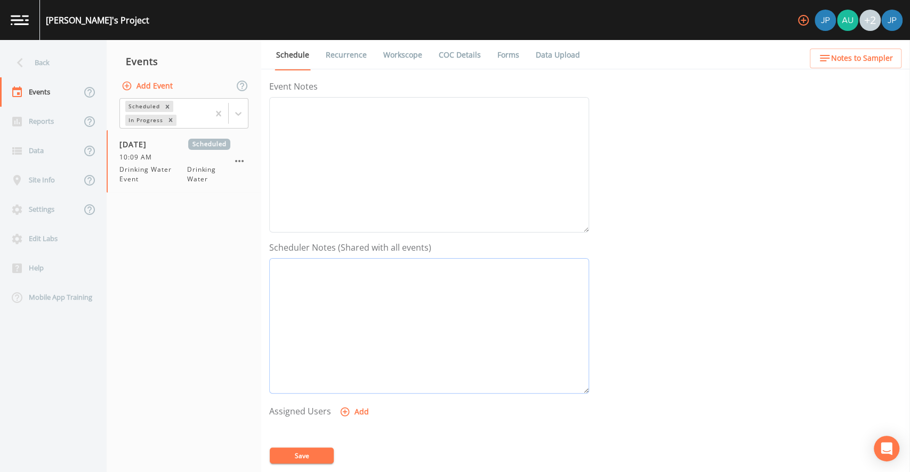
scroll to position [128, 0]
click at [464, 289] on textarea "Event Notes" at bounding box center [429, 330] width 320 height 135
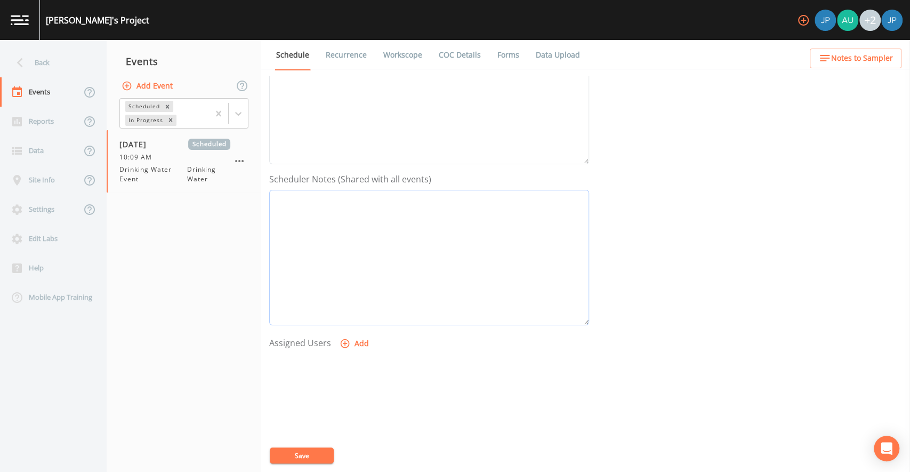
scroll to position [278, 0]
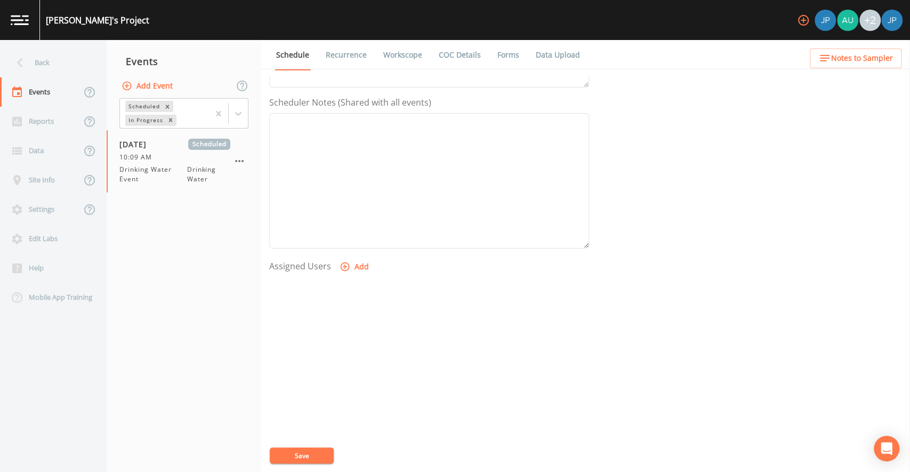
click at [356, 265] on button "Add" at bounding box center [355, 267] width 36 height 20
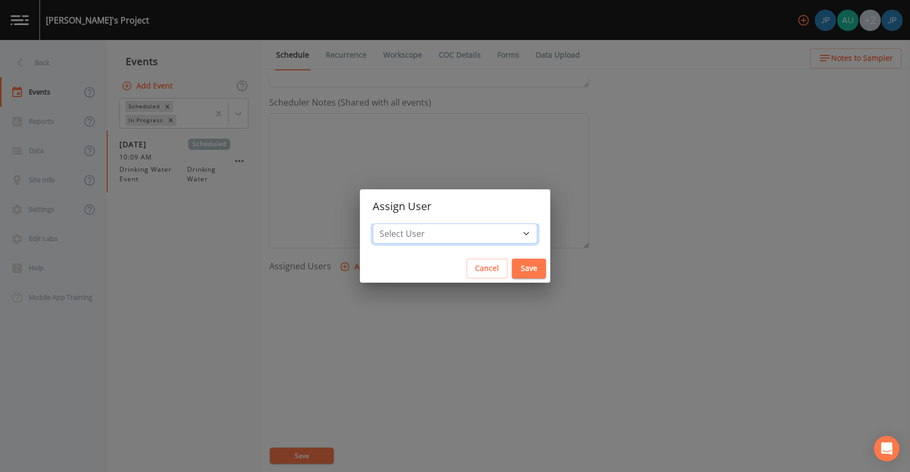
click at [441, 232] on select "Select User Joshua gere Paul Audi Findley grant@waterly.com lsharp@waterly.com" at bounding box center [455, 233] width 165 height 20
click at [462, 234] on select "Select User Joshua gere Paul Audi Findley grant@waterly.com lsharp@waterly.com" at bounding box center [455, 233] width 165 height 20
select select "d0b131ff-12fd-4085-8002-7c5c4d8119a2"
click at [498, 248] on div "Select User Joshua gere Paul Audi Findley grant@waterly.com lsharp@waterly.com" at bounding box center [455, 238] width 190 height 31
click at [512, 268] on button "Save" at bounding box center [529, 269] width 34 height 20
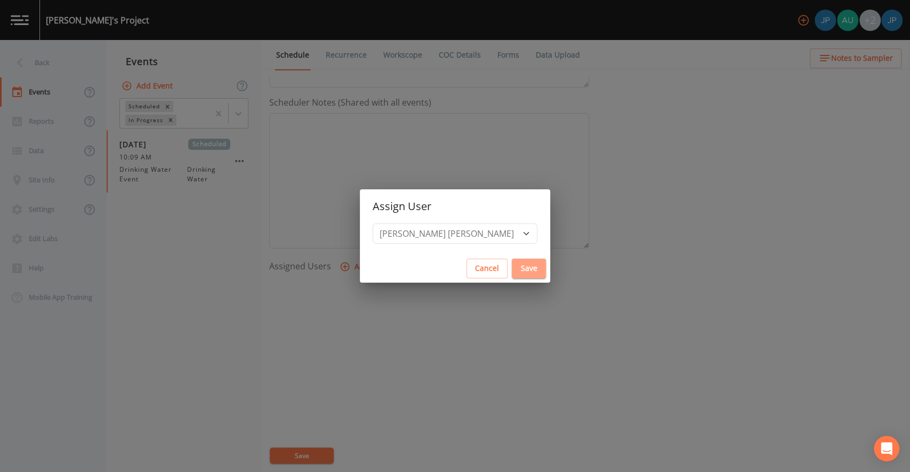
select select
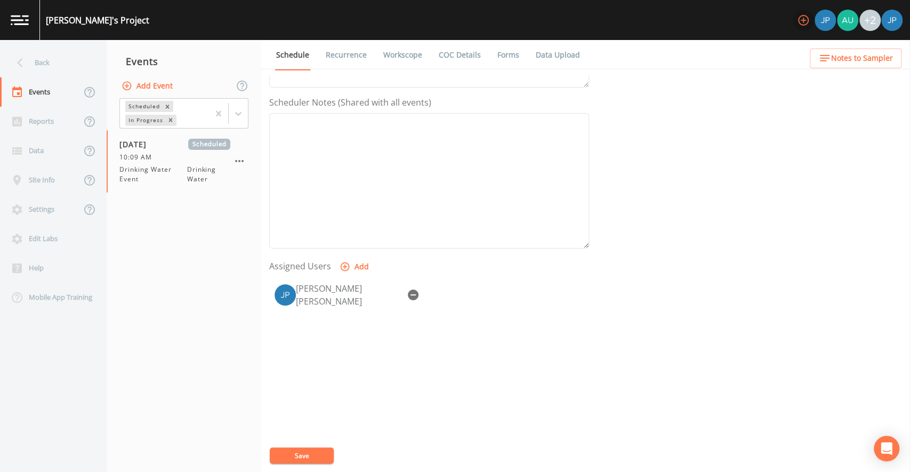
click at [803, 23] on icon "button" at bounding box center [803, 20] width 13 height 13
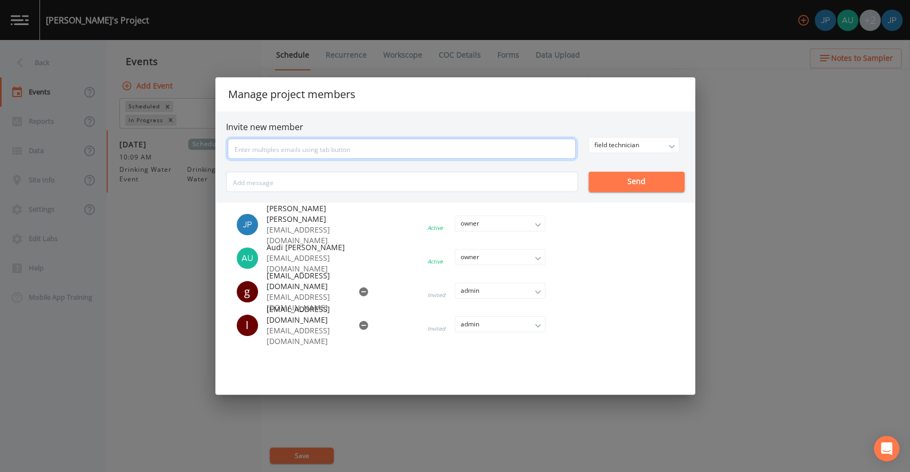
click at [479, 146] on input "text" at bounding box center [402, 149] width 348 height 20
type input "jpaul+demo@sampleserve.com"
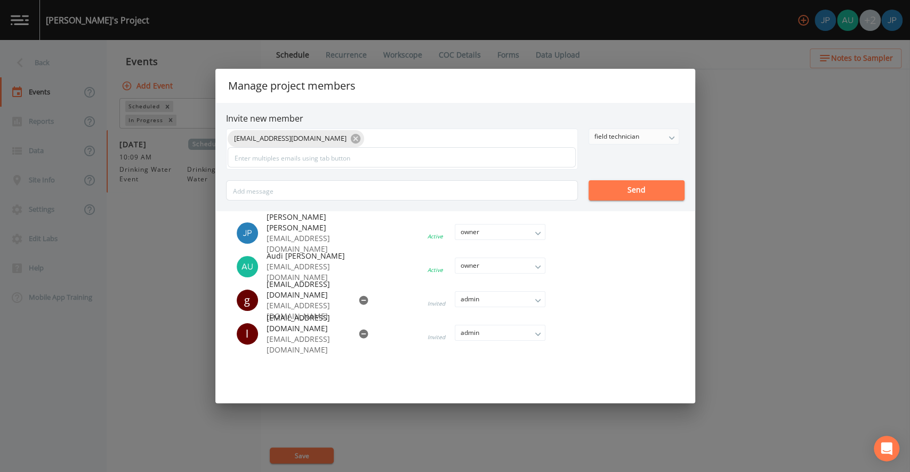
click at [643, 147] on div "jpaul+demo@sampleserve.com field technician owner admin field technician Send" at bounding box center [455, 164] width 458 height 72
click at [633, 142] on div "field technician" at bounding box center [634, 136] width 90 height 15
click at [618, 171] on button "admin" at bounding box center [633, 174] width 90 height 16
click at [618, 161] on div "jpaul+demo@sampleserve.com admin owner admin field technician Send" at bounding box center [455, 164] width 458 height 72
click at [625, 192] on button "Send" at bounding box center [636, 190] width 96 height 20
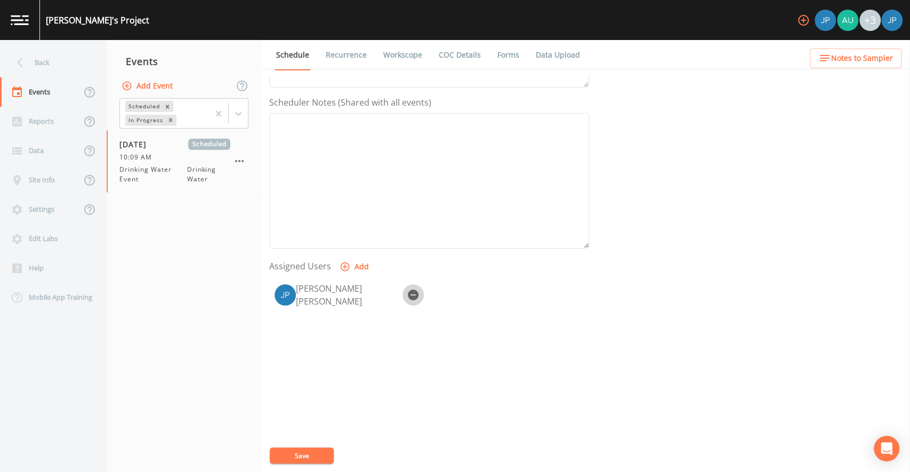
click at [416, 291] on icon "button" at bounding box center [413, 294] width 11 height 11
click at [359, 265] on button "Add" at bounding box center [355, 267] width 36 height 20
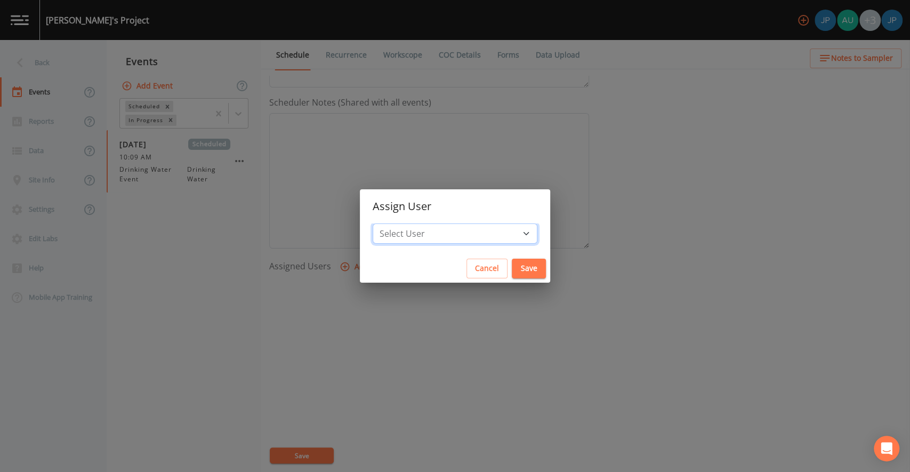
click at [421, 237] on select "Select User Joshua gere Paul Audi Findley grant@waterly.com lsharp@waterly.com …" at bounding box center [455, 233] width 165 height 20
select select "c3994787-746f-45c8-916e-ec7a28dd24f5"
click at [512, 269] on button "Save" at bounding box center [529, 269] width 34 height 20
select select
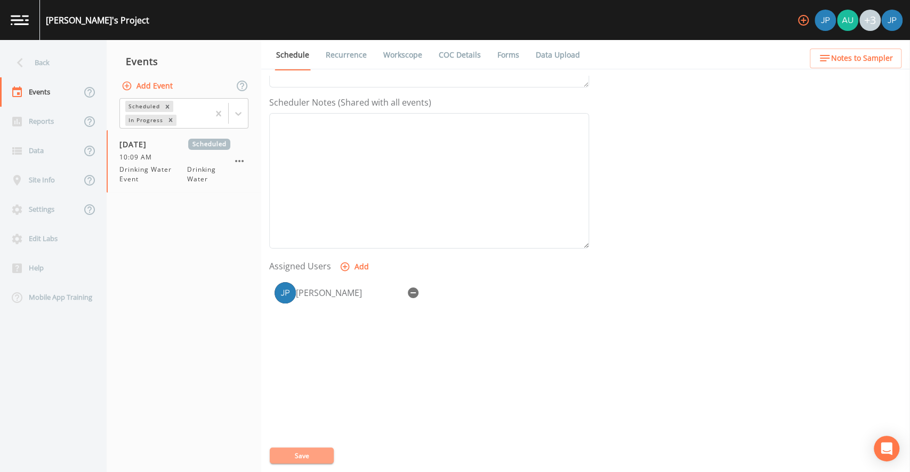
click at [304, 451] on button "Save" at bounding box center [302, 455] width 64 height 16
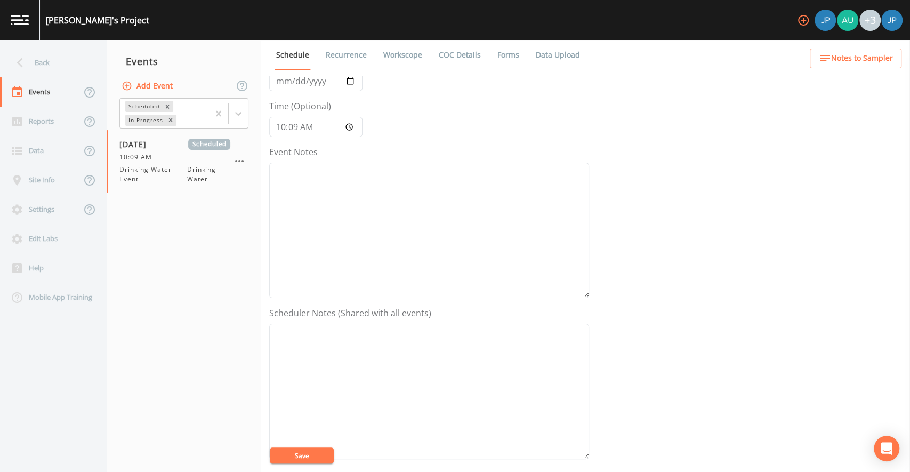
scroll to position [0, 0]
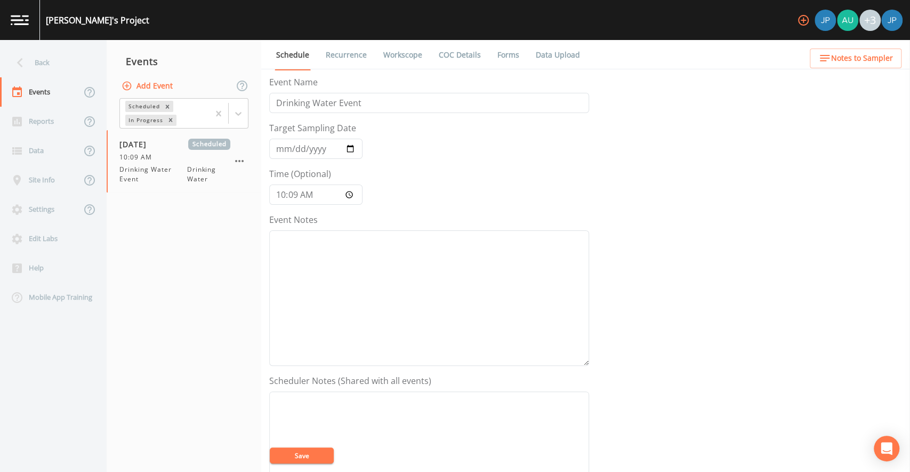
click at [353, 55] on link "Recurrence" at bounding box center [346, 55] width 44 height 30
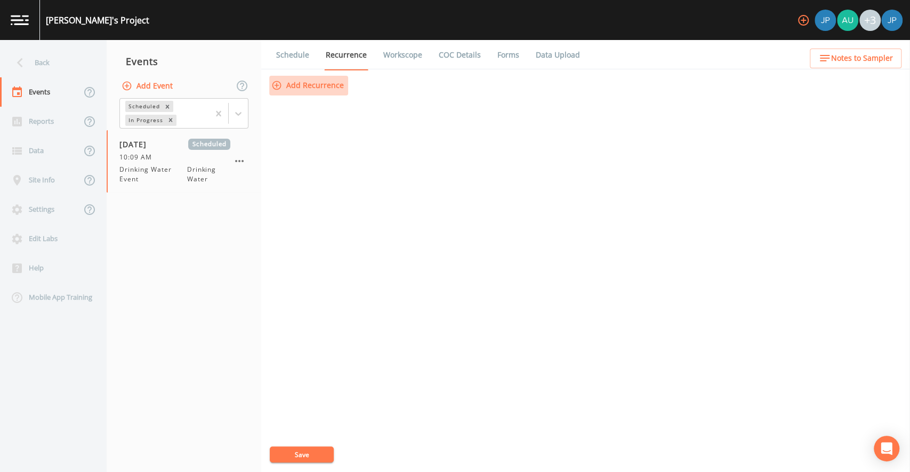
click at [313, 86] on button "Add Recurrence" at bounding box center [308, 86] width 79 height 20
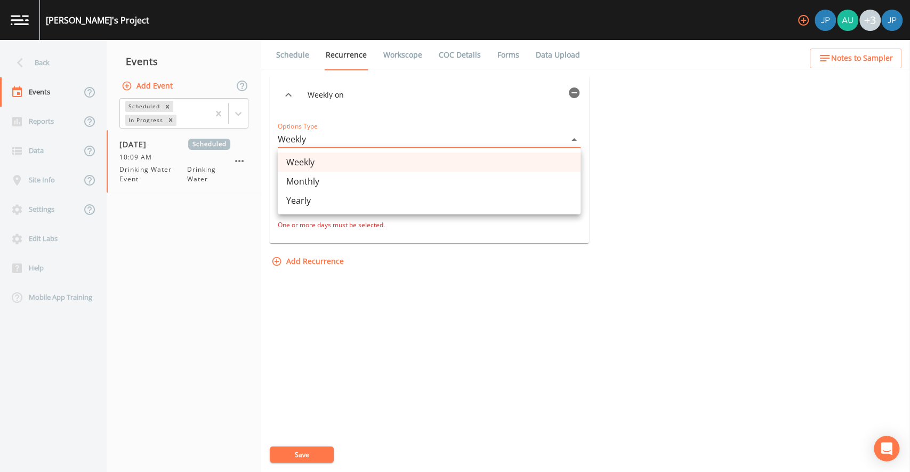
click at [324, 144] on body "Josh's Project +3 Back Events Reports Data Site Info Settings Edit Labs Help Mo…" at bounding box center [455, 236] width 910 height 472
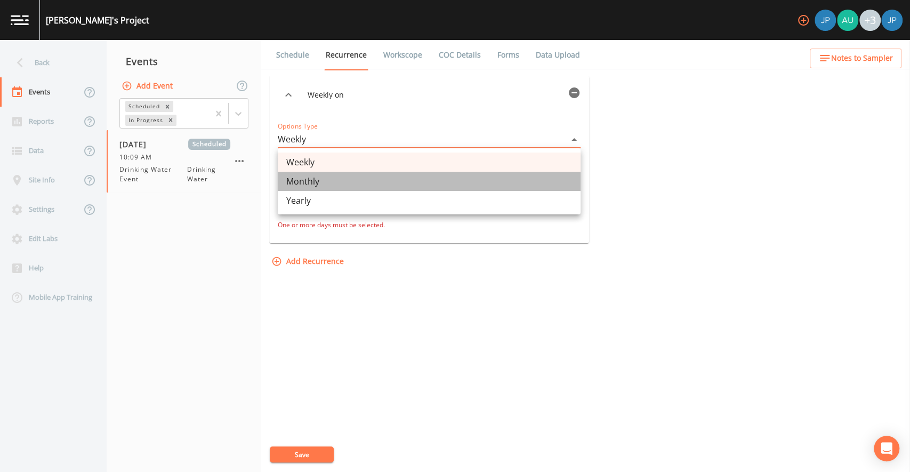
click at [326, 183] on li "Monthly" at bounding box center [429, 181] width 303 height 19
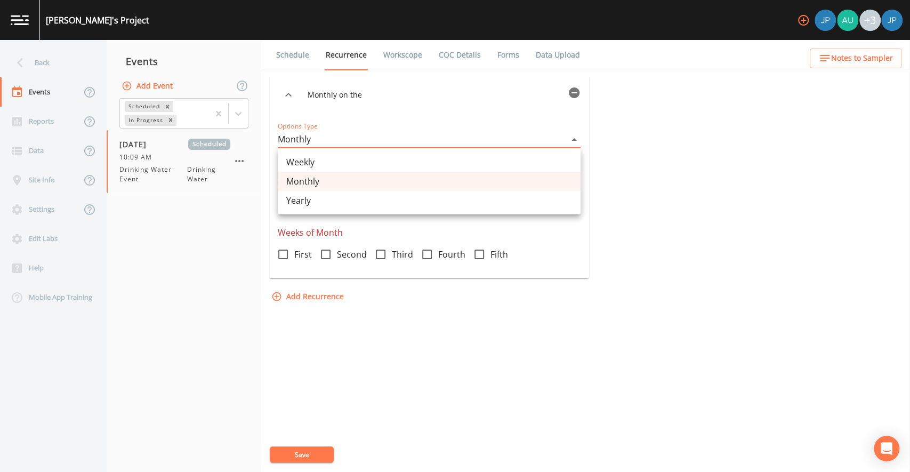
click at [363, 137] on body "Josh's Project +3 Back Events Reports Data Site Info Settings Edit Labs Help Mo…" at bounding box center [455, 236] width 910 height 472
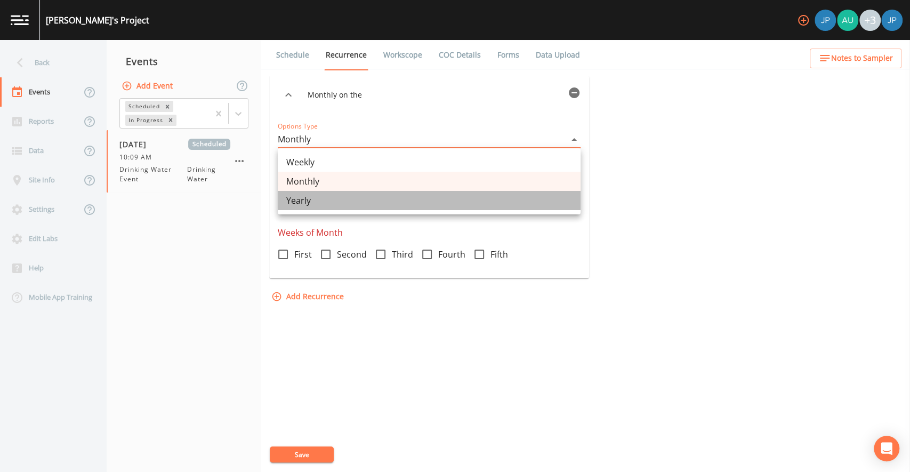
click at [319, 204] on li "Yearly" at bounding box center [429, 200] width 303 height 19
type input "YEARLY"
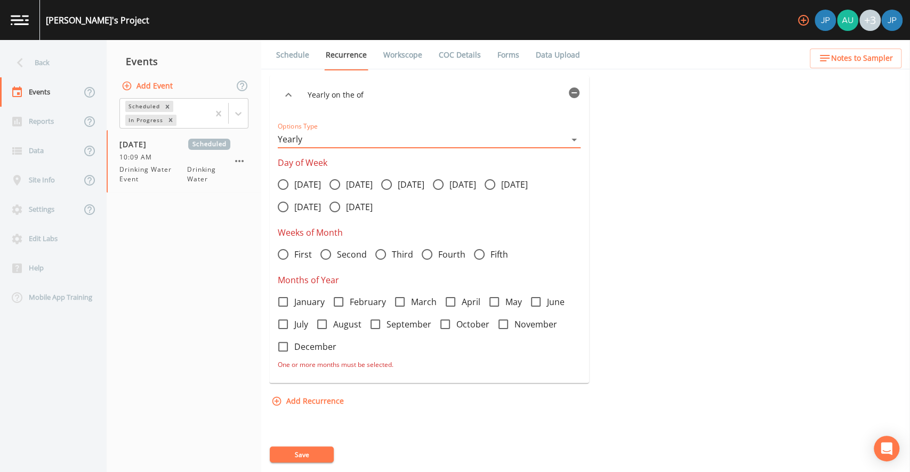
click at [393, 182] on icon at bounding box center [386, 184] width 13 height 13
click at [386, 182] on input "Wednesday" at bounding box center [380, 178] width 11 height 11
radio input "true"
click at [330, 252] on icon at bounding box center [325, 254] width 13 height 13
click at [325, 252] on input "Second" at bounding box center [319, 248] width 11 height 11
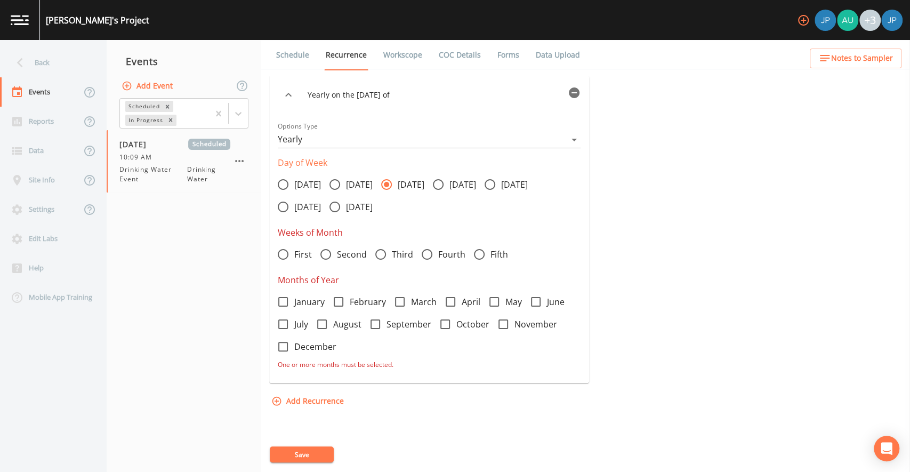
radio input "true"
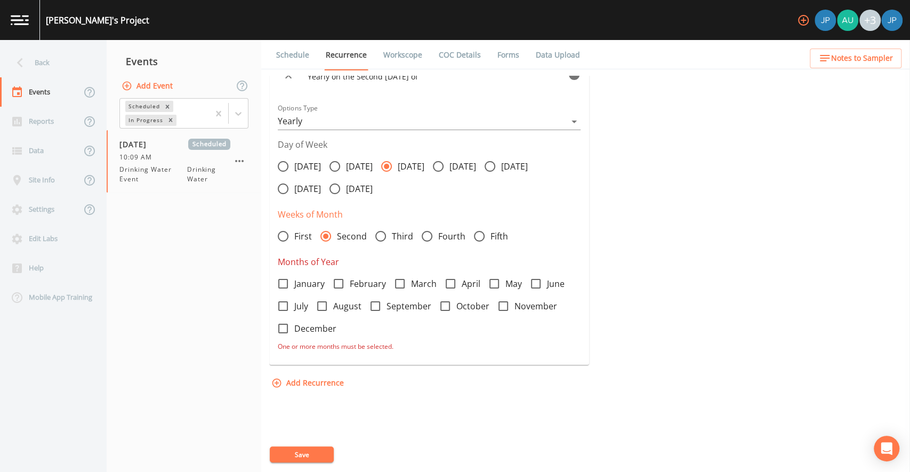
scroll to position [22, 0]
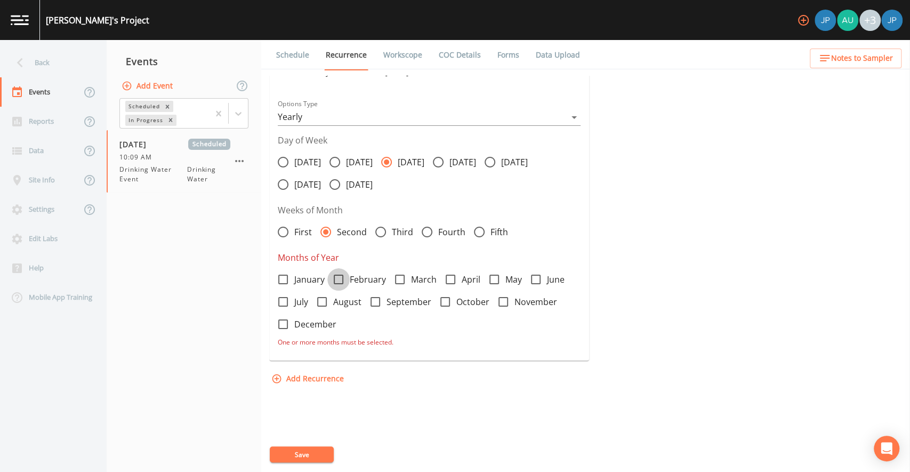
click at [338, 278] on icon at bounding box center [338, 279] width 13 height 13
click at [338, 278] on input "February" at bounding box center [332, 273] width 11 height 11
checkbox input "true"
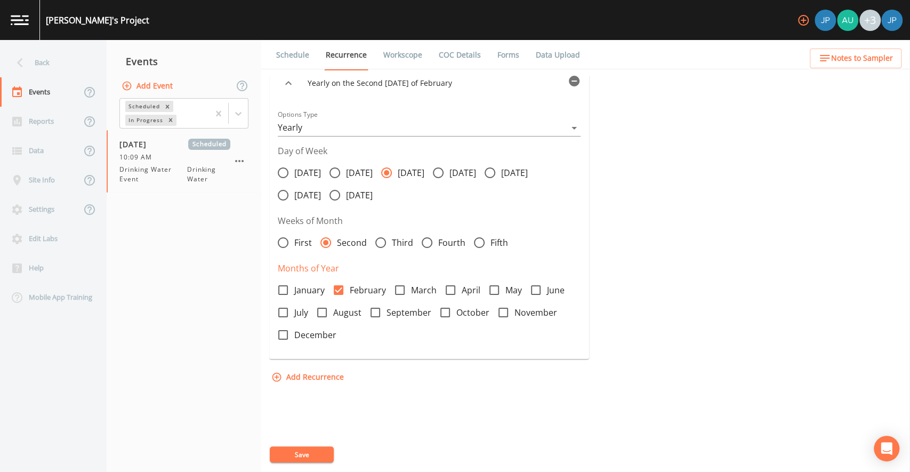
click at [493, 292] on icon at bounding box center [494, 290] width 13 height 13
click at [493, 289] on input "May" at bounding box center [488, 284] width 11 height 11
checkbox input "true"
click at [327, 313] on icon at bounding box center [322, 313] width 10 height 10
click at [321, 312] on input "August" at bounding box center [316, 306] width 11 height 11
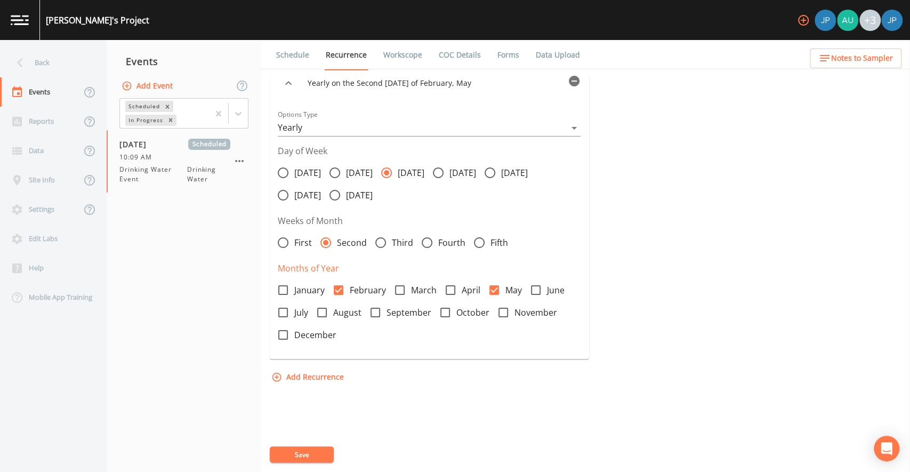
checkbox input "true"
click at [502, 314] on icon at bounding box center [503, 312] width 13 height 13
click at [502, 312] on input "November" at bounding box center [497, 306] width 11 height 11
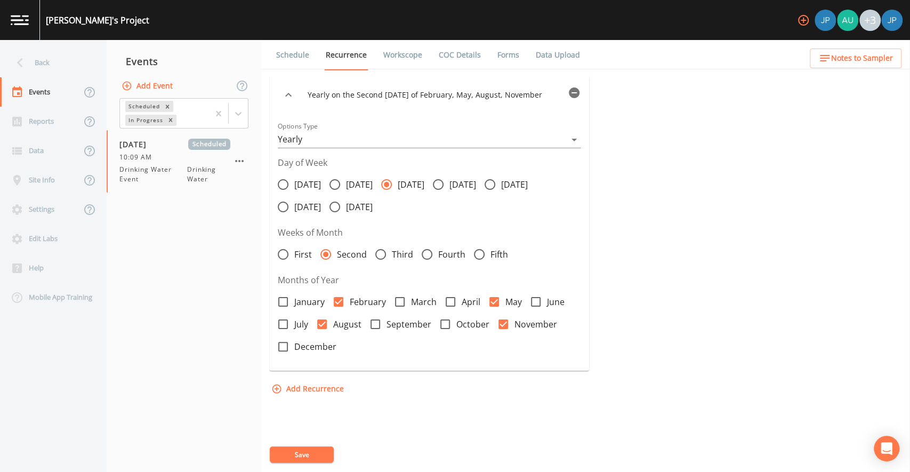
click at [505, 326] on icon at bounding box center [503, 324] width 10 height 10
click at [503, 324] on input "November" at bounding box center [497, 318] width 11 height 11
checkbox input "false"
click at [498, 304] on icon at bounding box center [494, 301] width 13 height 13
click at [494, 301] on input "May" at bounding box center [488, 296] width 11 height 11
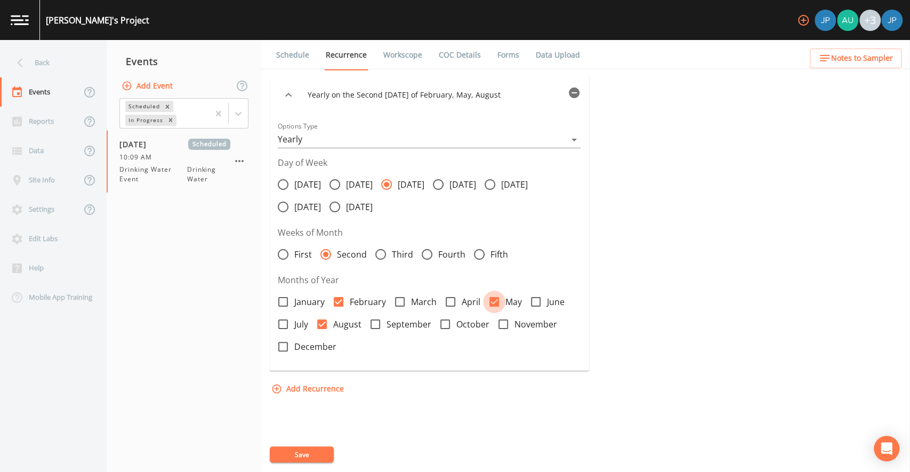
checkbox input "false"
click at [341, 303] on icon at bounding box center [339, 302] width 10 height 10
click at [338, 301] on input "February" at bounding box center [332, 296] width 11 height 11
checkbox input "false"
click at [325, 321] on icon at bounding box center [322, 324] width 10 height 10
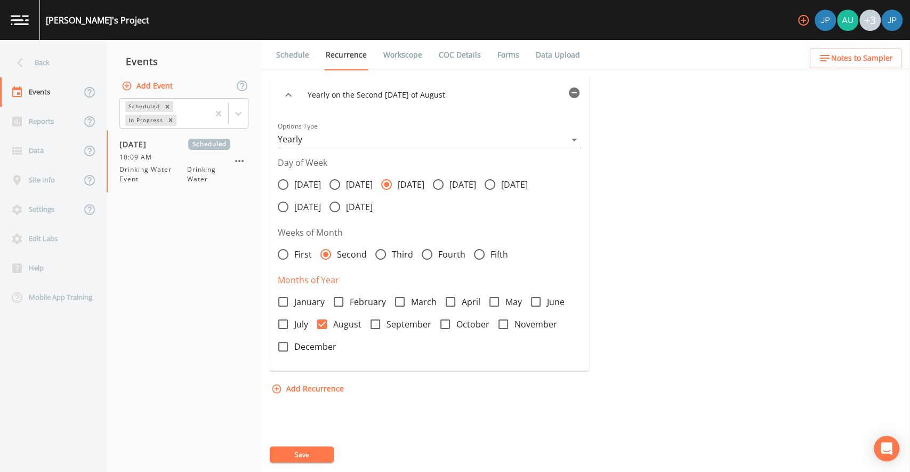
click at [321, 321] on input "August" at bounding box center [316, 318] width 11 height 11
checkbox input "false"
click at [343, 139] on body "Josh's Project +3 Back Events Reports Data Site Info Settings Edit Labs Help Mo…" at bounding box center [455, 236] width 910 height 472
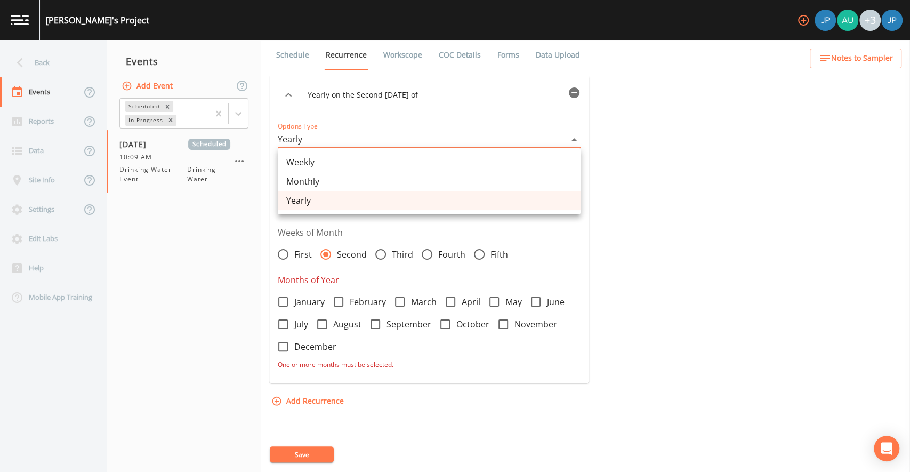
click at [331, 161] on li "Weekly" at bounding box center [429, 161] width 303 height 19
type input "WEEKLY"
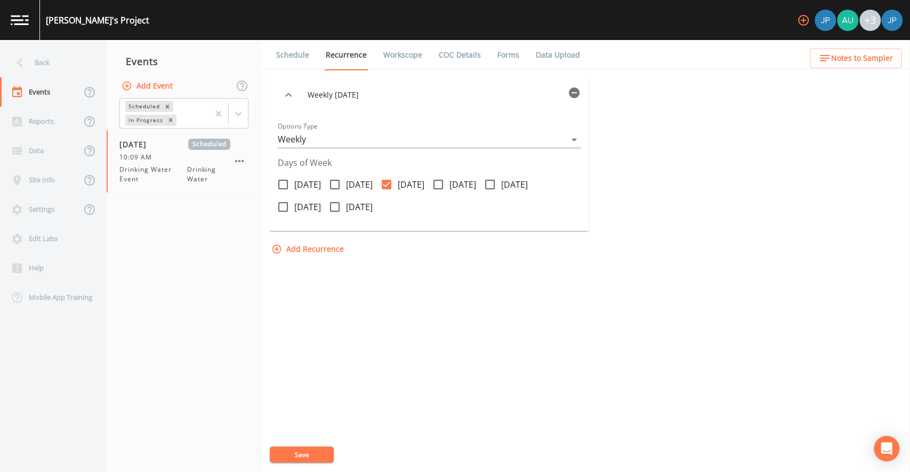
click at [412, 292] on div "Weekly on Wednesday Options Type Weekly WEEKLY Days of Week Monday Tuesday Wedn…" at bounding box center [585, 274] width 633 height 396
click at [353, 324] on div "Weekly on Wednesday Options Type Weekly WEEKLY Days of Week Monday Tuesday Wedn…" at bounding box center [585, 274] width 633 height 396
click at [314, 451] on button "Save" at bounding box center [302, 454] width 64 height 16
click at [413, 268] on div "Weekly on Wednesday Options Type Weekly WEEKLY Days of Week Monday Tuesday Wedn…" at bounding box center [585, 274] width 633 height 396
click at [442, 286] on div "Weekly on Wednesday Options Type Weekly WEEKLY Days of Week Monday Tuesday Wedn…" at bounding box center [585, 274] width 633 height 396
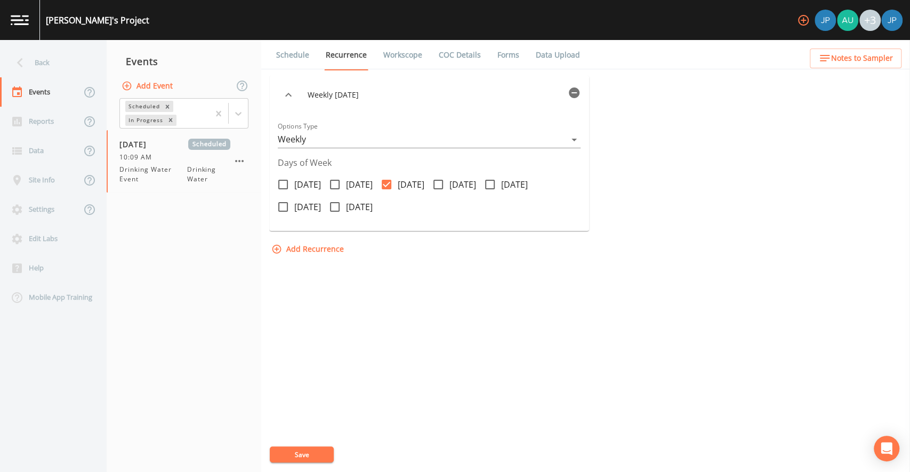
click at [434, 279] on div "Weekly on Wednesday Options Type Weekly WEEKLY Days of Week Monday Tuesday Wedn…" at bounding box center [585, 274] width 633 height 396
click at [435, 270] on div "Weekly on Wednesday Options Type Weekly WEEKLY Days of Week Monday Tuesday Wedn…" at bounding box center [585, 274] width 633 height 396
click at [433, 265] on div "Weekly on Wednesday Options Type Weekly WEEKLY Days of Week Monday Tuesday Wedn…" at bounding box center [585, 274] width 633 height 396
click at [433, 261] on div "Weekly on Wednesday Options Type Weekly WEEKLY Days of Week Monday Tuesday Wedn…" at bounding box center [585, 274] width 633 height 396
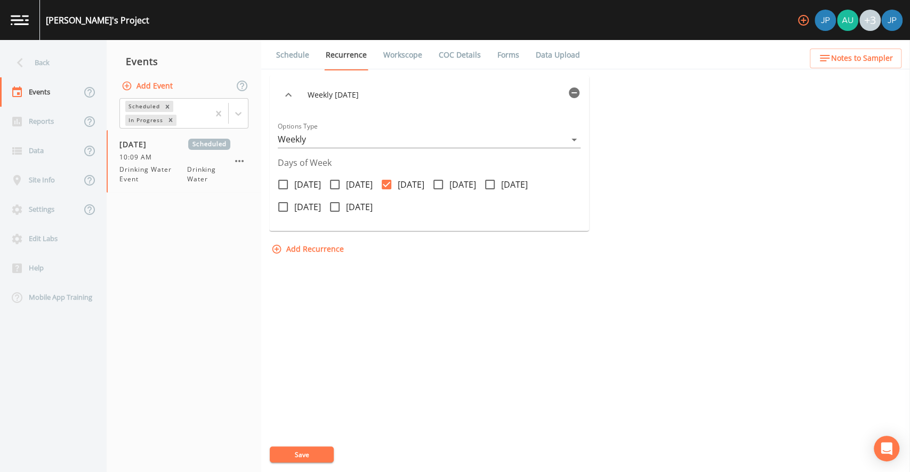
click at [404, 57] on link "Workscope" at bounding box center [403, 55] width 42 height 30
select select "a42ba526-c43c-4e2f-967a-265c93ce2313"
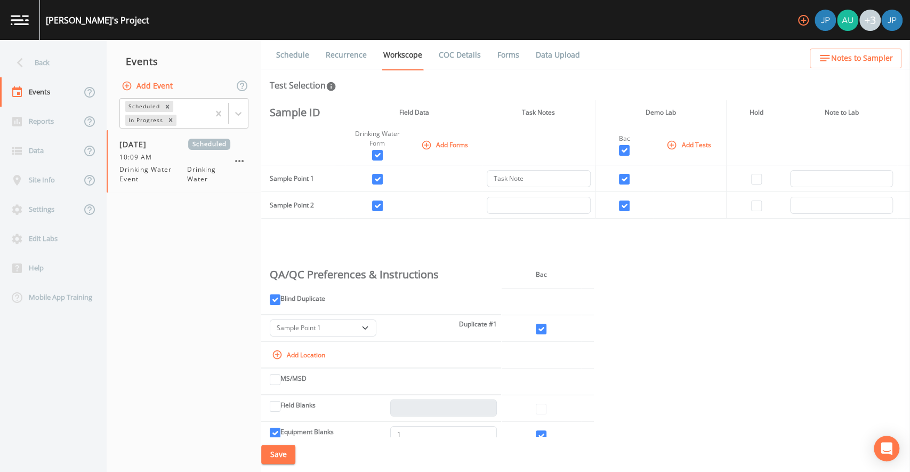
click at [473, 111] on th "Field Data" at bounding box center [413, 112] width 137 height 25
click at [474, 106] on th "Field Data" at bounding box center [413, 112] width 137 height 25
click at [354, 56] on link "Recurrence" at bounding box center [346, 55] width 44 height 30
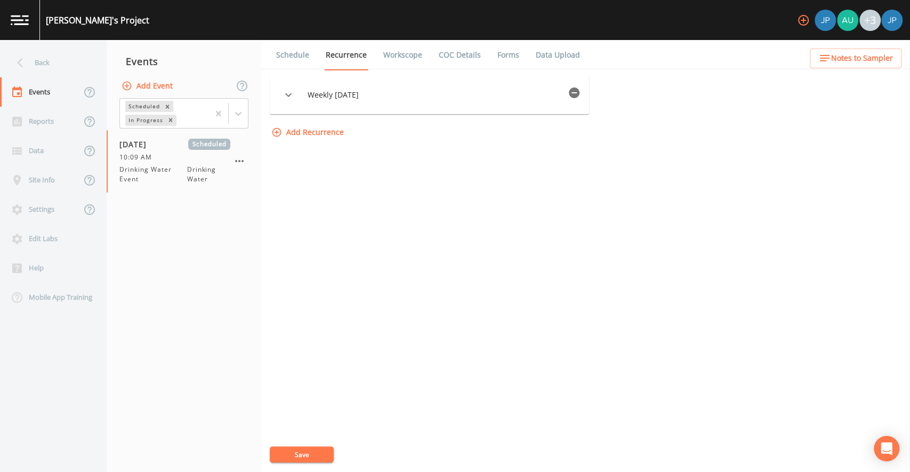
click at [192, 210] on nav "Events Add Event Scheduled In Progress 08/22/2025 Scheduled 10:09 AM Drinking W…" at bounding box center [184, 256] width 155 height 432
click at [343, 206] on div "Weekly on Wednesday Options Type Weekly WEEKLY Days of Week Monday Tuesday Wedn…" at bounding box center [585, 274] width 633 height 396
click at [403, 60] on link "Workscope" at bounding box center [403, 55] width 42 height 30
select select "a42ba526-c43c-4e2f-967a-265c93ce2313"
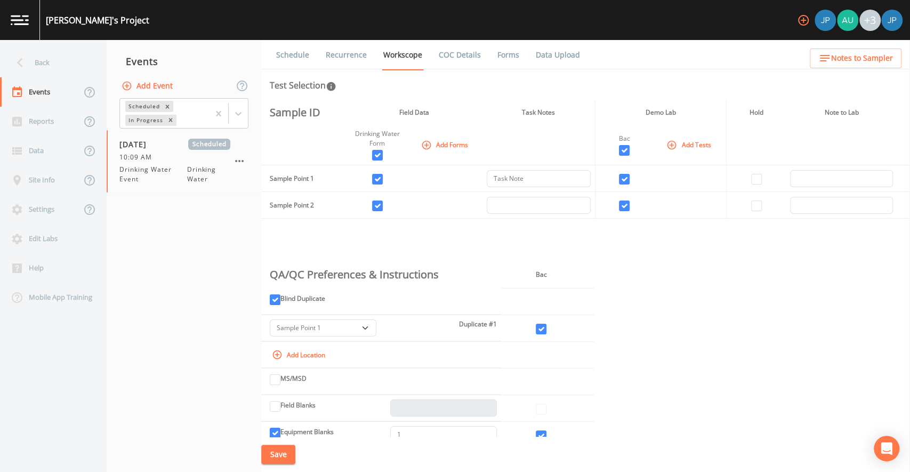
click at [447, 56] on link "COC Details" at bounding box center [459, 55] width 45 height 30
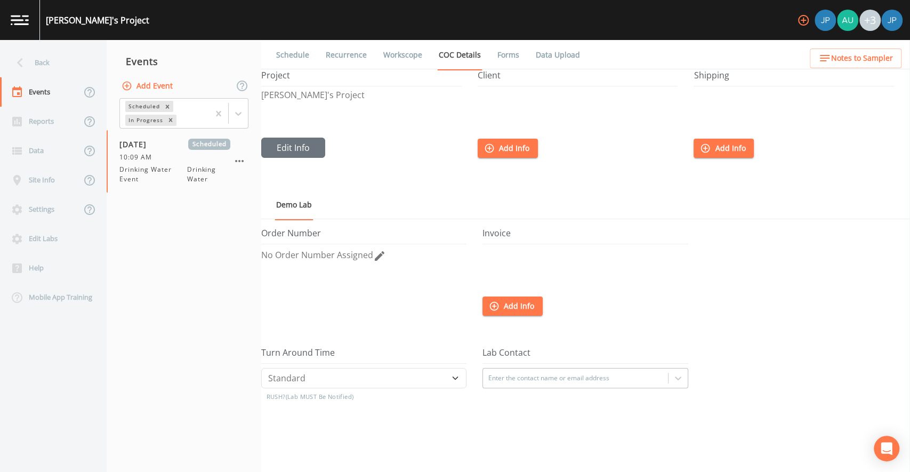
click at [386, 58] on link "Workscope" at bounding box center [403, 55] width 42 height 30
select select "a42ba526-c43c-4e2f-967a-265c93ce2313"
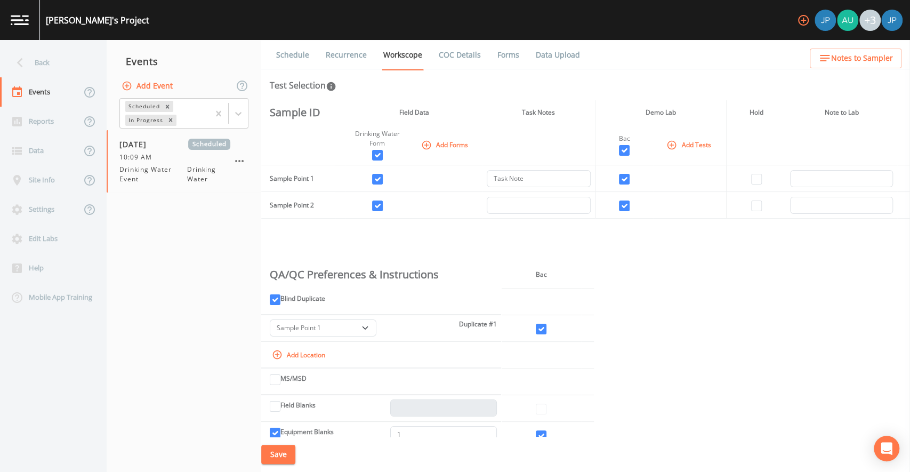
click at [343, 54] on link "Recurrence" at bounding box center [346, 55] width 44 height 30
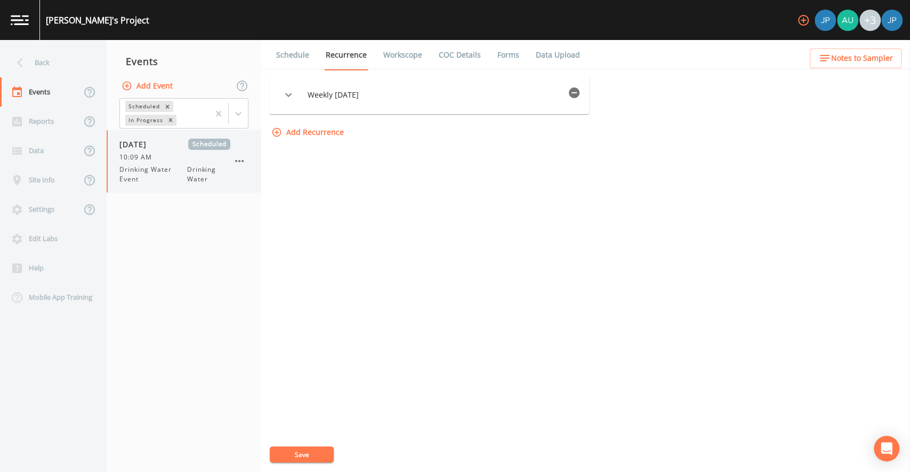
click at [240, 158] on icon "button" at bounding box center [239, 161] width 13 height 13
click at [288, 54] on div at bounding box center [455, 236] width 910 height 472
click at [292, 55] on link "Schedule" at bounding box center [293, 55] width 36 height 30
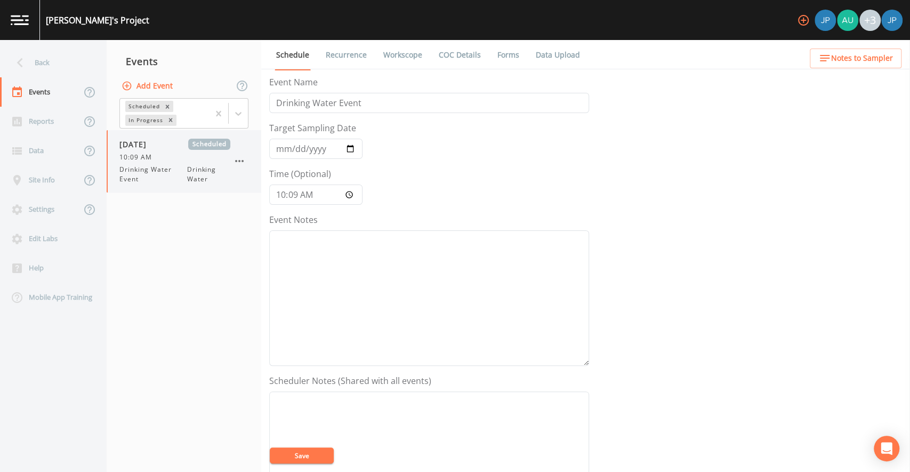
click at [244, 158] on icon "button" at bounding box center [239, 161] width 13 height 13
click at [258, 198] on span "Duplicate" at bounding box center [292, 204] width 69 height 13
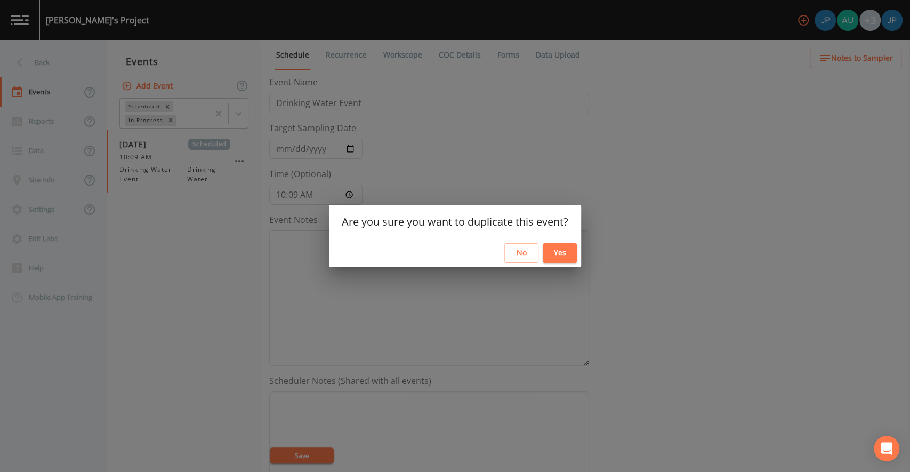
click at [546, 248] on button "Yes" at bounding box center [560, 253] width 34 height 20
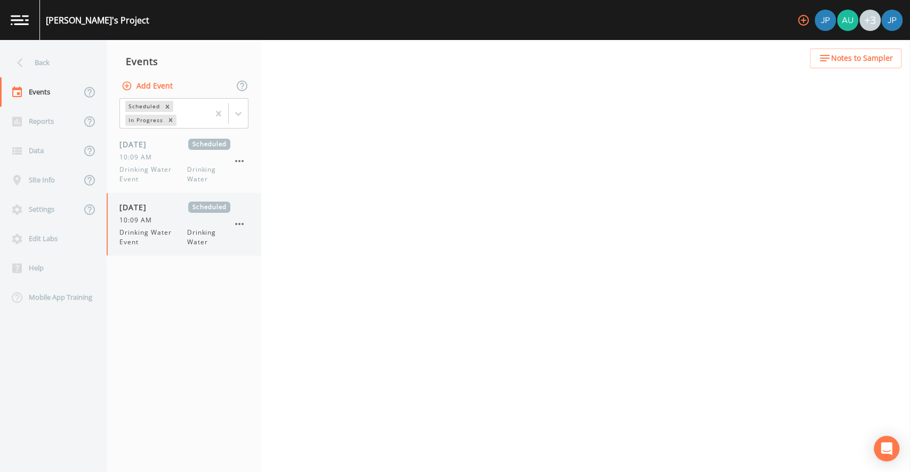
select select "a42ba526-c43c-4e2f-967a-265c93ce2313"
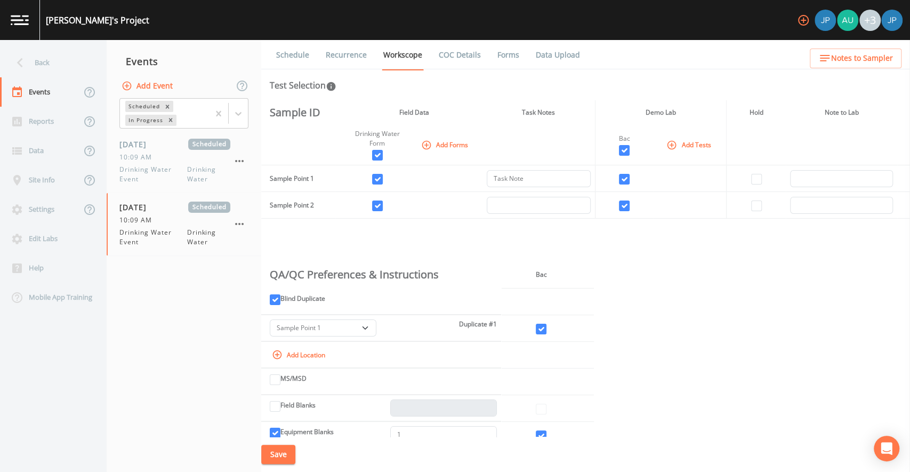
click at [287, 55] on link "Schedule" at bounding box center [293, 55] width 36 height 30
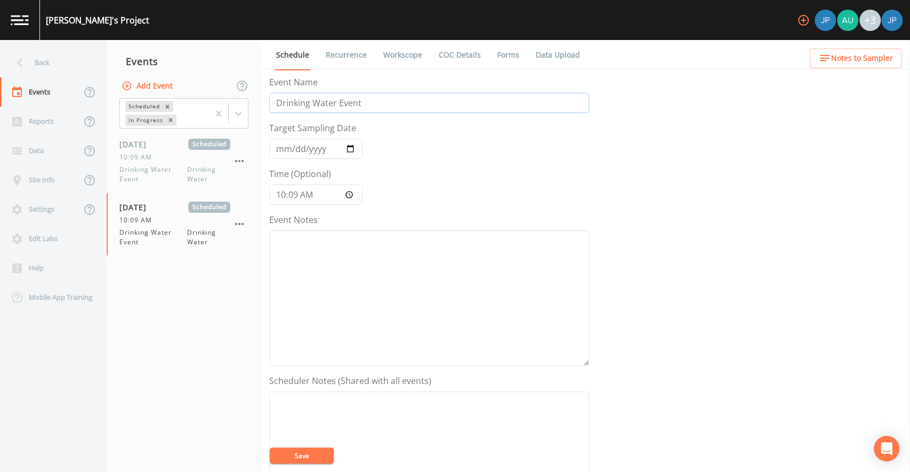
click at [307, 100] on input "Drinking Water Event" at bounding box center [429, 103] width 320 height 20
type input "W"
type input "F"
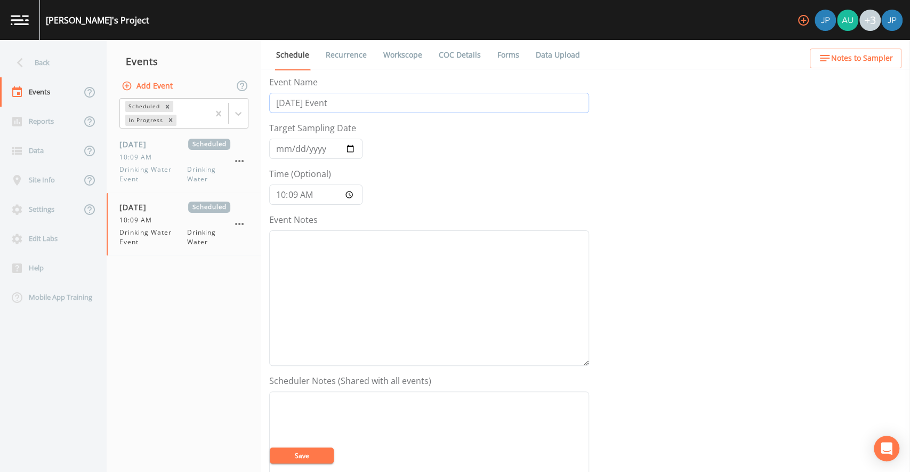
click at [278, 103] on input "thursday Event" at bounding box center [429, 103] width 320 height 20
drag, startPoint x: 338, startPoint y: 101, endPoint x: 317, endPoint y: 102, distance: 21.3
click at [317, 102] on input "Thursday Event" at bounding box center [429, 103] width 320 height 20
type input "Thursday Sampling"
click at [396, 138] on form "Event Name Thursday Sampling Target Sampling Date 2025-08-22 Time (Optional) 10…" at bounding box center [429, 371] width 320 height 591
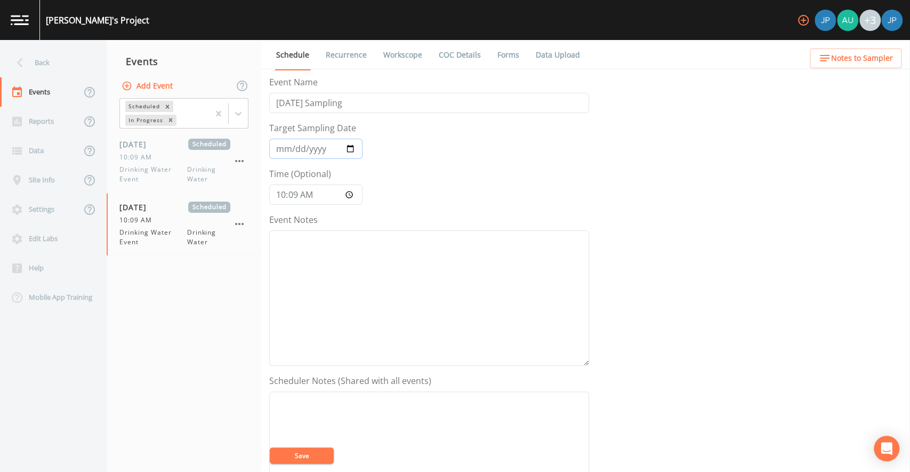
click at [348, 147] on input "2025-08-22" at bounding box center [315, 149] width 93 height 20
type input "2025-08-28"
click at [404, 187] on form "Event Name Thursday Sampling Target Sampling Date 2025-08-28 Time (Optional) 10…" at bounding box center [429, 371] width 320 height 591
click at [311, 456] on button "Save" at bounding box center [302, 455] width 64 height 16
click at [404, 57] on link "Workscope" at bounding box center [403, 55] width 42 height 30
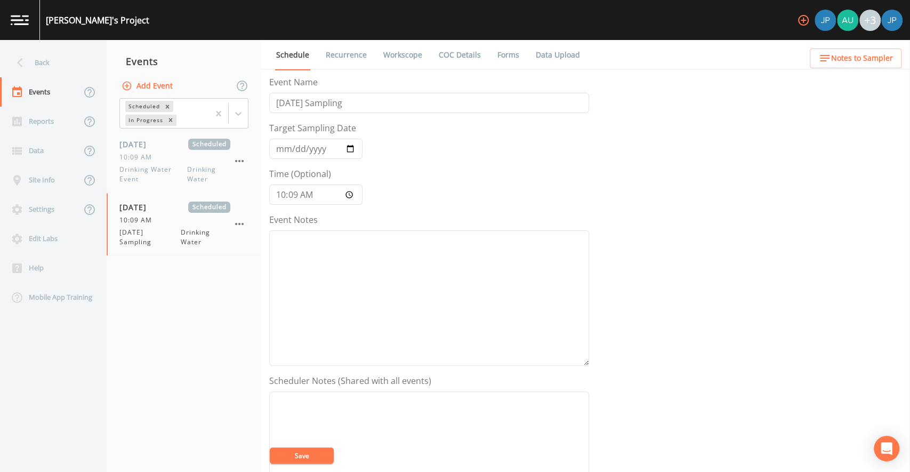
select select "a42ba526-c43c-4e2f-967a-265c93ce2313"
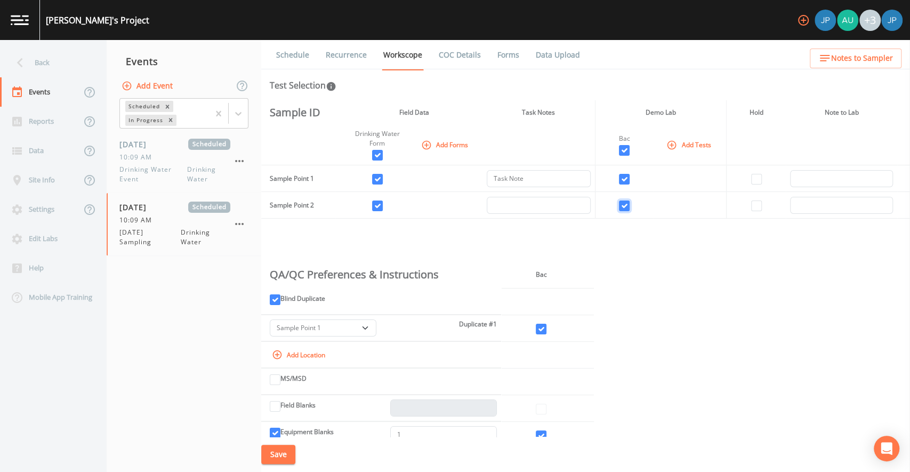
click at [621, 210] on input "checkbox" at bounding box center [624, 205] width 11 height 11
checkbox input "false"
click at [379, 207] on input "checkbox" at bounding box center [377, 205] width 11 height 11
checkbox input "false"
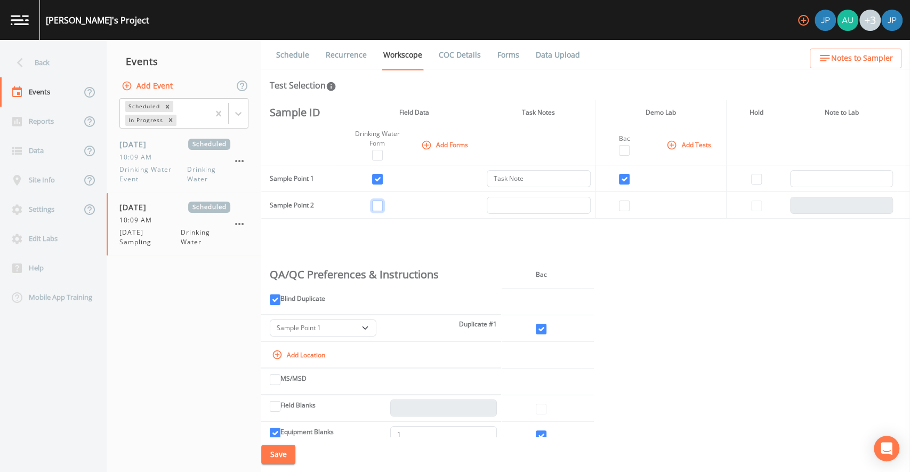
checkbox input "false"
click at [395, 230] on div "Sample ID Field Data Task Notes Demo Lab Hold Note to Lab Drinking Water Form A…" at bounding box center [585, 268] width 649 height 336
click at [624, 228] on div "Sample ID Field Data Task Notes Demo Lab Hold Note to Lab Drinking Water Form A…" at bounding box center [585, 268] width 649 height 336
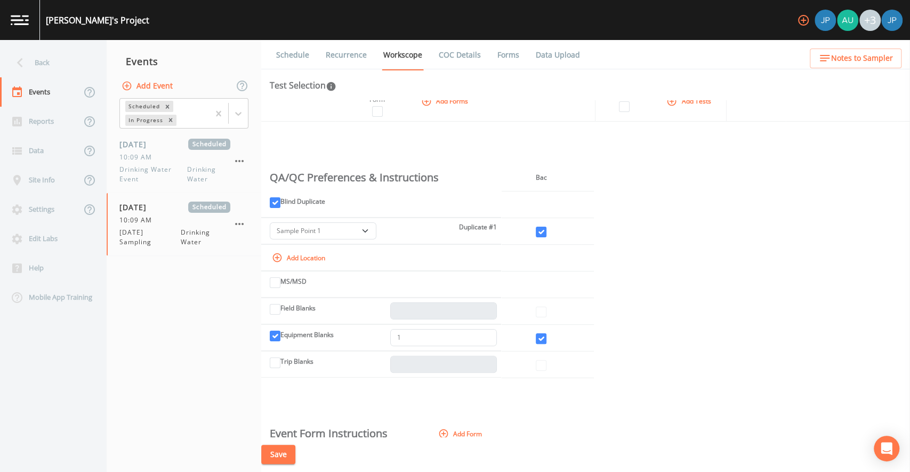
scroll to position [102, 0]
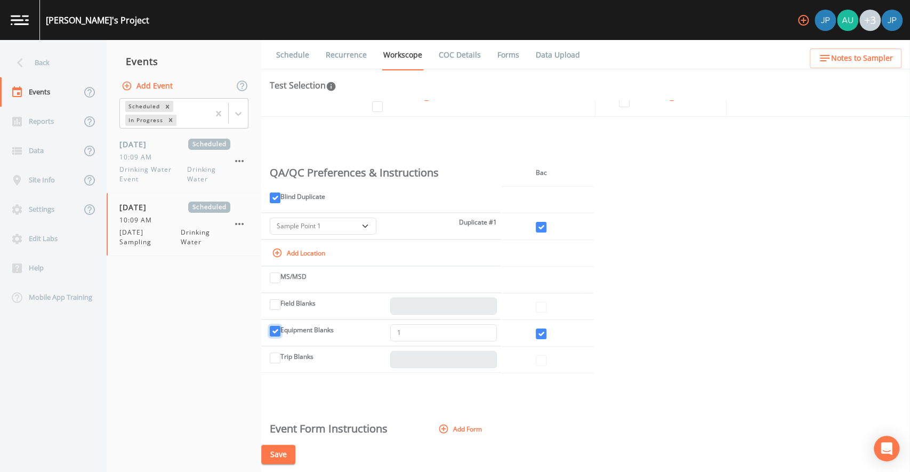
click at [277, 331] on input "Equipment Blanks" at bounding box center [275, 331] width 11 height 11
checkbox input "false"
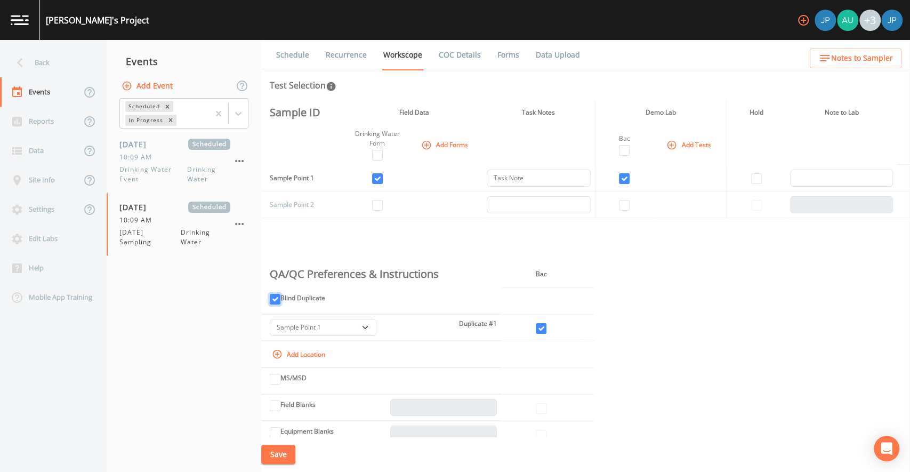
click at [278, 299] on input "Blind Duplicate" at bounding box center [275, 299] width 11 height 11
checkbox input "false"
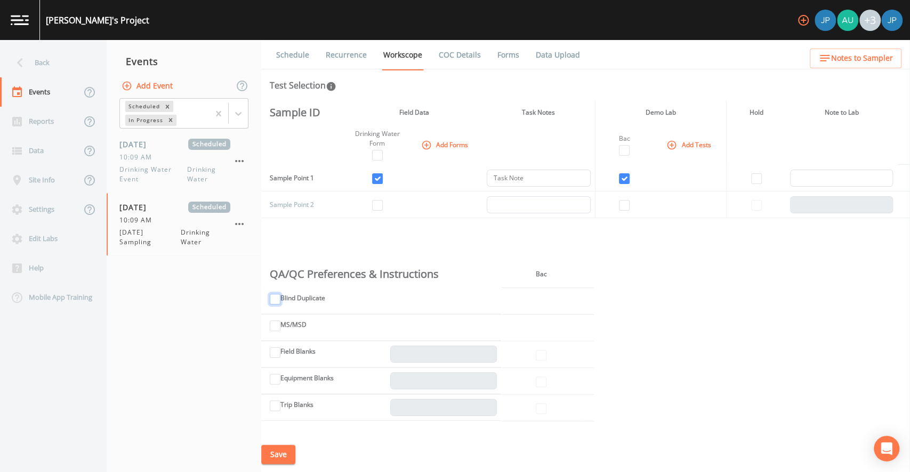
scroll to position [0, 0]
click at [465, 238] on div "Sample ID Field Data Task Notes Demo Lab Hold Note to Lab Drinking Water Form A…" at bounding box center [585, 268] width 649 height 336
click at [278, 459] on button "Save" at bounding box center [278, 455] width 34 height 20
click at [325, 238] on div "Sample ID Field Data Task Notes Demo Lab Hold Note to Lab Drinking Water Form A…" at bounding box center [585, 268] width 649 height 336
click at [337, 55] on link "Recurrence" at bounding box center [346, 55] width 44 height 30
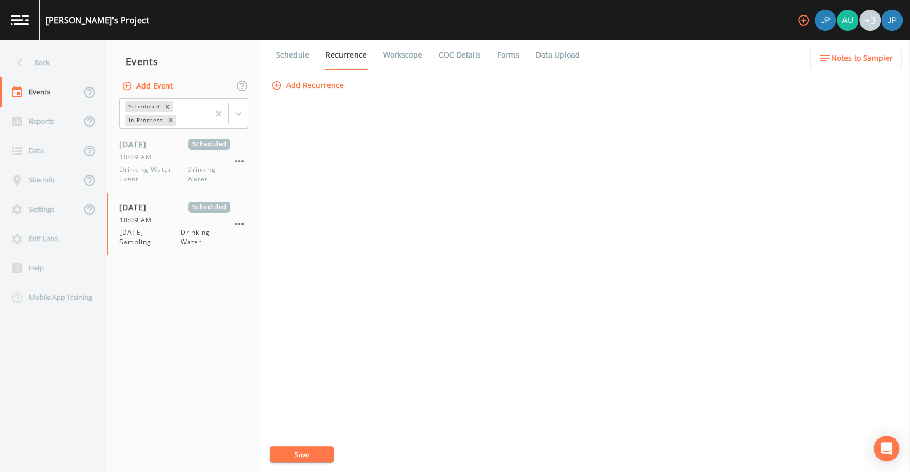
click at [314, 87] on button "Add Recurrence" at bounding box center [308, 86] width 79 height 20
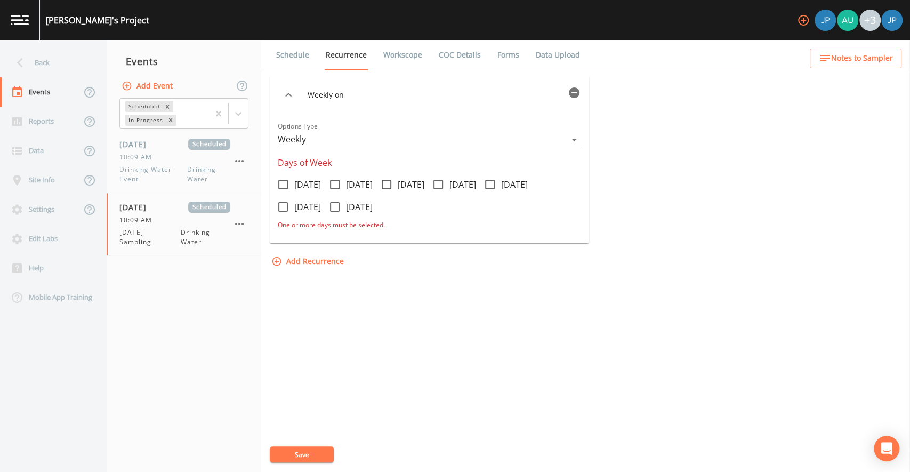
click at [445, 186] on icon at bounding box center [438, 184] width 13 height 13
click at [438, 184] on input "Thursday" at bounding box center [432, 178] width 11 height 11
checkbox input "true"
click at [574, 96] on icon "button" at bounding box center [574, 92] width 11 height 11
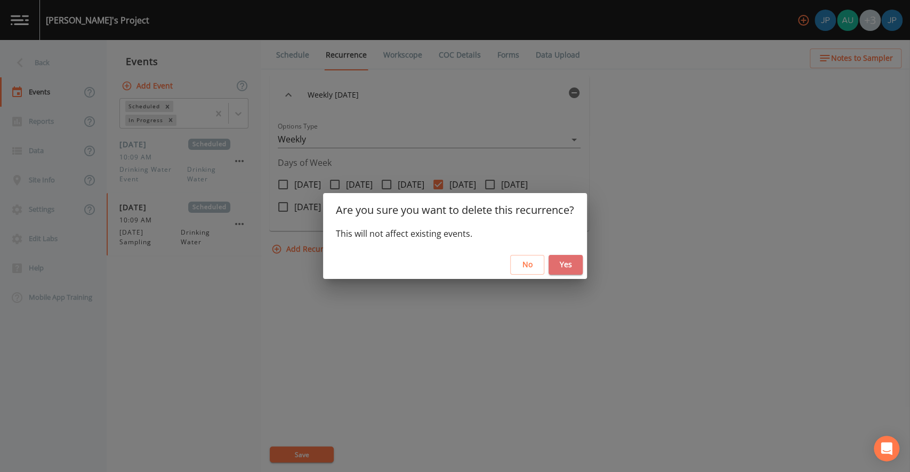
click at [564, 267] on button "Yes" at bounding box center [565, 265] width 34 height 20
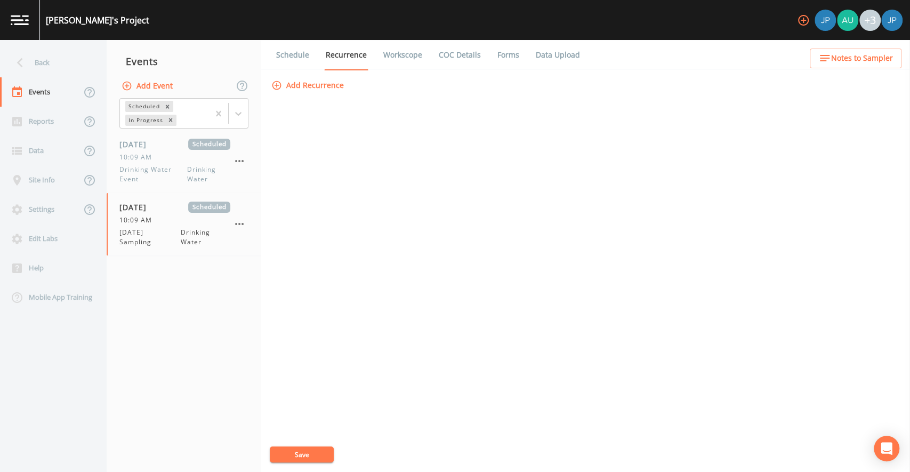
click at [449, 162] on div "Add Recurrence Save" at bounding box center [585, 274] width 633 height 396
click at [405, 63] on link "Workscope" at bounding box center [403, 55] width 42 height 30
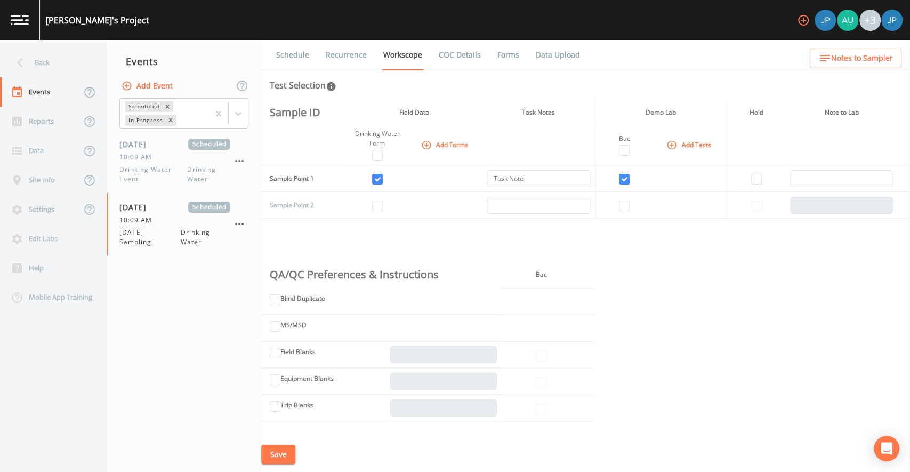
click at [428, 91] on div "Test Selection" at bounding box center [586, 85] width 632 height 13
click at [437, 94] on div "Schedule Recurrence Workscope COC Details Forms Data Upload Test Selection Samp…" at bounding box center [585, 256] width 649 height 432
click at [438, 94] on div "Schedule Recurrence Workscope COC Details Forms Data Upload Test Selection Samp…" at bounding box center [585, 256] width 649 height 432
click at [440, 94] on div "Schedule Recurrence Workscope COC Details Forms Data Upload Test Selection Samp…" at bounding box center [585, 256] width 649 height 432
click at [645, 173] on td at bounding box center [624, 178] width 59 height 27
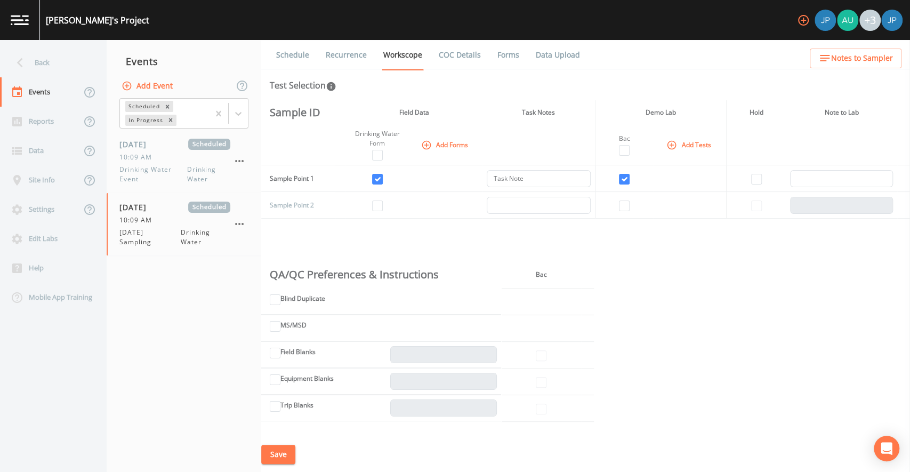
click at [654, 201] on td at bounding box center [690, 205] width 72 height 27
click at [654, 200] on td at bounding box center [690, 205] width 72 height 27
click at [604, 111] on th "Demo Lab" at bounding box center [660, 112] width 131 height 25
click at [466, 54] on link "COC Details" at bounding box center [459, 55] width 45 height 30
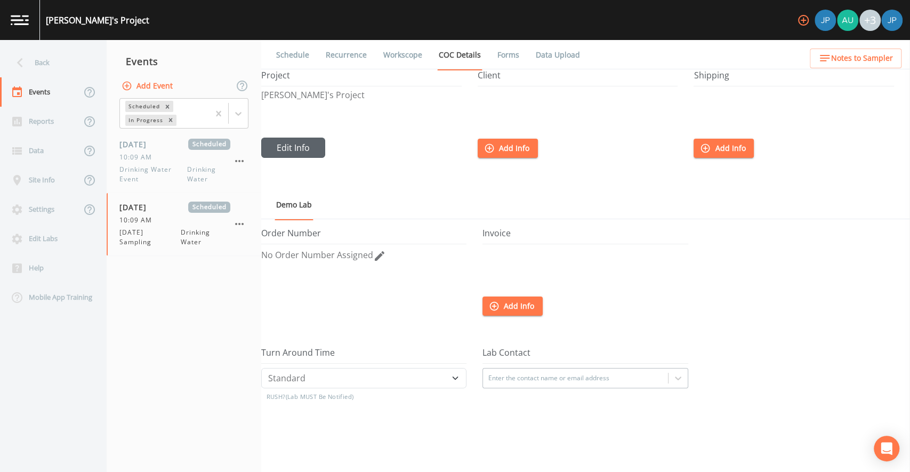
click at [284, 151] on button "Edit Info" at bounding box center [293, 148] width 64 height 20
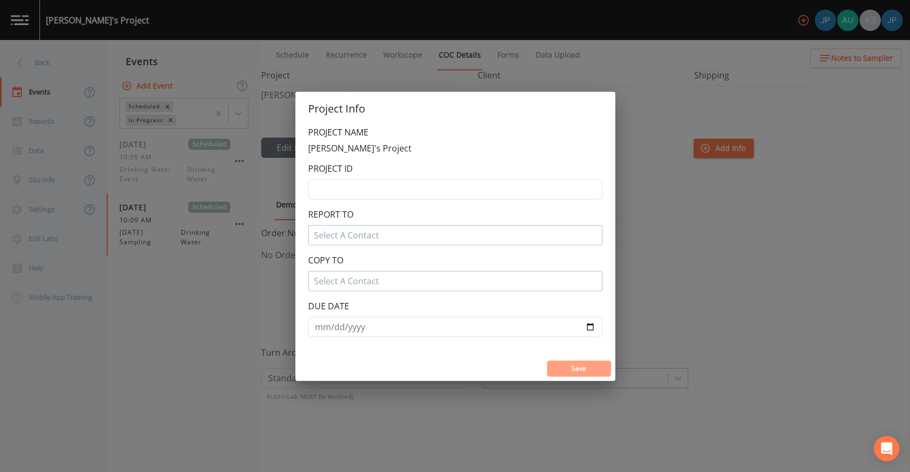
click at [577, 369] on button "Save" at bounding box center [579, 368] width 64 height 16
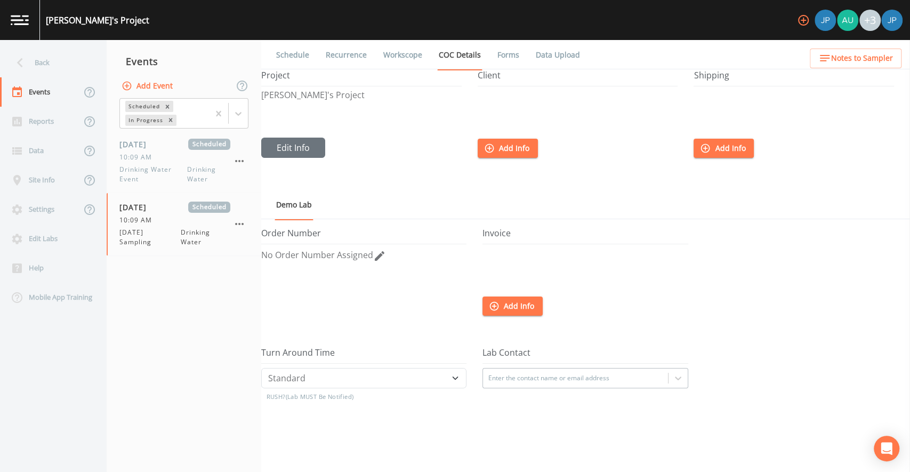
click at [562, 244] on h5 "Invoice" at bounding box center [584, 236] width 205 height 16
drag, startPoint x: 510, startPoint y: 234, endPoint x: 490, endPoint y: 235, distance: 19.7
click at [490, 235] on h5 "Invoice" at bounding box center [584, 236] width 205 height 16
click at [486, 236] on h5 "Invoice" at bounding box center [584, 236] width 205 height 16
click at [457, 108] on div "Josh's Project" at bounding box center [361, 114] width 200 height 47
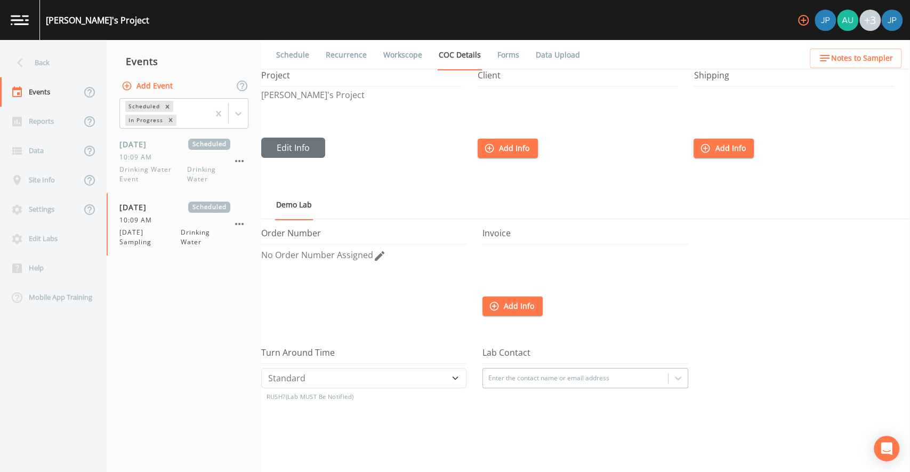
click at [518, 149] on button "Add Info" at bounding box center [508, 149] width 60 height 20
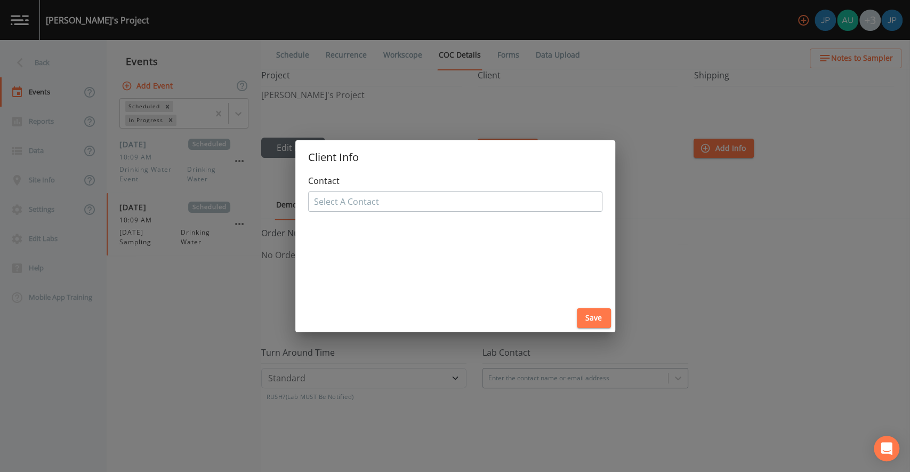
click at [641, 235] on div "Client Info Contact Select A Contact Save" at bounding box center [455, 236] width 910 height 472
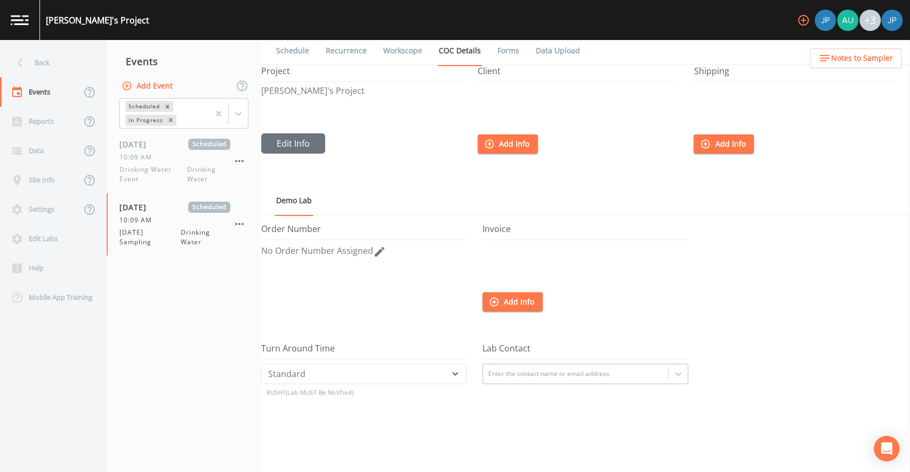
scroll to position [202, 0]
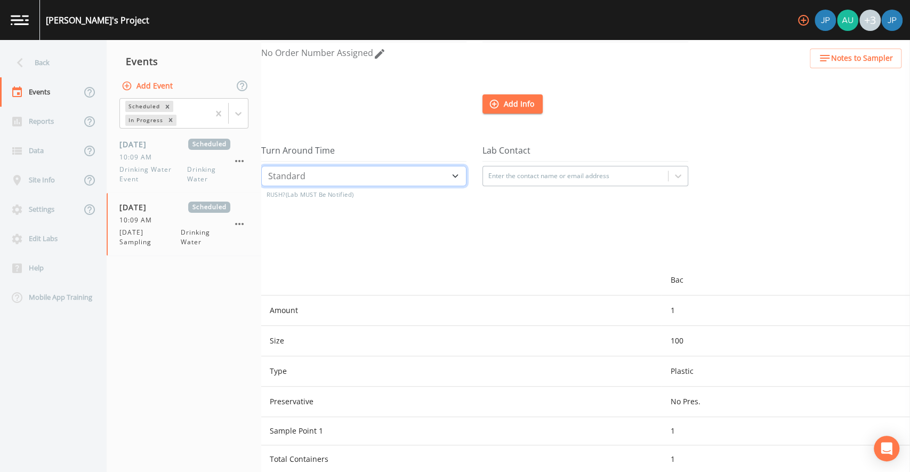
click at [443, 178] on select "Standard Five Day Three Day Two Day Next Day Same Day" at bounding box center [363, 176] width 205 height 20
click at [522, 176] on div at bounding box center [575, 175] width 174 height 17
click at [471, 151] on div "Turn Around Time Standard Five Day Three Day Two Day Next Day Same Day RUSH? (L…" at bounding box center [371, 205] width 221 height 119
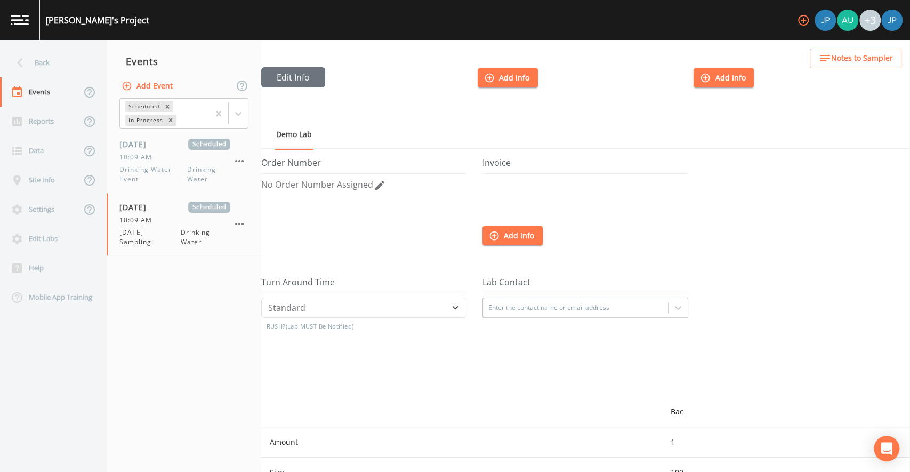
scroll to position [0, 0]
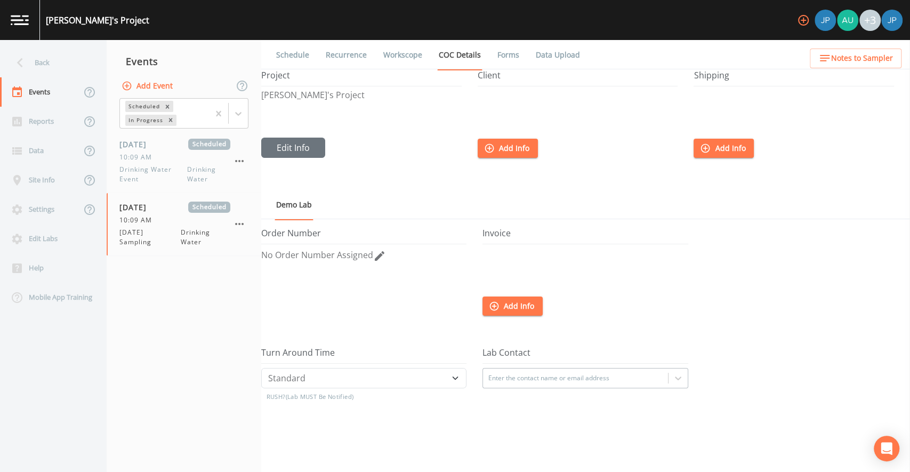
click at [471, 188] on div "Project Josh's Project Edit Info" at bounding box center [369, 129] width 216 height 119
drag, startPoint x: 702, startPoint y: 76, endPoint x: 720, endPoint y: 77, distance: 17.6
click at [719, 77] on h5 "Shipping" at bounding box center [793, 78] width 200 height 16
drag, startPoint x: 489, startPoint y: 236, endPoint x: 507, endPoint y: 237, distance: 17.6
click at [504, 237] on h5 "Invoice" at bounding box center [584, 236] width 205 height 16
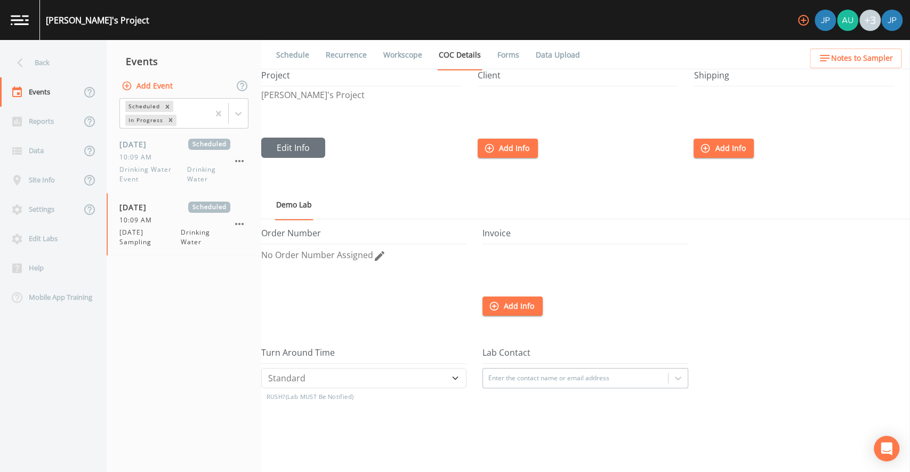
click at [542, 236] on h5 "Invoice" at bounding box center [584, 236] width 205 height 16
click at [468, 181] on div "Project Josh's Project Edit Info" at bounding box center [369, 129] width 216 height 119
drag, startPoint x: 286, startPoint y: 236, endPoint x: 296, endPoint y: 235, distance: 10.1
click at [295, 235] on h5 "Order Number" at bounding box center [363, 236] width 205 height 16
click at [299, 235] on h5 "Order Number" at bounding box center [363, 236] width 205 height 16
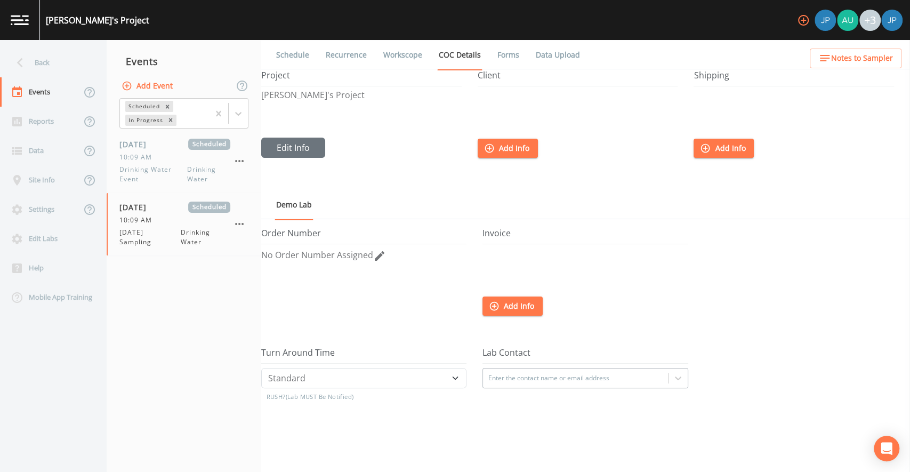
click at [501, 59] on link "Forms" at bounding box center [508, 55] width 25 height 30
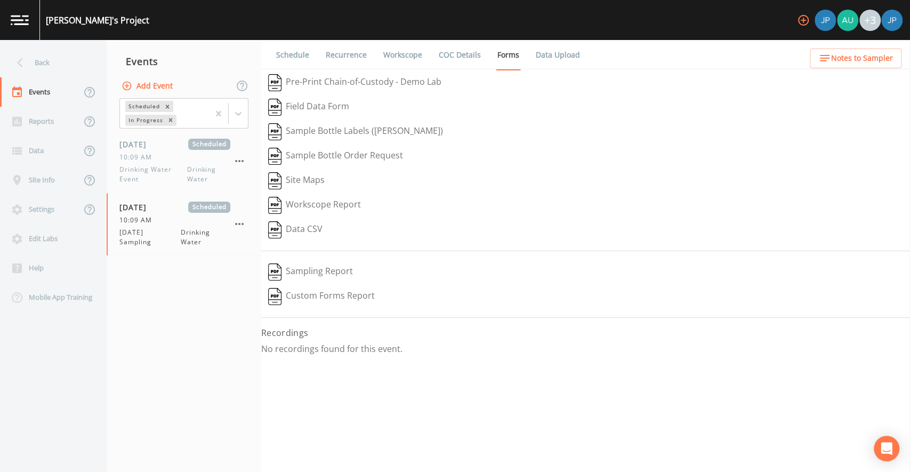
click at [392, 83] on button "Pre-Print Chain-of-Custody - Demo Lab" at bounding box center [354, 82] width 187 height 25
click at [385, 59] on link "Workscope" at bounding box center [403, 55] width 42 height 30
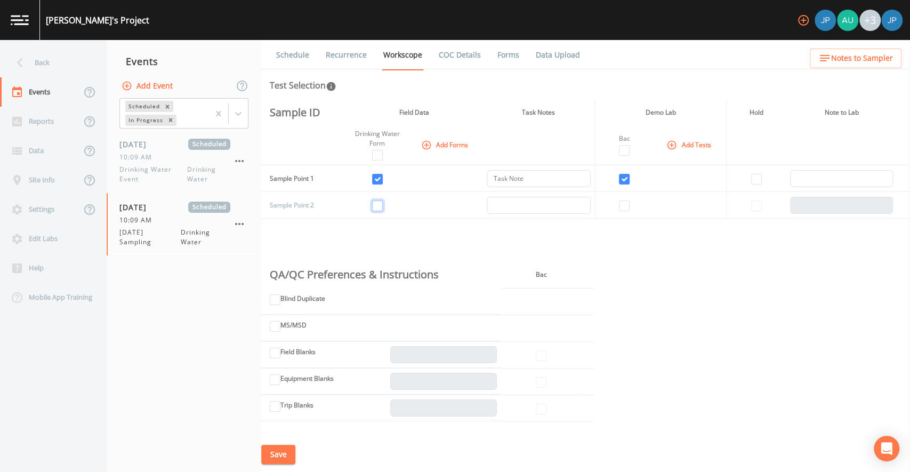
click at [372, 203] on input "checkbox" at bounding box center [377, 205] width 11 height 11
checkbox input "true"
click at [619, 208] on input "checkbox" at bounding box center [624, 205] width 11 height 11
checkbox input "true"
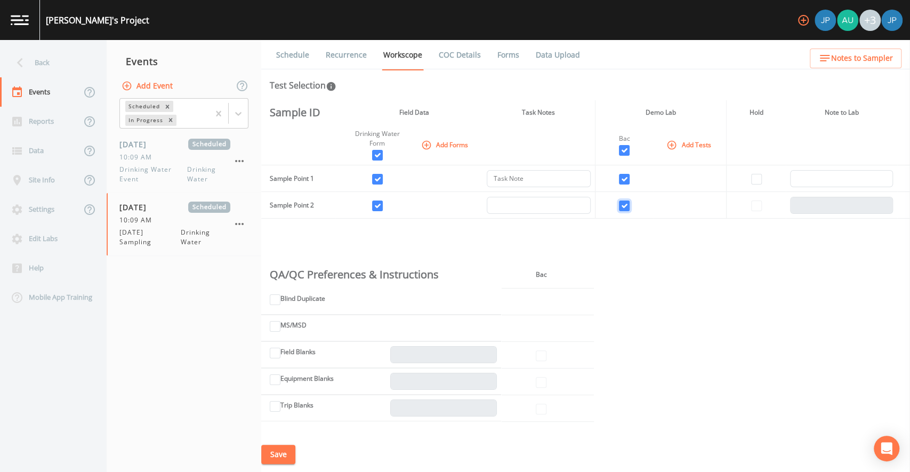
checkbox input "true"
click at [284, 453] on button "Save" at bounding box center [278, 455] width 34 height 20
click at [499, 58] on link "Forms" at bounding box center [508, 55] width 25 height 30
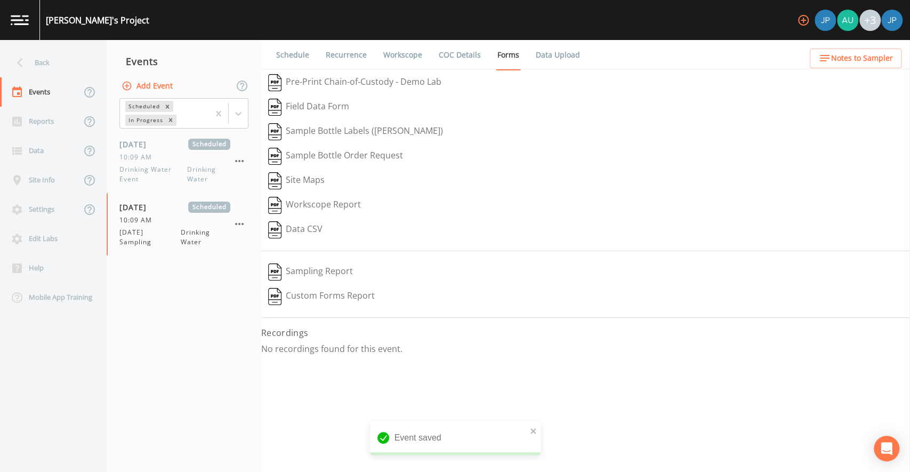
click at [344, 132] on button "Sample Bottle Labels (Avery)" at bounding box center [355, 131] width 189 height 25
click at [623, 63] on ul "Schedule Recurrence Workscope COC Details Forms Data Upload" at bounding box center [585, 54] width 649 height 29
click at [626, 68] on ul "Schedule Recurrence Workscope COC Details Forms Data Upload" at bounding box center [585, 54] width 649 height 29
click at [626, 69] on div "Schedule Recurrence Workscope COC Details Forms Data Upload   Pre-Print Chain-o…" at bounding box center [585, 256] width 649 height 432
click at [526, 123] on div "Sample Bottle Labels (Avery)" at bounding box center [585, 131] width 649 height 25
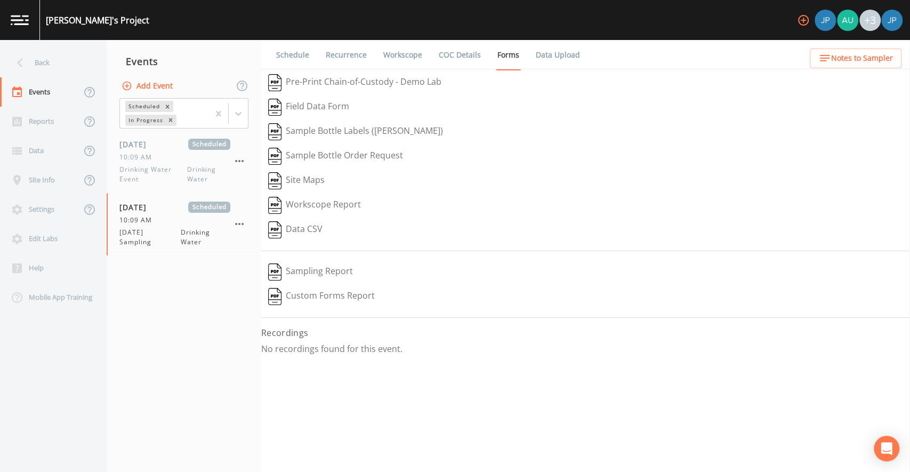
click at [523, 176] on div "Site Maps" at bounding box center [585, 180] width 649 height 25
click at [341, 157] on button "Sample Bottle Order Request" at bounding box center [335, 156] width 149 height 25
click at [616, 141] on div "Sample Bottle Labels (Avery)" at bounding box center [585, 131] width 649 height 25
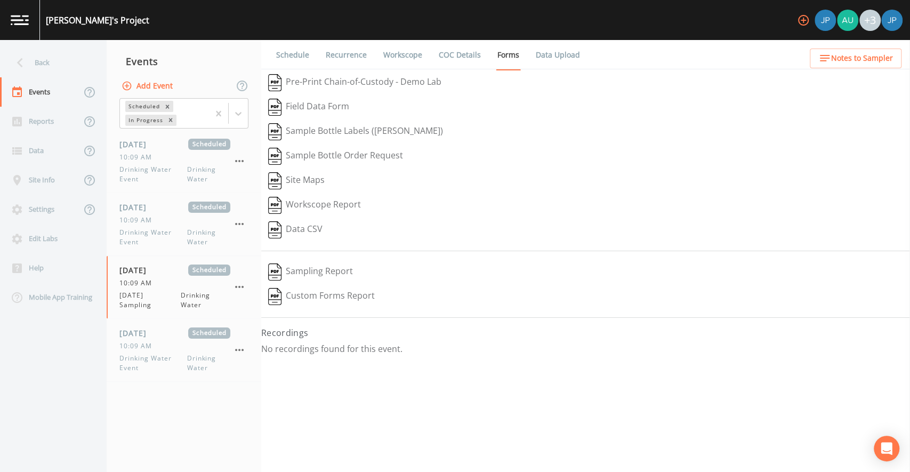
click at [392, 54] on link "Workscope" at bounding box center [403, 55] width 42 height 30
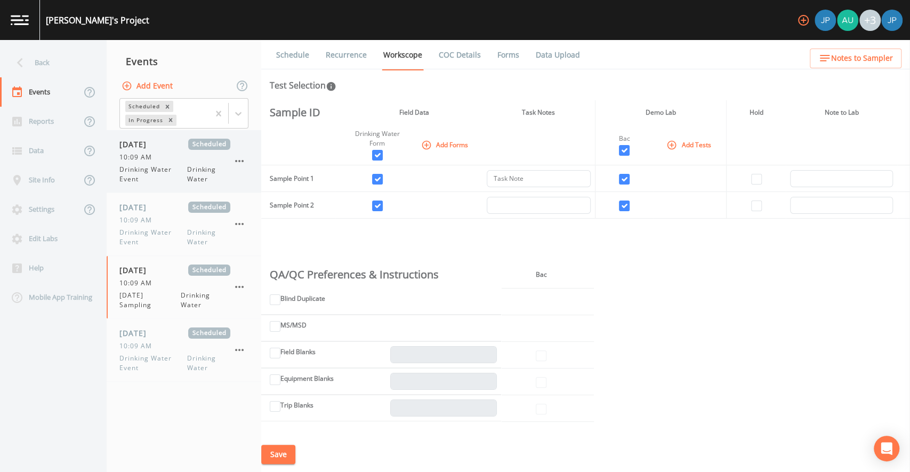
click at [162, 171] on span "Drinking Water Event" at bounding box center [153, 174] width 68 height 19
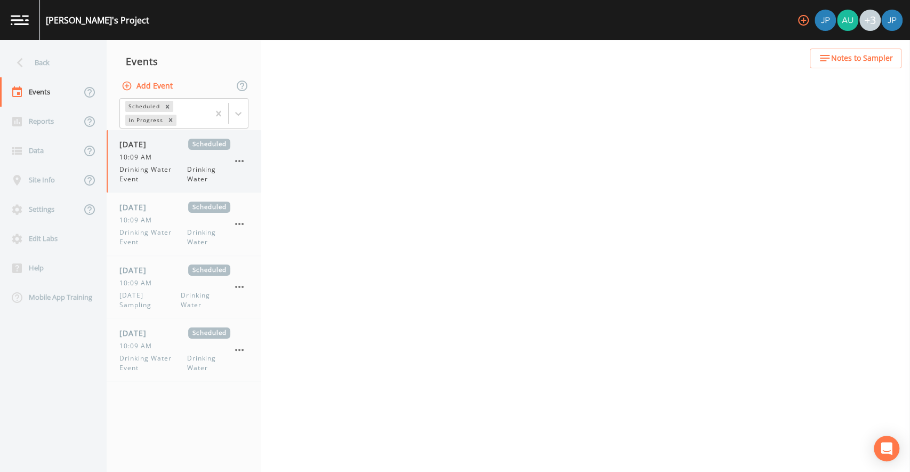
select select "a42ba526-c43c-4e2f-967a-265c93ce2313"
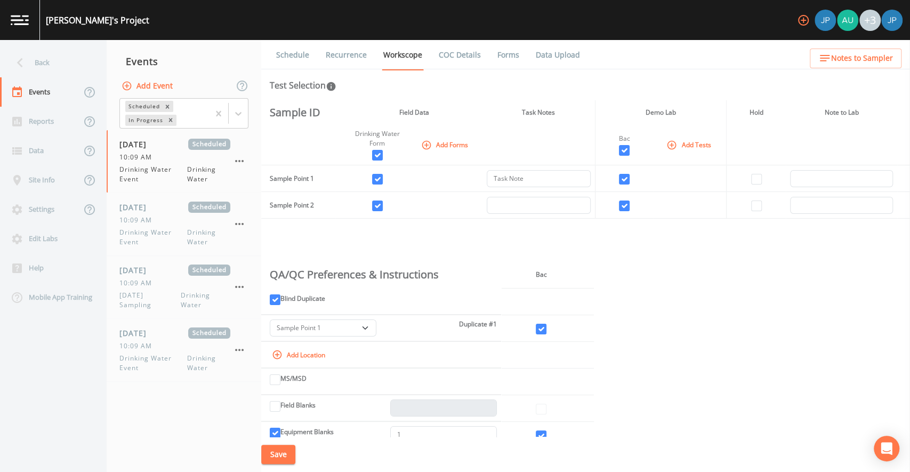
click at [613, 225] on div "Sample ID Field Data Task Notes Demo Lab Hold Note to Lab Drinking Water Form A…" at bounding box center [585, 268] width 649 height 336
click at [516, 211] on input "text" at bounding box center [539, 205] width 104 height 17
click at [515, 226] on div "Sample ID Field Data Task Notes Demo Lab Hold Note to Lab Drinking Water Form A…" at bounding box center [585, 268] width 649 height 336
click at [572, 225] on div "Sample ID Field Data Task Notes Demo Lab Hold Note to Lab Drinking Water Form A…" at bounding box center [585, 268] width 649 height 336
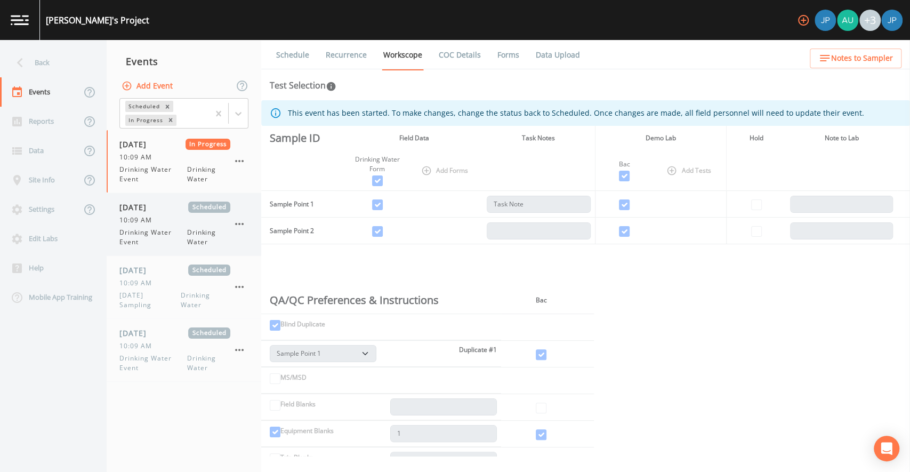
click at [158, 225] on div "08/27/2025 Scheduled 10:09 AM Drinking Water Event Drinking Water" at bounding box center [174, 223] width 111 height 45
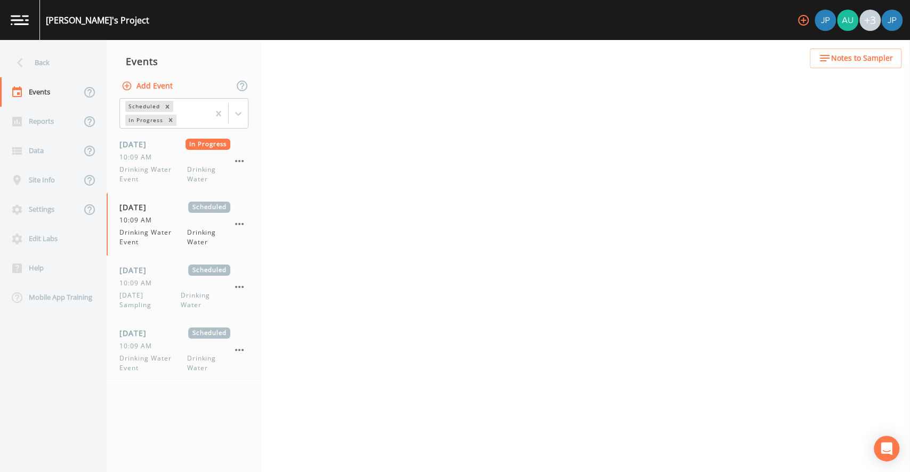
select select "a42ba526-c43c-4e2f-967a-265c93ce2313"
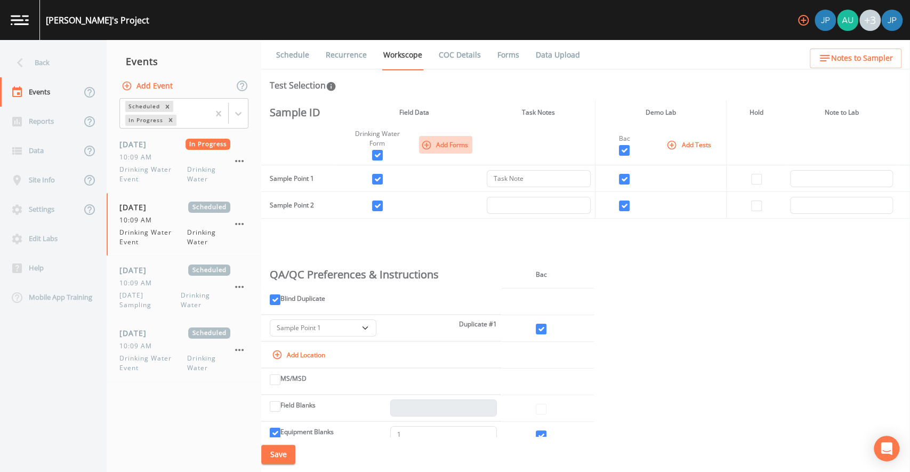
click at [450, 144] on button "Add Forms" at bounding box center [445, 145] width 53 height 18
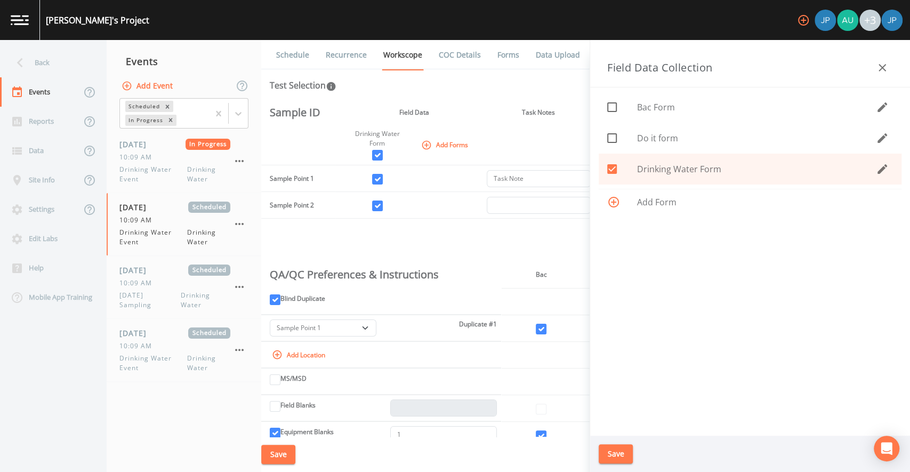
click at [879, 166] on icon "button" at bounding box center [882, 169] width 13 height 13
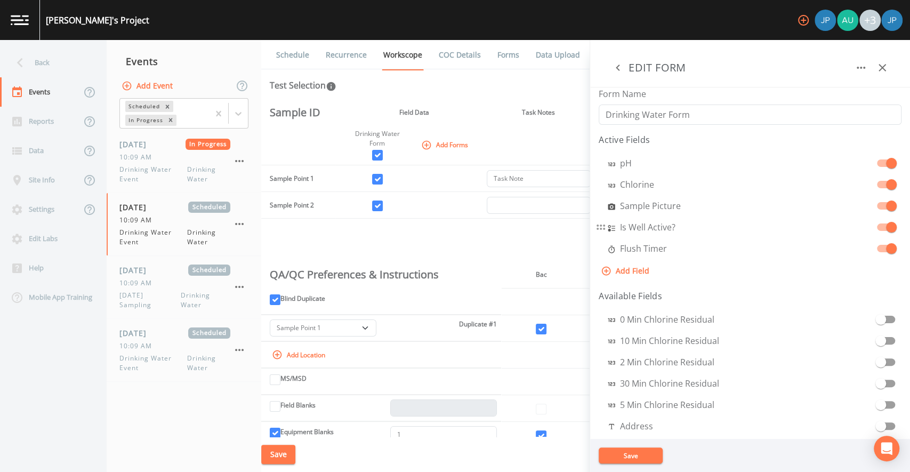
click at [886, 228] on span at bounding box center [891, 227] width 11 height 11
click at [881, 228] on span at bounding box center [891, 227] width 20 height 20
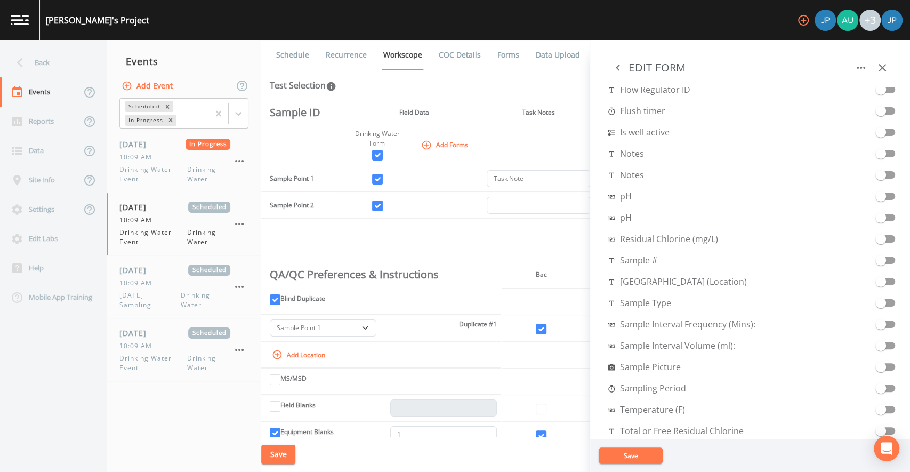
scroll to position [511, 0]
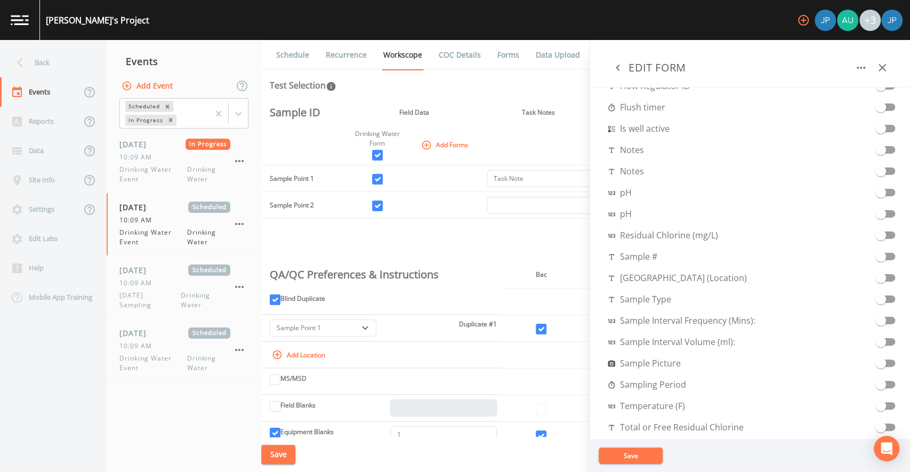
click at [882, 70] on icon "button" at bounding box center [882, 67] width 13 height 13
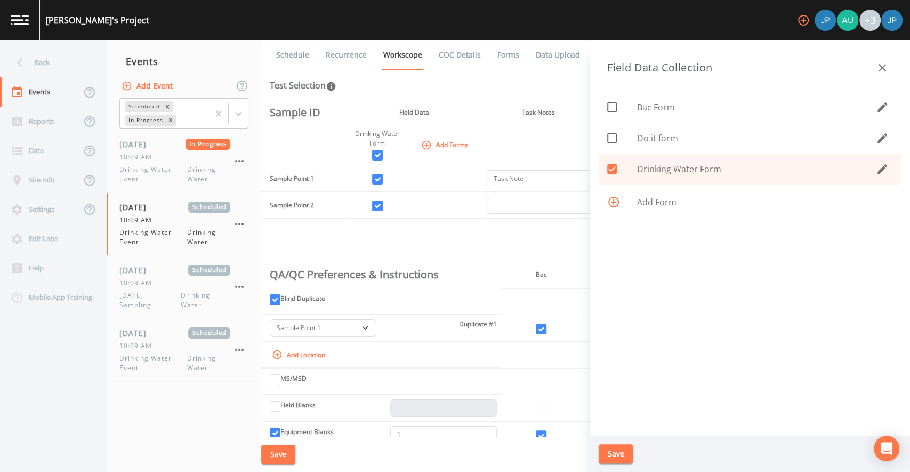
click at [879, 168] on icon "button" at bounding box center [882, 169] width 13 height 13
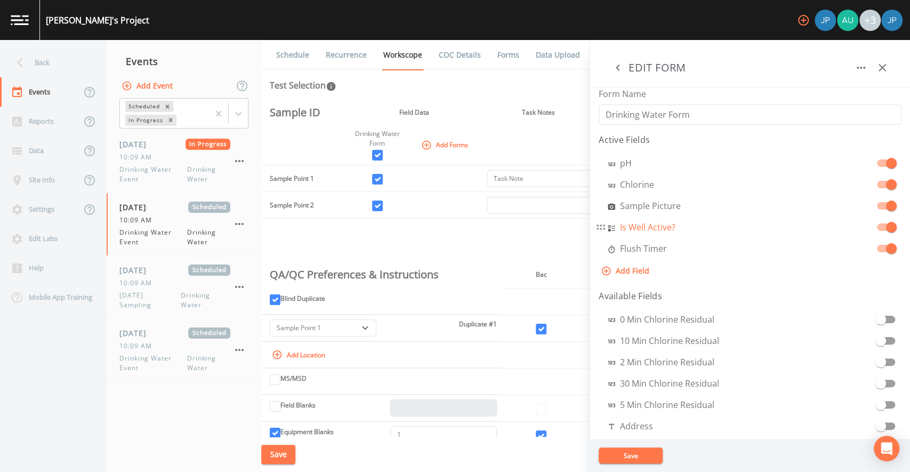
click at [634, 226] on aside "EDIT FORM Form Name Drinking Water Form Active Fields pH Chlorine Sample Pictur…" at bounding box center [750, 256] width 320 height 432
select select "SELECT_ONE"
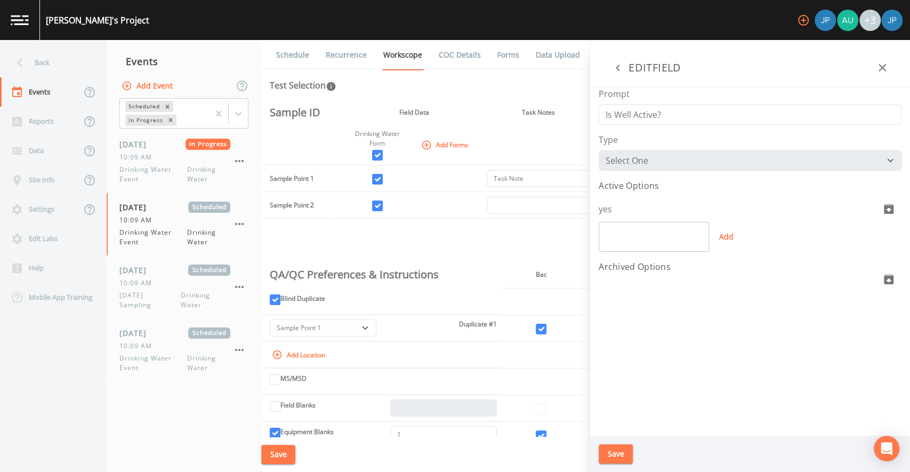
click at [618, 68] on icon "button" at bounding box center [617, 67] width 13 height 13
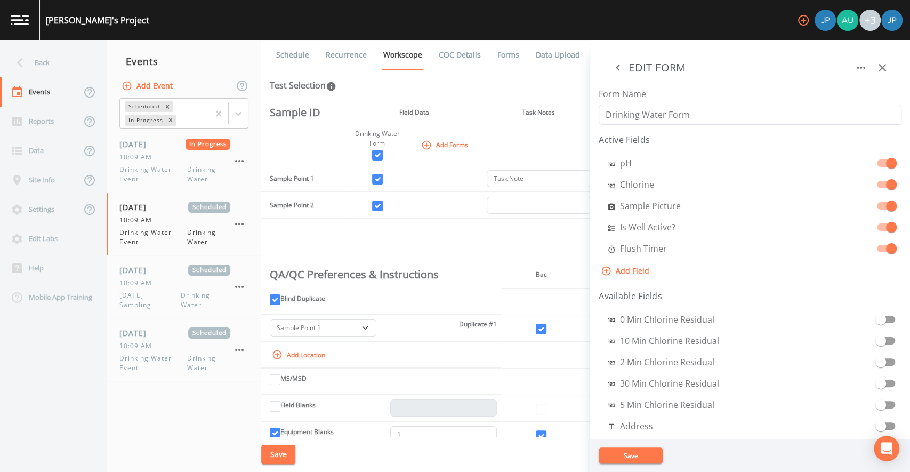
click at [885, 69] on icon "button" at bounding box center [882, 67] width 13 height 13
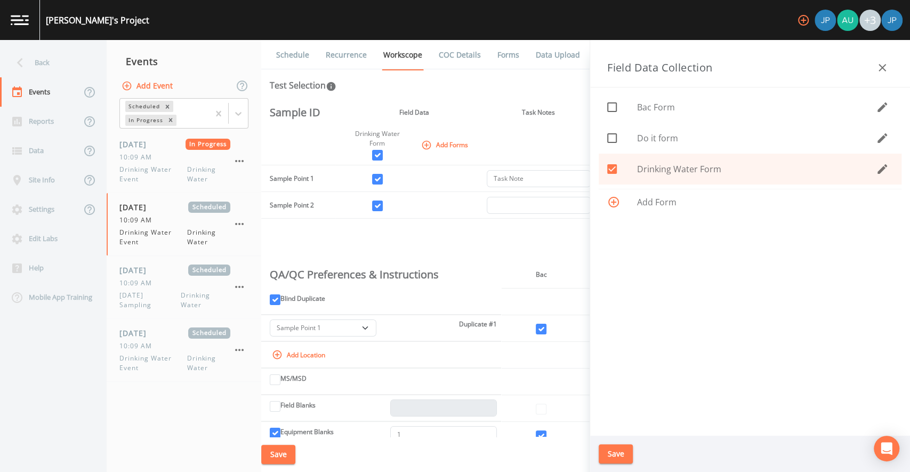
click at [569, 90] on div "Test Selection" at bounding box center [586, 85] width 632 height 13
click at [888, 69] on button "button" at bounding box center [882, 67] width 21 height 21
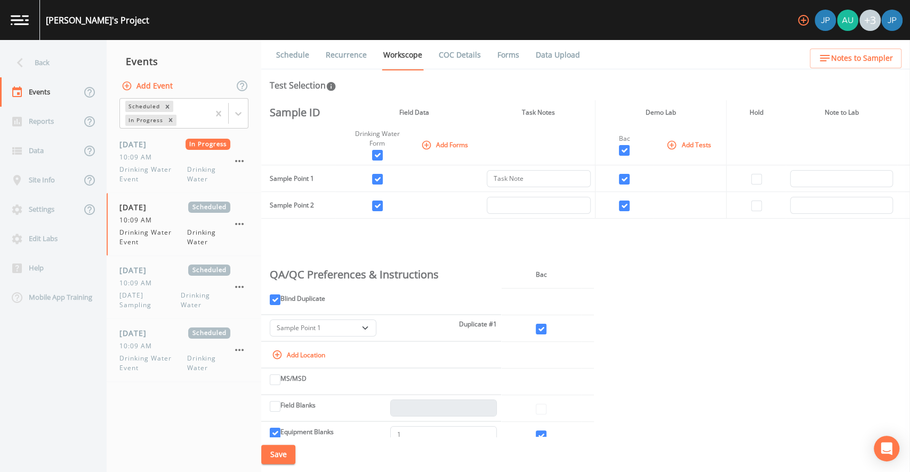
click at [672, 239] on div "Sample ID Field Data Task Notes Demo Lab Hold Note to Lab Drinking Water Form A…" at bounding box center [585, 268] width 649 height 336
click at [249, 173] on div "08/22/2025 In Progress 10:09 AM Drinking Water Event Drinking Water" at bounding box center [184, 161] width 155 height 62
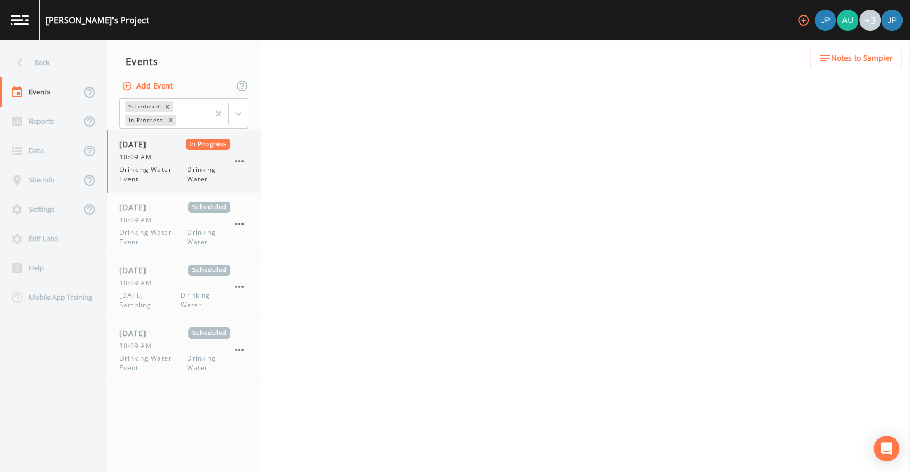
select select "a42ba526-c43c-4e2f-967a-265c93ce2313"
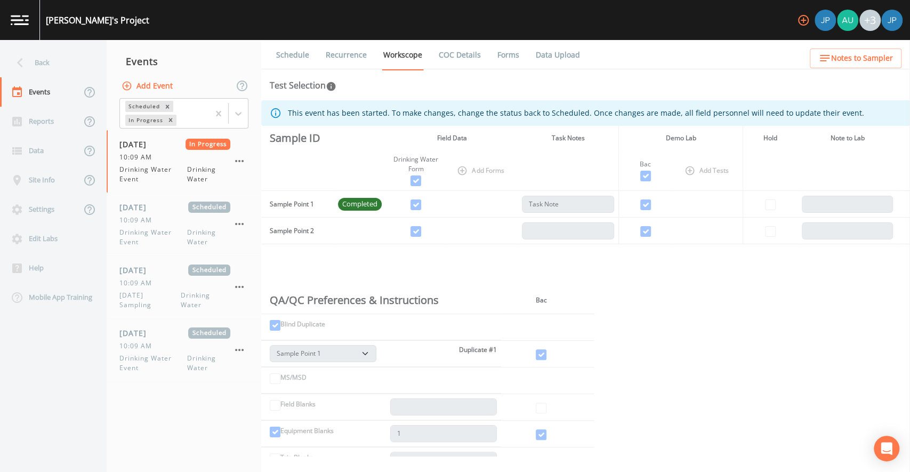
click at [487, 97] on div "Schedule Recurrence Workscope COC Details Forms Data Upload Test Selection This…" at bounding box center [585, 256] width 649 height 432
click at [192, 160] on div "10:09 AM" at bounding box center [174, 157] width 111 height 10
select select "a42ba526-c43c-4e2f-967a-265c93ce2313"
drag, startPoint x: 344, startPoint y: 203, endPoint x: 364, endPoint y: 204, distance: 19.2
click at [364, 204] on span "Completed" at bounding box center [360, 204] width 44 height 11
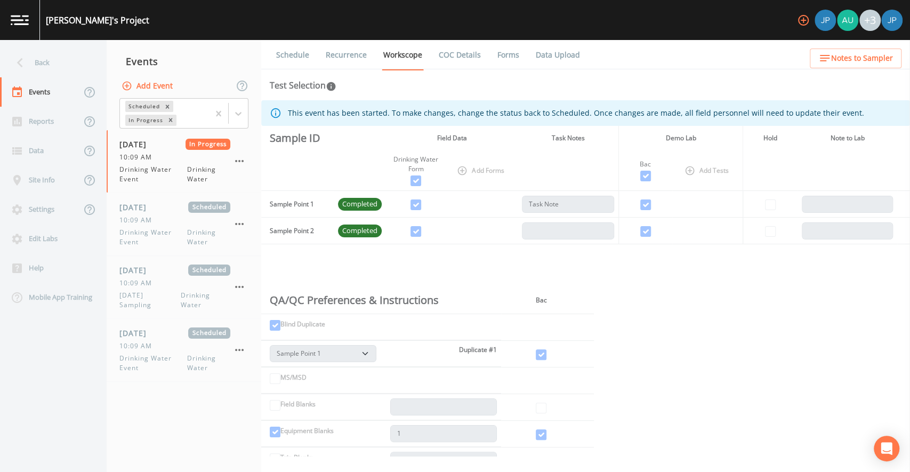
click at [369, 206] on span "Completed" at bounding box center [360, 204] width 44 height 11
click at [503, 60] on link "Forms" at bounding box center [508, 55] width 25 height 30
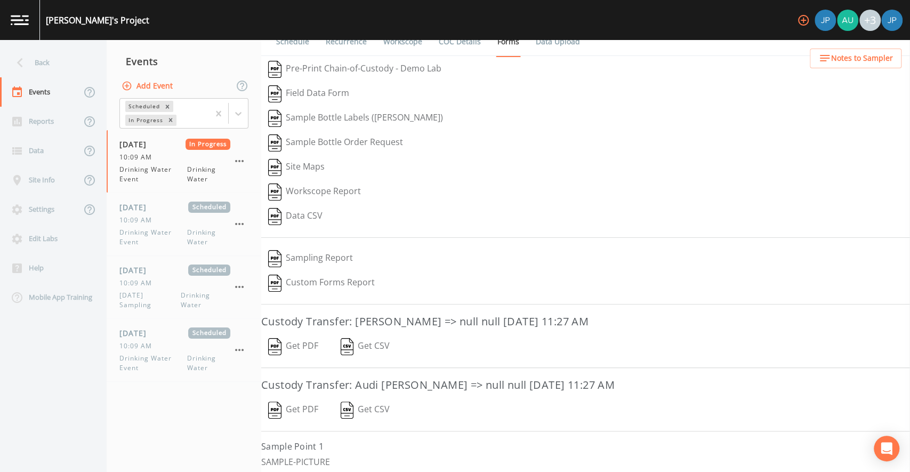
scroll to position [68, 0]
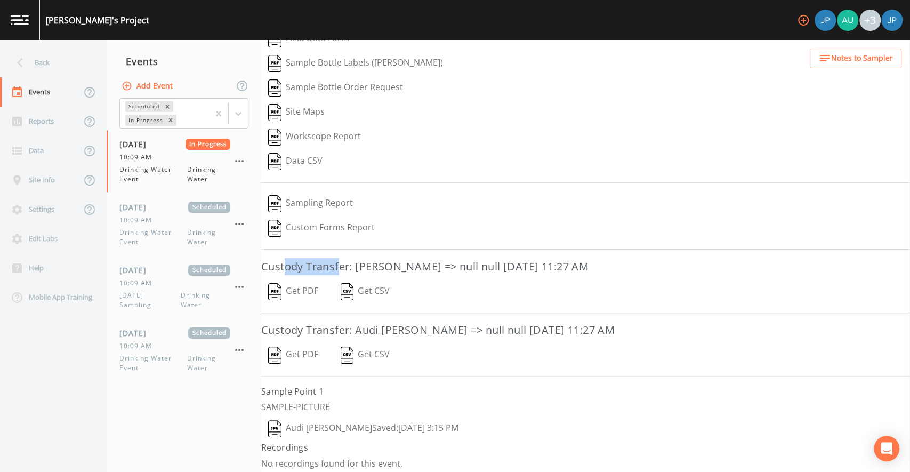
drag, startPoint x: 284, startPoint y: 260, endPoint x: 357, endPoint y: 268, distance: 73.4
click at [341, 266] on h3 "Custody Transfer: Joshua Paul => null null August 22, 2025 11:27 AM" at bounding box center [585, 266] width 649 height 17
click at [382, 267] on h3 "Custody Transfer: Joshua Paul => null null August 22, 2025 11:27 AM" at bounding box center [585, 266] width 649 height 17
drag, startPoint x: 394, startPoint y: 262, endPoint x: 403, endPoint y: 263, distance: 8.5
click at [401, 263] on h3 "Custody Transfer: Joshua Paul => null null August 22, 2025 11:27 AM" at bounding box center [585, 266] width 649 height 17
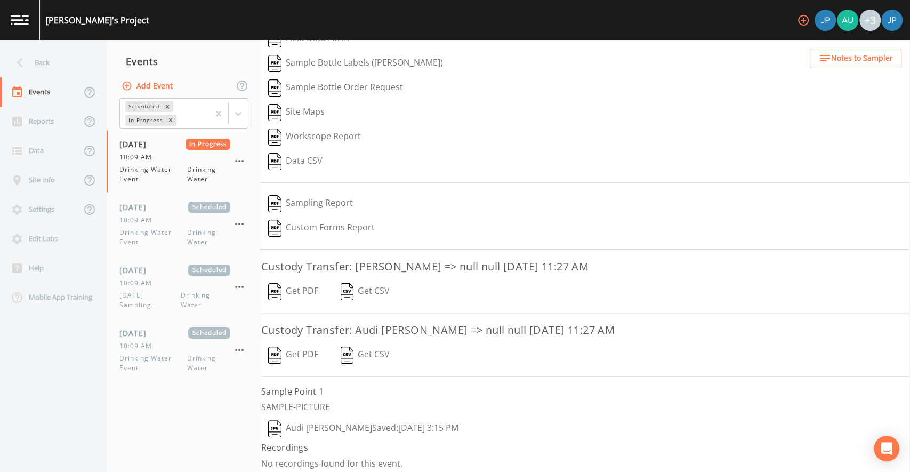
click at [404, 263] on h3 "Custody Transfer: Joshua Paul => null null August 22, 2025 11:27 AM" at bounding box center [585, 266] width 649 height 17
drag, startPoint x: 364, startPoint y: 323, endPoint x: 390, endPoint y: 326, distance: 26.3
click at [390, 326] on h3 "Custody Transfer: Audi Findley => null null August 22, 2025 11:27 AM" at bounding box center [585, 329] width 649 height 17
click at [529, 316] on div "Schedule Recurrence Workscope COC Details Forms Data Upload   Pre-Print Chain-o…" at bounding box center [585, 256] width 649 height 432
click at [551, 325] on h3 "Custody Transfer: Audi Findley => null null August 22, 2025 11:27 AM" at bounding box center [585, 329] width 649 height 17
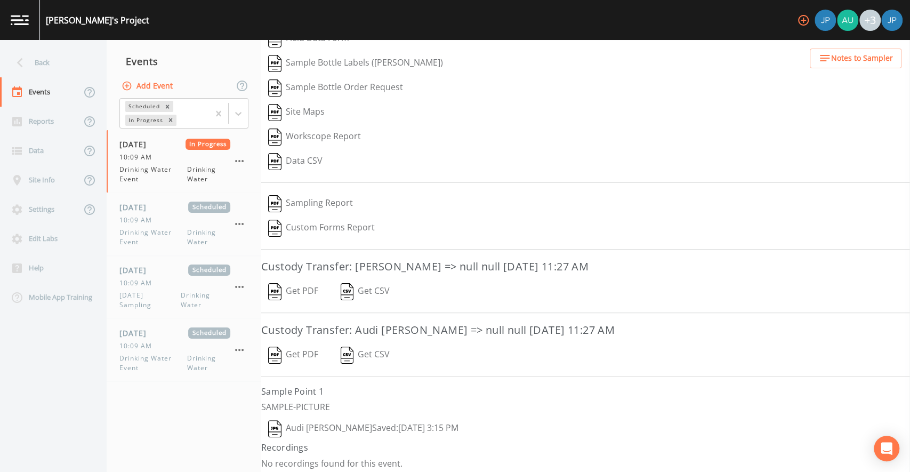
click at [575, 325] on h3 "Custody Transfer: Audi Findley => null null August 22, 2025 11:27 AM" at bounding box center [585, 329] width 649 height 17
click at [304, 286] on button "Get PDF" at bounding box center [293, 291] width 64 height 25
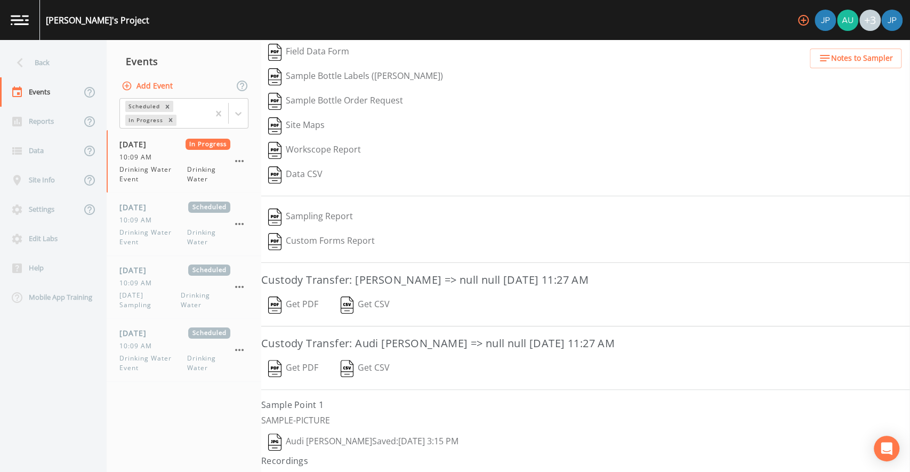
scroll to position [0, 0]
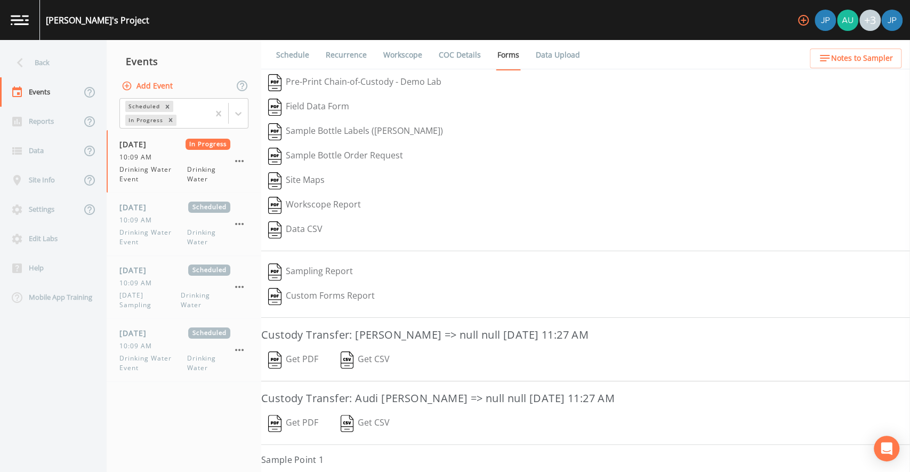
click at [309, 225] on button "Data CSV" at bounding box center [295, 229] width 68 height 25
click at [329, 269] on button "Sampling Report" at bounding box center [310, 272] width 99 height 25
click at [620, 67] on ul "Schedule Recurrence Workscope COC Details Forms Data Upload" at bounding box center [585, 54] width 649 height 29
click at [55, 127] on div "Reports" at bounding box center [40, 121] width 81 height 29
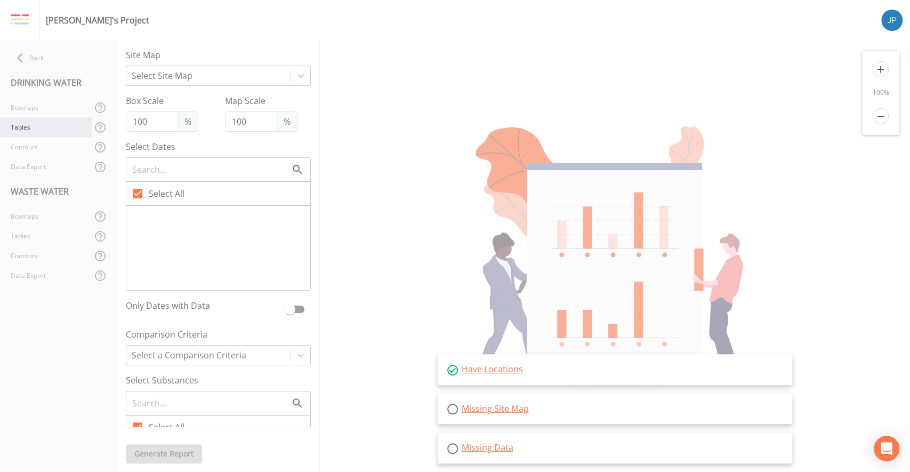
click at [45, 124] on div "Tables" at bounding box center [46, 127] width 92 height 20
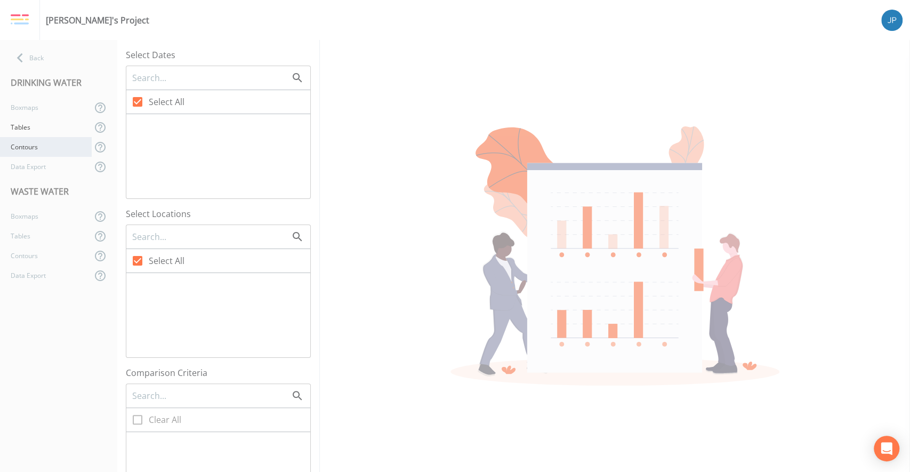
checkbox input "false"
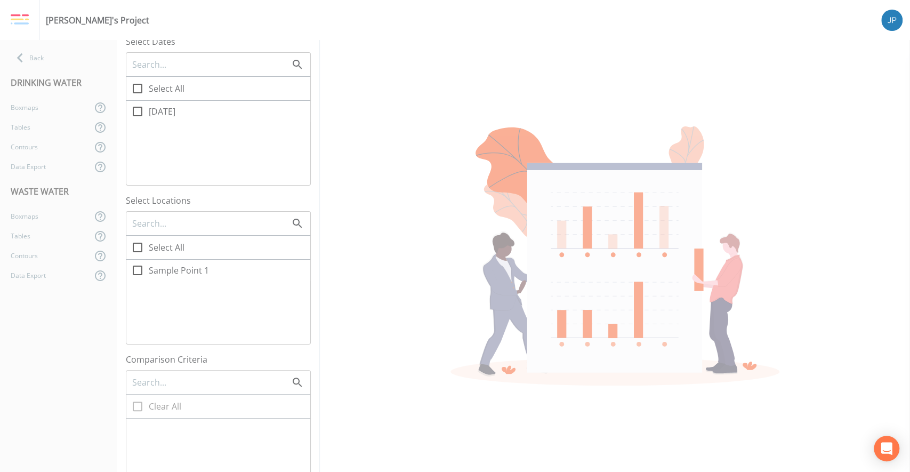
click at [141, 271] on icon at bounding box center [138, 270] width 10 height 10
click at [137, 270] on input "Sample Point 1" at bounding box center [131, 264] width 11 height 11
checkbox input "true"
click at [139, 111] on icon at bounding box center [137, 111] width 13 height 13
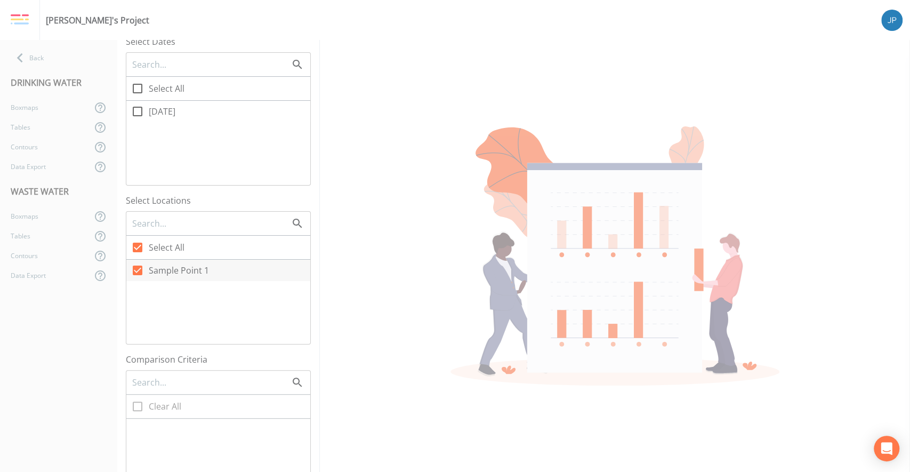
click at [137, 111] on input "08/22/2025" at bounding box center [131, 105] width 11 height 11
checkbox input "true"
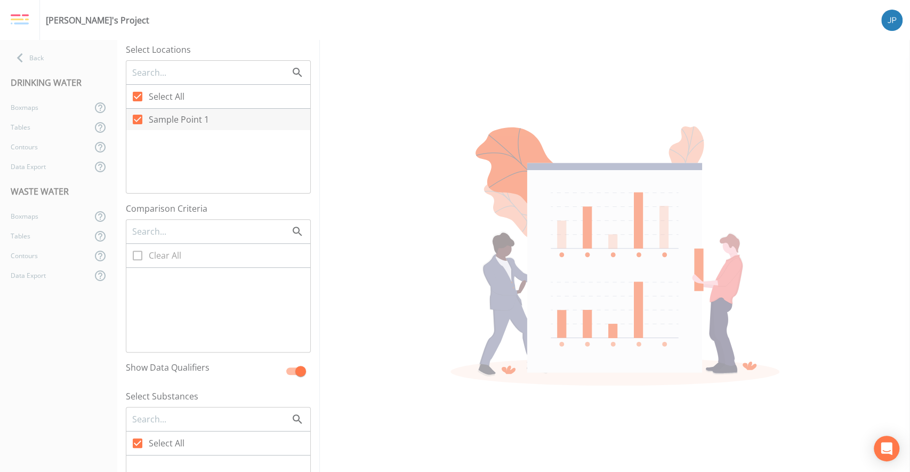
scroll to position [0, 0]
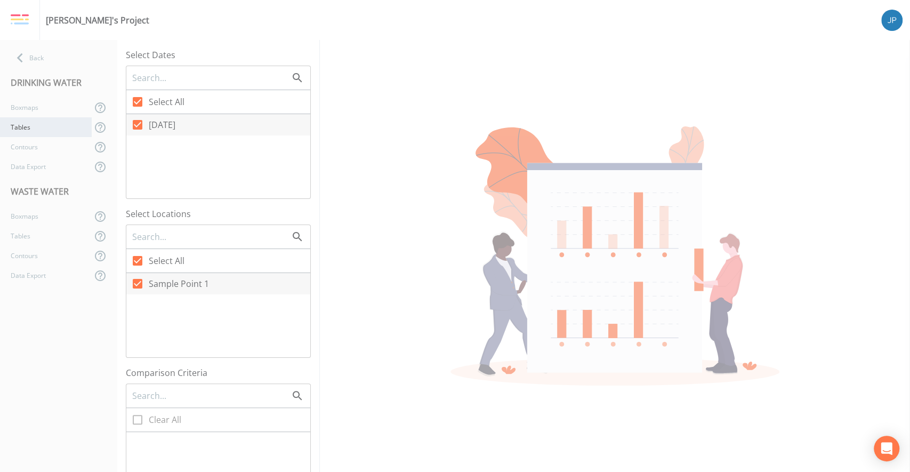
click at [37, 127] on div "Tables" at bounding box center [46, 127] width 92 height 20
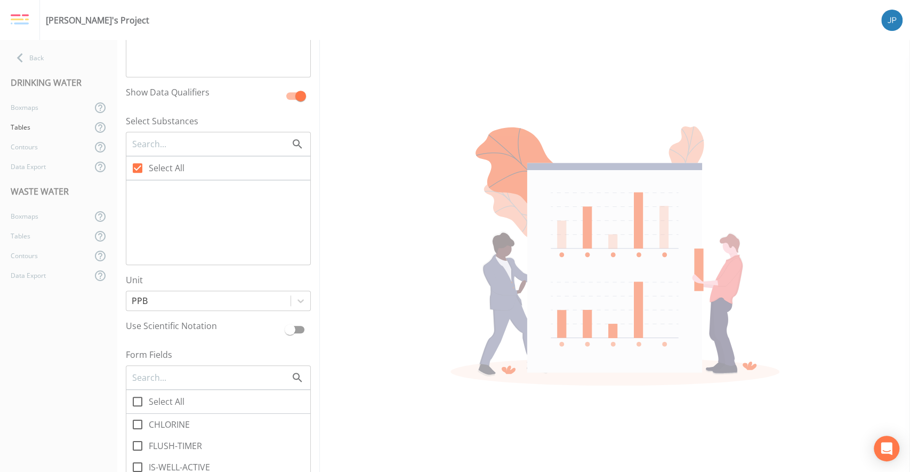
scroll to position [588, 0]
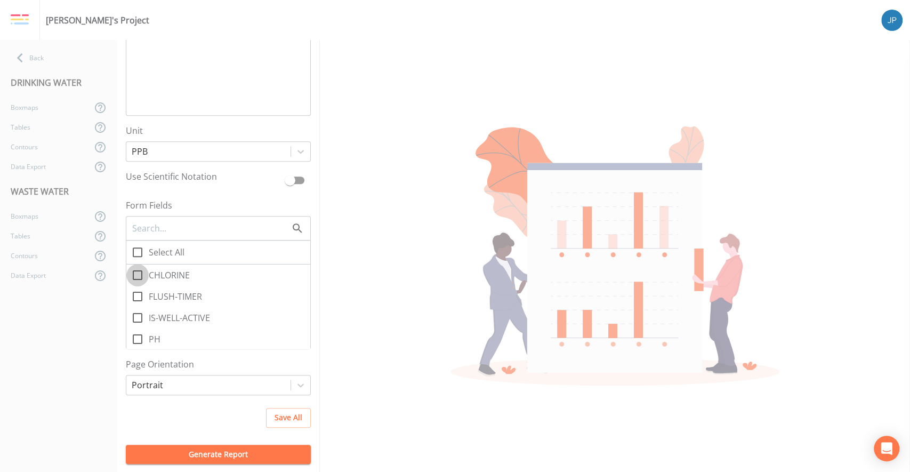
click at [138, 273] on icon at bounding box center [137, 275] width 13 height 13
click at [137, 273] on input "CHLORINE" at bounding box center [131, 269] width 11 height 11
checkbox input "true"
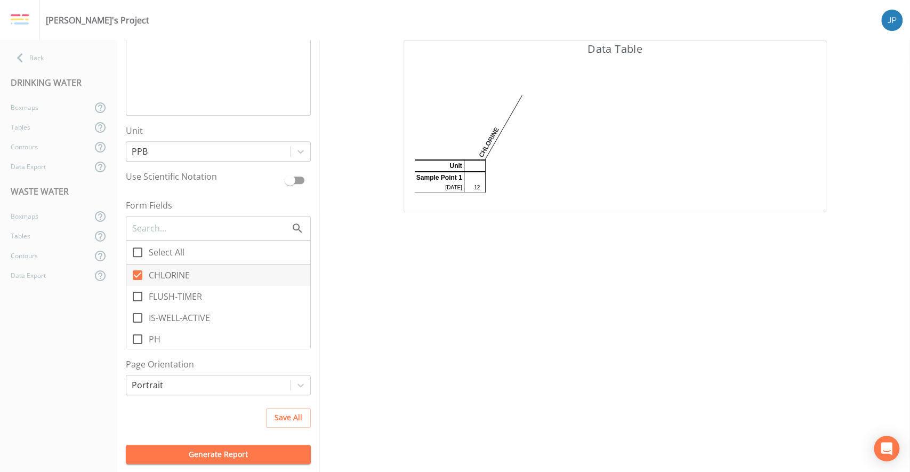
click at [138, 298] on icon at bounding box center [137, 296] width 13 height 13
click at [137, 296] on input "FLUSH-TIMER" at bounding box center [131, 290] width 11 height 11
checkbox input "true"
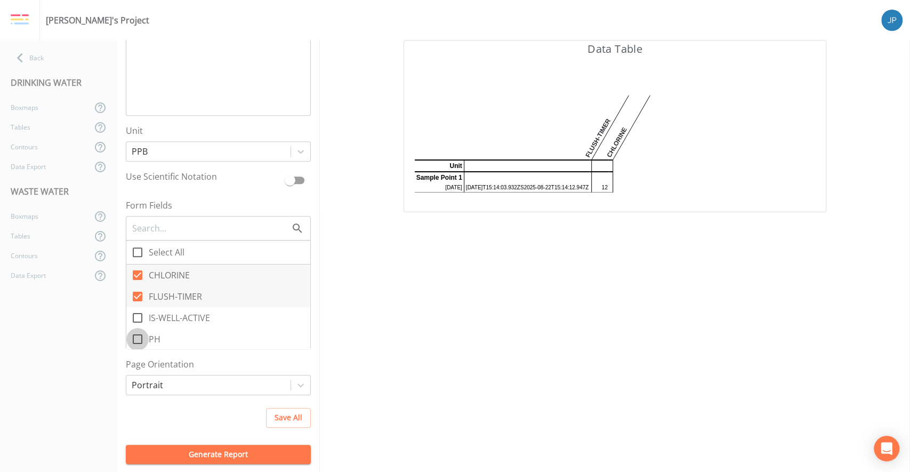
click at [140, 335] on icon at bounding box center [137, 339] width 13 height 13
click at [137, 335] on input "PH" at bounding box center [131, 333] width 11 height 11
checkbox input "true"
click at [139, 296] on icon at bounding box center [137, 296] width 13 height 13
click at [137, 296] on input "FLUSH-TIMER" at bounding box center [131, 290] width 11 height 11
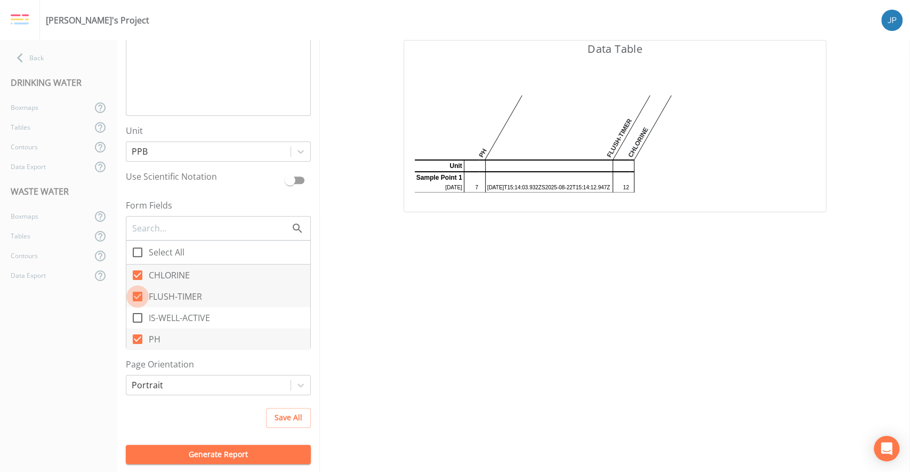
checkbox input "false"
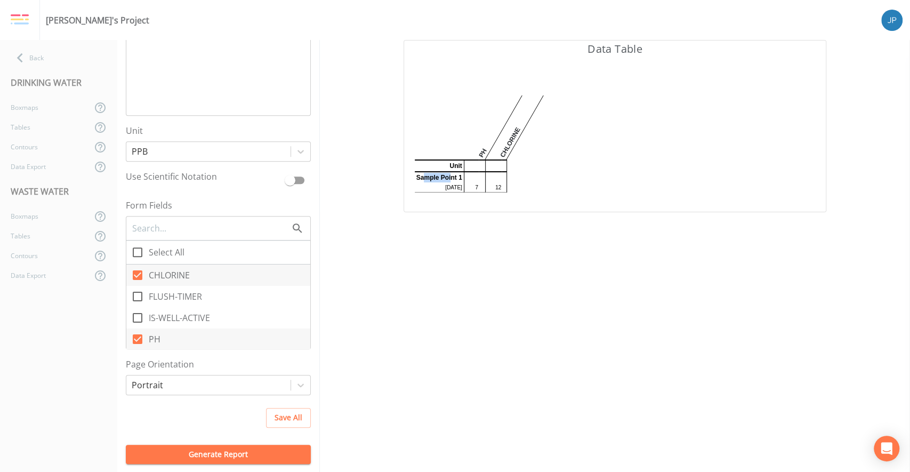
drag, startPoint x: 426, startPoint y: 175, endPoint x: 453, endPoint y: 179, distance: 26.9
click at [451, 178] on td "Sample Point 1" at bounding box center [440, 177] width 50 height 11
click at [461, 180] on td "Sample Point 1" at bounding box center [440, 177] width 50 height 11
drag, startPoint x: 439, startPoint y: 187, endPoint x: 459, endPoint y: 185, distance: 19.8
click at [459, 185] on td "08/22/2025" at bounding box center [440, 188] width 50 height 10
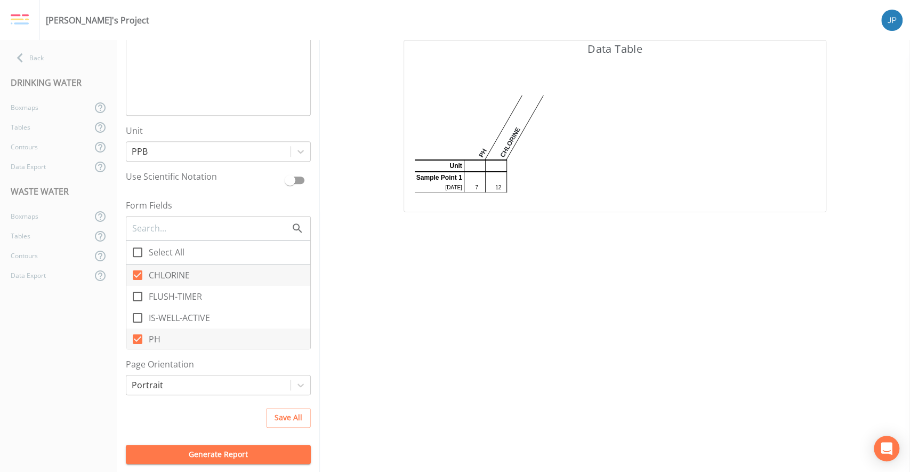
click at [475, 193] on div "PH CHLORINE Unit Sample Point 1 08/22/2025 7 12" at bounding box center [615, 143] width 422 height 137
drag, startPoint x: 473, startPoint y: 188, endPoint x: 482, endPoint y: 188, distance: 8.5
click at [482, 188] on tr "08/22/2025 7 12" at bounding box center [461, 188] width 92 height 10
click at [493, 192] on div "PH CHLORINE Unit Sample Point 1 08/22/2025 7 12" at bounding box center [615, 143] width 422 height 137
drag, startPoint x: 495, startPoint y: 187, endPoint x: 508, endPoint y: 186, distance: 12.8
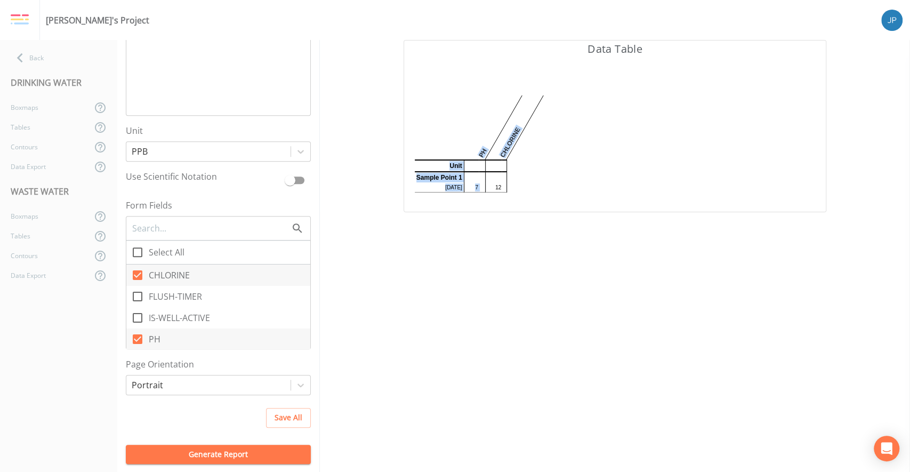
click at [507, 186] on div "PH CHLORINE Unit Sample Point 1 08/22/2025 7 12" at bounding box center [615, 138] width 401 height 107
click at [540, 193] on div "PH CHLORINE Unit Sample Point 1 08/22/2025 7 12" at bounding box center [615, 143] width 422 height 137
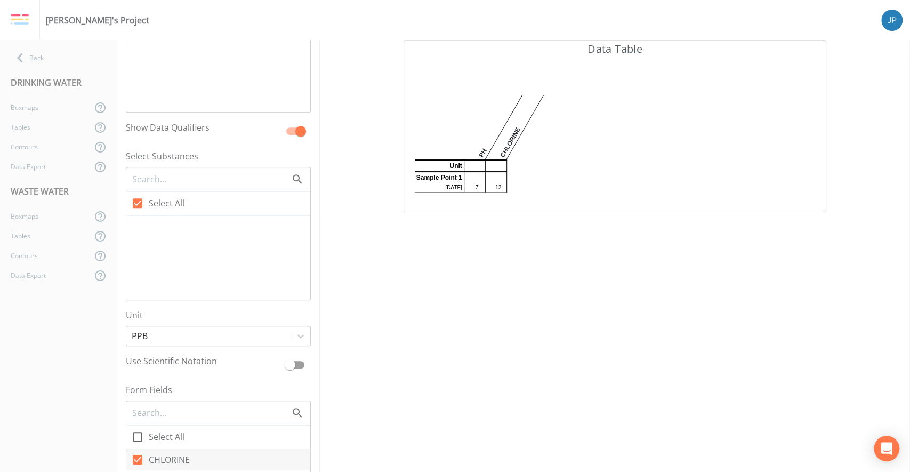
scroll to position [446, 0]
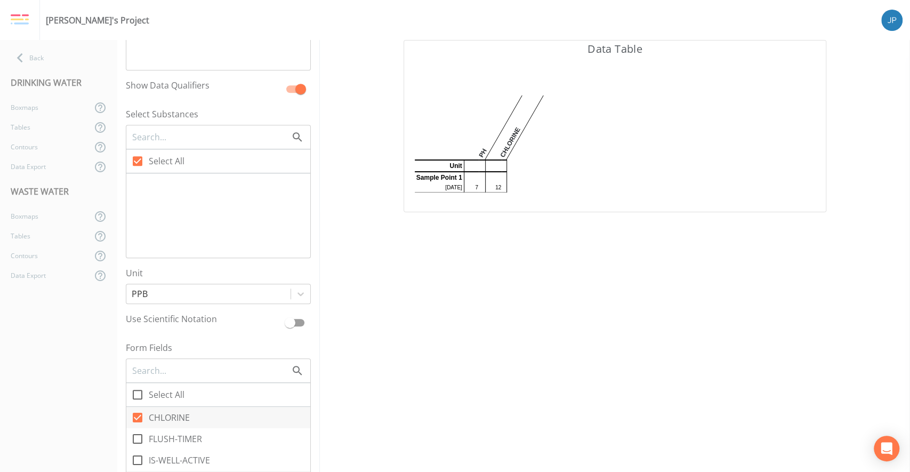
click at [138, 189] on div at bounding box center [218, 215] width 184 height 84
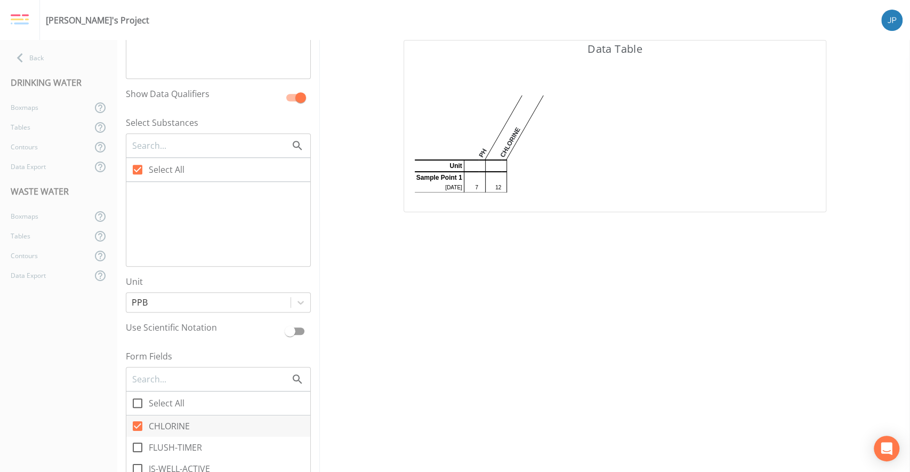
scroll to position [506, 0]
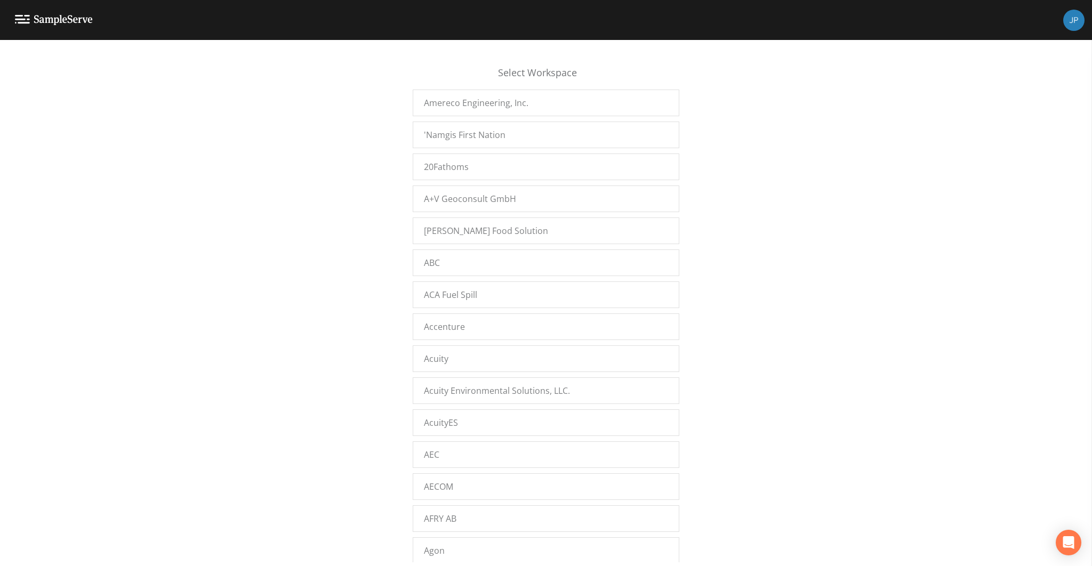
click at [368, 232] on div "Select Workspace Amereco Engineering, Inc. 'Namgis First Nation 20Fathoms A+V G…" at bounding box center [546, 306] width 1092 height 513
click at [382, 271] on div "Select Workspace Amereco Engineering, Inc. 'Namgis First Nation 20Fathoms A+V G…" at bounding box center [546, 306] width 1092 height 513
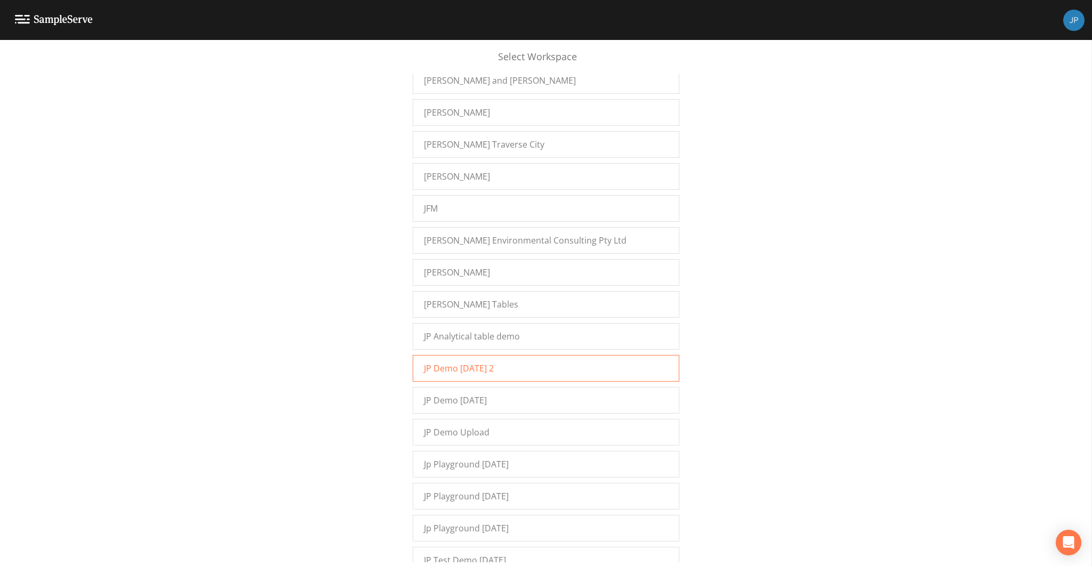
scroll to position [8164, 0]
click at [485, 357] on span "JP Demo [DATE] 2" at bounding box center [459, 363] width 70 height 13
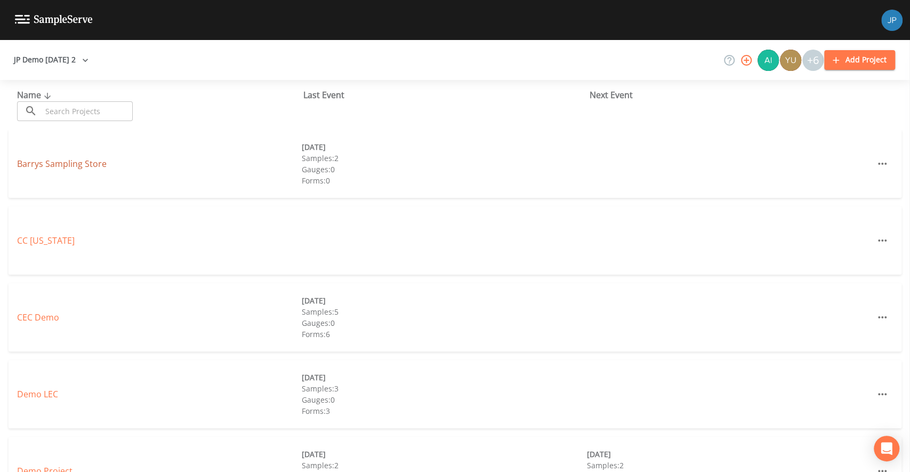
click at [80, 159] on link "Barrys Sampling Store" at bounding box center [62, 164] width 90 height 12
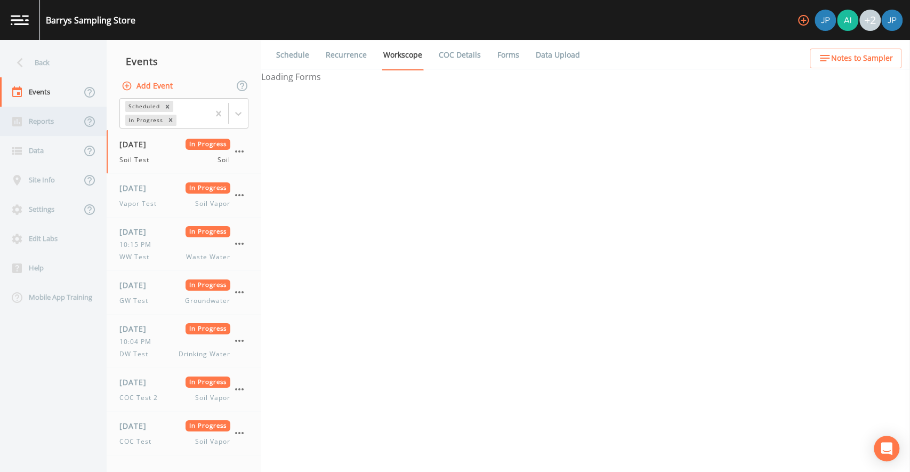
select select "81f74fd7-e6e8-40d9-9112-20912b776671"
select select "bd59903d-d878-48f2-a48b-25dbed2cbb1f"
select select "81f74fd7-e6e8-40d9-9112-20912b776671"
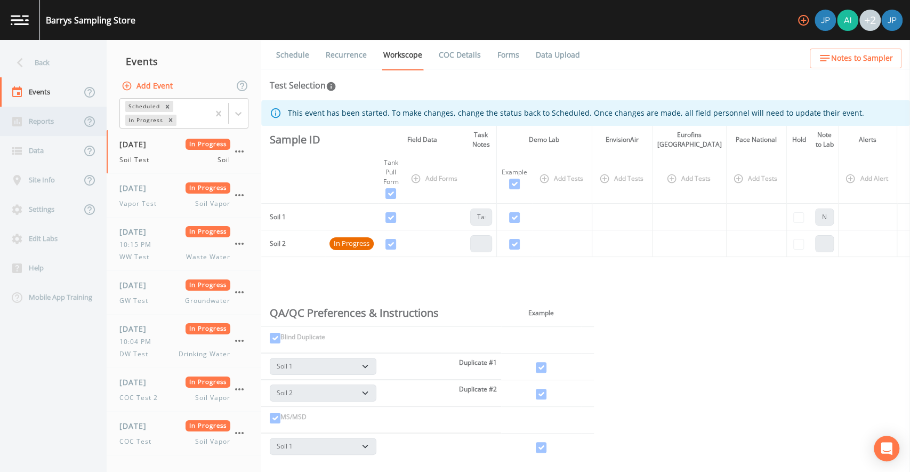
click at [42, 124] on div "Reports" at bounding box center [40, 121] width 81 height 29
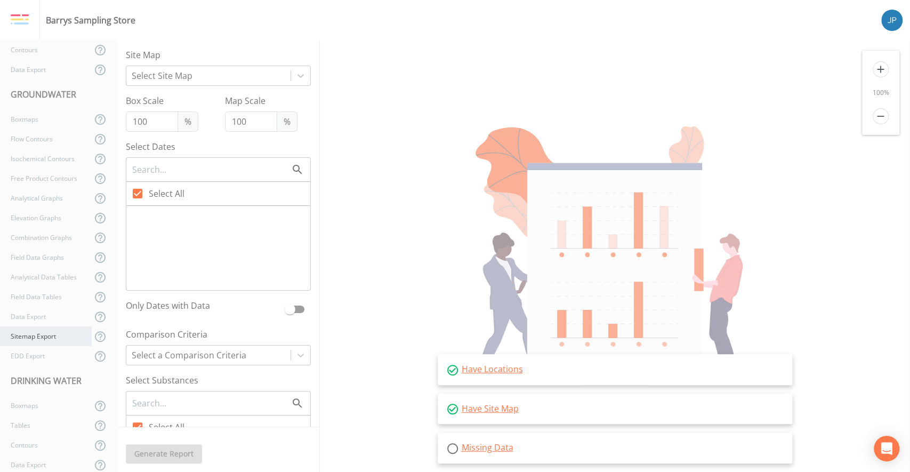
scroll to position [139, 0]
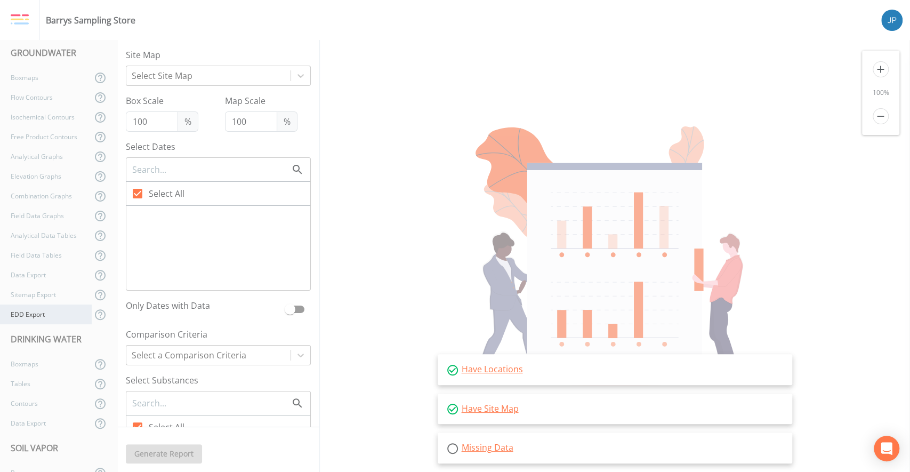
click at [43, 309] on div "EDD Export" at bounding box center [46, 314] width 92 height 20
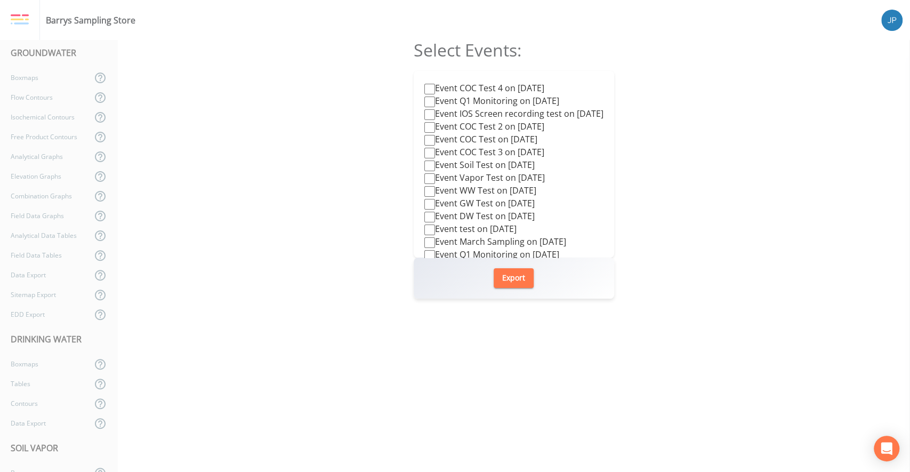
click at [424, 89] on input "Event COC Test 4 on [DATE]" at bounding box center [429, 89] width 11 height 11
click at [511, 279] on button "Export" at bounding box center [514, 278] width 40 height 20
click at [424, 94] on input "Event COC Test 4 on [DATE]" at bounding box center [429, 89] width 11 height 11
checkbox input "false"
click at [389, 118] on div "Select Events: Event COC Test 4 on [DATE] Event Q1 Monitoring on [DATE] Event I…" at bounding box center [513, 256] width 793 height 432
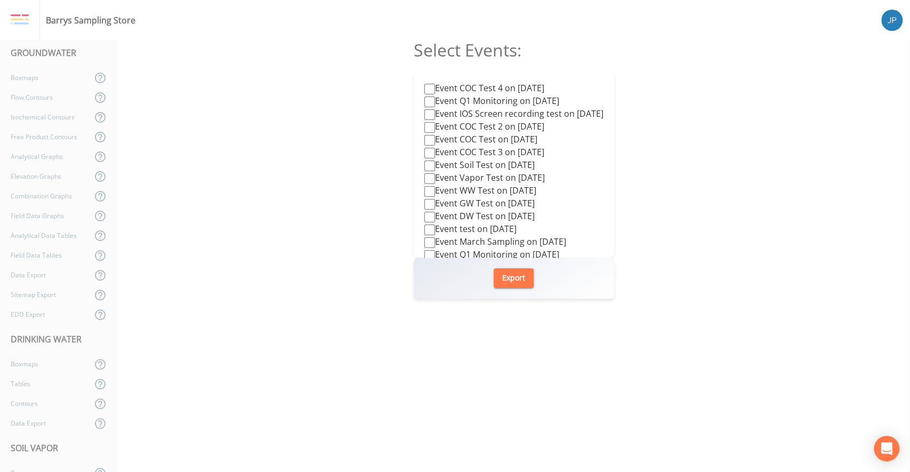
click at [685, 214] on div "Select Events: Event COC Test 4 on [DATE] Event Q1 Monitoring on [DATE] Event I…" at bounding box center [513, 256] width 793 height 432
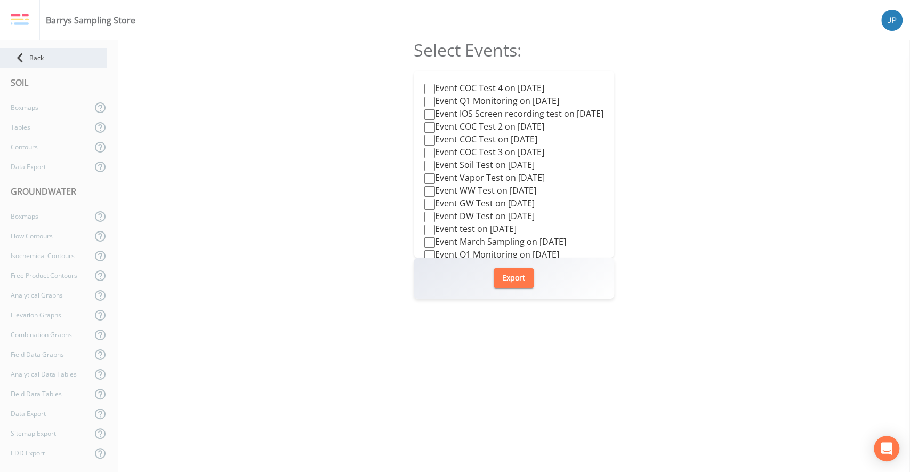
click at [48, 63] on div "Back" at bounding box center [53, 58] width 107 height 20
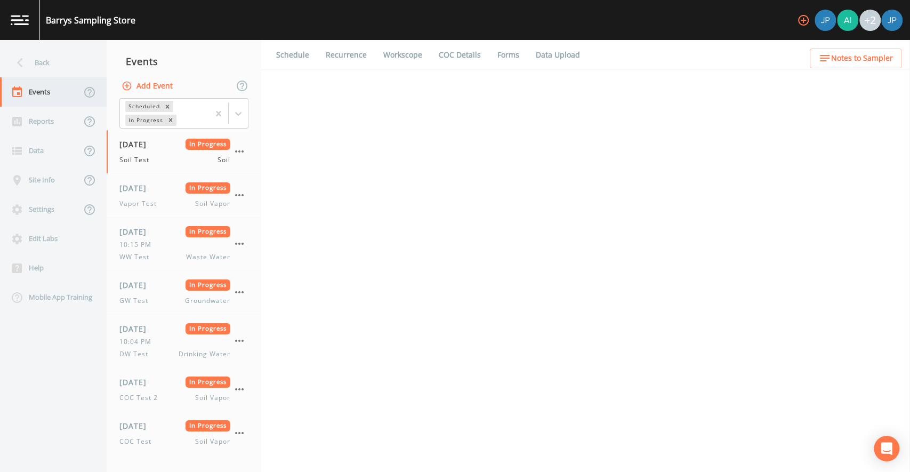
select select "81f74fd7-e6e8-40d9-9112-20912b776671"
select select "bd59903d-d878-48f2-a48b-25dbed2cbb1f"
select select "81f74fd7-e6e8-40d9-9112-20912b776671"
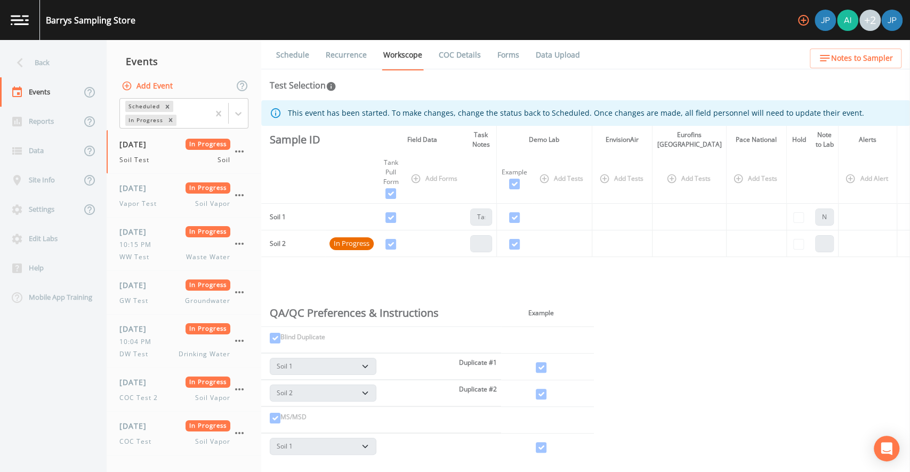
click at [256, 55] on div "Events" at bounding box center [184, 61] width 155 height 27
click at [261, 57] on div "Events" at bounding box center [184, 61] width 155 height 27
